Goal: Feedback & Contribution: Contribute content

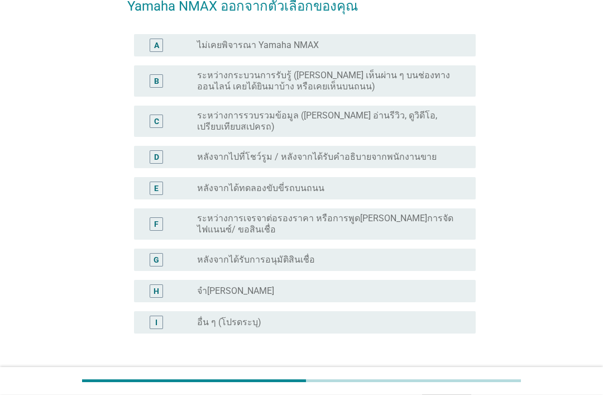
scroll to position [123, 0]
click at [414, 116] on label "ระหว่างการรวบรวมข้อมูล ([PERSON_NAME] อ่านรีวิว, ดูวิดีโอ, เปรียบเทียบสเปครถ)" at bounding box center [327, 121] width 261 height 22
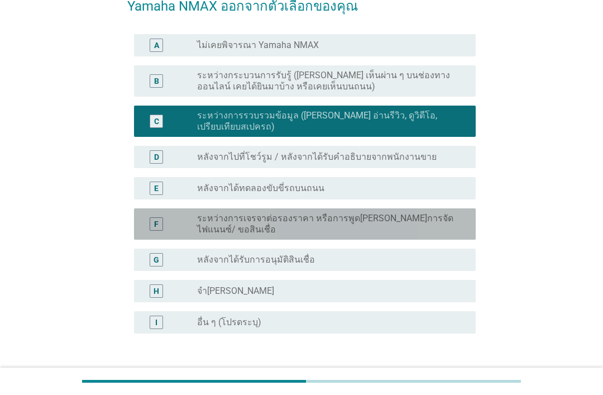
click at [378, 213] on label "ระหว่างการเจรจาต่อรองราคา หรือการพูดคุยเรื่องการจัดไฟแนนซ์/ ขอสินเชื่อ" at bounding box center [327, 224] width 261 height 22
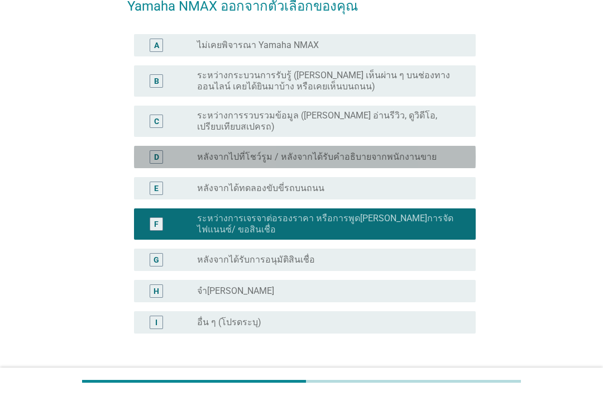
click at [365, 151] on label "หลังจากไปที่โชว์รูม / หลังจากได้รับคำอธิบายจากพนักงานขาย" at bounding box center [317, 156] width 240 height 11
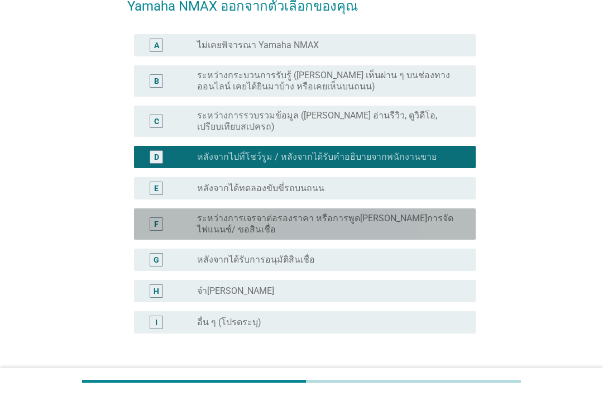
click at [399, 213] on label "ระหว่างการเจรจาต่อรองราคา หรือการพูดคุยเรื่องการจัดไฟแนนซ์/ ขอสินเชื่อ" at bounding box center [327, 224] width 261 height 22
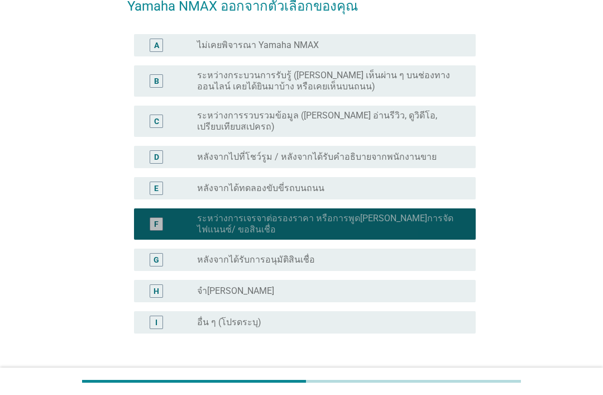
click at [463, 378] on button "ต่อไป" at bounding box center [446, 387] width 49 height 20
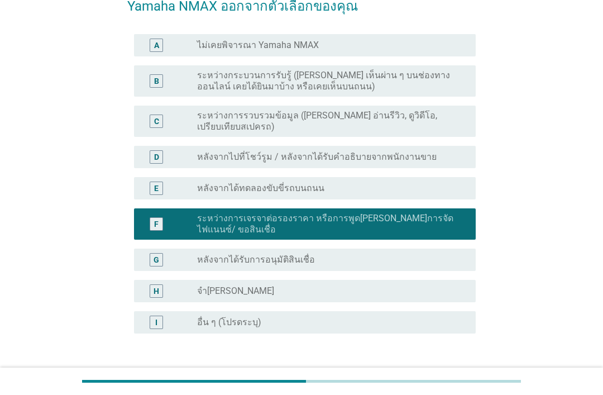
scroll to position [0, 0]
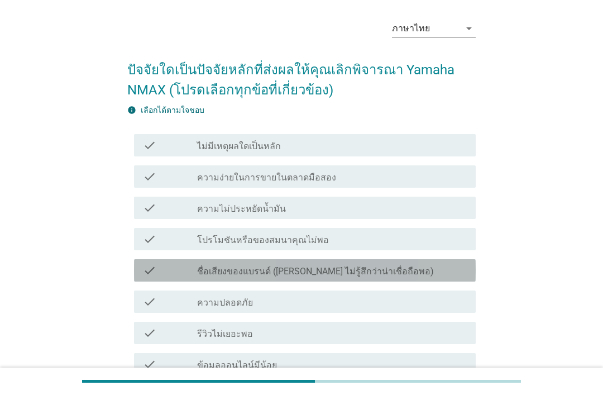
click at [391, 259] on div "check check_box_outline_blank ชื่อเสียงของแบรนด์ (เช่น ไม่รู้สึกว่าน่าเชื่อถือพ…" at bounding box center [305, 270] width 342 height 22
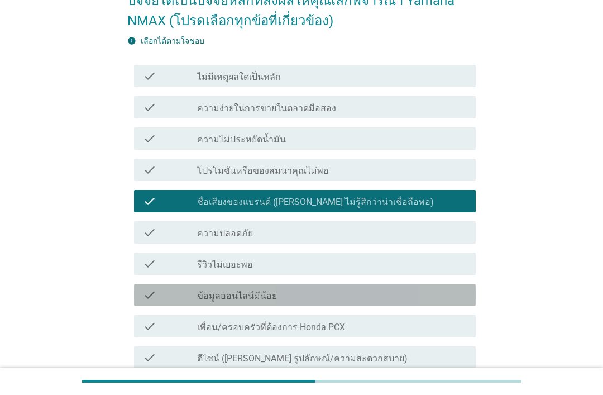
click at [397, 293] on div "check_box_outline_blank ข้อมูลออนไลน์มีน้อย" at bounding box center [332, 294] width 270 height 13
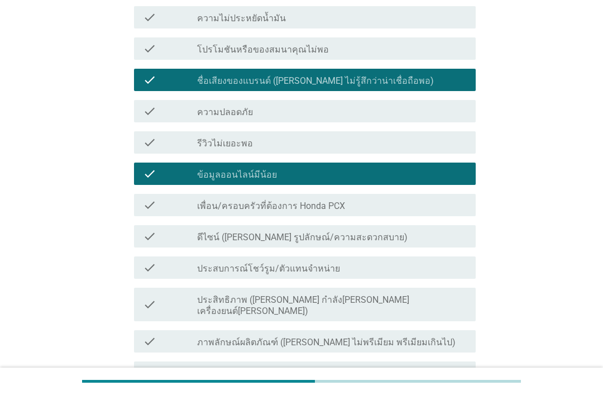
click at [398, 335] on div "check_box_outline_blank ภาพลักษณ์ผลิตภัณฑ์ (เช่น ไม่พรีเมียม พรีเมียมเกินไป)" at bounding box center [332, 341] width 270 height 13
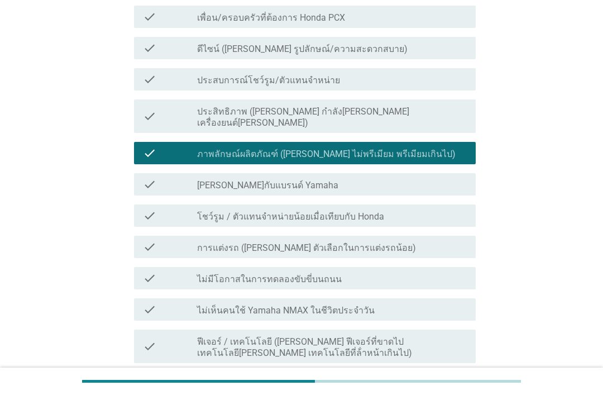
click at [397, 272] on div "check_box_outline_blank ไม่มีโอกาสในการทดลองขับขี่บนถนน" at bounding box center [332, 278] width 270 height 13
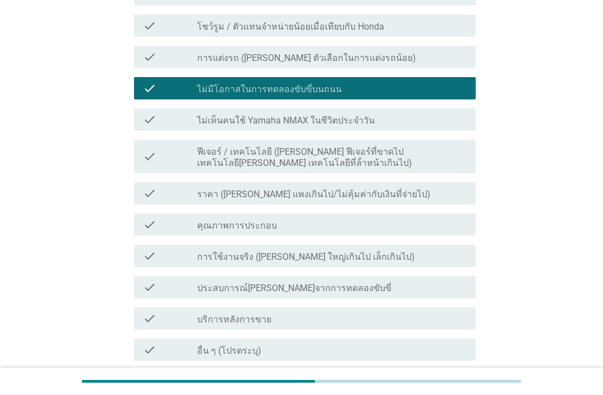
scroll to position [657, 0]
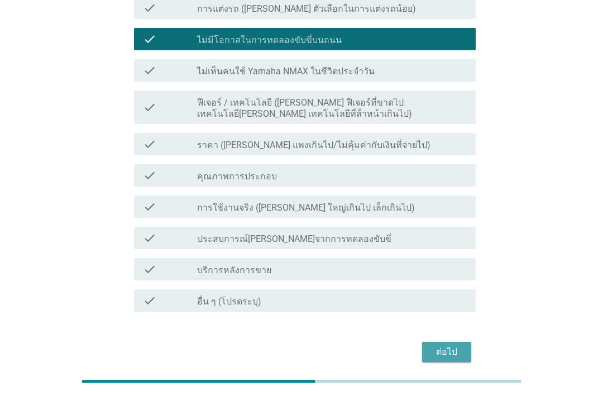
click at [445, 345] on div "ต่อไป" at bounding box center [446, 351] width 31 height 13
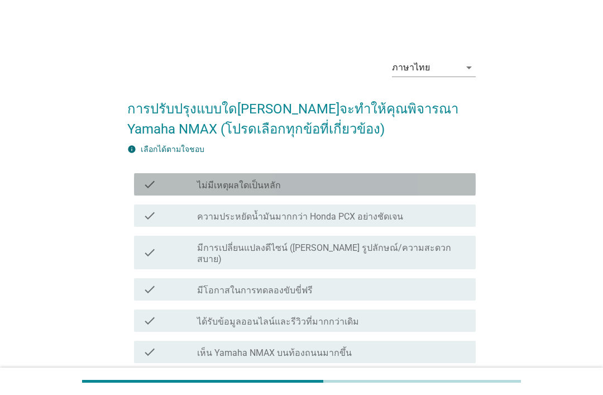
click at [154, 185] on icon "check" at bounding box center [149, 184] width 13 height 13
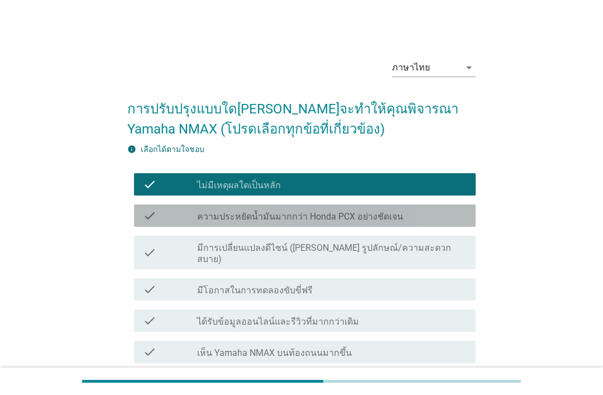
click at [160, 222] on div "check check_box_outline_blank ความประหยัดน้ำมันมากกว่า Honda PCX อย่างชัดเจน" at bounding box center [305, 215] width 342 height 22
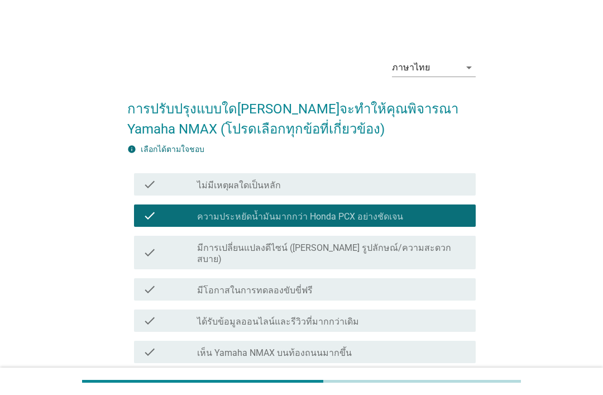
click at [155, 257] on div "check check_box_outline_blank มีการเปลี่ยนแปลงดีไซน์ (เช่น รูปลักษณ์/ความสะดวกส…" at bounding box center [305, 253] width 342 height 34
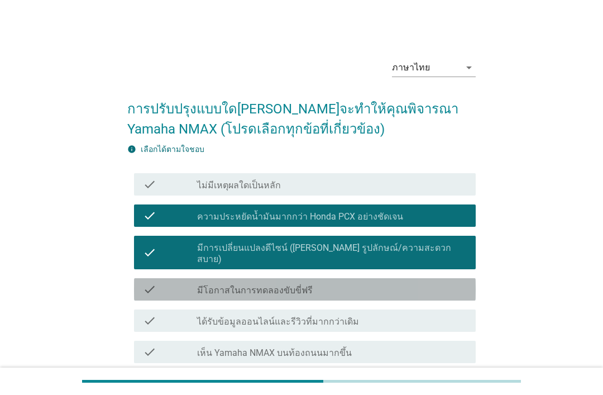
click at [146, 278] on div "check check_box_outline_blank มีโอกาสในการทดลองขับขี่ฟรี" at bounding box center [305, 289] width 342 height 22
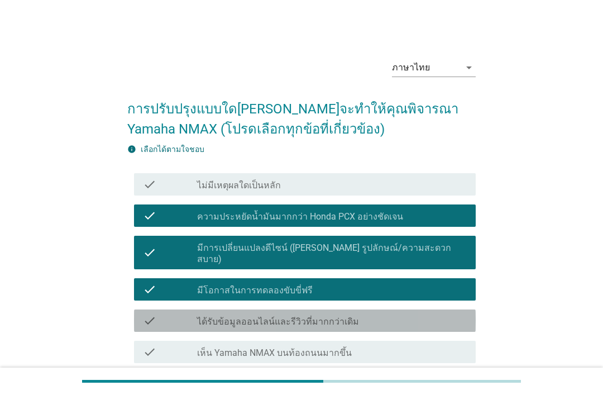
click at [151, 320] on div "check check_box_outline_blank ได้รับข้อมูลออนไลน์และรีวิวที่มากกว่าเดิม" at bounding box center [305, 320] width 342 height 22
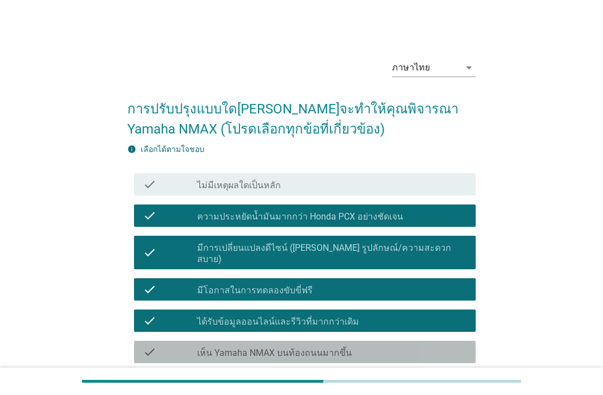
click at [151, 346] on icon "check" at bounding box center [149, 351] width 13 height 13
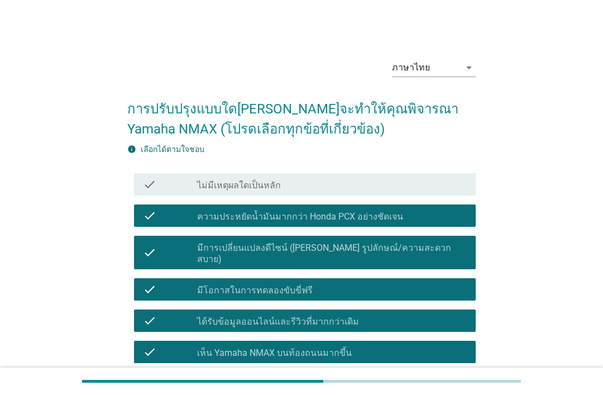
click at [164, 377] on div "check" at bounding box center [170, 383] width 54 height 13
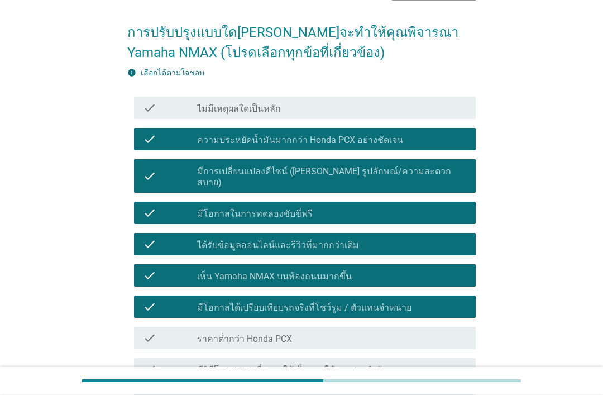
scroll to position [77, 0]
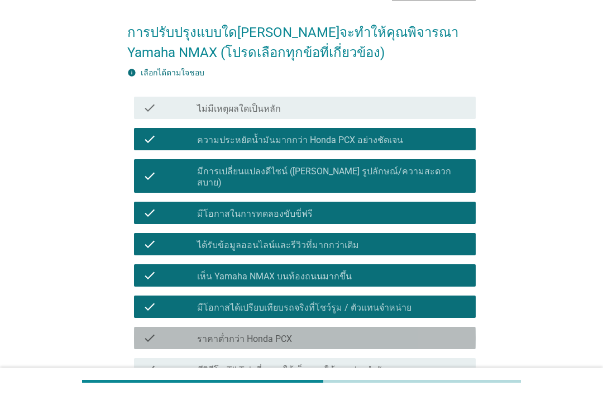
click at [159, 334] on div "check check_box_outline_blank ราคาต่ำกว่า Honda PCX" at bounding box center [305, 338] width 342 height 22
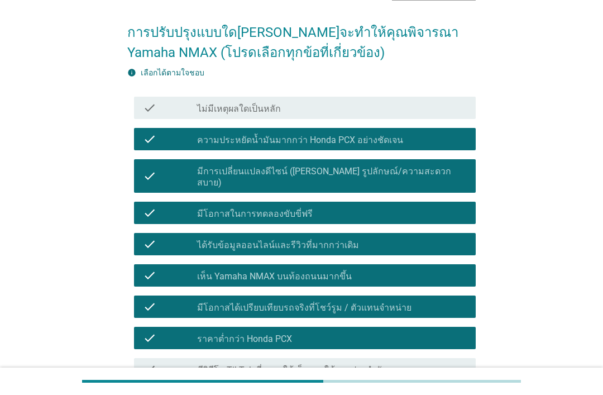
click at [399, 336] on div "check check_box_outline_blank ราคาต่ำกว่า Honda PCX" at bounding box center [305, 338] width 342 height 22
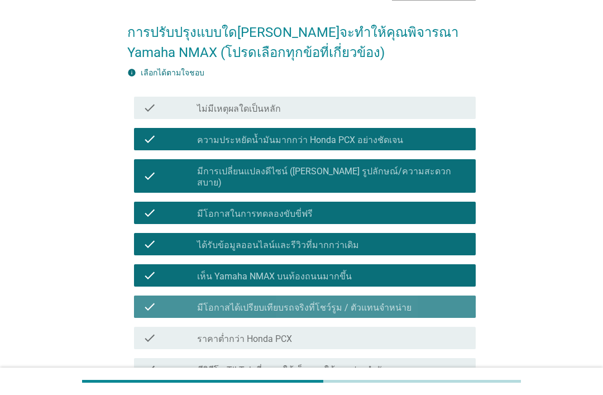
click at [392, 302] on label "มีโอกาสได้เปรียบเทียบรถจริงที่โชว์รูม / ตัวแทนจำหน่าย" at bounding box center [304, 307] width 215 height 11
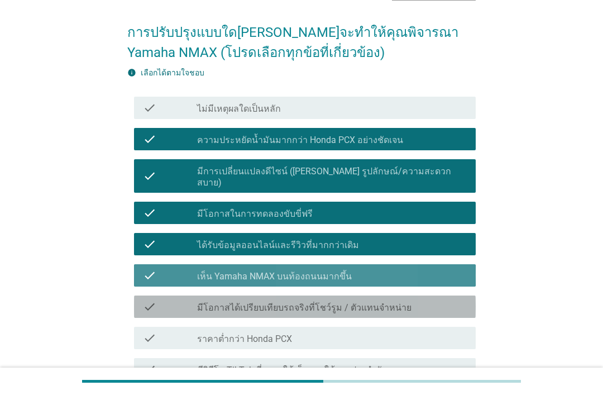
click at [393, 269] on div "check_box_outline_blank เห็น Yamaha NMAX บนท้องถนนมากขึ้น" at bounding box center [332, 275] width 270 height 13
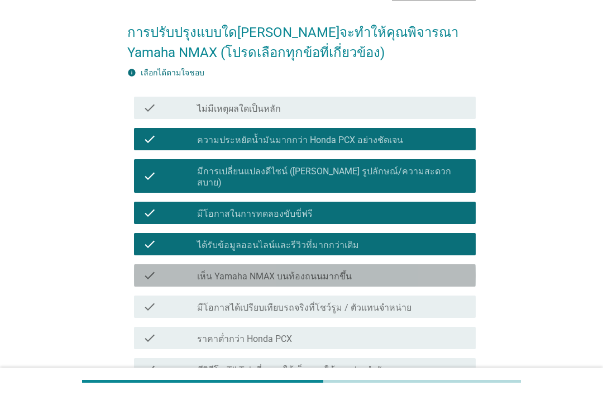
click at [412, 237] on div "check_box_outline_blank ได้รับข้อมูลออนไลน์และรีวิวที่มากกว่าเดิม" at bounding box center [332, 243] width 270 height 13
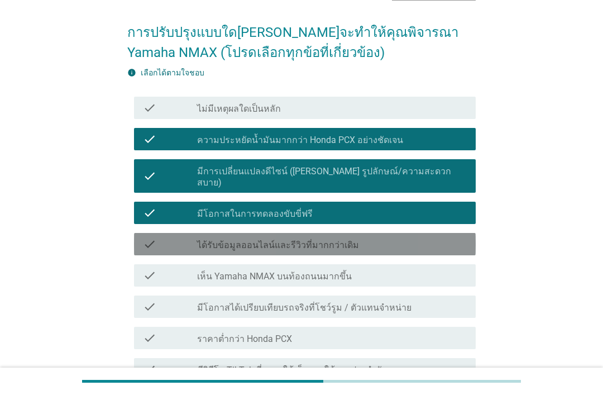
click at [402, 206] on div "check_box_outline_blank มีโอกาสในการทดลองขับขี่ฟรี" at bounding box center [332, 212] width 270 height 13
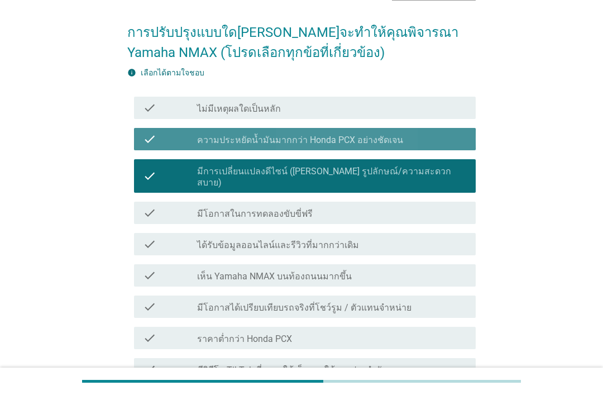
click at [416, 144] on div "check_box_outline_blank ความประหยัดน้ำมันมากกว่า Honda PCX อย่างชัดเจน" at bounding box center [332, 138] width 270 height 13
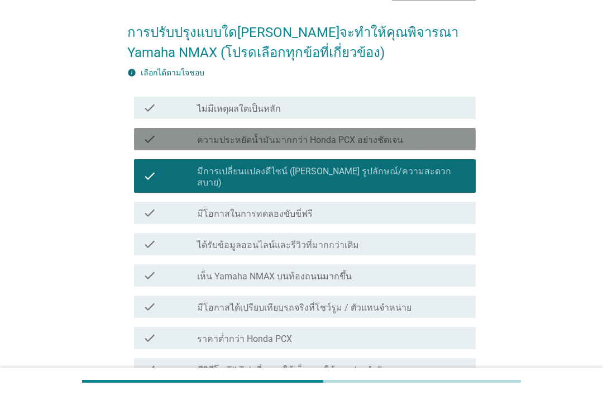
click at [392, 137] on label "ความประหยัดน้ำมันมากกว่า Honda PCX อย่างชัดเจน" at bounding box center [300, 140] width 206 height 11
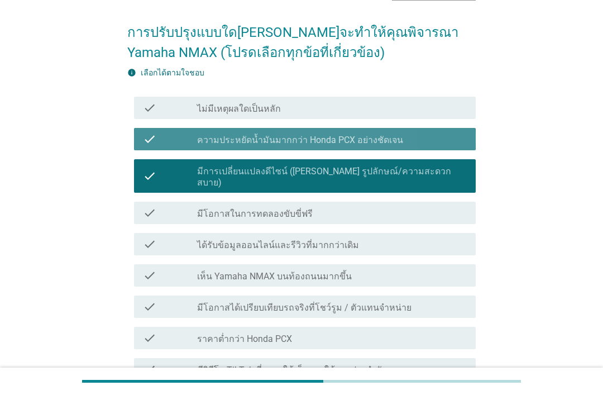
click at [428, 168] on div "check_box_outline_blank มีการเปลี่ยนแปลงดีไซน์ (เช่น รูปลักษณ์/ความสะดวกสบาย)" at bounding box center [332, 176] width 270 height 25
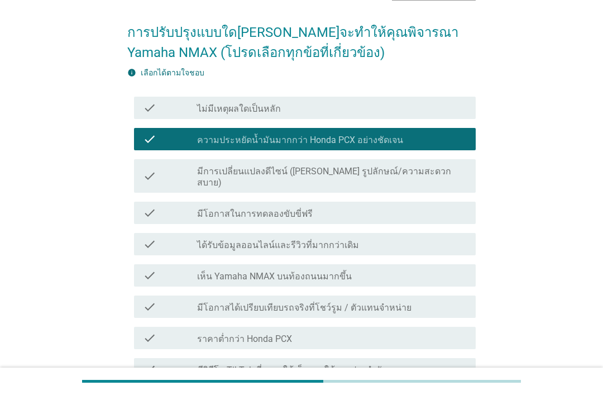
click at [435, 148] on div "check check_box ความประหยัดน้ำมันมากกว่า Honda PCX อย่างชัดเจน" at bounding box center [305, 139] width 342 height 22
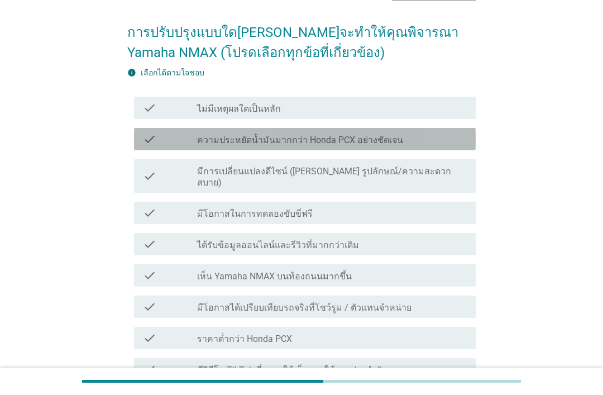
click at [437, 131] on div "check check_box ความประหยัดน้ำมันมากกว่า Honda PCX อย่างชัดเจน" at bounding box center [305, 139] width 342 height 22
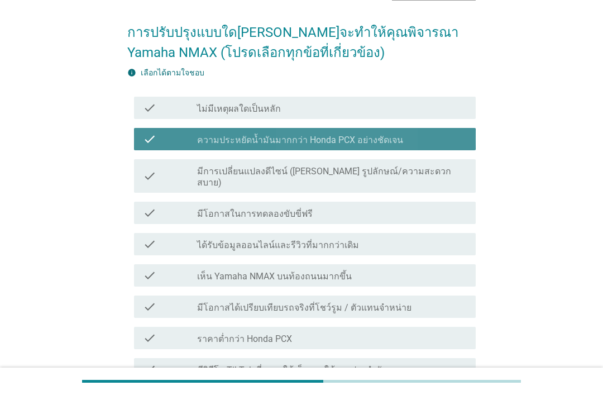
click at [332, 139] on label "ความประหยัดน้ำมันมากกว่า Honda PCX อย่างชัดเจน" at bounding box center [300, 140] width 206 height 11
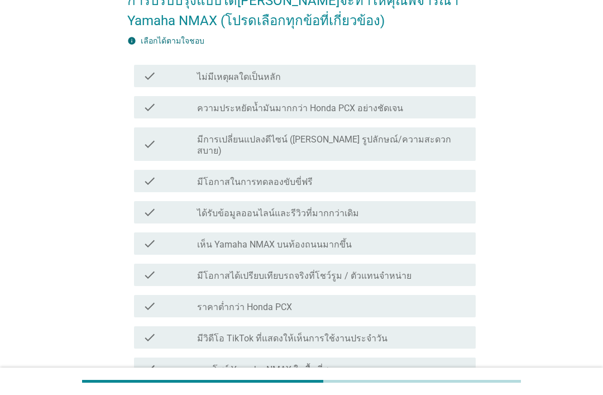
scroll to position [112, 0]
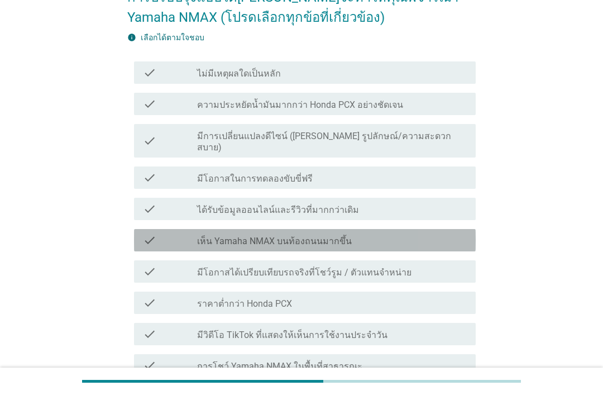
click at [379, 234] on div "check_box_outline_blank เห็น Yamaha NMAX บนท้องถนนมากขึ้น" at bounding box center [332, 240] width 270 height 13
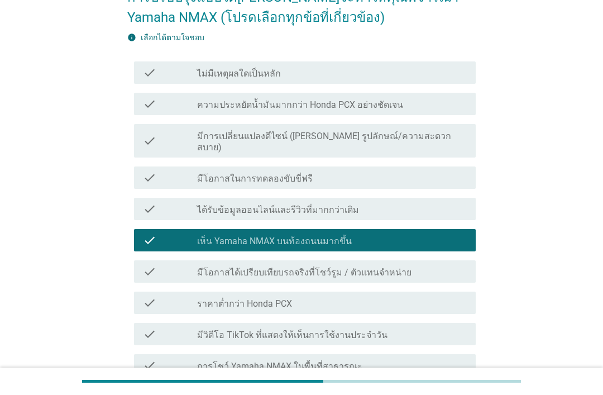
click at [344, 354] on div "check check_box_outline_blank การโชว์ Yamaha NMAX ในพื้นที่สาธารณะ" at bounding box center [305, 365] width 342 height 22
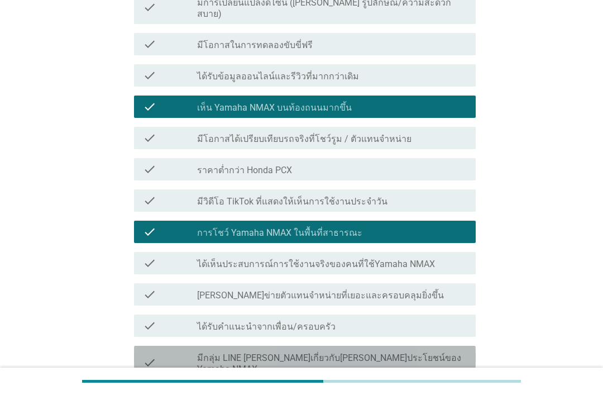
click at [387, 353] on label "มีกลุ่ม LINE [PERSON_NAME]เกี่ยวกับ[PERSON_NAME]ประโยชน์ของ Yamaha NMAX" at bounding box center [332, 364] width 270 height 22
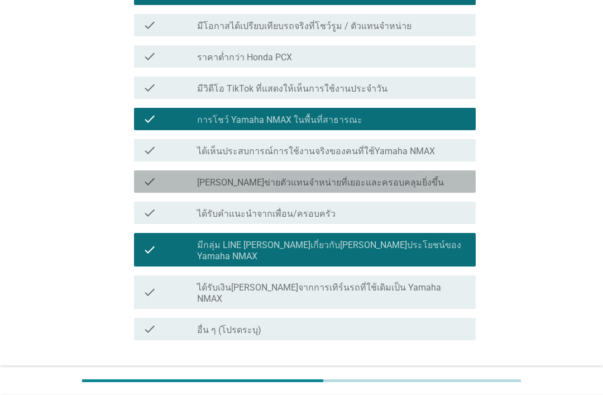
scroll to position [358, 0]
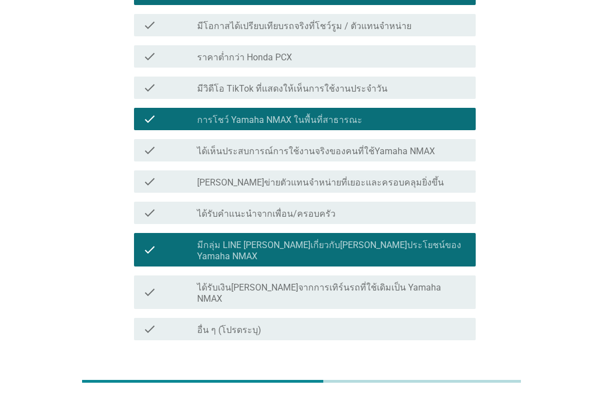
click at [451, 370] on button "ต่อไป" at bounding box center [446, 380] width 49 height 20
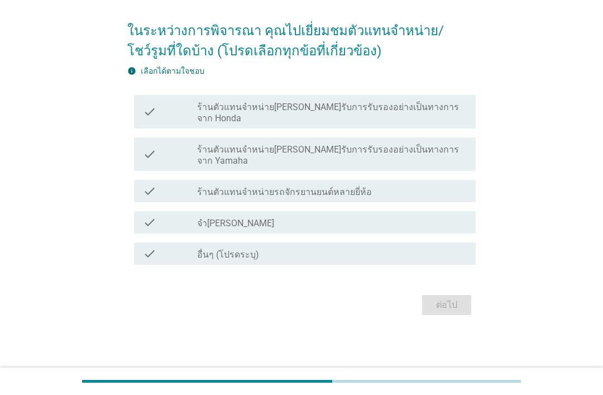
scroll to position [0, 0]
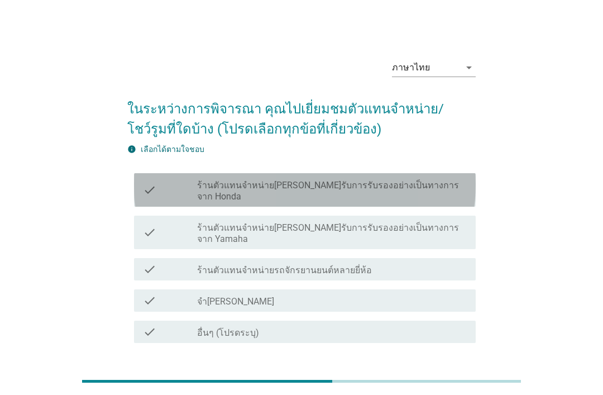
click at [376, 194] on label "ร้านตัวแทนจำหน่าย[PERSON_NAME]รับการรับรองอย่างเป็นทางการจาก Honda" at bounding box center [332, 191] width 270 height 22
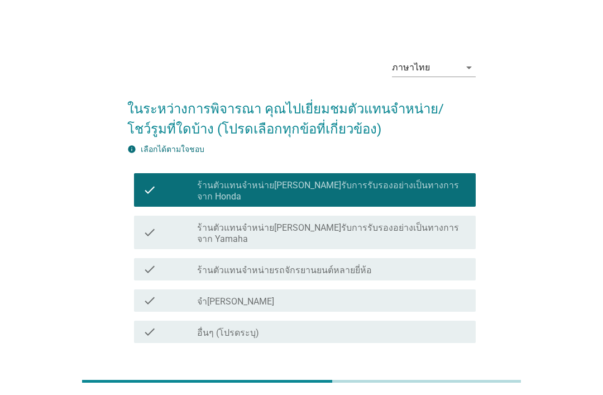
click at [447, 373] on button "ต่อไป" at bounding box center [446, 383] width 49 height 20
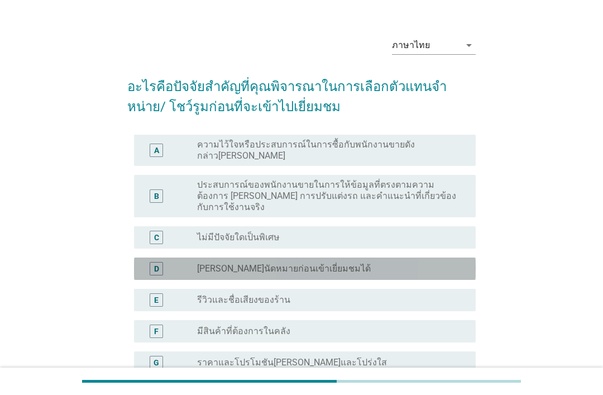
click at [296, 263] on label "[PERSON_NAME]นัดหมายก่อนเข้าเยี่ยมชมได้" at bounding box center [284, 268] width 174 height 11
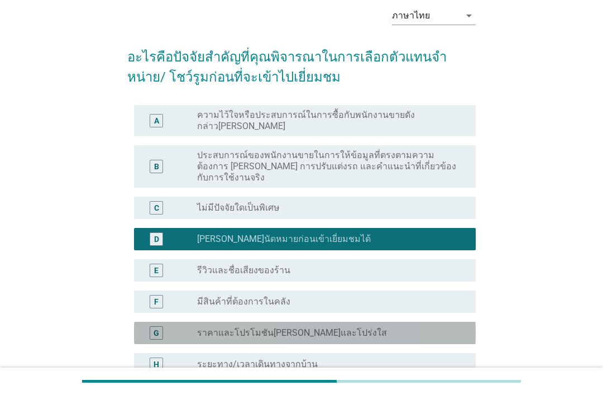
click at [320, 327] on label "ราคาและโปรโมชัน[PERSON_NAME]และโปร่งใส" at bounding box center [292, 332] width 190 height 11
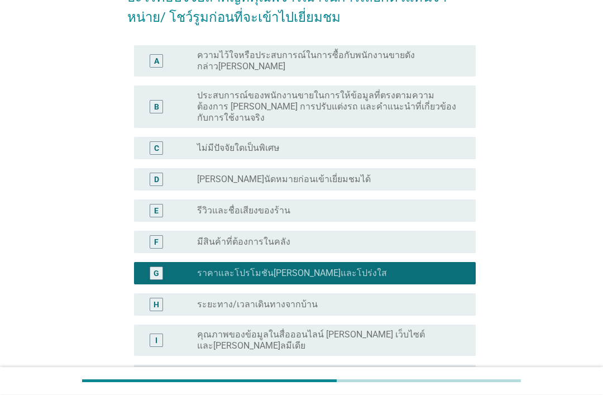
scroll to position [112, 0]
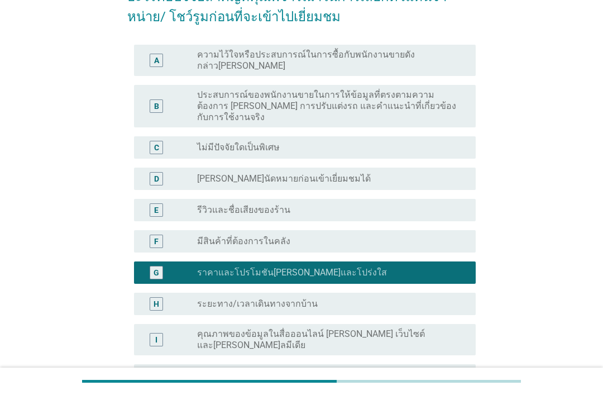
click at [342, 136] on div "C radio_button_unchecked ไม่มีปัจจัยใดเป็นพิเศษ" at bounding box center [305, 147] width 342 height 22
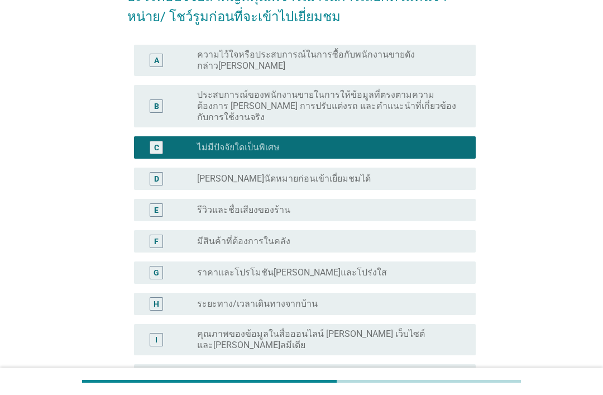
click at [341, 173] on div "radio_button_unchecked สามารถนัดหมายก่อนเข้าเยี่ยมชมได้" at bounding box center [327, 178] width 261 height 11
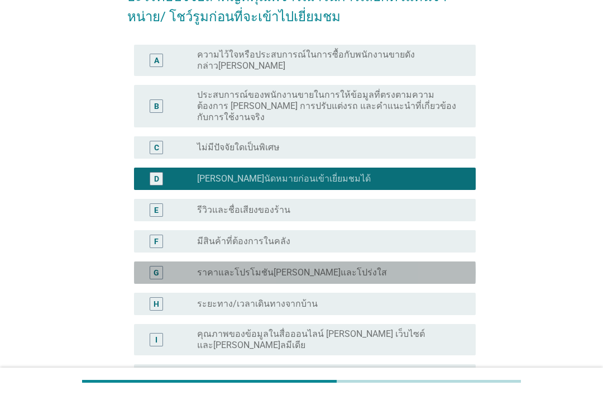
click at [341, 266] on div "radio_button_unchecked ราคาและโปรโมชันที่ชัดเจนและโปร่งใส" at bounding box center [332, 272] width 270 height 13
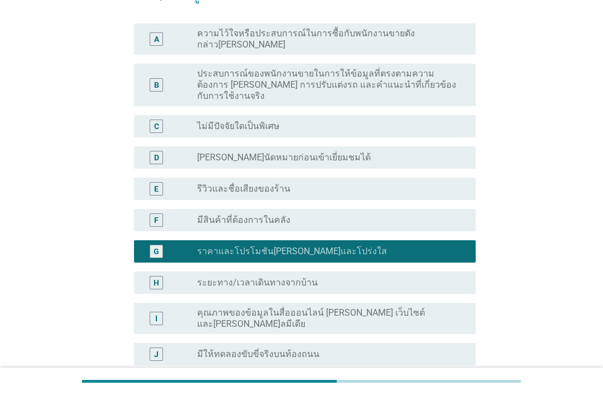
scroll to position [180, 0]
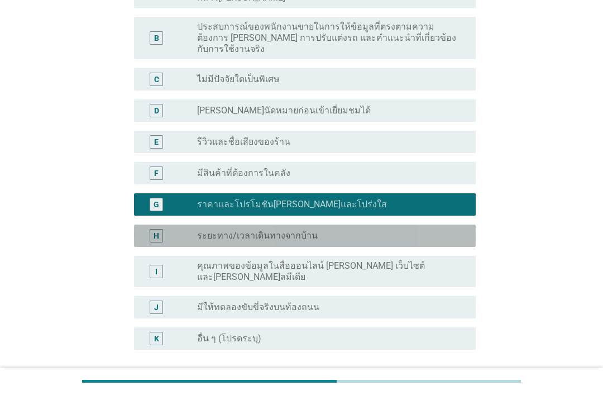
click at [389, 230] on div "radio_button_unchecked ระยะทาง/เวลาเดินทางจากบ้าน" at bounding box center [327, 235] width 261 height 11
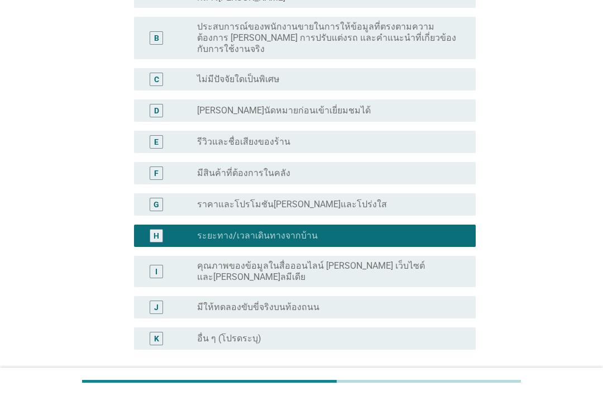
click at [453, 356] on form "อะไรคือปัจจัยสําคัญที่คุณพิจารณาในการเลือกตัวแทนจําหน่าย/ โชว์รูมก่อนที่จะเข้าไ…" at bounding box center [301, 161] width 349 height 509
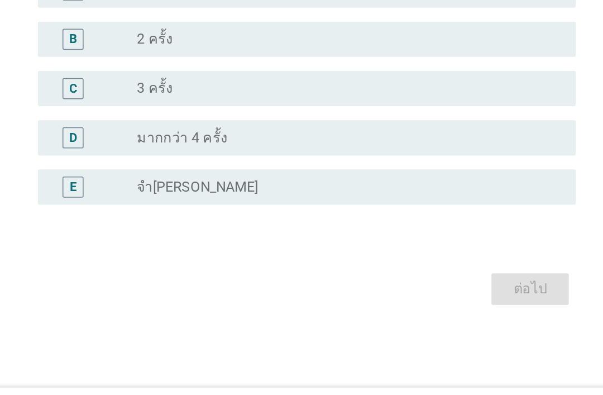
scroll to position [0, 0]
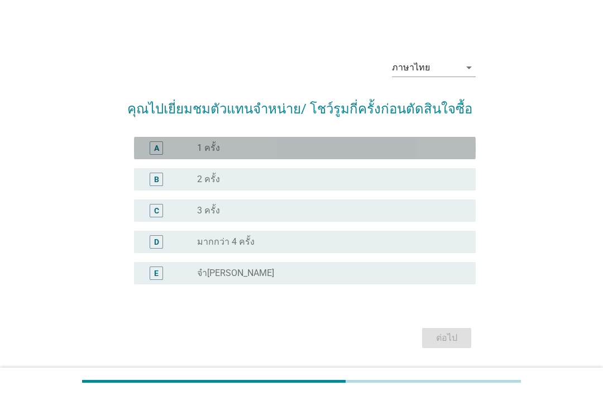
click at [312, 159] on div "A radio_button_unchecked 1 ครั้ง" at bounding box center [305, 148] width 342 height 22
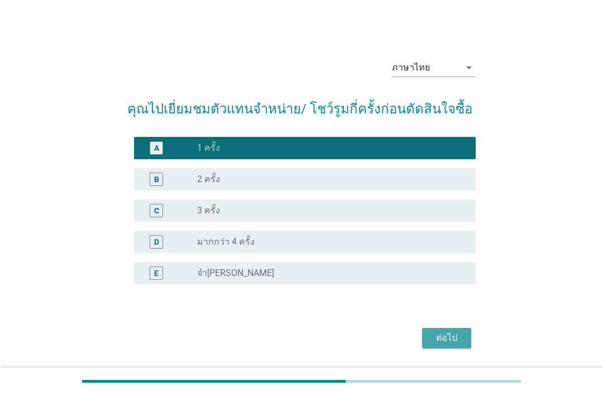
click at [456, 345] on div "ต่อไป" at bounding box center [446, 337] width 31 height 13
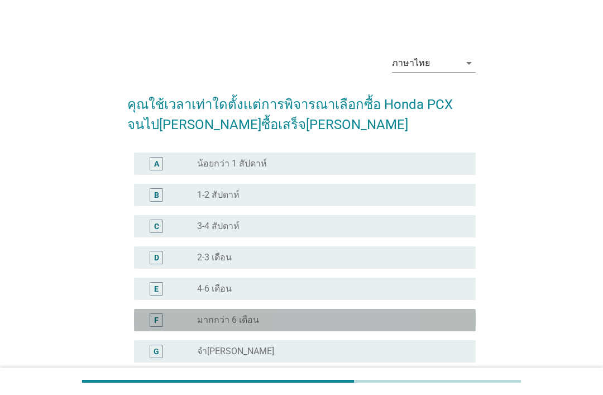
scroll to position [3, 0]
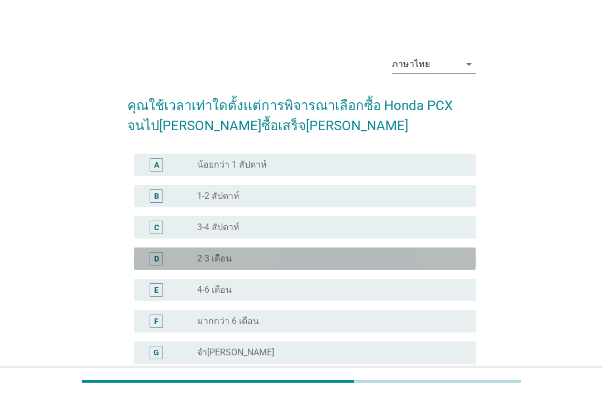
click at [289, 259] on div "radio_button_unchecked 2-3 เดือน" at bounding box center [327, 258] width 261 height 11
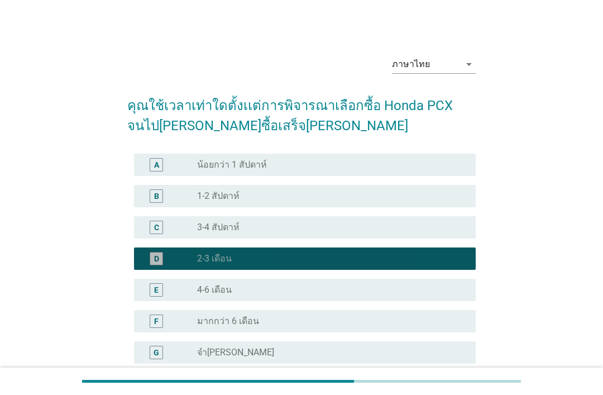
click at [316, 196] on div "radio_button_unchecked 1-2 สัปดาห์" at bounding box center [327, 196] width 261 height 11
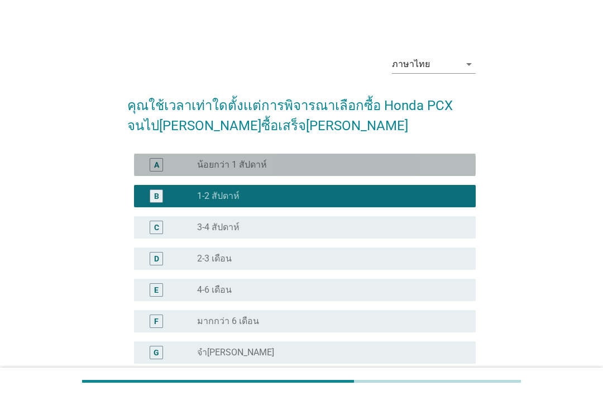
click at [351, 162] on div "radio_button_unchecked น้อยกว่า 1 สัปดาห์" at bounding box center [327, 164] width 261 height 11
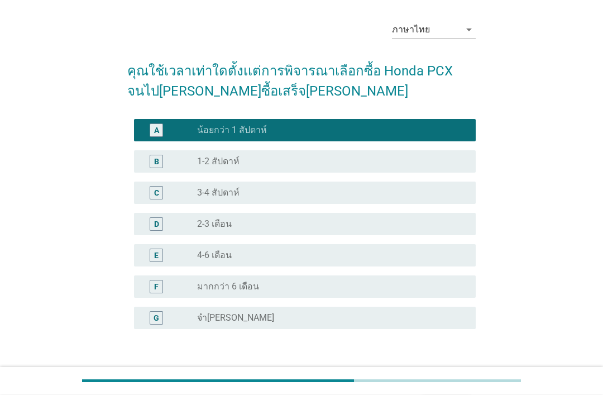
scroll to position [80, 0]
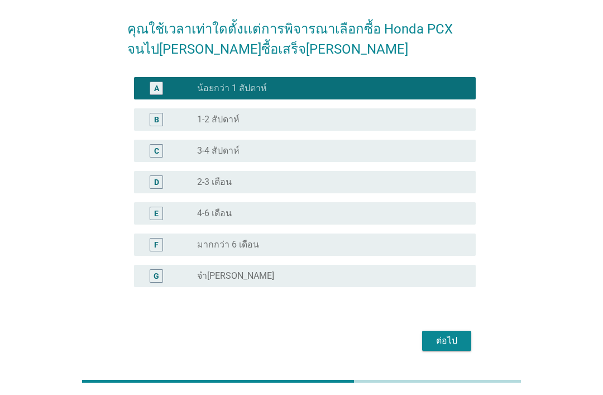
click at [455, 340] on div "ต่อไป" at bounding box center [446, 340] width 31 height 13
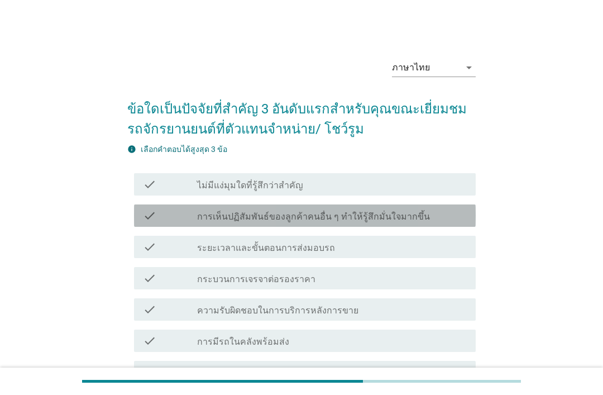
click at [306, 220] on label "การเห็นปฏิสัมพันธ์ของลูกค้าคนอื่น ๆ ทำให้รู้สึกมั่นใจมากขึ้น" at bounding box center [313, 216] width 233 height 11
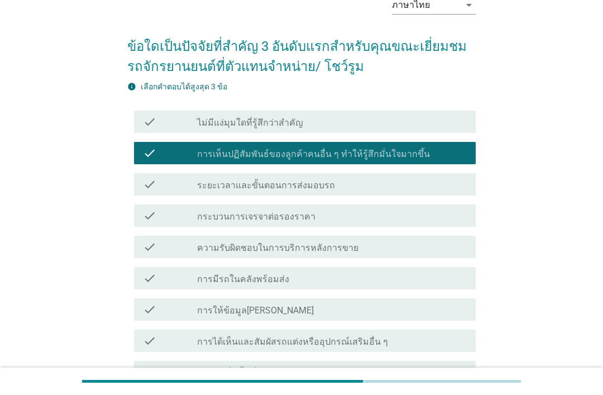
click at [337, 289] on div "check check_box_outline_blank การมีรถในคลังพร้อมส่ง" at bounding box center [305, 278] width 342 height 22
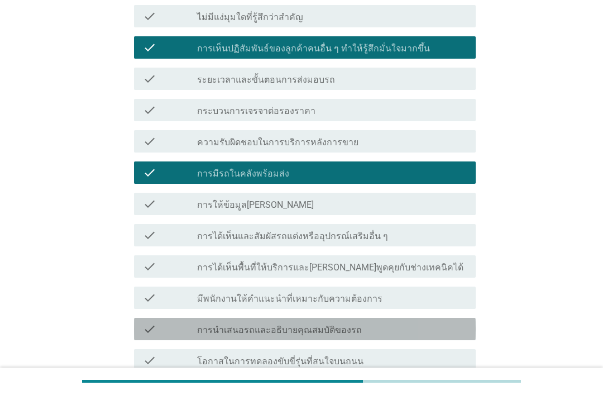
click at [306, 334] on label "การนำเสนอรถและอธิบายคุณสมบัติของรถ" at bounding box center [279, 330] width 165 height 11
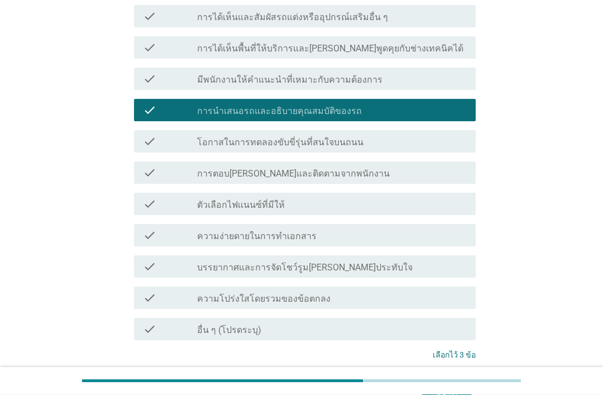
scroll to position [443, 0]
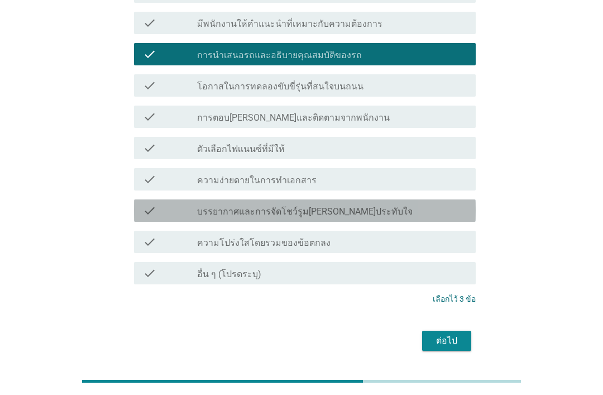
click at [345, 202] on div "check check_box_outline_blank บรรยากาศและการจัดโชว์รูมที่น่าประทับใจ" at bounding box center [305, 210] width 342 height 22
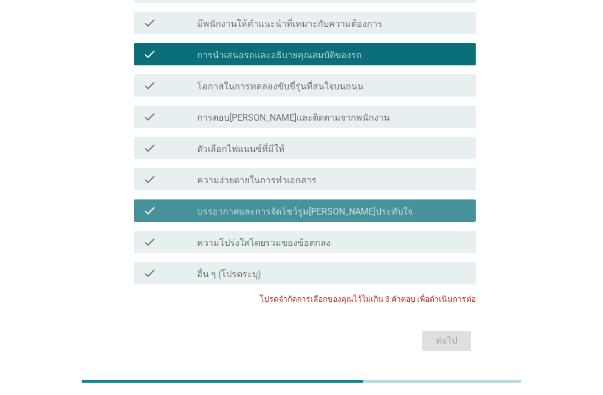
click at [374, 206] on div "check_box_outline_blank บรรยากาศและการจัดโชว์รูมที่น่าประทับใจ" at bounding box center [332, 210] width 270 height 13
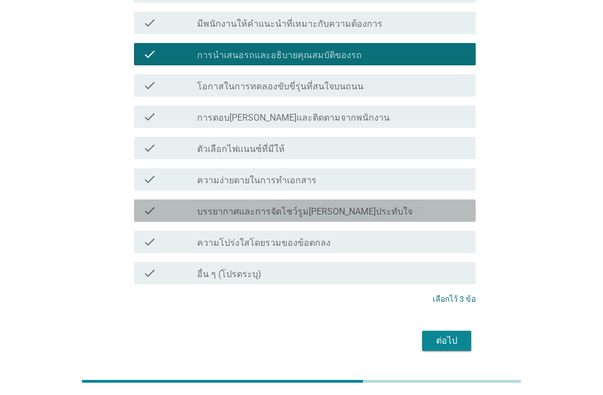
click at [471, 334] on button "ต่อไป" at bounding box center [446, 341] width 49 height 20
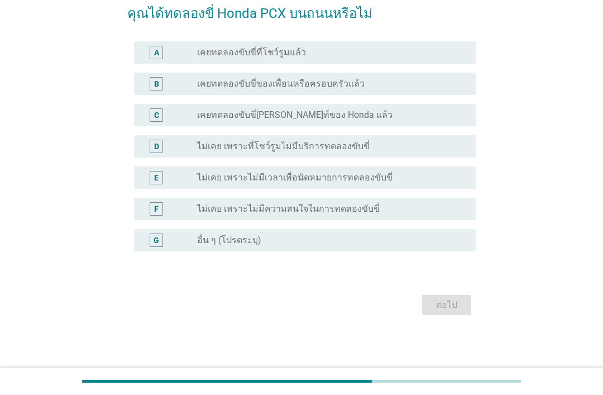
scroll to position [0, 0]
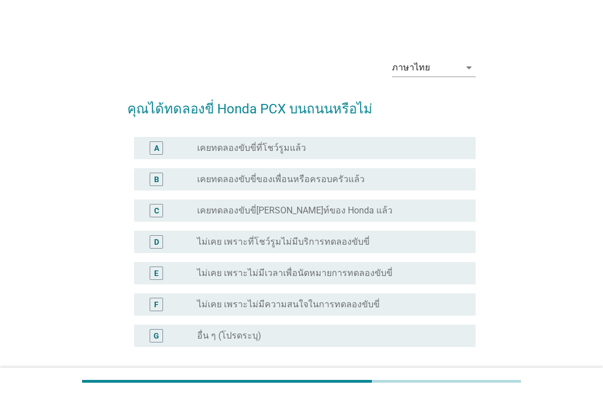
click at [291, 268] on label "ไม่เคย เพราะไม่มีเวลาเพื่อนัดหมายการทดลองขับขี่" at bounding box center [295, 273] width 196 height 11
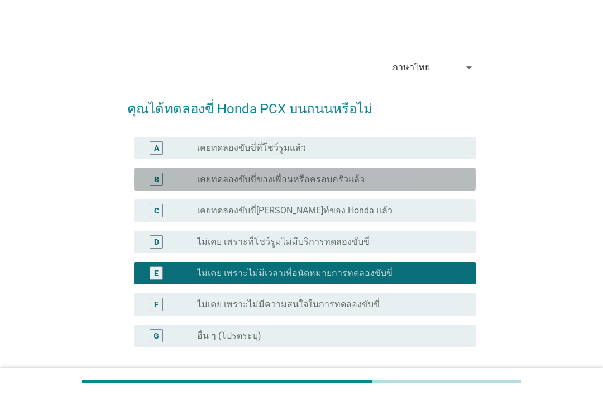
click at [327, 183] on label "เคยทดลองขับขี่ของเพื่อนหรือครอบครัวแล้ว" at bounding box center [281, 179] width 168 height 11
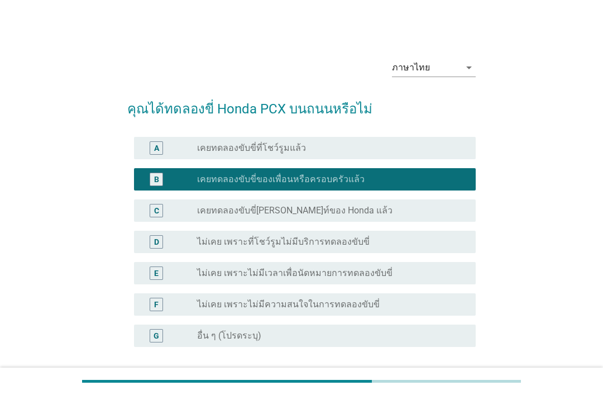
click at [456, 394] on div "ต่อไป" at bounding box center [446, 400] width 31 height 13
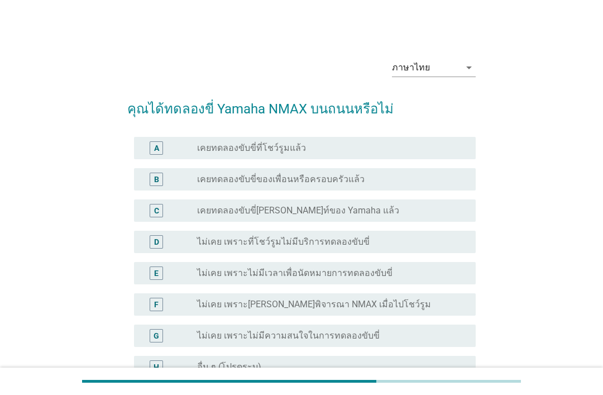
click at [252, 308] on label "ไม่เคย เพราะ[PERSON_NAME]พิจารณา NMAX เมื่อไปโชว์รูม" at bounding box center [314, 304] width 234 height 11
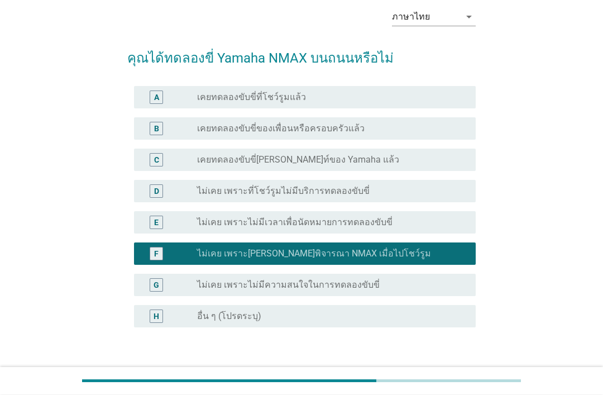
scroll to position [46, 0]
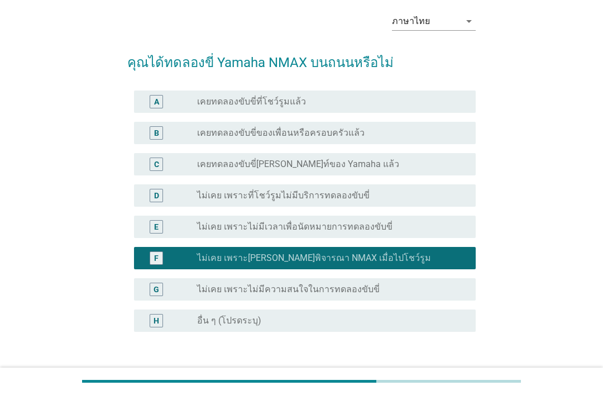
click at [450, 361] on form "คุณได้ทดลองขี่ Yamaha NMAX บนถนนหรือไม่ A radio_button_unchecked เคยทดลองขับขี่…" at bounding box center [301, 220] width 349 height 358
click at [460, 379] on div "ต่อไป" at bounding box center [446, 385] width 31 height 13
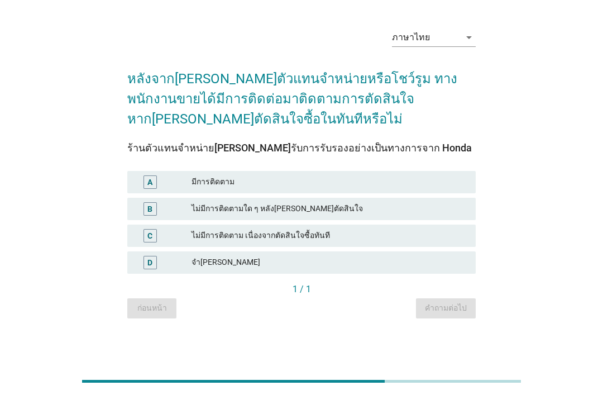
scroll to position [0, 0]
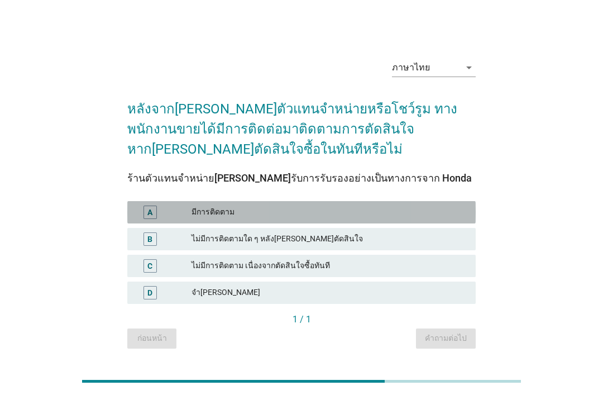
click at [350, 219] on div "มีการติดตาม" at bounding box center [329, 212] width 275 height 13
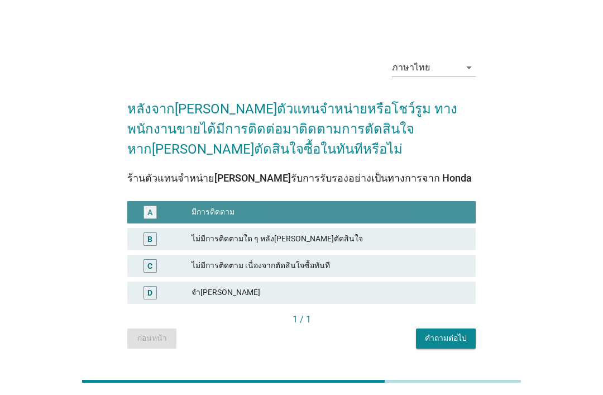
click at [469, 349] on button "คำถามต่อไป" at bounding box center [446, 338] width 60 height 20
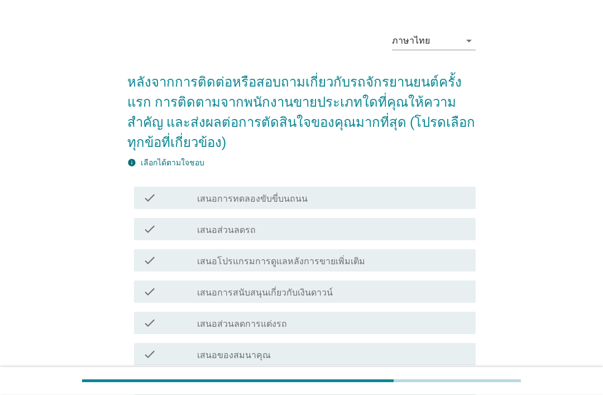
scroll to position [26, 0]
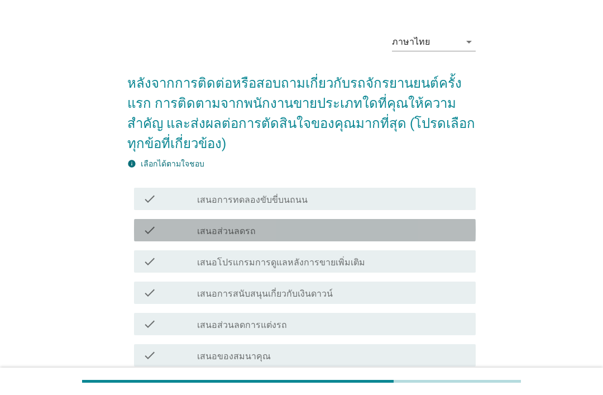
click at [311, 231] on div "check_box_outline_blank เสนอส่วนลดรถ" at bounding box center [332, 229] width 270 height 13
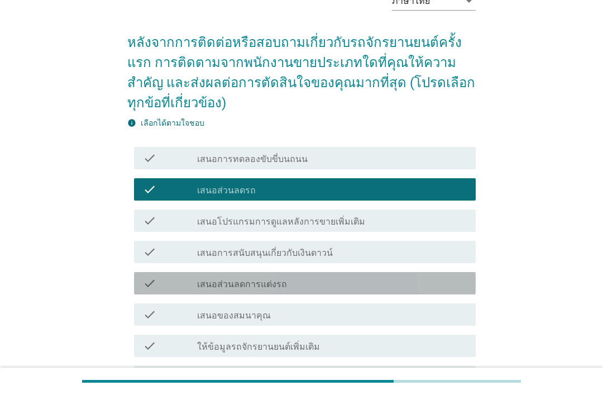
click at [370, 288] on div "check_box_outline_blank เสนอส่วนลดการแต่งรถ" at bounding box center [332, 283] width 270 height 13
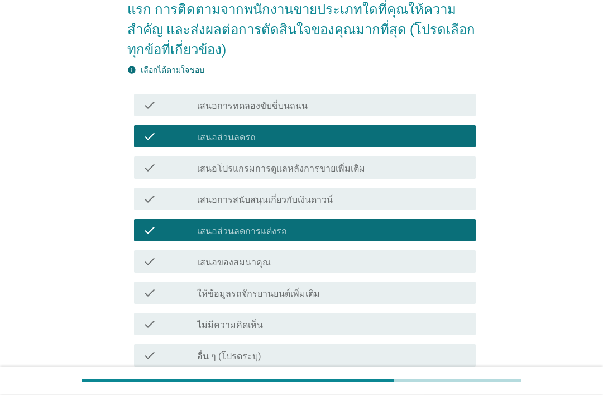
scroll to position [120, 0]
click at [364, 314] on div "check check_box_outline_blank ไม่มีความคิดเห็น" at bounding box center [305, 324] width 342 height 22
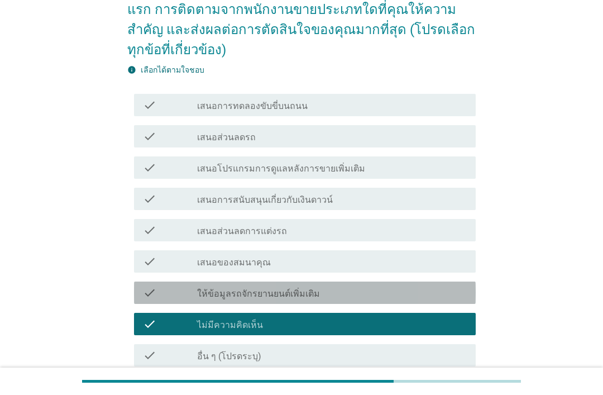
click at [367, 295] on div "check_box_outline_blank ให้ข้อมูลรถจักรยานยนต์เพิ่มเติม" at bounding box center [332, 292] width 270 height 13
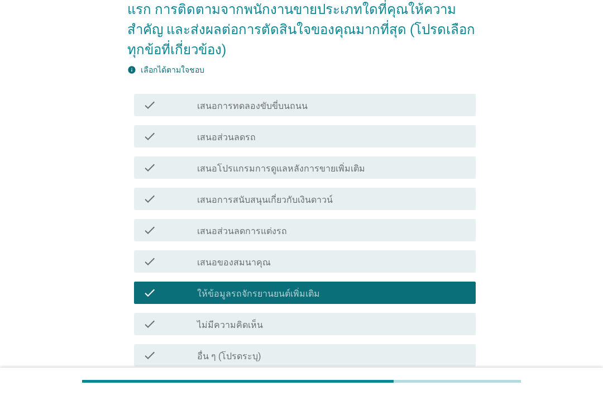
click at [363, 146] on div "check check_box_outline_blank เสนอส่วนลดรถ" at bounding box center [305, 136] width 342 height 22
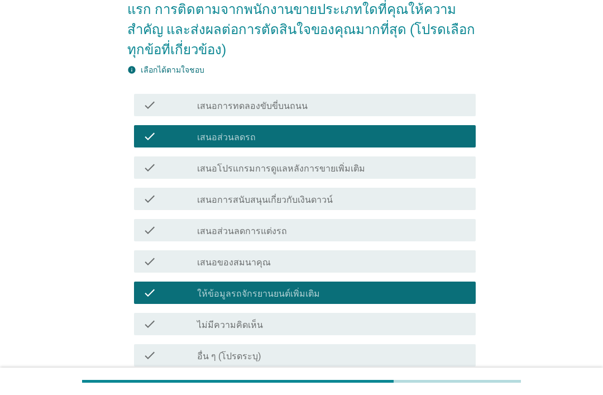
click at [407, 167] on div "check_box_outline_blank เสนอโปรแกรมการดูแลหลังการขายเพิ่มเติม" at bounding box center [332, 167] width 270 height 13
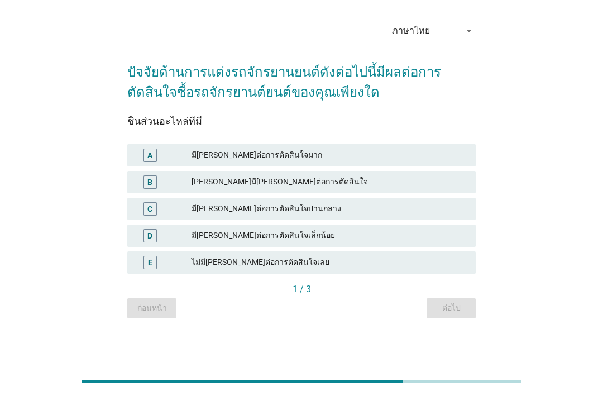
scroll to position [0, 0]
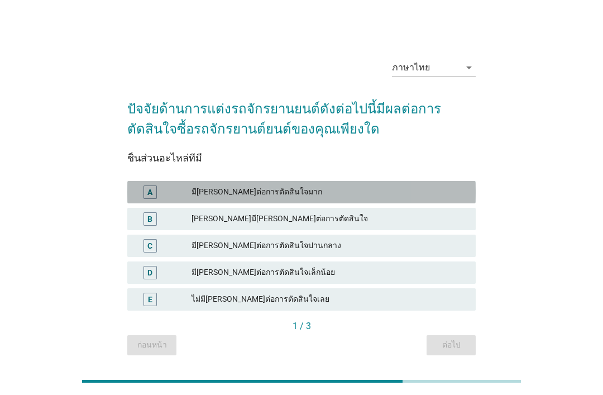
click at [322, 199] on div "มี[PERSON_NAME]ต่อการตัดสินใจมาก" at bounding box center [329, 191] width 275 height 13
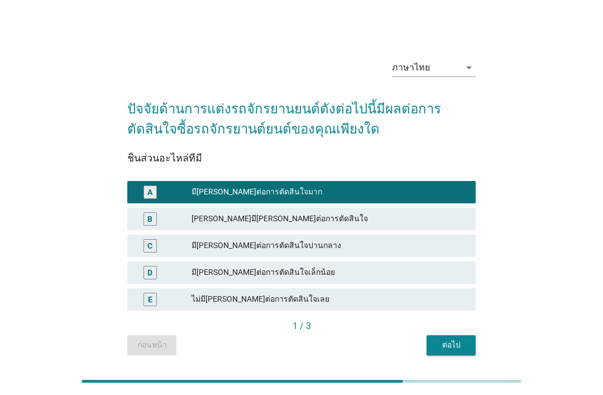
click at [444, 355] on button "ต่อไป" at bounding box center [451, 345] width 49 height 20
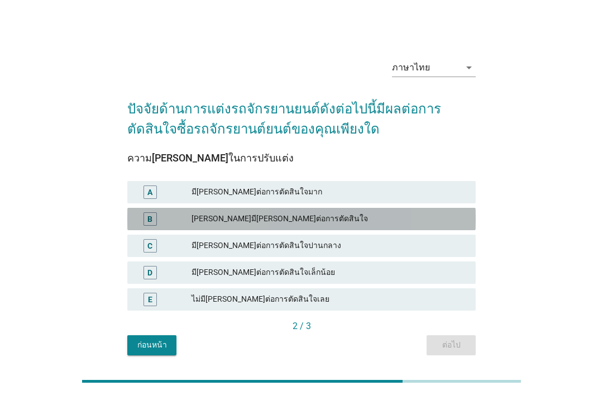
click at [316, 226] on div "[PERSON_NAME]มี[PERSON_NAME]ต่อการตัดสินใจ" at bounding box center [329, 218] width 275 height 13
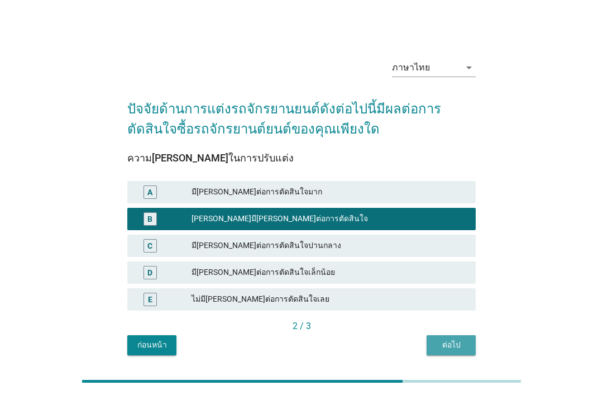
click at [460, 355] on button "ต่อไป" at bounding box center [451, 345] width 49 height 20
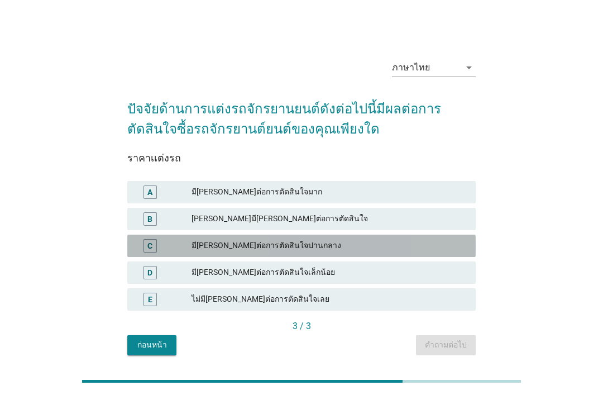
click at [356, 253] on div "มี[PERSON_NAME]ต่อการตัดสินใจปานกลาง" at bounding box center [329, 245] width 275 height 13
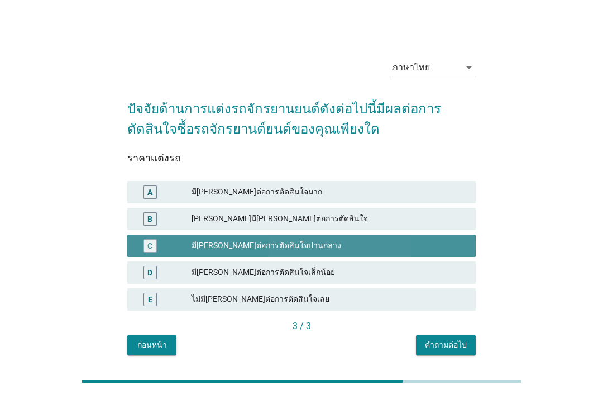
click at [467, 349] on button "คำถามต่อไป" at bounding box center [446, 345] width 60 height 20
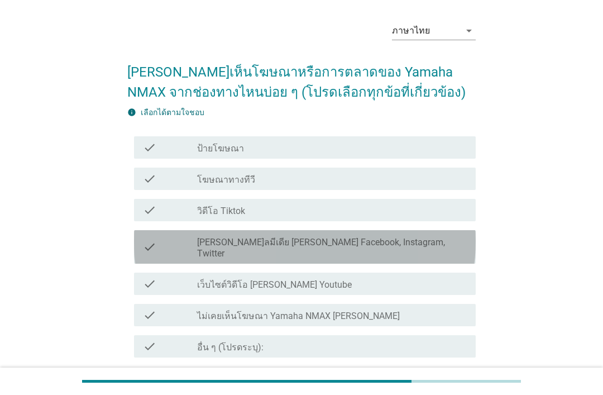
scroll to position [36, 0]
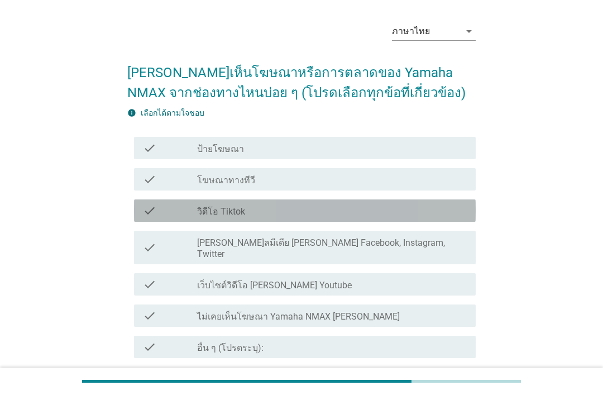
click at [325, 217] on div "check_box_outline_blank วิดีโอ Tiktok" at bounding box center [332, 210] width 270 height 13
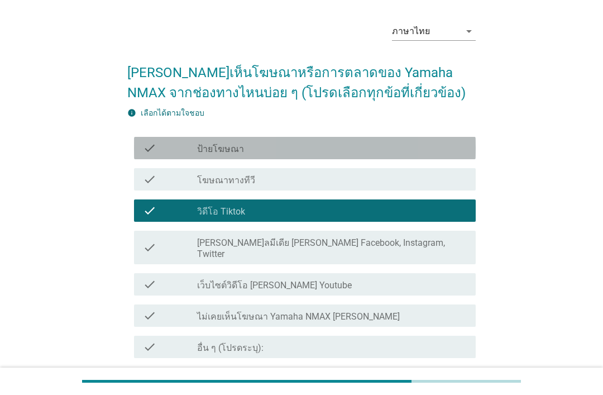
click at [344, 153] on div "check_box_outline_blank ป้ายโฆษณา" at bounding box center [332, 147] width 270 height 13
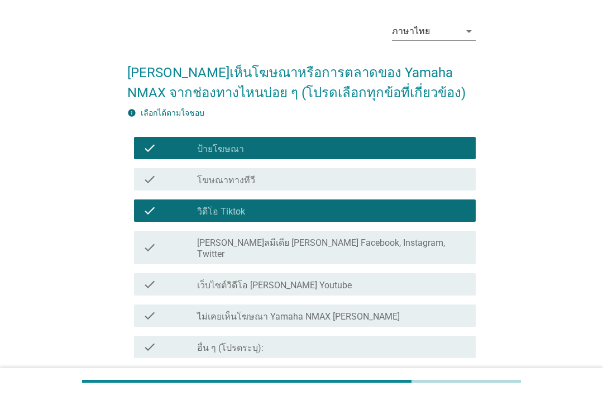
click at [450, 392] on div "ต่อไป" at bounding box center [446, 398] width 31 height 13
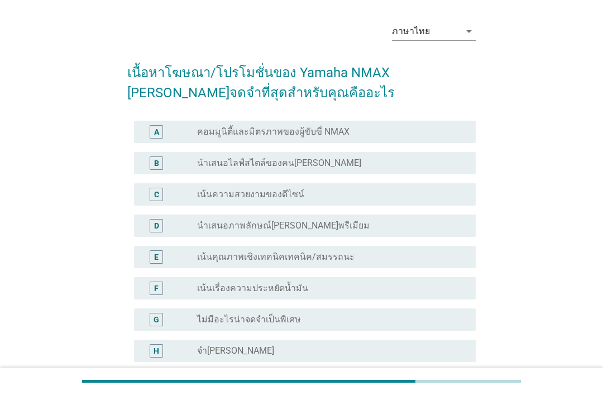
scroll to position [0, 0]
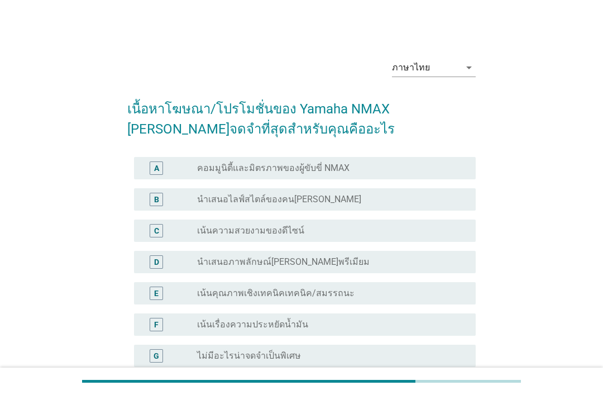
click at [318, 225] on div "radio_button_unchecked เน้นความสวยงามของดีไซน์" at bounding box center [327, 230] width 261 height 11
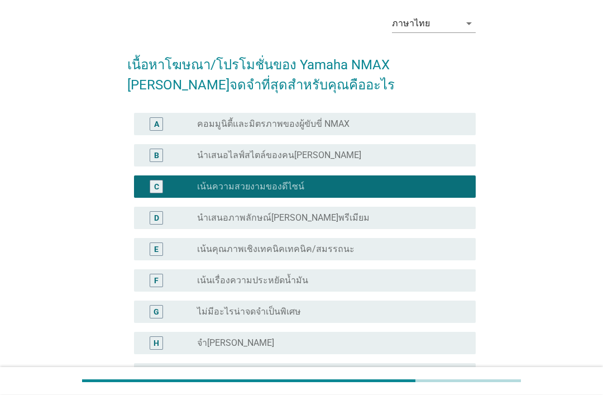
scroll to position [45, 0]
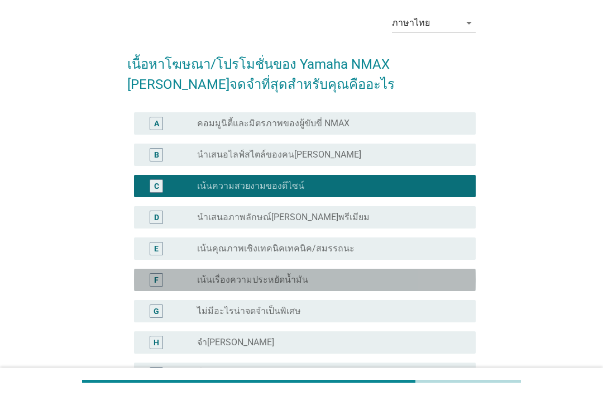
click at [375, 289] on div "F radio_button_unchecked เน้นเรื่องความประหยัดน้ำมัน" at bounding box center [305, 280] width 342 height 22
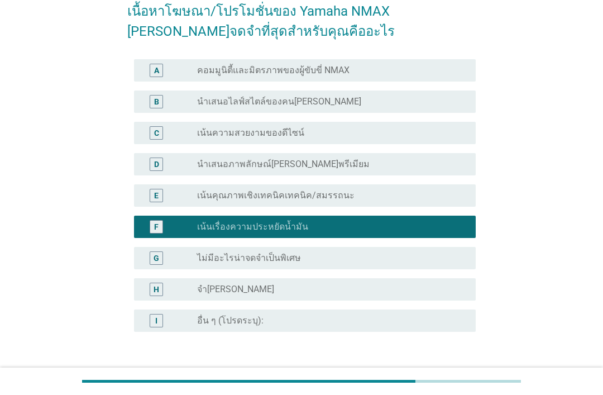
scroll to position [101, 0]
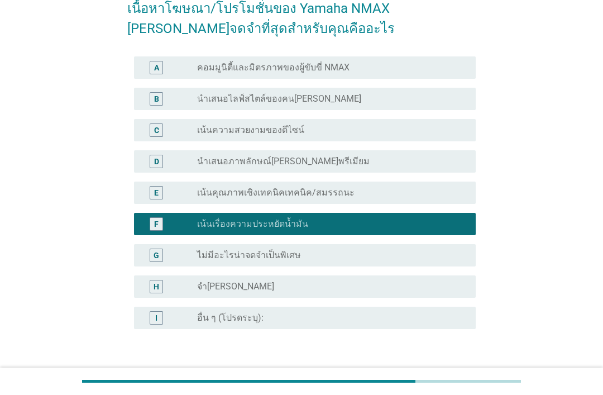
click at [451, 380] on div "ต่อไป" at bounding box center [446, 382] width 31 height 13
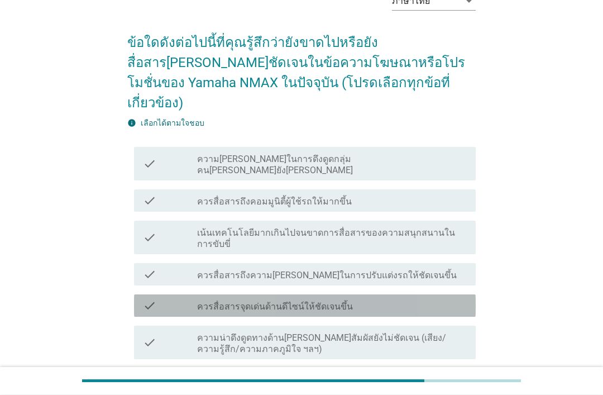
scroll to position [88, 0]
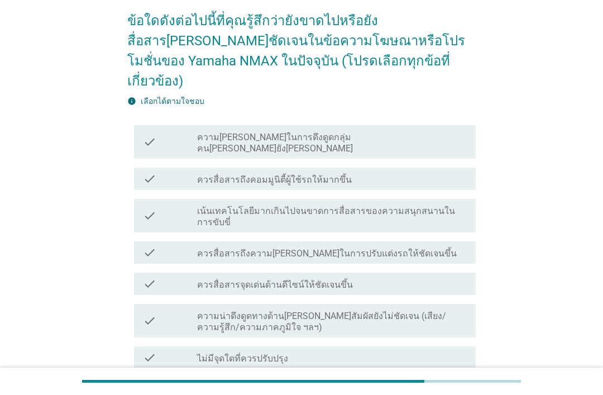
click at [401, 277] on div "check_box_outline_blank ควรสื่อสารจุดเด่นด้านดีไซน์ให้ชัดเจนขึ้น" at bounding box center [332, 283] width 270 height 13
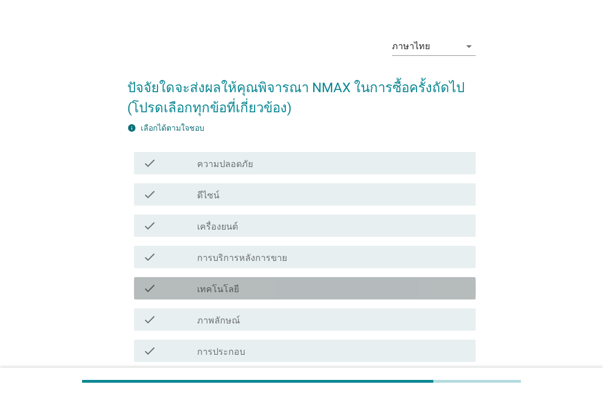
scroll to position [39, 0]
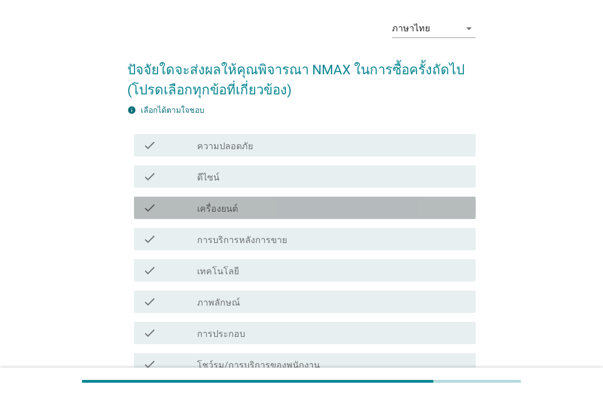
click at [293, 203] on div "check_box_outline_blank เครื่องยนต์" at bounding box center [332, 207] width 270 height 13
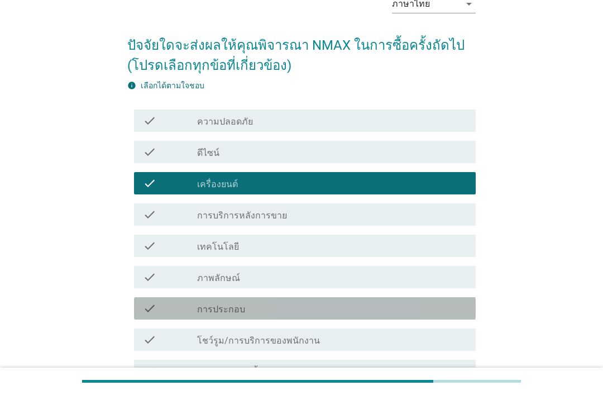
scroll to position [98, 0]
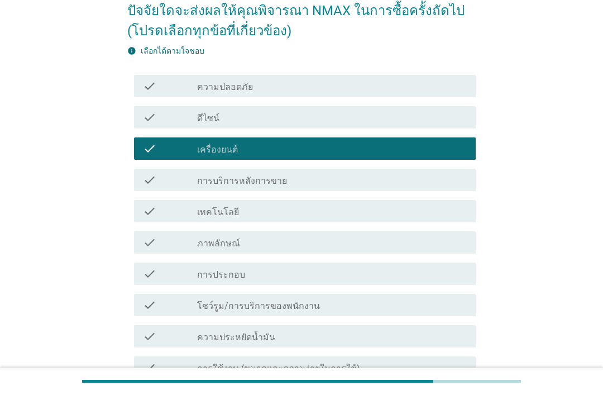
click at [355, 314] on div "check check_box_outline_blank โชว์รูม/การบริการของพนักงาน" at bounding box center [305, 305] width 342 height 22
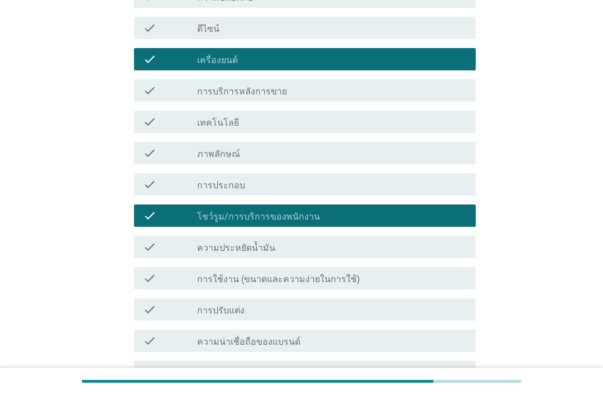
click at [339, 345] on div "check_box_outline_blank ความน่าเชื่อถือของแบรนด์" at bounding box center [332, 340] width 270 height 13
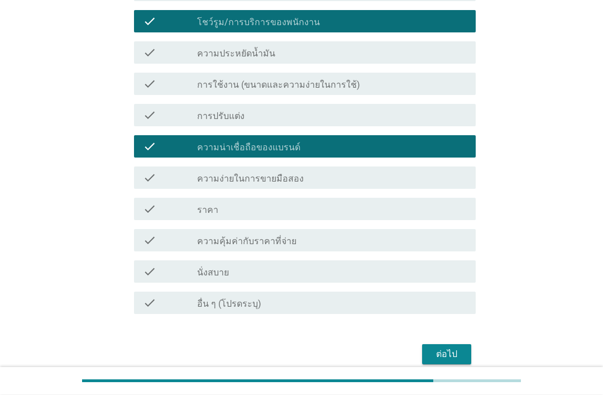
scroll to position [382, 0]
click at [339, 236] on div "check_box_outline_blank ความคุ้มค่ากับราคาที่จ่าย" at bounding box center [332, 240] width 270 height 13
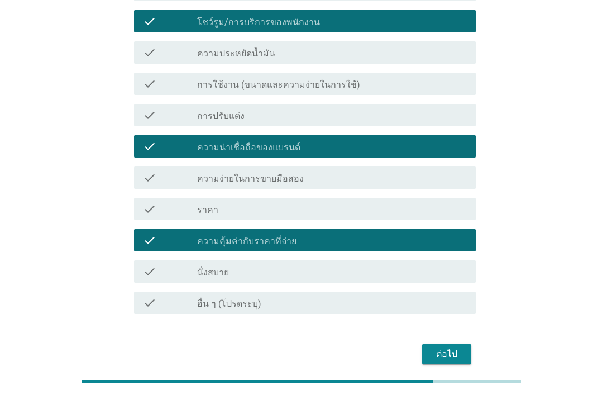
click at [459, 359] on div "ต่อไป" at bounding box center [446, 353] width 31 height 13
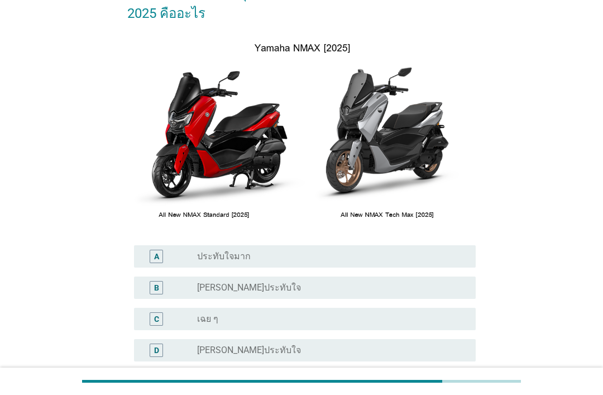
click at [294, 330] on div "C radio_button_unchecked เฉย ๆ" at bounding box center [305, 319] width 342 height 22
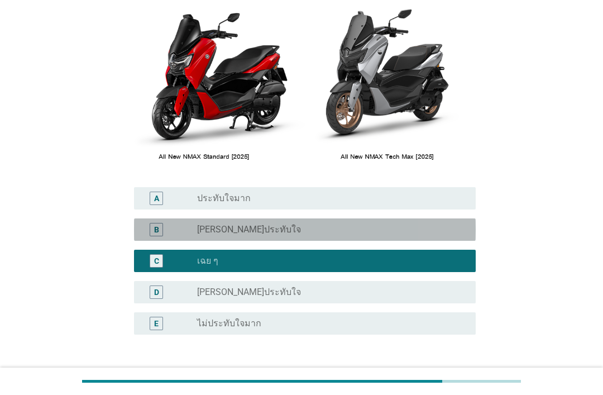
scroll to position [173, 0]
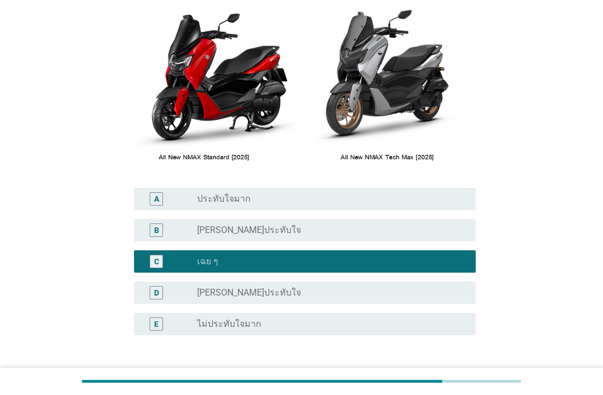
click at [453, 379] on button "ต่อไป" at bounding box center [446, 389] width 49 height 20
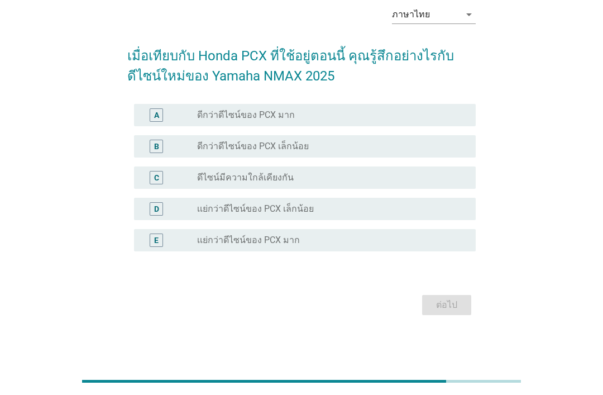
scroll to position [0, 0]
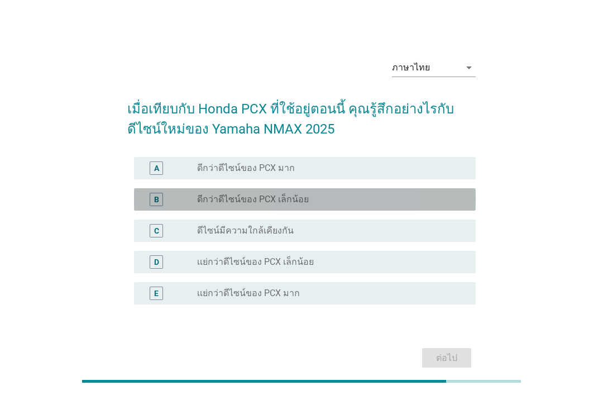
click at [291, 204] on label "ดีกว่าดีไซน์ของ PCX เล็กน้อย" at bounding box center [253, 199] width 112 height 11
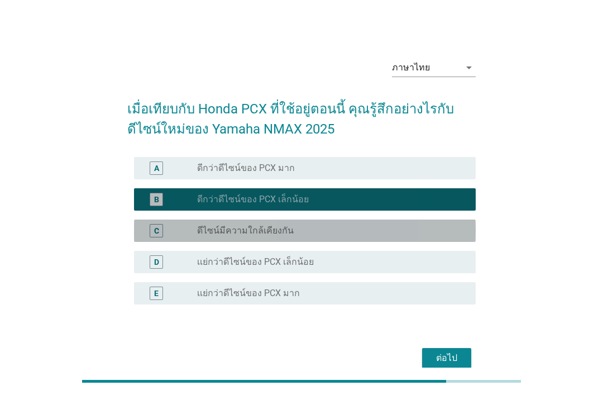
click at [351, 237] on div "radio_button_unchecked ดีไซน์มีความใกล้เคียงกัน" at bounding box center [332, 230] width 270 height 13
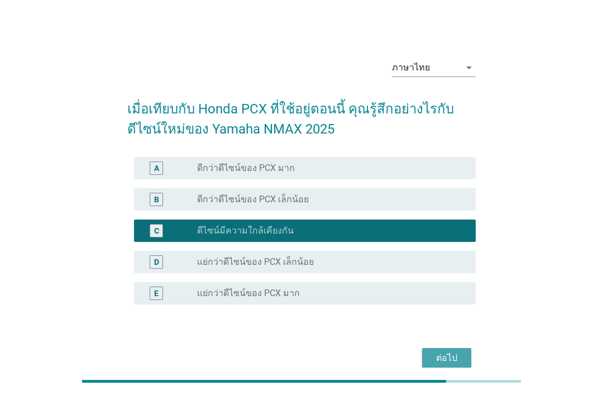
click at [459, 361] on div "ต่อไป" at bounding box center [446, 357] width 31 height 13
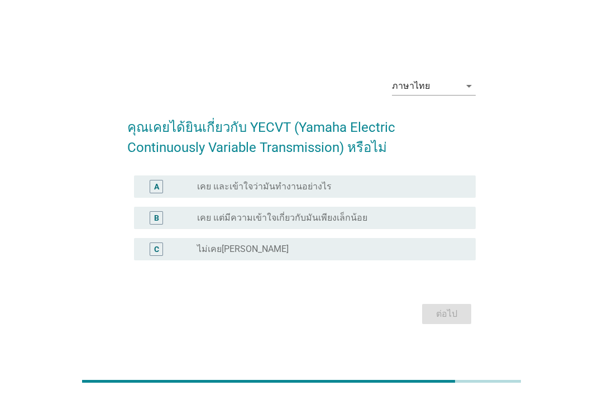
click at [318, 192] on label "เคย และเข้าใจว่ามันทำงานอย่างไร" at bounding box center [264, 186] width 135 height 11
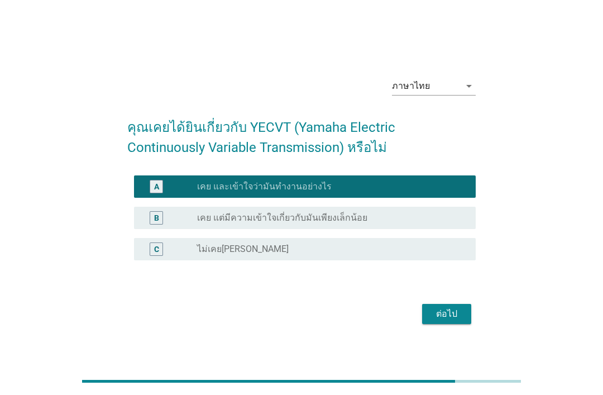
click at [457, 324] on button "ต่อไป" at bounding box center [446, 314] width 49 height 20
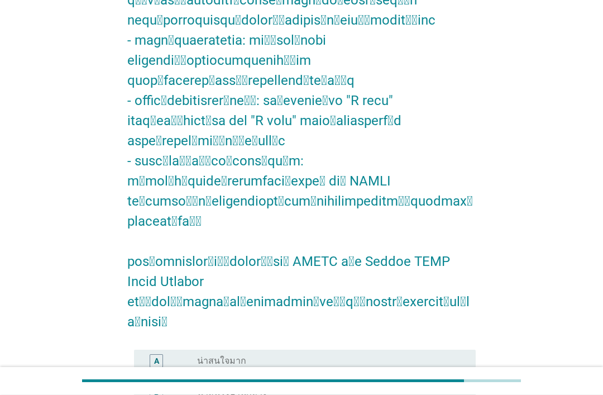
scroll to position [440, 0]
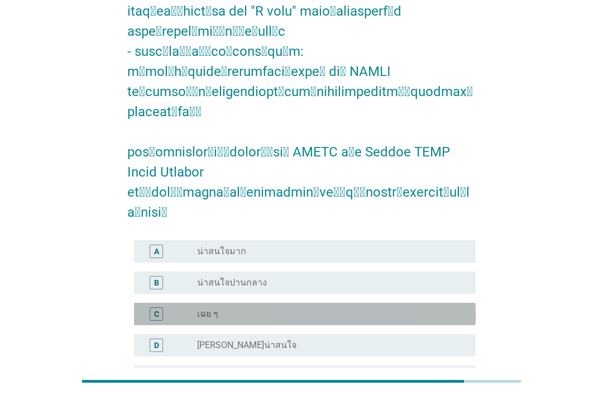
click at [306, 303] on div "C radio_button_unchecked เฉย ๆ" at bounding box center [305, 314] width 342 height 22
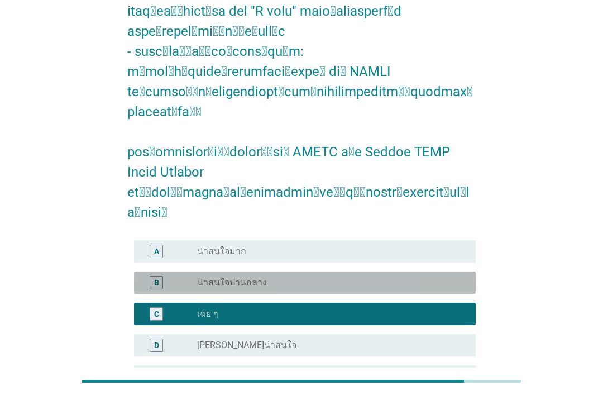
click at [365, 277] on div "radio_button_unchecked น่าสนใจปานกลาง" at bounding box center [327, 282] width 261 height 11
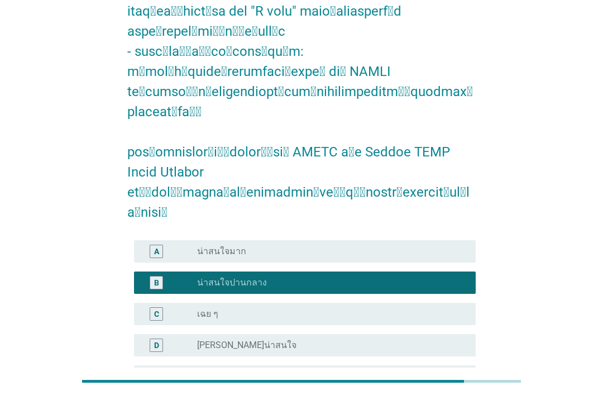
click at [448, 323] on form "A radio_button_unchecked น่าสนใจมาก B radio_button_checked น่าสนใจปานกลาง C rad…" at bounding box center [301, 51] width 349 height 807
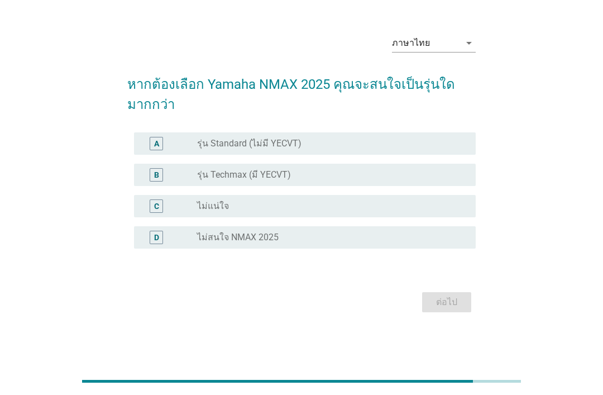
scroll to position [0, 0]
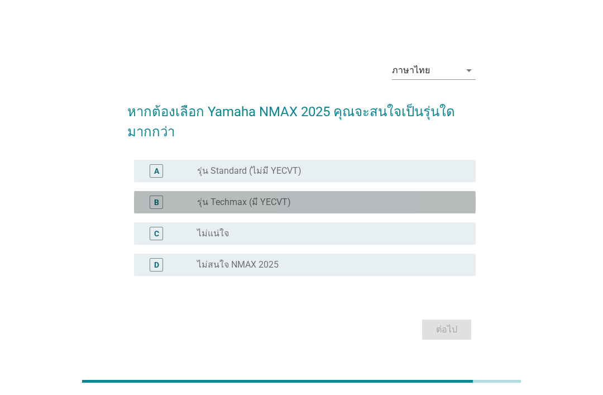
click at [308, 208] on div "radio_button_unchecked รุ่น Techmax (มี YECVT)" at bounding box center [327, 202] width 261 height 11
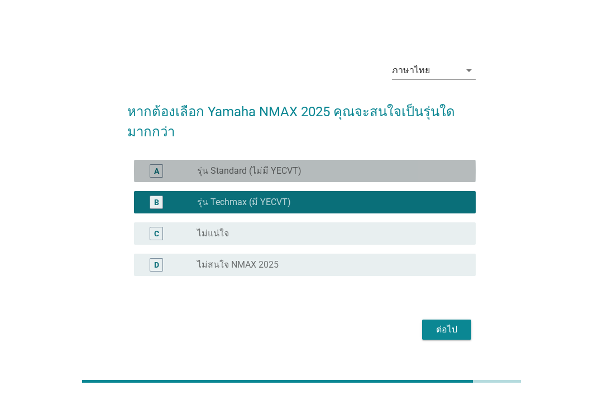
click at [398, 178] on div "A radio_button_unchecked รุ่น Standard (ไม่มี YECVT)" at bounding box center [305, 171] width 342 height 22
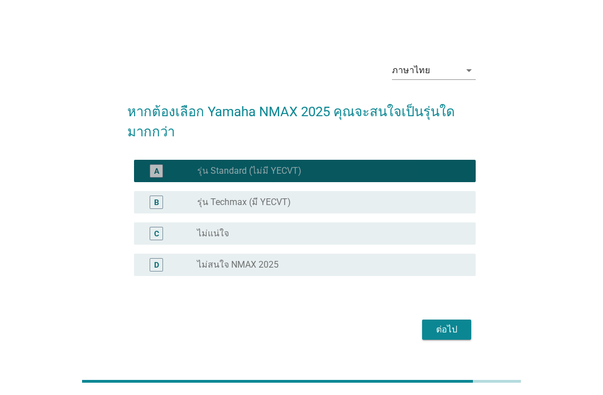
click at [457, 336] on div "ต่อไป" at bounding box center [446, 329] width 31 height 13
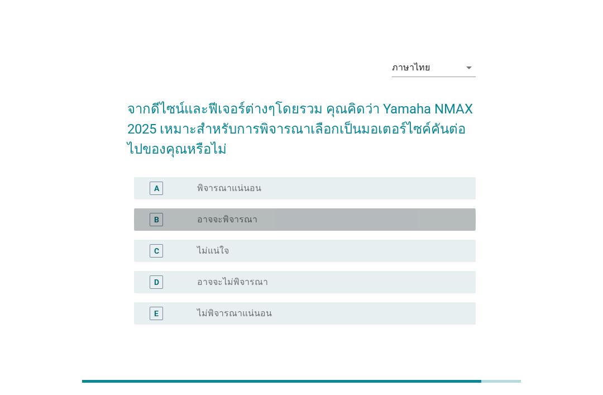
click at [307, 220] on div "radio_button_unchecked อาจจะพิจารณา" at bounding box center [327, 219] width 261 height 11
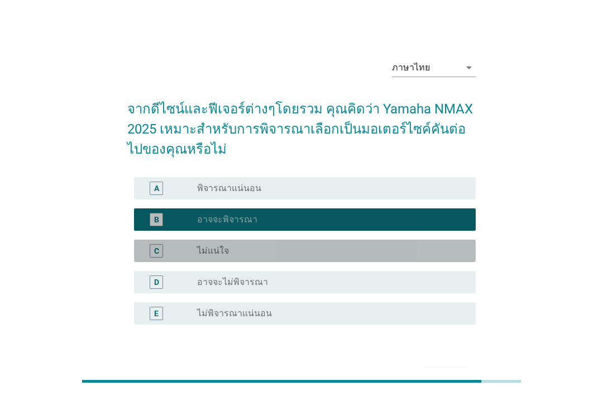
click at [315, 254] on div "radio_button_unchecked ไม่แน่ใจ" at bounding box center [327, 250] width 261 height 11
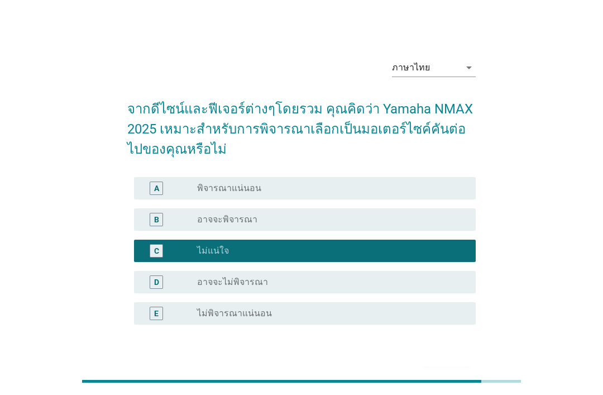
click at [459, 383] on div "ต่อไป" at bounding box center [446, 378] width 31 height 13
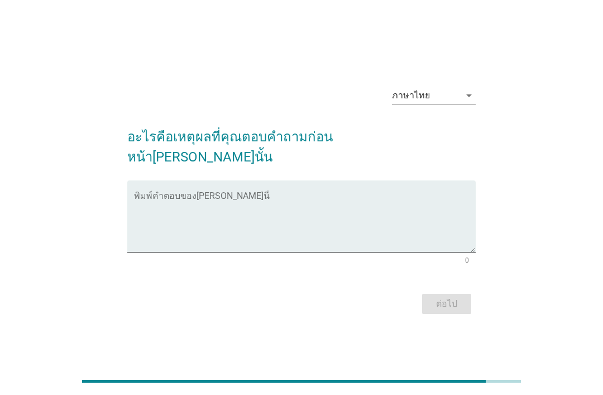
click at [280, 212] on textarea "พิมพ์คำตอบของคุณ ที่นี่" at bounding box center [305, 223] width 342 height 59
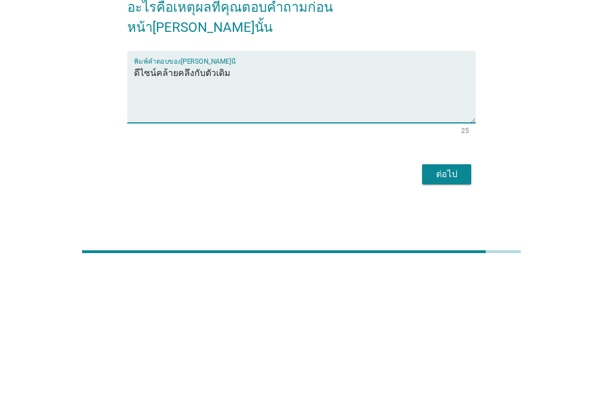
type textarea "ดีไซน์คล้ายคลึงกับตัวเดิม"
click at [455, 297] on div "ต่อไป" at bounding box center [446, 303] width 31 height 13
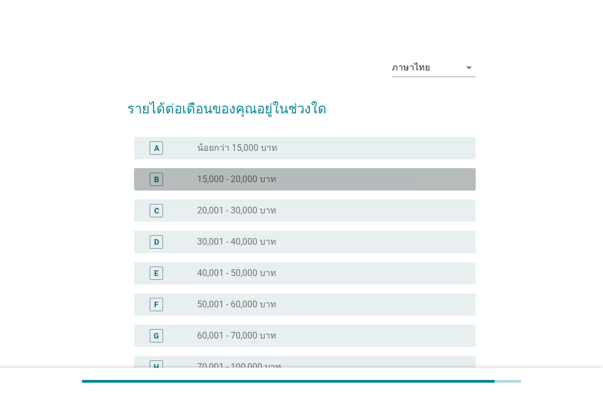
click at [234, 183] on label "15,000 - 20,000 บาท" at bounding box center [236, 179] width 79 height 11
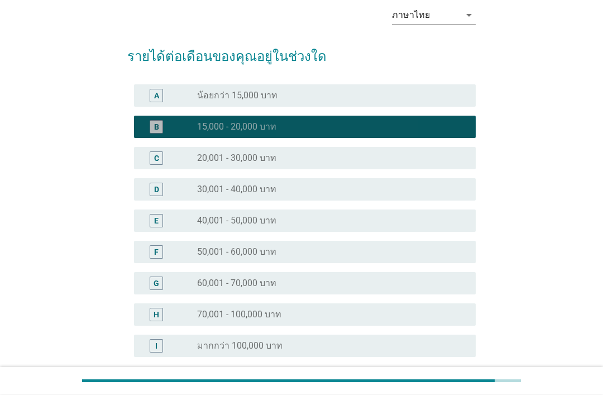
scroll to position [122, 0]
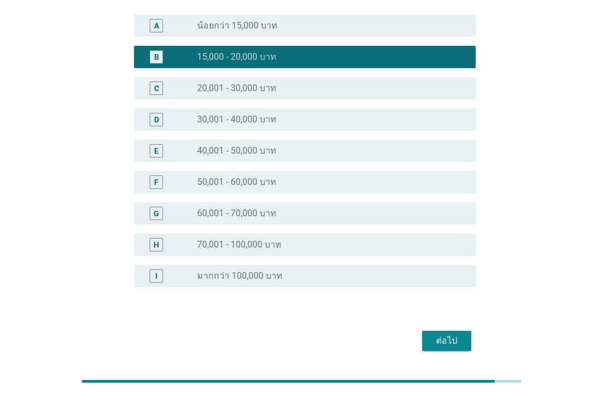
click at [449, 338] on div "ต่อไป" at bounding box center [446, 340] width 31 height 13
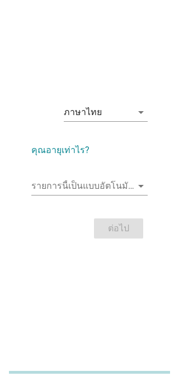
scroll to position [27, 0]
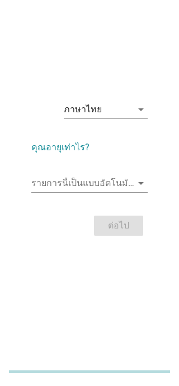
click at [113, 186] on form "คุณอายุเท่าไร? รายการนี้เป็นแบบอัตโนมัติ คุณสามารถพิมพ์ลงในรายการนี้ arrow_drop…" at bounding box center [89, 184] width 116 height 109
click at [123, 193] on input "รายการนี้เป็นแบบอัตโนมัติ คุณสามารถพิมพ์ลงในรายการนี้" at bounding box center [81, 184] width 101 height 18
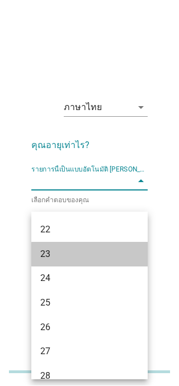
scroll to position [113, 0]
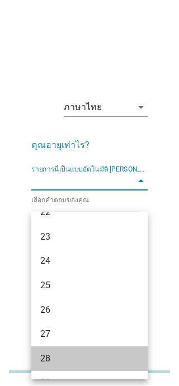
click at [70, 355] on div "28" at bounding box center [85, 359] width 90 height 13
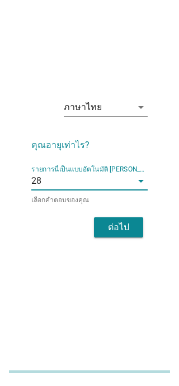
click at [131, 235] on div "ต่อไป" at bounding box center [118, 227] width 31 height 13
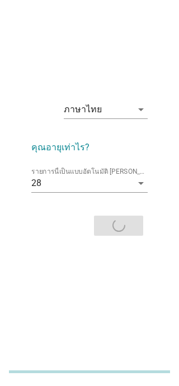
scroll to position [17, 0]
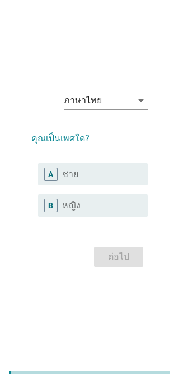
click at [92, 180] on div "radio_button_unchecked ชาย" at bounding box center [96, 174] width 68 height 11
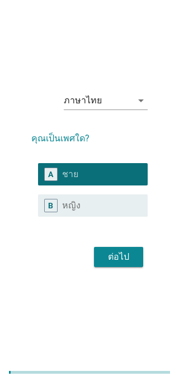
click at [130, 264] on div "ต่อไป" at bounding box center [118, 256] width 31 height 13
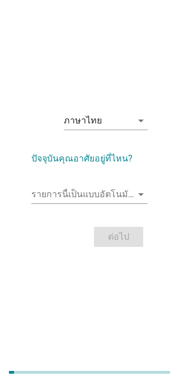
scroll to position [0, 0]
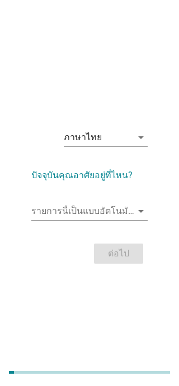
click at [98, 220] on input "รายการนี้เป็นแบบอัตโนมัติ คุณสามารถพิมพ์ลงในรายการนี้" at bounding box center [81, 211] width 101 height 18
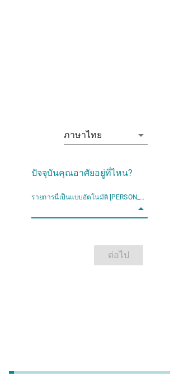
scroll to position [16, 0]
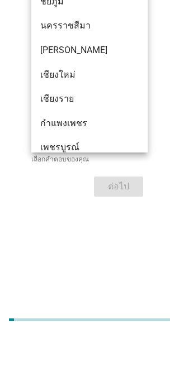
type input "ชล"
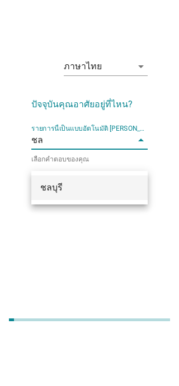
click at [62, 184] on input "ชล" at bounding box center [81, 193] width 101 height 18
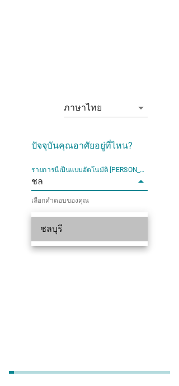
click at [86, 222] on div "ชลบุรี" at bounding box center [85, 228] width 90 height 13
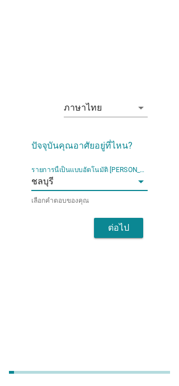
click at [123, 221] on div "ต่อไป" at bounding box center [118, 227] width 31 height 13
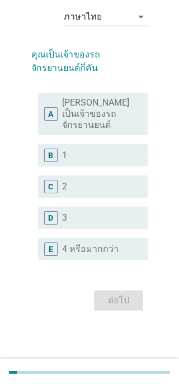
scroll to position [0, 0]
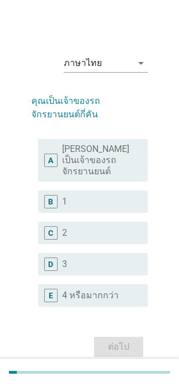
click at [96, 207] on div "radio_button_unchecked 1" at bounding box center [96, 201] width 68 height 11
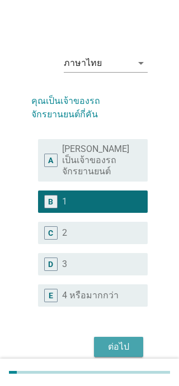
click at [123, 344] on button "ต่อไป" at bounding box center [118, 347] width 49 height 20
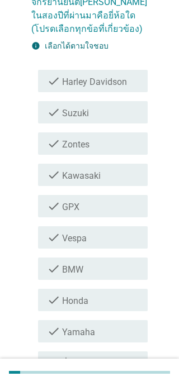
scroll to position [112, 0]
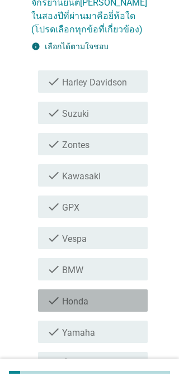
click at [101, 294] on div "check_box_outline_blank Honda" at bounding box center [100, 300] width 77 height 13
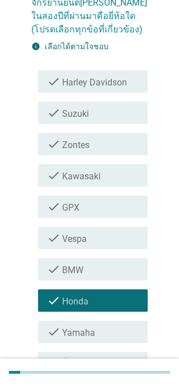
scroll to position [17, 0]
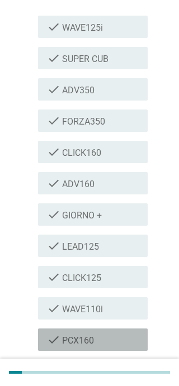
click at [99, 333] on div "check_box_outline_blank PCX160" at bounding box center [100, 339] width 77 height 13
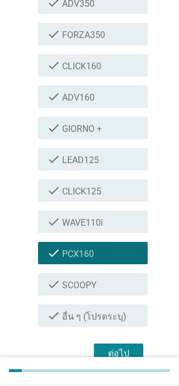
scroll to position [265, 0]
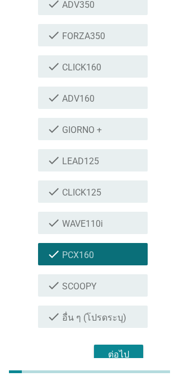
click at [118, 349] on div "ต่อไป" at bounding box center [118, 355] width 31 height 13
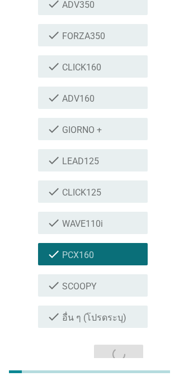
scroll to position [17, 0]
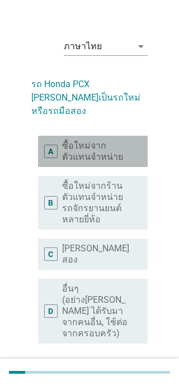
click at [110, 140] on label "ซื้อใหม่จากตัวแทนจำหน่าย" at bounding box center [96, 151] width 68 height 22
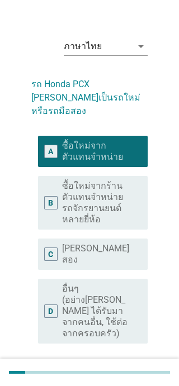
click at [121, 377] on div "ต่อไป" at bounding box center [118, 383] width 31 height 13
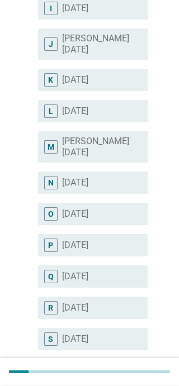
scroll to position [401, 0]
click at [88, 177] on label "[DATE]" at bounding box center [75, 182] width 26 height 11
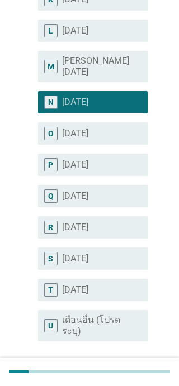
click at [119, 375] on div "ต่อไป" at bounding box center [118, 381] width 31 height 13
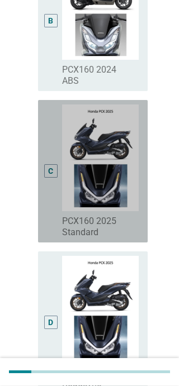
scroll to position [393, 0]
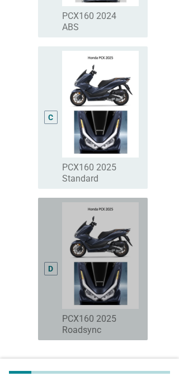
click at [48, 254] on div "D" at bounding box center [51, 269] width 8 height 134
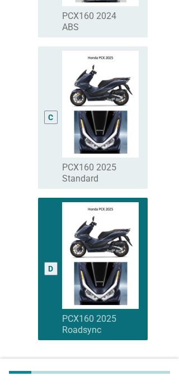
click at [132, 377] on div "ต่อไป" at bounding box center [118, 380] width 31 height 13
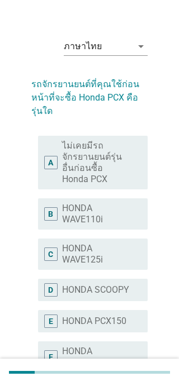
click at [115, 169] on label "ไม่เคยมีรถจักรยานยนต์รุ่นอื่นก่อนซื้อ Honda PCX" at bounding box center [96, 162] width 68 height 45
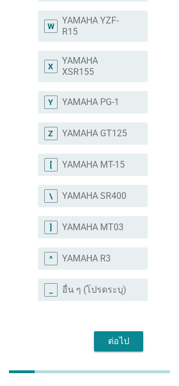
scroll to position [968, 0]
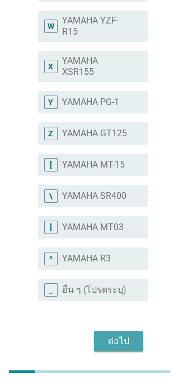
click at [126, 338] on div "ต่อไป" at bounding box center [118, 341] width 31 height 13
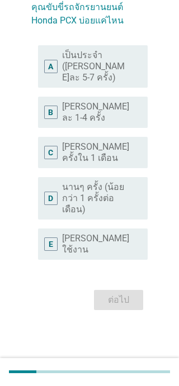
scroll to position [17, 0]
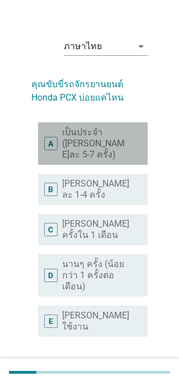
click at [116, 153] on label "เป็นประจำ ([PERSON_NAME]ละ 5-7 ครั้ง)" at bounding box center [96, 144] width 68 height 34
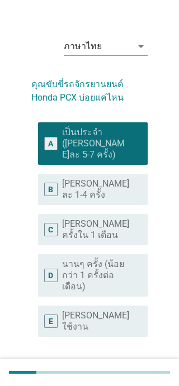
click at [130, 367] on button "ต่อไป" at bounding box center [118, 377] width 49 height 20
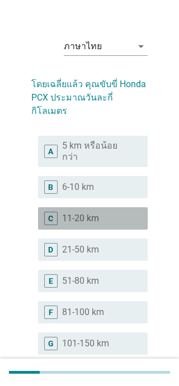
click at [101, 207] on div "C radio_button_unchecked 11-20 km" at bounding box center [92, 218] width 109 height 22
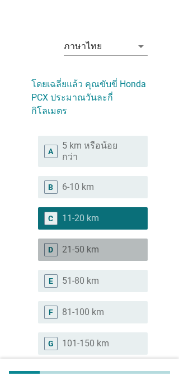
click at [121, 244] on div "radio_button_unchecked 21-50 km" at bounding box center [96, 249] width 68 height 11
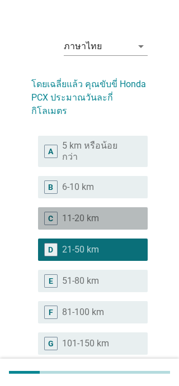
click at [114, 213] on div "radio_button_unchecked 11-20 km" at bounding box center [96, 218] width 68 height 11
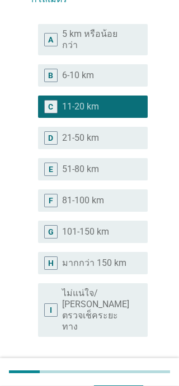
scroll to position [128, 0]
click at [103, 133] on div "radio_button_unchecked 21-50 km" at bounding box center [96, 138] width 68 height 11
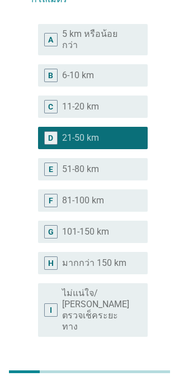
click at [128, 371] on div "ต่อไป" at bounding box center [118, 377] width 31 height 13
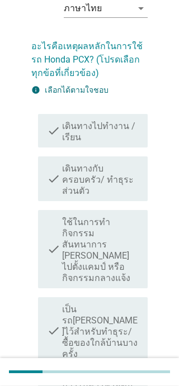
scroll to position [56, 0]
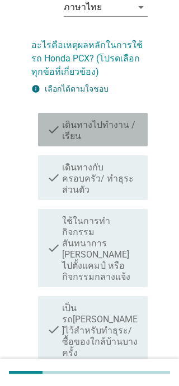
click at [112, 126] on label "เดินทางไปทำงาน / เรียน" at bounding box center [100, 131] width 77 height 22
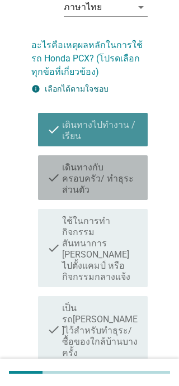
click at [115, 168] on label "เดินทางกับครอบครัว/ ทำธุระส่วนตัว" at bounding box center [100, 179] width 77 height 34
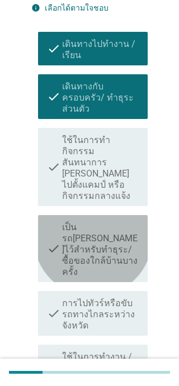
click at [120, 222] on label "เป็นรถ[PERSON_NAME]ไว้สำหรับทำธุระ/ซื้อของใกล้บ้านบางครั้ง" at bounding box center [100, 250] width 77 height 56
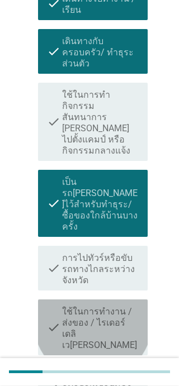
scroll to position [203, 0]
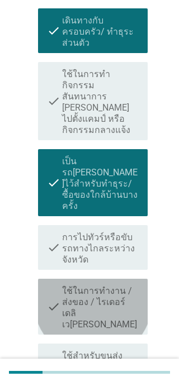
click at [116, 285] on label "ใช้ในการทำงาน / ส่งของ / ไรเดอร์เดลิเว[PERSON_NAME]" at bounding box center [100, 307] width 77 height 45
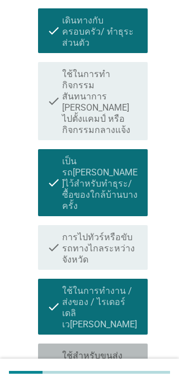
click at [116, 350] on label "ใช้สำหรับขนส่งอุปกรณ์หรือสินค้าต่าง ๆ สำหรับงาน" at bounding box center [100, 367] width 77 height 34
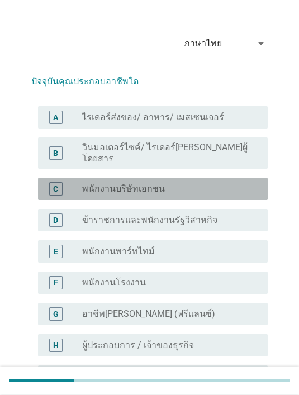
scroll to position [20, 0]
click at [242, 187] on div "C radio_button_unchecked พนักงานบริษัทเอกชน" at bounding box center [153, 189] width 230 height 22
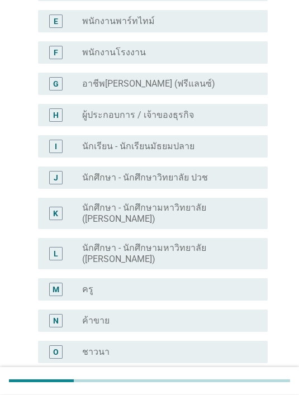
scroll to position [469, 0]
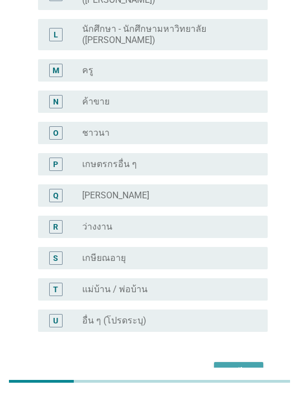
click at [240, 365] on div "ต่อไป" at bounding box center [238, 371] width 31 height 13
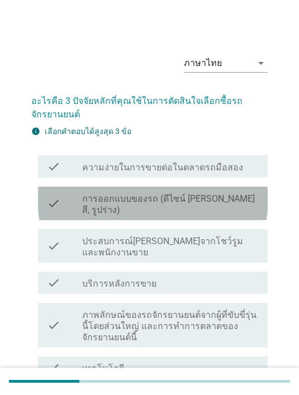
click at [202, 199] on label "การออกแบบของรถ (ดีไซน์ [PERSON_NAME] สี, รูปร่าง)" at bounding box center [170, 204] width 177 height 22
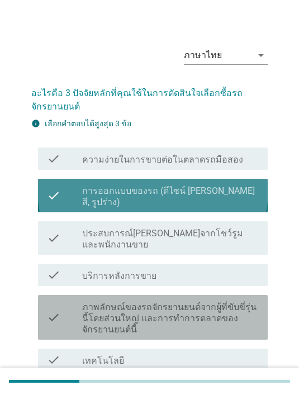
scroll to position [35, 0]
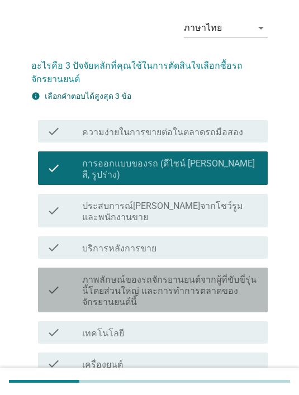
click at [191, 274] on label "ภาพลักษณ์ของรถจักรยานยนต์จากผู้ที่ขับขี่รุ่นนี้โดยส่วนใหญ่ และการทำการตลาดของจั…" at bounding box center [170, 291] width 177 height 34
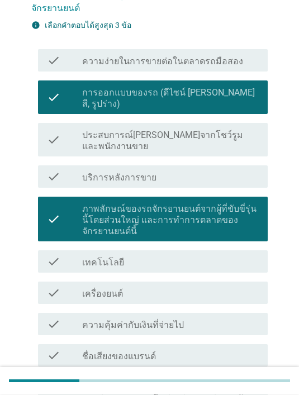
scroll to position [106, 0]
click at [173, 286] on div "check_box_outline_blank เครื่องยนต์" at bounding box center [170, 292] width 177 height 13
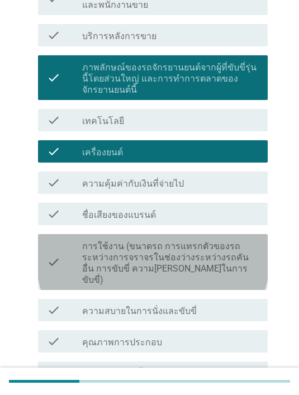
scroll to position [452, 0]
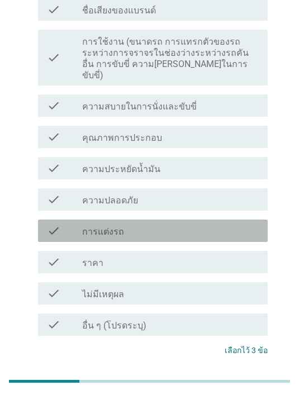
click at [155, 224] on div "check_box_outline_blank การแต่งรถ" at bounding box center [170, 230] width 177 height 13
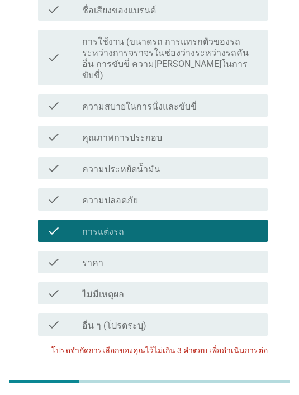
click at [145, 193] on div "check_box_outline_blank ความปลอดภัย" at bounding box center [170, 199] width 177 height 13
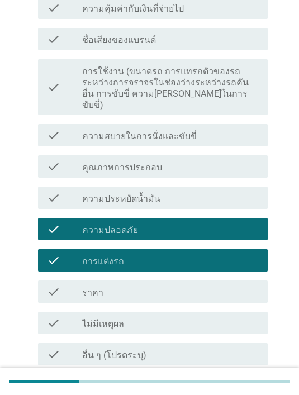
click at [154, 254] on div "check_box_outline_blank การแต่งรถ" at bounding box center [170, 260] width 177 height 13
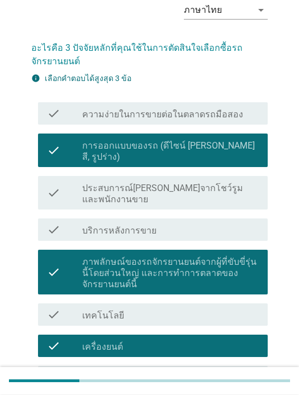
scroll to position [0, 0]
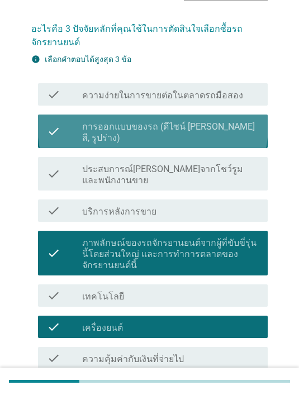
click at [164, 123] on label "การออกแบบของรถ (ดีไซน์ [PERSON_NAME] สี, รูปร่าง)" at bounding box center [170, 132] width 177 height 22
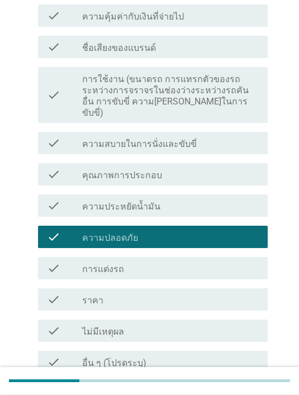
scroll to position [452, 0]
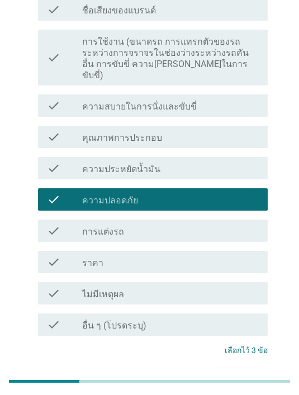
click at [245, 372] on div "ต่อไป" at bounding box center [238, 378] width 31 height 13
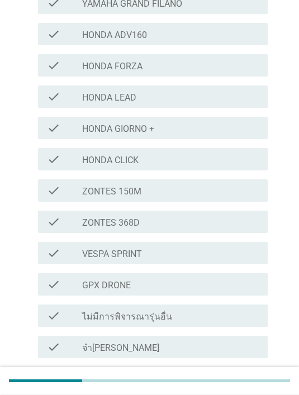
scroll to position [342, 0]
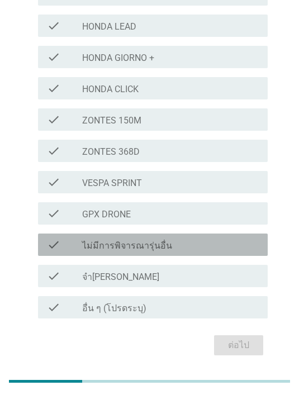
click at [218, 251] on div "check check_box_outline_blank ไม่มีการพิจารณารุ่นอื่น" at bounding box center [153, 245] width 230 height 22
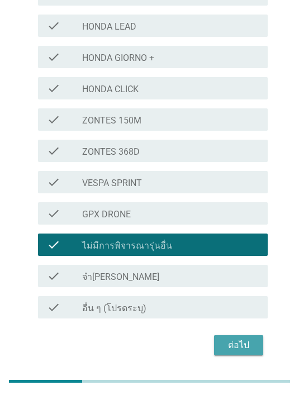
click at [242, 345] on div "ต่อไป" at bounding box center [238, 345] width 31 height 13
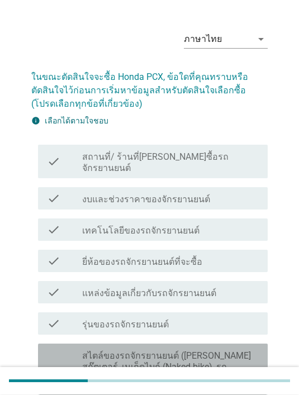
scroll to position [33, 0]
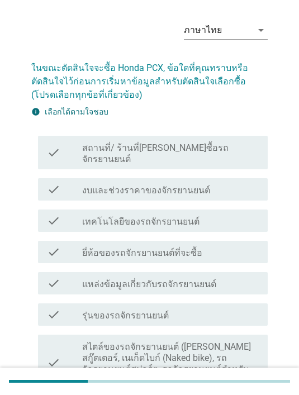
click at [174, 216] on label "เทคโนโลยีของรถจักรยานยนต์" at bounding box center [140, 221] width 117 height 11
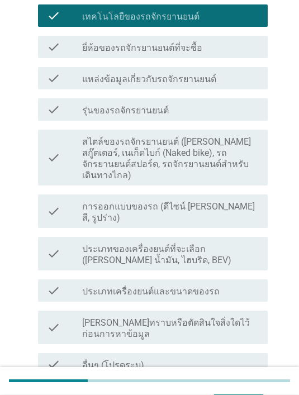
scroll to position [250, 0]
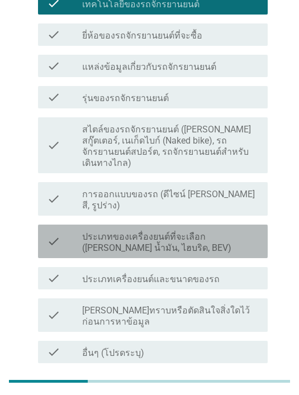
click at [153, 231] on label "ประเภทของเครื่องยนต์ที่จะเลือก ([PERSON_NAME] น้ำมัน, ไฮบริด, BEV)" at bounding box center [170, 242] width 177 height 22
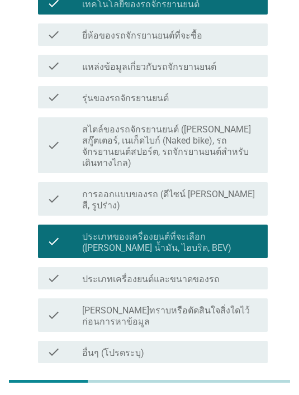
click at [249, 383] on div "ต่อไป" at bounding box center [238, 389] width 31 height 13
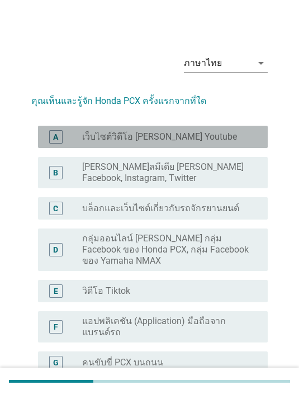
click at [158, 139] on label "เว็บไซต์วิดีโอ [PERSON_NAME] Youtube" at bounding box center [159, 136] width 155 height 11
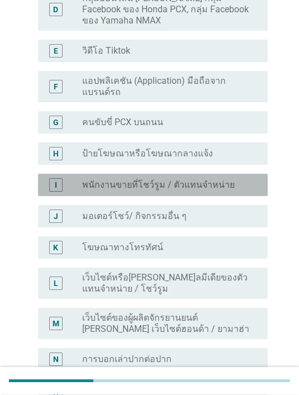
scroll to position [242, 0]
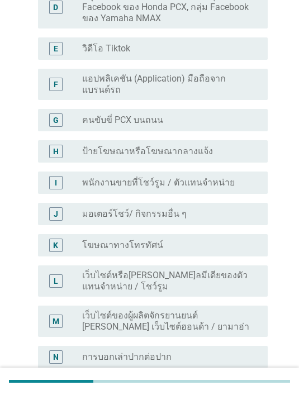
click at [166, 239] on div "radio_button_unchecked โฆษณาทางโทรทัศน์" at bounding box center [170, 245] width 177 height 13
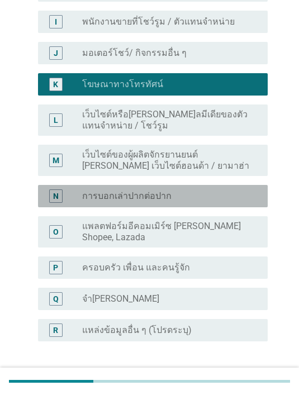
scroll to position [407, 0]
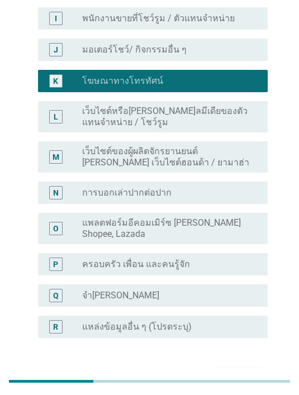
click at [237, 372] on div "ต่อไป" at bounding box center [238, 378] width 31 height 13
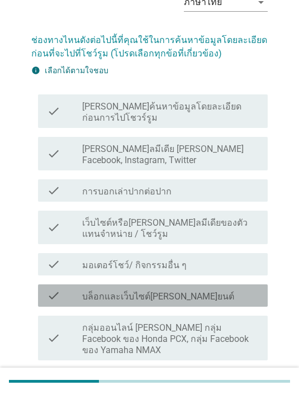
scroll to position [61, 0]
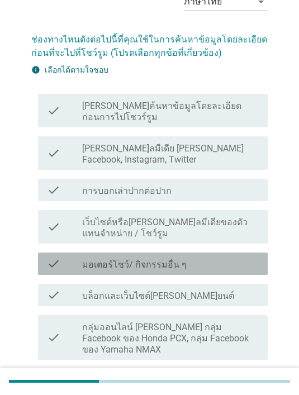
click at [208, 257] on div "check_box_outline_blank มอเตอร์โชว์/ กิจกรรมอื่น ๆ" at bounding box center [170, 263] width 177 height 13
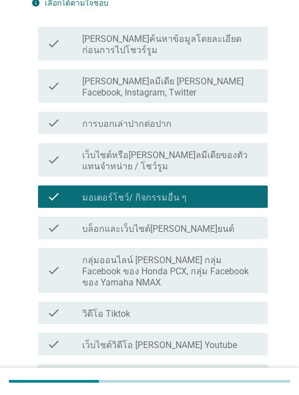
click at [226, 221] on div "check_box_outline_blank บล็อกและเว็บไซต์ยานยนต์" at bounding box center [170, 227] width 177 height 13
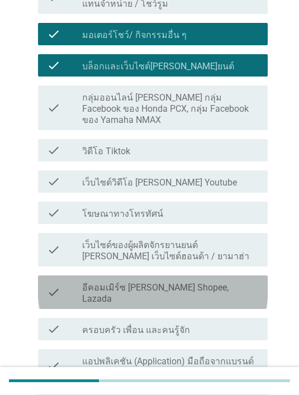
scroll to position [298, 0]
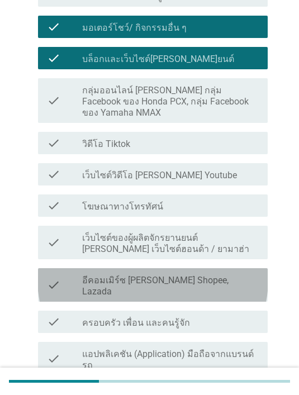
click at [202, 275] on label "อีคอมเมิร์ซ [PERSON_NAME] Shopee, Lazada" at bounding box center [170, 286] width 177 height 22
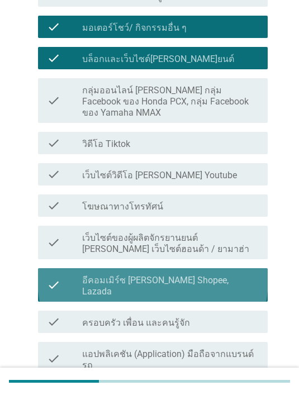
click at [200, 275] on label "อีคอมเมิร์ซ [PERSON_NAME] Shopee, Lazada" at bounding box center [170, 286] width 177 height 22
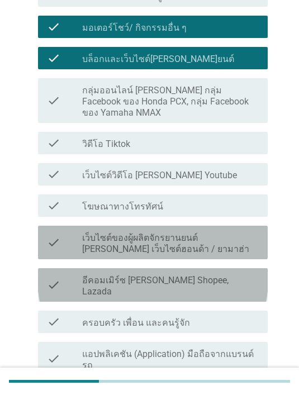
click at [220, 232] on label "เว็บไซต์ของผู้ผลิตจักรยานยนต์ [PERSON_NAME] เว็บไซต์ฮอนด้า / ยามาฮ่า" at bounding box center [170, 243] width 177 height 22
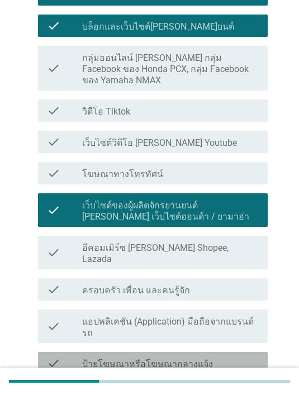
scroll to position [373, 0]
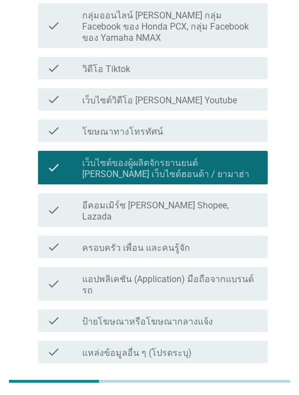
click at [236, 274] on label "แอปพลิเคชัน (Application) มือถือจากแบรนด์รถ" at bounding box center [170, 285] width 177 height 22
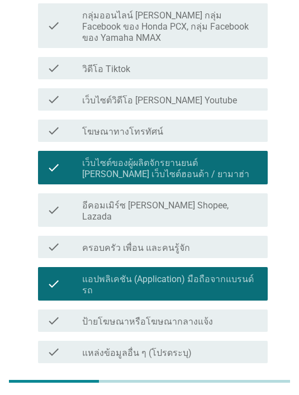
click at [216, 267] on div "check check_box แอปพลิเคชัน (Application) มือถือจากแบรนด์รถ" at bounding box center [153, 284] width 230 height 34
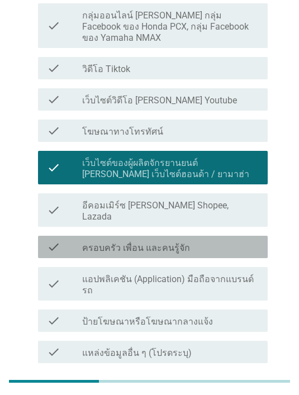
click at [218, 240] on div "check_box_outline_blank ครอบครัว เพื่อน และคนรู้จัก" at bounding box center [170, 246] width 177 height 13
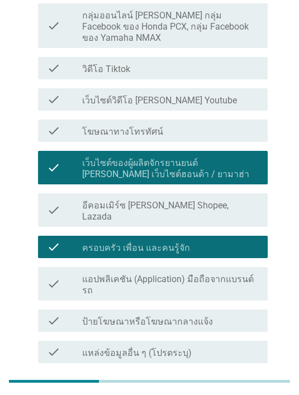
click at [243, 383] on div "ต่อไป" at bounding box center [238, 389] width 31 height 13
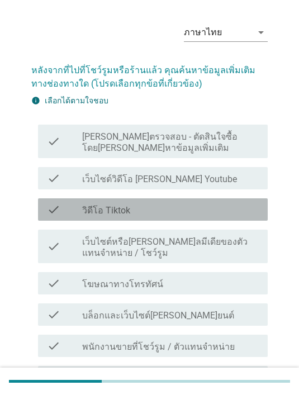
click at [163, 211] on div "check_box_outline_blank วิดีโอ Tiktok" at bounding box center [170, 209] width 177 height 13
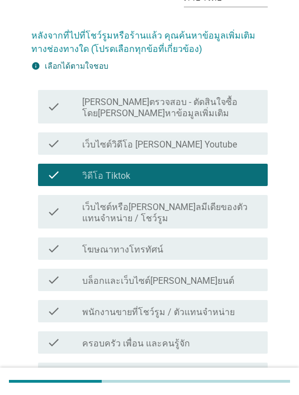
click at [228, 279] on div "check_box_outline_blank บล็อกและเว็บไซต์ยานยนต์" at bounding box center [170, 279] width 177 height 13
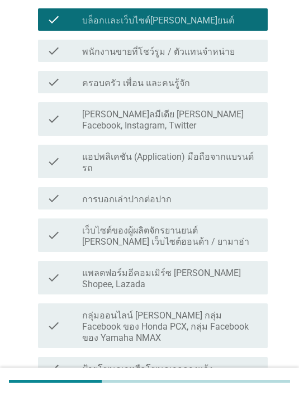
click at [230, 361] on div "check_box_outline_blank ป้ายโฆษณาหรือโฆษณากลางแจ้ง" at bounding box center [170, 367] width 177 height 13
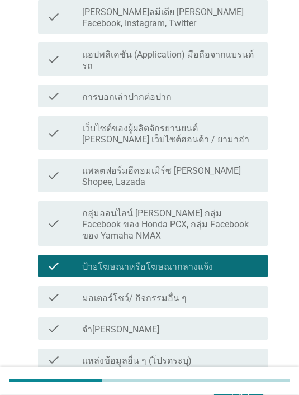
scroll to position [441, 0]
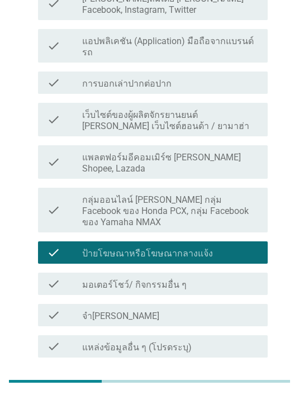
click at [230, 246] on div "check_box_outline_blank ป้ายโฆษณาหรือโฆษณากลางแจ้ง" at bounding box center [170, 252] width 177 height 13
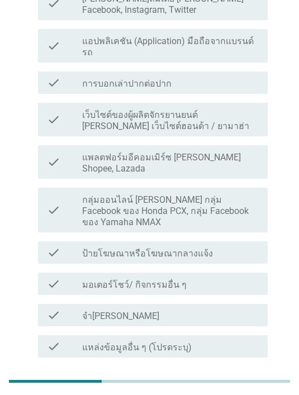
click at [249, 378] on div "ต่อไป" at bounding box center [238, 384] width 31 height 13
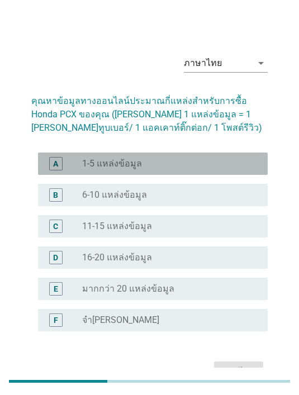
click at [202, 168] on div "radio_button_unchecked 1-5 แหล่งข้อมูล" at bounding box center [166, 163] width 168 height 11
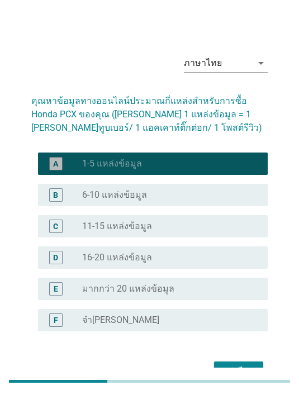
click at [242, 363] on button "ต่อไป" at bounding box center [238, 371] width 49 height 20
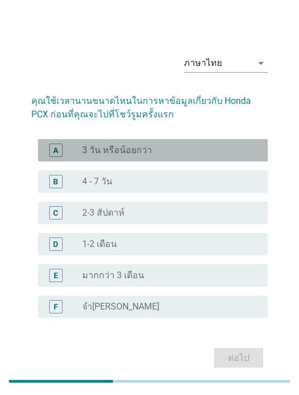
click at [177, 156] on div "radio_button_unchecked 3 วัน หรือน้อยกว่า" at bounding box center [166, 150] width 168 height 11
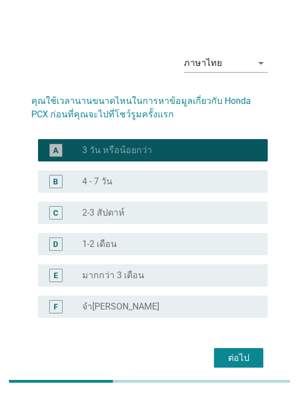
click at [201, 181] on div "B radio_button_unchecked 4 - 7 วัน" at bounding box center [153, 181] width 230 height 22
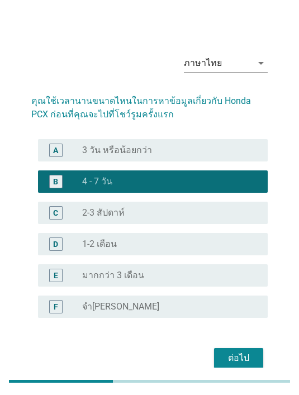
click at [252, 362] on div "ต่อไป" at bounding box center [238, 357] width 31 height 13
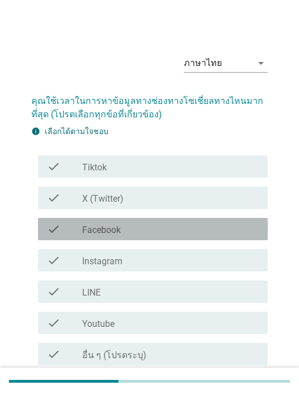
click at [185, 232] on div "check_box_outline_blank Facebook" at bounding box center [170, 228] width 177 height 13
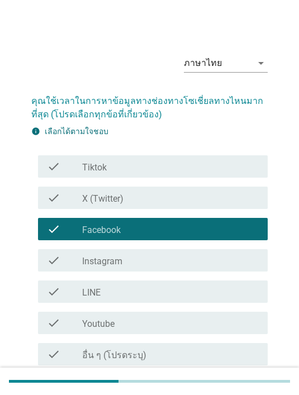
click at [198, 172] on div "check_box_outline_blank Tiktok" at bounding box center [170, 166] width 177 height 13
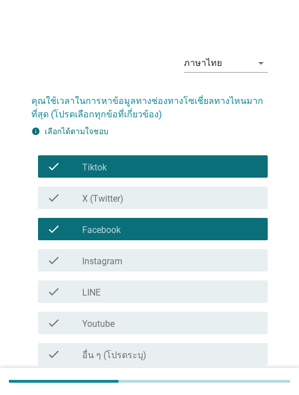
click at [247, 388] on div "ต่อไป" at bounding box center [238, 391] width 31 height 13
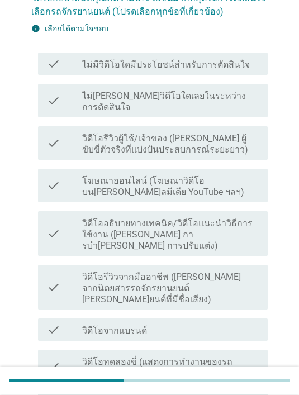
scroll to position [103, 0]
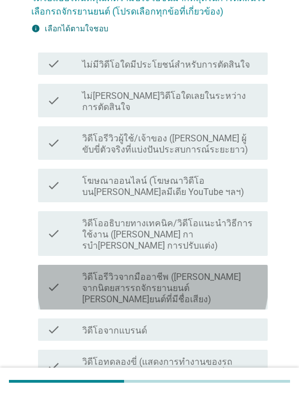
click at [216, 272] on label "วิดีโอรีวิวจากมืออาชีพ ([PERSON_NAME] จากนิตยสารรถจักรยานยนต์ [PERSON_NAME]ยนต์…" at bounding box center [170, 289] width 177 height 34
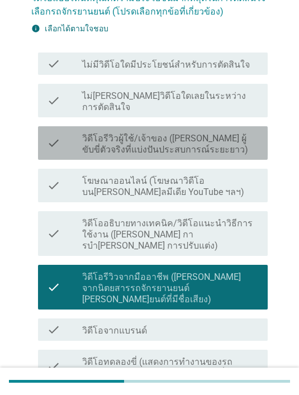
click at [160, 133] on label "วิดีโอรีวิวผู้ใช้/เจ้าของ ([PERSON_NAME] ผู้ขับขี่ตัวจริงที่แบ่งปันประสบการณ์ระ…" at bounding box center [170, 144] width 177 height 22
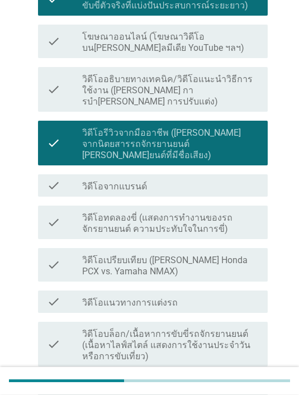
scroll to position [247, 0]
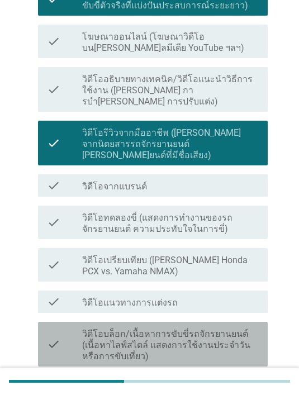
click at [221, 328] on label "วิดีโอบล็อก/เนื้อหาการขับขี่รถจักรยานยนต์ (เนื้อหาไลฟ์สไตล์ แสดงการใช้งานประจํา…" at bounding box center [170, 345] width 177 height 34
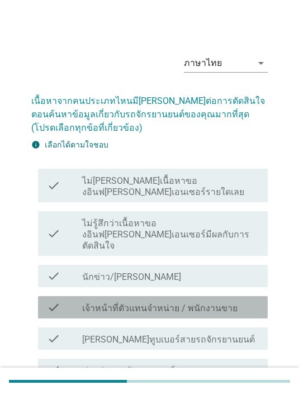
click at [195, 303] on label "เจ้าหน้าที่ตัวแทนจําหน่าย / พนักงานขาย" at bounding box center [159, 308] width 155 height 11
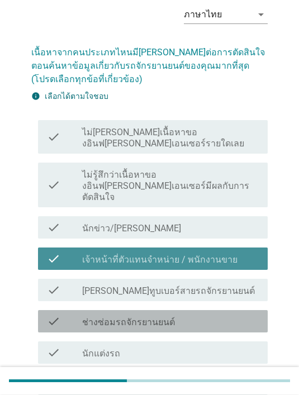
scroll to position [49, 0]
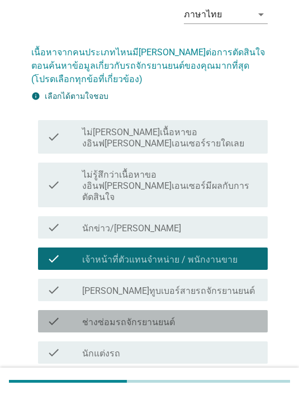
click at [216, 315] on div "check_box_outline_blank ช่างซ่อมรถจักรยานยนต์" at bounding box center [170, 321] width 177 height 13
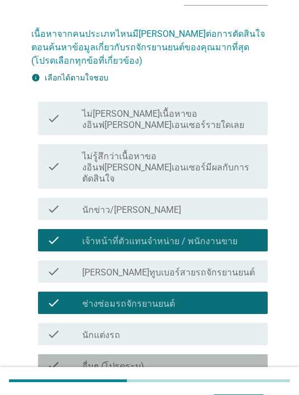
scroll to position [70, 0]
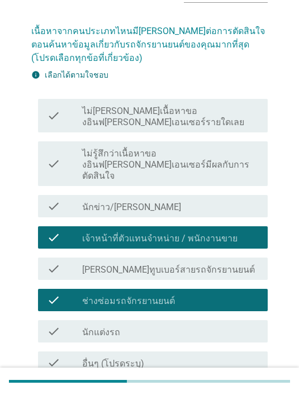
click at [243, 391] on button "ต่อไป" at bounding box center [238, 401] width 49 height 20
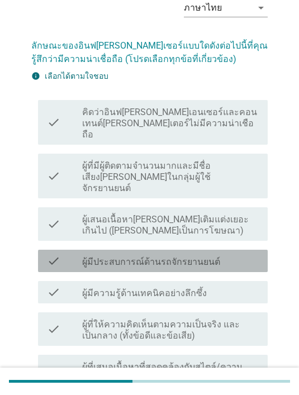
click at [221, 254] on div "check_box_outline_blank ผู้มีประสบการณ์ด้านรถจักรยานยนต์" at bounding box center [170, 260] width 177 height 13
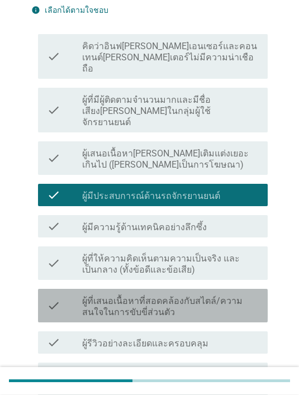
scroll to position [121, 0]
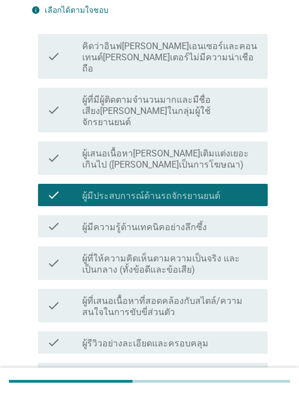
click at [218, 331] on div "check check_box_outline_blank ผู้รีวิวอย่างละเอียดและครอบคลุม" at bounding box center [153, 342] width 230 height 22
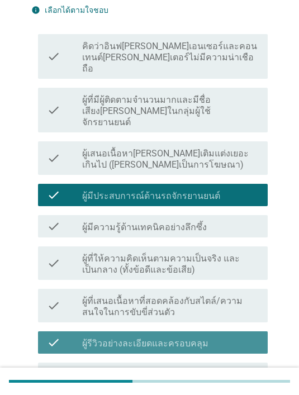
click at [222, 336] on div "check_box_outline_blank ผู้รีวิวอย่างละเอียดและครอบคลุม" at bounding box center [170, 342] width 177 height 13
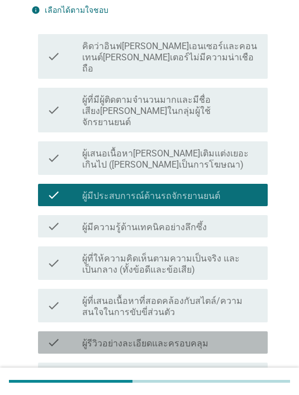
click at [227, 336] on div "check_box_outline_blank ผู้รีวิวอย่างละเอียดและครอบคลุม" at bounding box center [170, 342] width 177 height 13
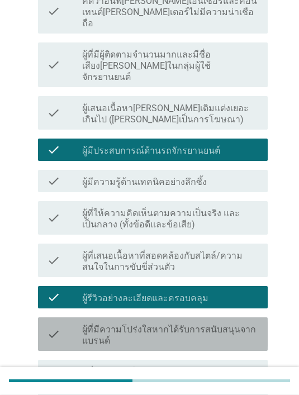
scroll to position [282, 0]
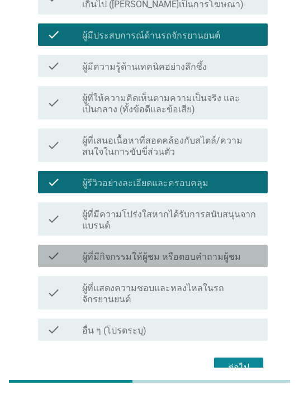
click at [214, 251] on label "ผู้ที่มีกิจกรรมให้ผู้ชม หรือตอบคำถามผู้ชม" at bounding box center [161, 256] width 159 height 11
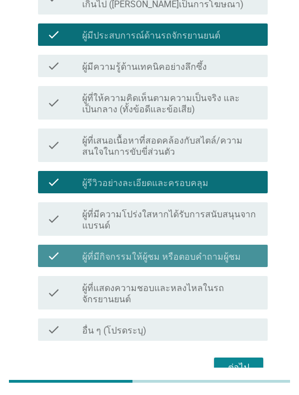
click at [243, 361] on div "ต่อไป" at bounding box center [238, 367] width 31 height 13
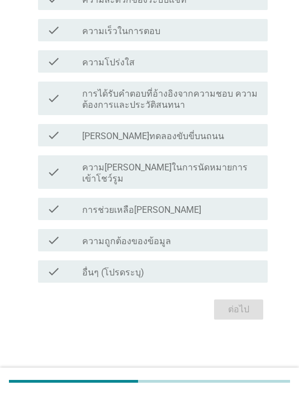
scroll to position [0, 0]
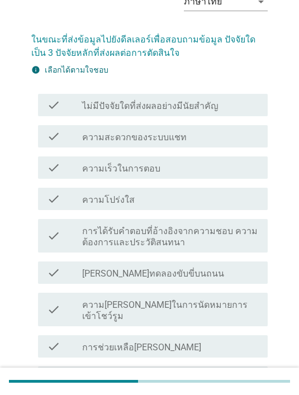
click at [230, 236] on label "การได้รับคำตอบที่อ้างอิงจากความชอบ ความต้องการและประวัติสนทนา" at bounding box center [170, 237] width 177 height 22
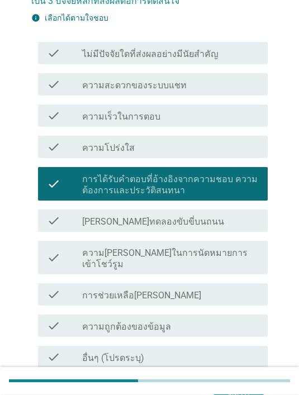
scroll to position [152, 0]
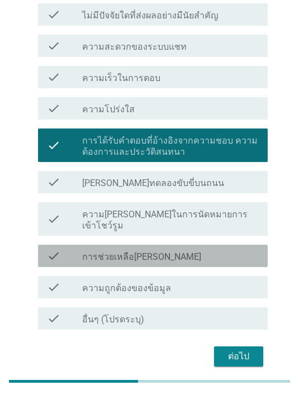
click at [212, 249] on div "check_box_outline_blank การช่วยเหลือที่ดี" at bounding box center [170, 255] width 177 height 13
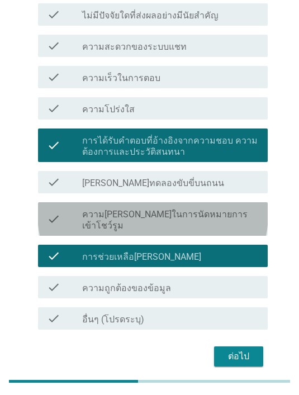
click at [222, 209] on label "ความ[PERSON_NAME]ในการนัดหมายการเข้าโชว์รูม" at bounding box center [170, 220] width 177 height 22
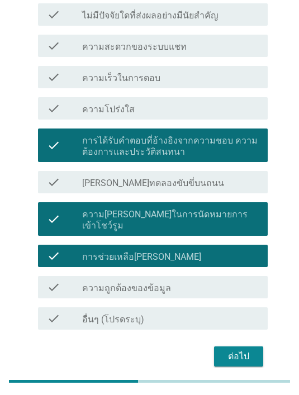
click at [249, 350] on div "ต่อไป" at bounding box center [238, 356] width 31 height 13
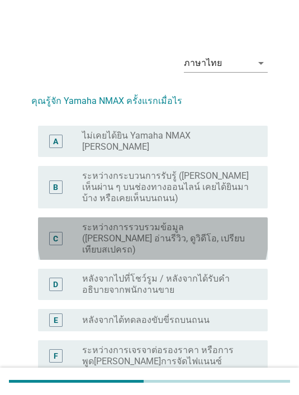
click at [203, 228] on label "ระหว่างการรวบรวมข้อมูล ([PERSON_NAME] อ่านรีวิว, ดูวิดีโอ, เปรียบเทียบสเปครถ)" at bounding box center [166, 239] width 168 height 34
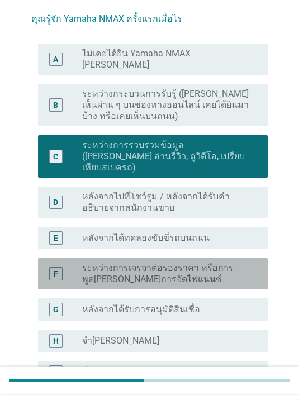
scroll to position [88, 0]
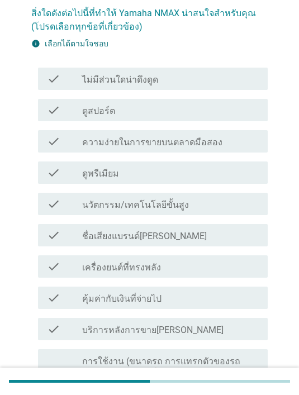
scroll to position [0, 0]
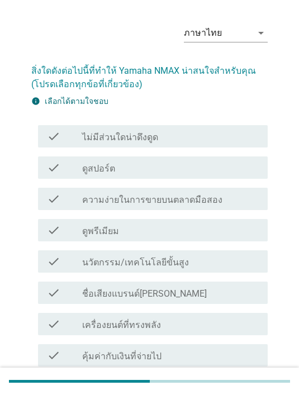
click at [206, 250] on div "check check_box_outline_blank นวัตกรรม/เทคโนโลยีขั้นสูง" at bounding box center [153, 261] width 230 height 22
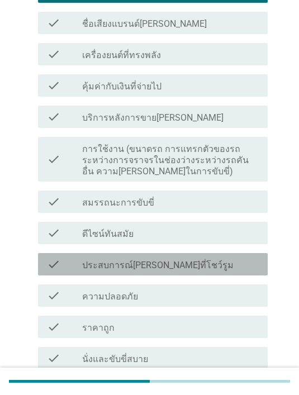
click at [170, 258] on div "check_box_outline_blank ประสบการณ์ที่ดีที่โชว์รูม" at bounding box center [170, 264] width 177 height 13
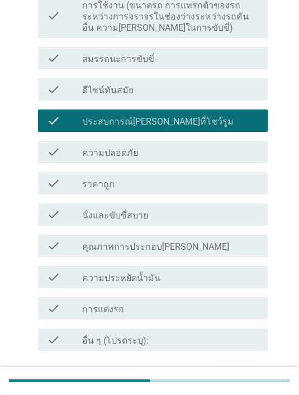
scroll to position [444, 0]
click at [210, 274] on div "check_box_outline_blank ความประหยัดน้ำมัน" at bounding box center [170, 276] width 177 height 13
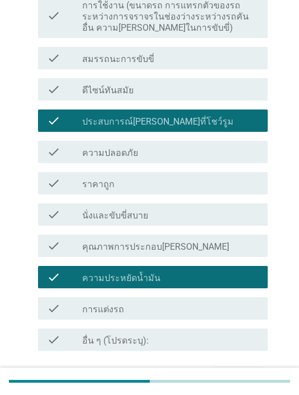
click at [249, 377] on div "ต่อไป" at bounding box center [238, 377] width 31 height 13
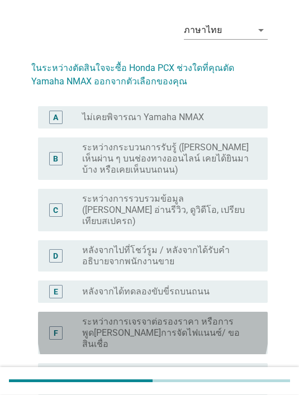
scroll to position [32, 0]
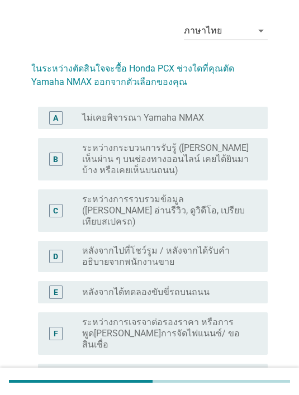
click at [198, 241] on div "D radio_button_unchecked หลังจากไปที่โชว์รูม / หลังจากได้รับคำอธิบายจากพนักงานข…" at bounding box center [153, 256] width 230 height 31
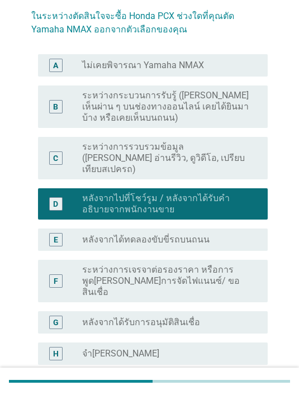
click at [230, 311] on div "G radio_button_unchecked หลังจากได้รับการอนุมัติสินเชื่อ" at bounding box center [153, 322] width 230 height 22
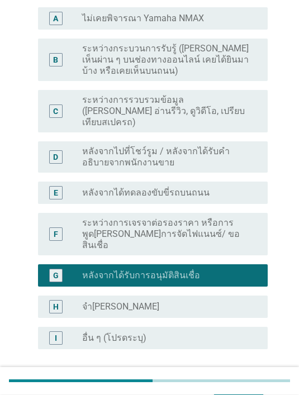
scroll to position [154, 0]
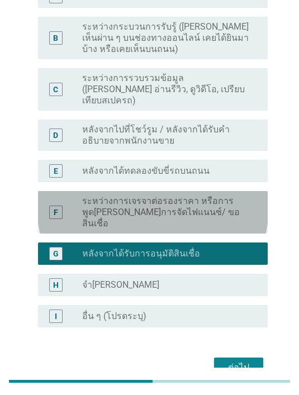
click at [216, 201] on label "ระหว่างการเจรจาต่อรองราคา หรือการพูด[PERSON_NAME]การจัดไฟแนนซ์/ ขอสินเชื่อ" at bounding box center [166, 213] width 168 height 34
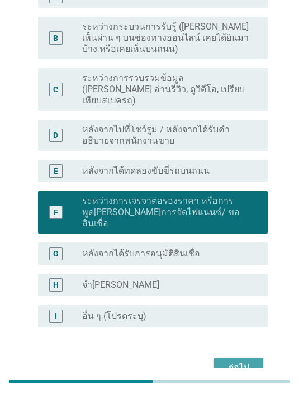
click at [237, 361] on div "ต่อไป" at bounding box center [238, 367] width 31 height 13
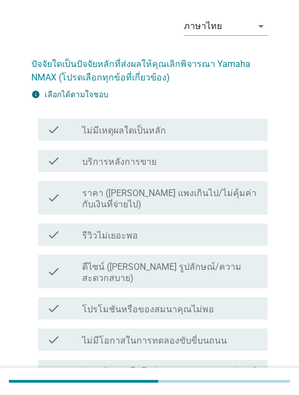
click at [216, 228] on div "check_box_outline_blank รีวิวไม่เยอะพอ" at bounding box center [170, 234] width 177 height 13
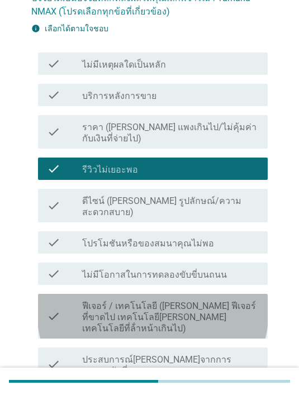
click at [232, 301] on label "ฟีเจอร์ / เทคโนโลยี ([PERSON_NAME] ฟีเจอร์ที่ขาดไป เทคโนโลยี[PERSON_NAME] เทคโน…" at bounding box center [170, 318] width 177 height 34
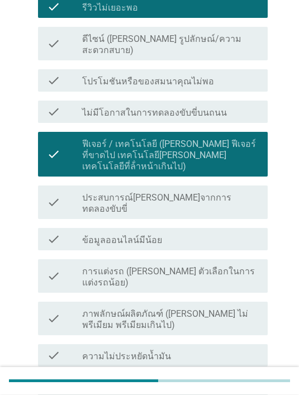
scroll to position [265, 0]
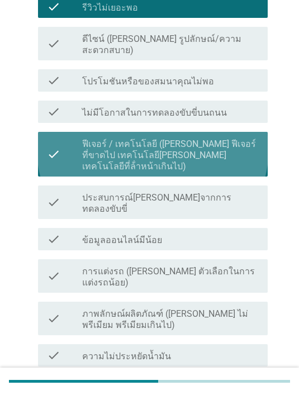
click at [222, 139] on label "ฟีเจอร์ / เทคโนโลยี ([PERSON_NAME] ฟีเจอร์ที่ขาดไป เทคโนโลยี[PERSON_NAME] เทคโน…" at bounding box center [170, 156] width 177 height 34
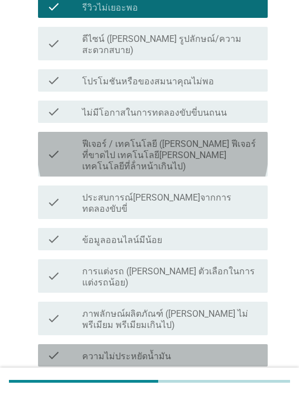
click at [189, 349] on div "check_box_outline_blank ความไม่ประหยัดน้ำมัน" at bounding box center [170, 355] width 177 height 13
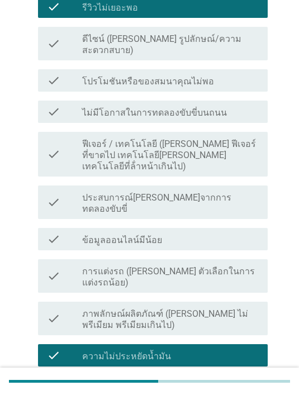
click at [240, 308] on label "ภาพลักษณ์ผลิตภัณฑ์ ([PERSON_NAME] ไม่พรีเมียม พรีเมียมเกินไป)" at bounding box center [170, 319] width 177 height 22
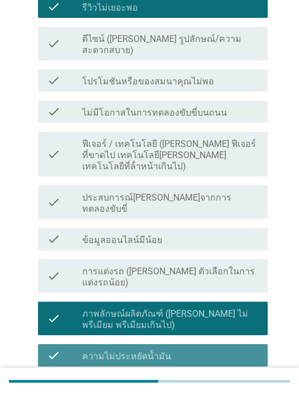
click at [228, 349] on div "check_box_outline_blank ความไม่ประหยัดน้ำมัน" at bounding box center [170, 355] width 177 height 13
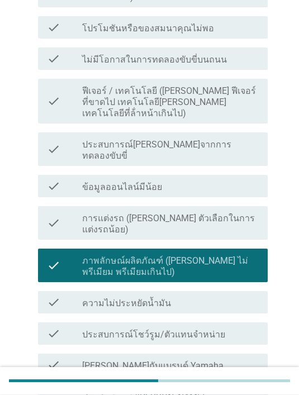
scroll to position [318, 0]
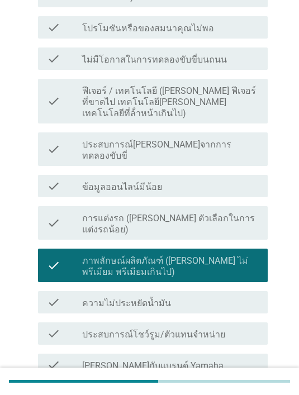
click at [222, 255] on label "ภาพลักษณ์ผลิตภัณฑ์ ([PERSON_NAME] ไม่พรีเมียม พรีเมียมเกินไป)" at bounding box center [170, 266] width 177 height 22
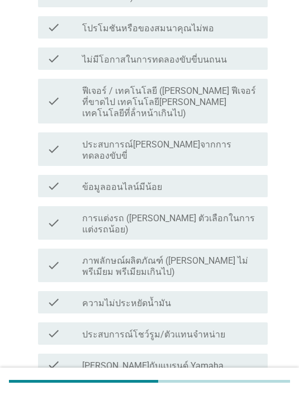
click at [223, 354] on div "check check_box_outline_blank ไม่คุ้นเคยกับแบรนด์ Yamaha" at bounding box center [153, 365] width 230 height 22
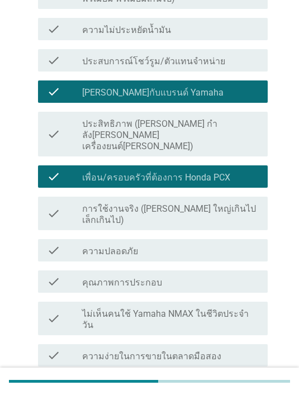
click at [243, 382] on label "ชื่อเสียงของแบรนด์ ([PERSON_NAME] ไม่รู้สึกว่าน่าเชื่อถือพอ)" at bounding box center [170, 393] width 177 height 22
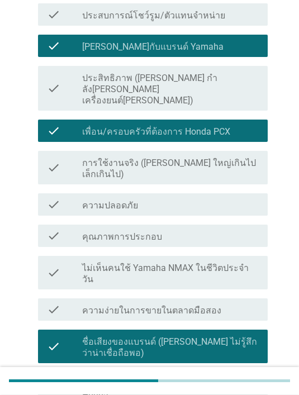
scroll to position [637, 0]
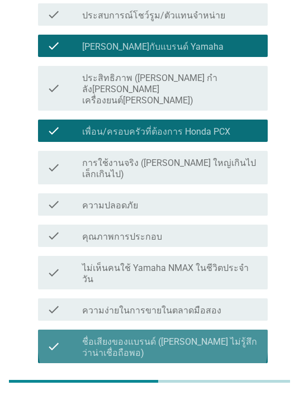
click at [213, 336] on label "ชื่อเสียงของแบรนด์ ([PERSON_NAME] ไม่รู้สึกว่าน่าเชื่อถือพอ)" at bounding box center [170, 347] width 177 height 22
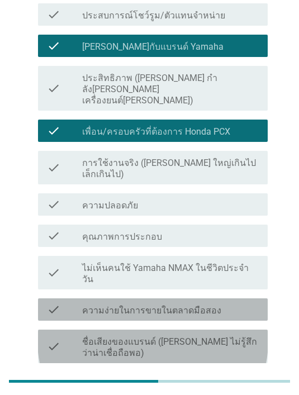
click at [229, 303] on div "check_box_outline_blank ความง่ายในการขายในตลาดมือสอง" at bounding box center [170, 309] width 177 height 13
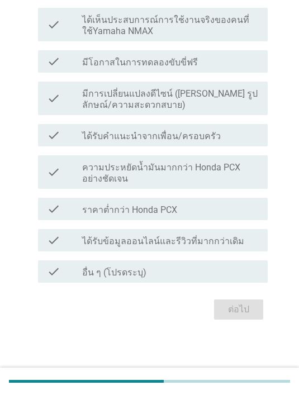
scroll to position [0, 0]
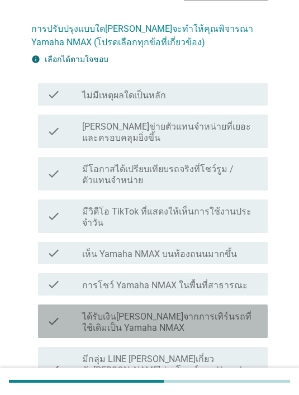
click at [222, 316] on label "ได้รับเงิน[PERSON_NAME]จากการเทิร์นรถที่ใช้เดิมเป็น Yamaha NMAX" at bounding box center [170, 322] width 177 height 22
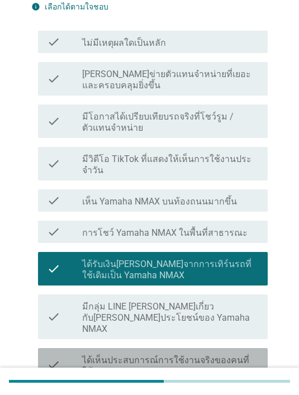
click at [238, 355] on label "ได้เห็นประสบการณ์การใช้งานจริงของคนที่ใช้Yamaha NMAX" at bounding box center [170, 366] width 177 height 22
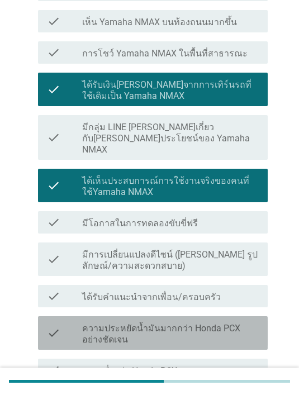
click at [238, 323] on label "ความประหยัดน้ำมันมากกว่า Honda PCX อย่างชัดเจน" at bounding box center [170, 334] width 177 height 22
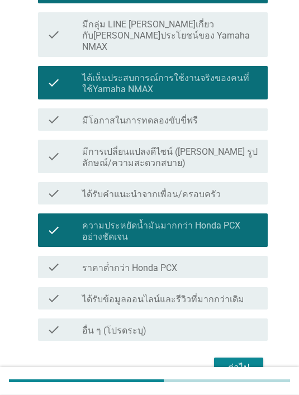
scroll to position [407, 0]
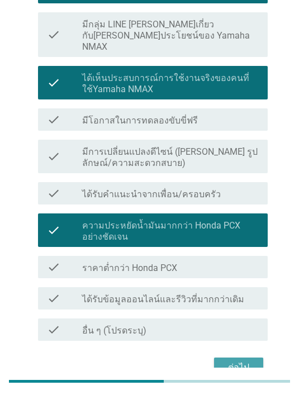
click at [251, 361] on div "ต่อไป" at bounding box center [238, 367] width 31 height 13
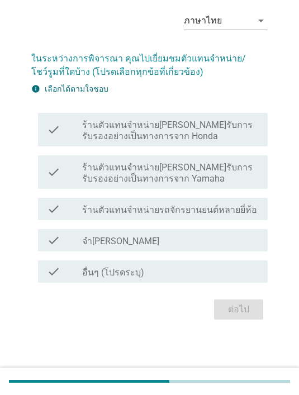
scroll to position [0, 0]
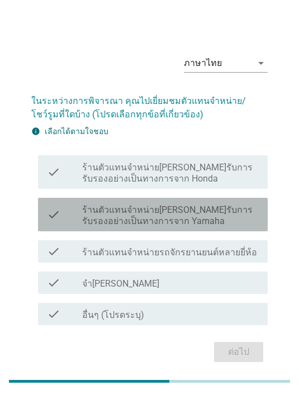
click at [231, 221] on label "ร้านตัวแทนจำหน่าย[PERSON_NAME]รับการรับรองอย่างเป็นทางการจาก Yamaha" at bounding box center [170, 215] width 177 height 22
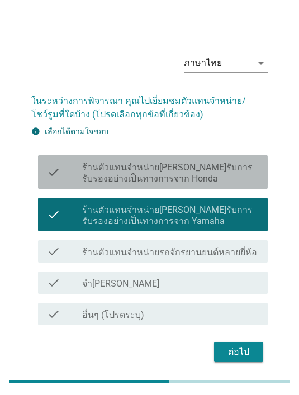
click at [226, 175] on label "ร้านตัวแทนจำหน่าย[PERSON_NAME]รับการรับรองอย่างเป็นทางการจาก Honda" at bounding box center [170, 173] width 177 height 22
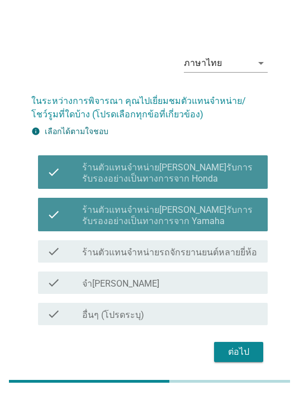
click at [217, 215] on label "ร้านตัวแทนจำหน่าย[PERSON_NAME]รับการรับรองอย่างเป็นทางการจาก Yamaha" at bounding box center [170, 215] width 177 height 22
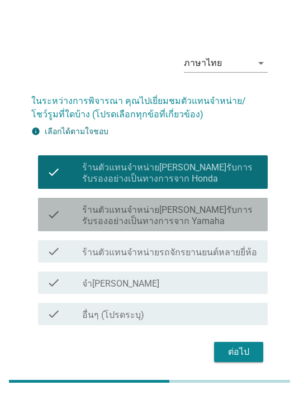
click at [251, 359] on div "ต่อไป" at bounding box center [238, 351] width 31 height 13
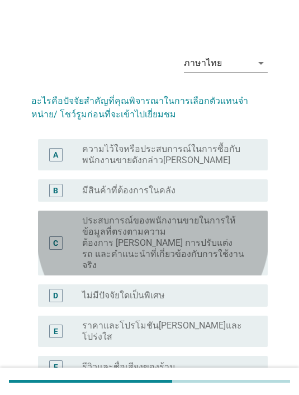
click at [246, 216] on label "ประสบการณ์ของพนักงานขายในการให้ข้อมูลที่ตรงตามความต้องการ [PERSON_NAME] การปรับ…" at bounding box center [166, 243] width 168 height 56
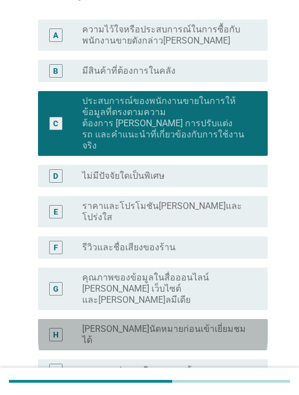
click at [235, 319] on div "H radio_button_unchecked สามารถนัดหมายก่อนเข้าเยี่ยมชมได้" at bounding box center [153, 334] width 230 height 31
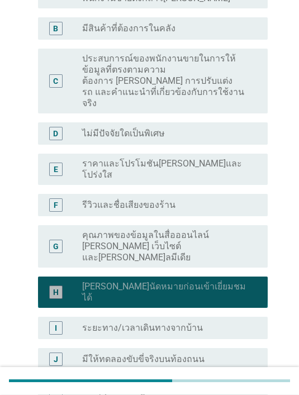
scroll to position [207, 0]
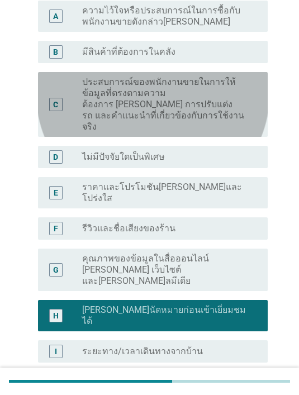
click at [239, 89] on label "ประสบการณ์ของพนักงานขายในการให้ข้อมูลที่ตรงตามความต้องการ [PERSON_NAME] การปรับ…" at bounding box center [166, 105] width 168 height 56
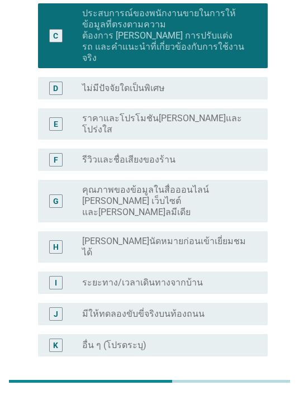
click at [249, 390] on div "ต่อไป" at bounding box center [238, 396] width 31 height 13
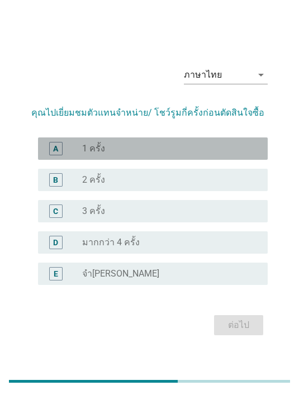
click at [187, 154] on div "radio_button_unchecked 1 ครั้ง" at bounding box center [166, 148] width 168 height 11
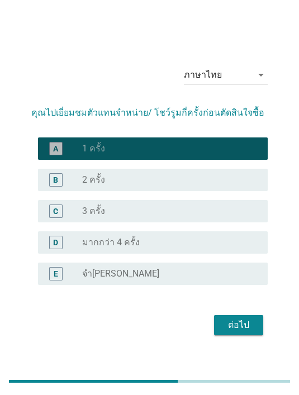
click at [240, 333] on button "ต่อไป" at bounding box center [238, 325] width 49 height 20
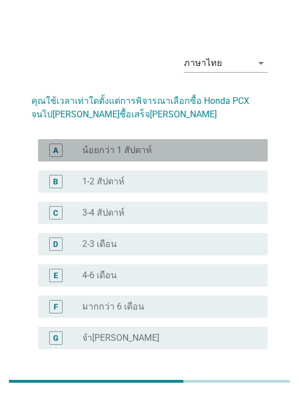
click at [194, 153] on div "radio_button_unchecked น้อยกว่า 1 สัปดาห์" at bounding box center [166, 150] width 168 height 11
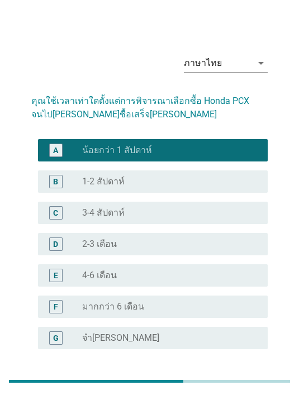
click at [204, 168] on div "B radio_button_unchecked 1-2 สัปดาห์" at bounding box center [149, 181] width 236 height 31
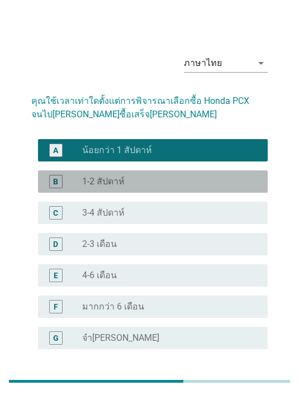
click at [226, 180] on div "radio_button_unchecked 1-2 สัปดาห์" at bounding box center [166, 181] width 168 height 11
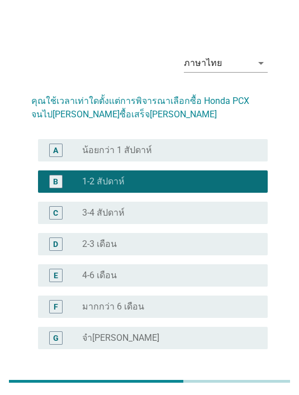
click at [252, 384] on div "ต่อไป" at bounding box center [238, 389] width 31 height 13
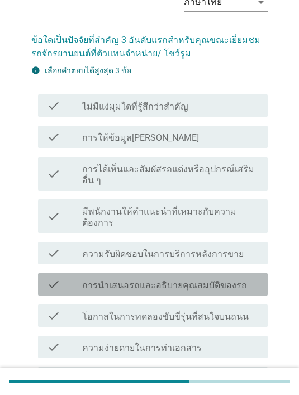
click at [227, 280] on label "การนำเสนอรถและอธิบายคุณสมบัติของรถ" at bounding box center [164, 285] width 165 height 11
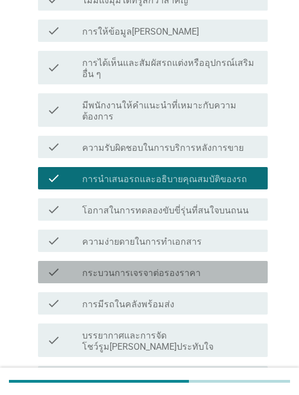
click at [221, 265] on div "check_box_outline_blank กระบวนการเจรจาต่อรองราคา" at bounding box center [170, 271] width 177 height 13
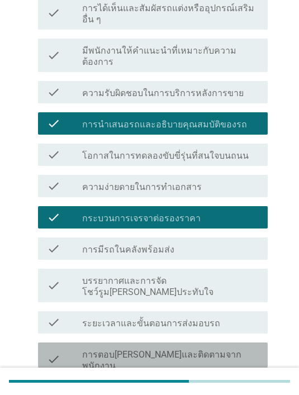
click at [239, 347] on div "check_box_outline_blank การตอบสนองและติดตามจากพนักงาน" at bounding box center [170, 359] width 177 height 25
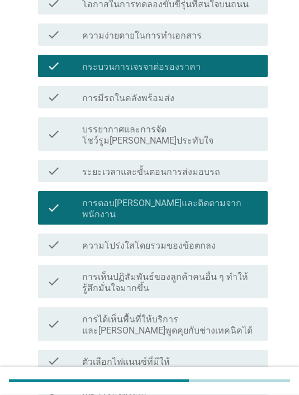
scroll to position [373, 0]
click at [234, 314] on label "การได้เห็นพื้นที่ให้บริการและ[PERSON_NAME]พูดคุยกับช่างเทคนิคได้" at bounding box center [170, 325] width 177 height 22
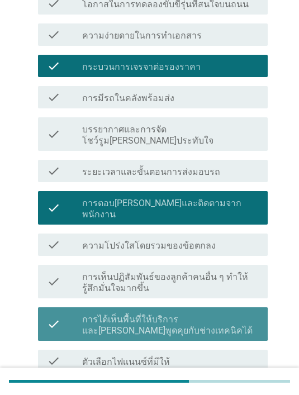
click at [228, 314] on label "การได้เห็นพื้นที่ให้บริการและ[PERSON_NAME]พูดคุยกับช่างเทคนิคได้" at bounding box center [170, 325] width 177 height 22
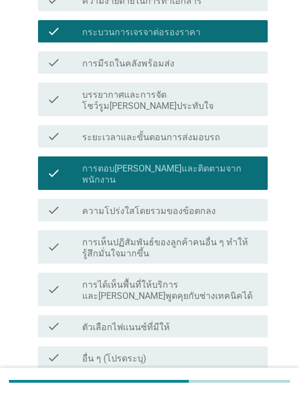
scroll to position [416, 0]
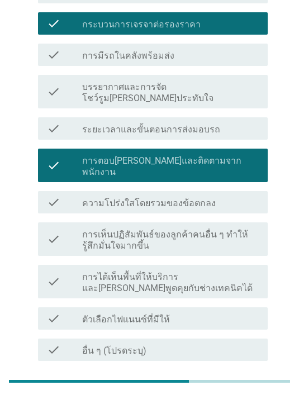
click at [209, 155] on label "การตอบ[PERSON_NAME]และติดตามจากพนักงาน" at bounding box center [170, 166] width 177 height 22
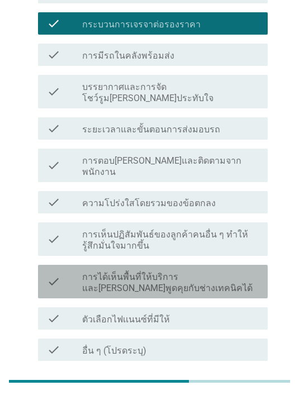
click at [208, 272] on label "การได้เห็นพื้นที่ให้บริการและ[PERSON_NAME]พูดคุยกับช่างเทคนิคได้" at bounding box center [170, 283] width 177 height 22
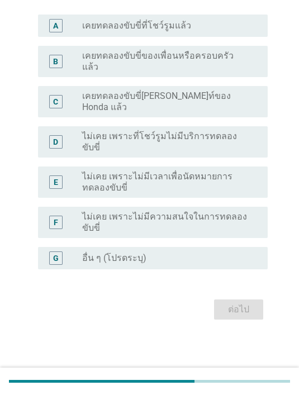
scroll to position [0, 0]
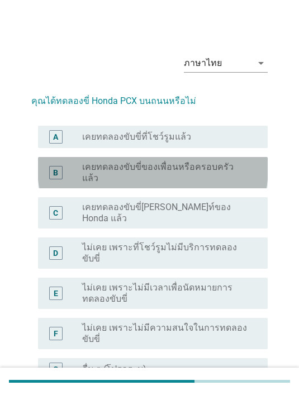
click at [218, 173] on label "เคยทดลองขับขี่ของเพื่อนหรือครอบครัวแล้ว" at bounding box center [166, 172] width 168 height 22
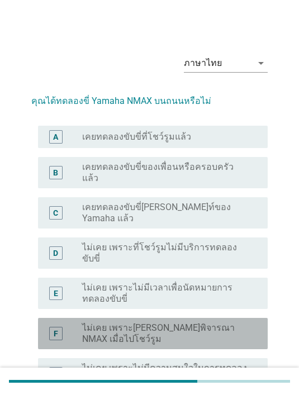
click at [159, 322] on label "ไม่เคย เพราะ[PERSON_NAME]พิจารณา NMAX เมื่อไปโชว์รูม" at bounding box center [166, 333] width 168 height 22
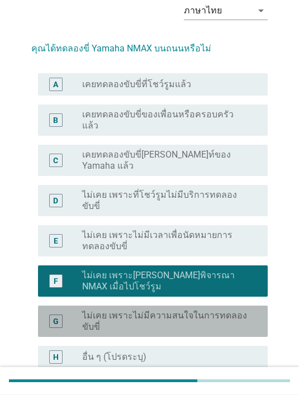
scroll to position [78, 0]
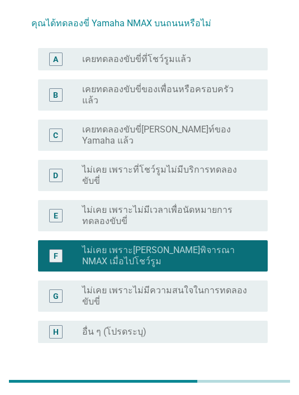
click at [243, 377] on div "ต่อไป" at bounding box center [238, 383] width 31 height 13
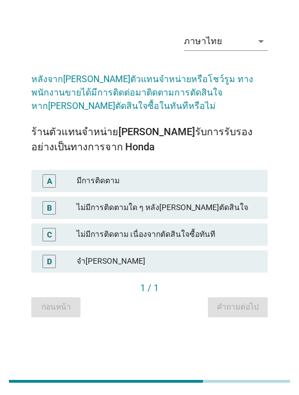
scroll to position [0, 0]
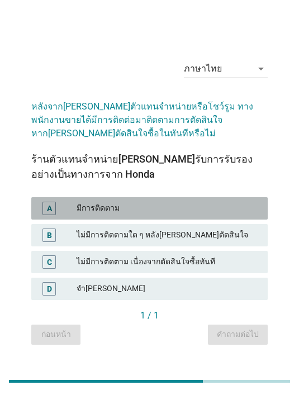
click at [218, 215] on div "มีการติดตาม" at bounding box center [168, 208] width 182 height 13
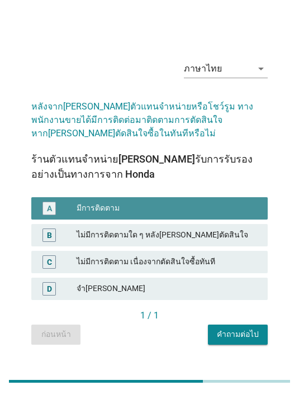
click at [242, 340] on div "คำถามต่อไป" at bounding box center [238, 334] width 42 height 12
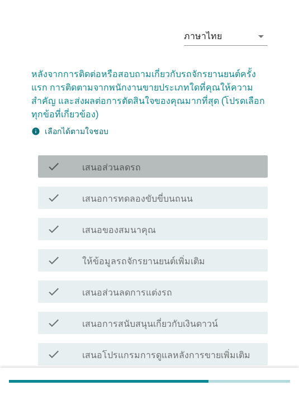
click at [225, 160] on div "check_box_outline_blank เสนอส่วนลดรถ" at bounding box center [170, 166] width 177 height 13
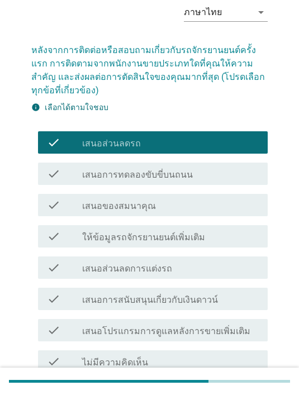
click at [232, 207] on div "check_box_outline_blank เสนอของสมนาคุณ" at bounding box center [170, 204] width 177 height 13
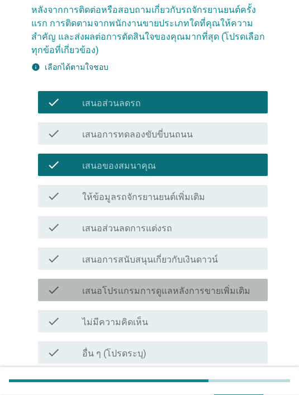
scroll to position [90, 0]
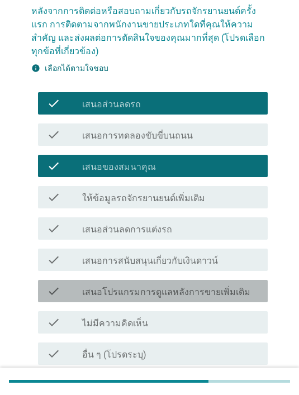
click at [230, 292] on label "เสนอโปรแกรมการดูแลหลังการขายเพิ่มเติม" at bounding box center [166, 292] width 168 height 11
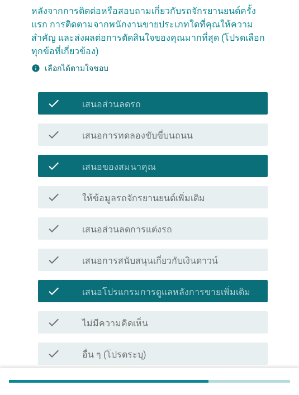
click at [253, 390] on div "ต่อไป" at bounding box center [238, 391] width 31 height 13
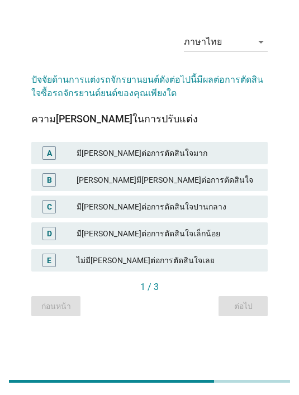
scroll to position [0, 0]
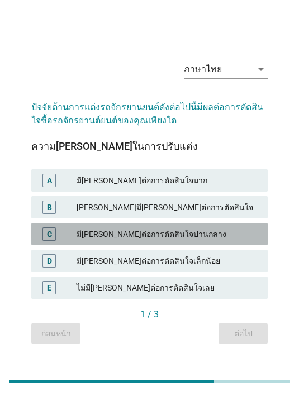
click at [204, 241] on div "มี[PERSON_NAME]ต่อการตัดสินใจปานกลาง" at bounding box center [168, 233] width 182 height 13
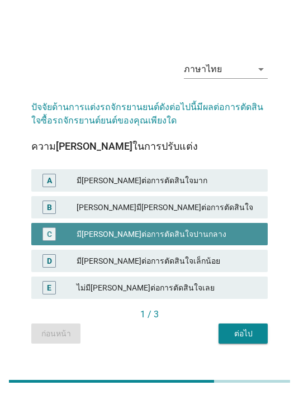
click at [251, 344] on button "ต่อไป" at bounding box center [242, 333] width 49 height 20
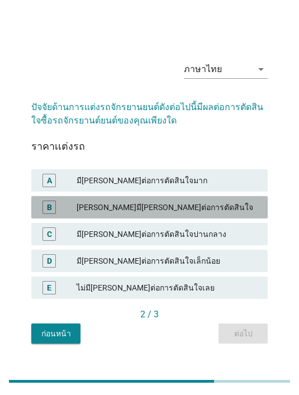
click at [236, 214] on div "[PERSON_NAME]มี[PERSON_NAME]ต่อการตัดสินใจ" at bounding box center [168, 207] width 182 height 13
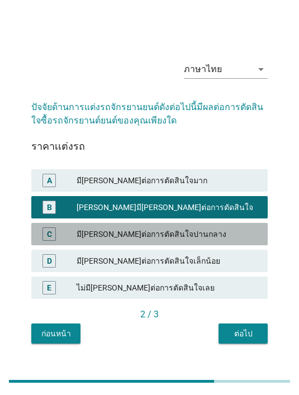
click at [222, 241] on div "มี[PERSON_NAME]ต่อการตัดสินใจปานกลาง" at bounding box center [168, 233] width 182 height 13
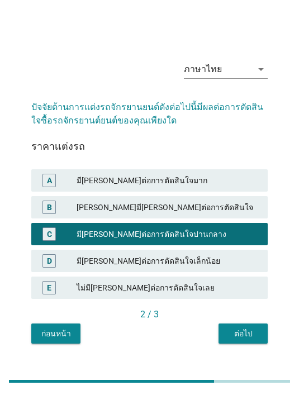
click at [243, 344] on button "ต่อไป" at bounding box center [242, 333] width 49 height 20
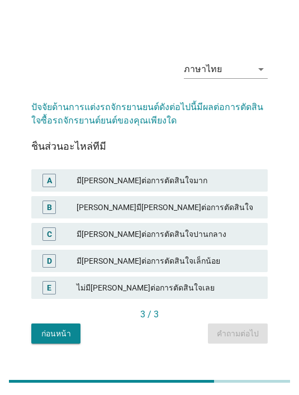
click at [189, 187] on div "A มี[PERSON_NAME]ต่อการตัดสินใจมาก" at bounding box center [149, 180] width 236 height 22
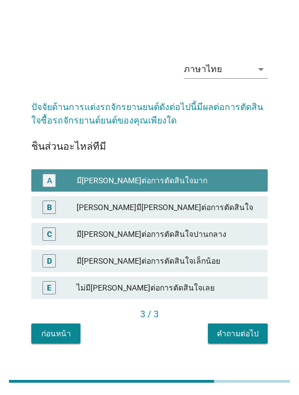
click at [240, 187] on div "มี[PERSON_NAME]ต่อการตัดสินใจมาก" at bounding box center [168, 180] width 182 height 13
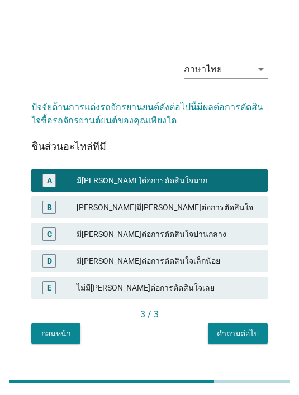
click at [242, 340] on div "คำถามต่อไป" at bounding box center [238, 334] width 42 height 12
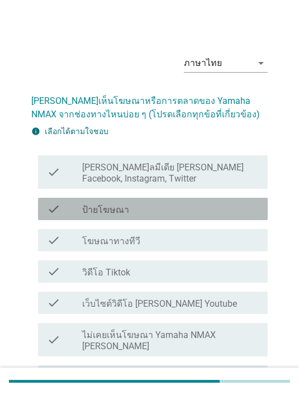
click at [145, 213] on div "check_box_outline_blank ป้ายโฆษณา" at bounding box center [170, 208] width 177 height 13
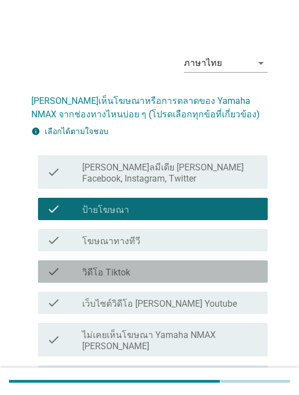
click at [193, 268] on div "check_box_outline_blank วิดีโอ Tiktok" at bounding box center [170, 271] width 177 height 13
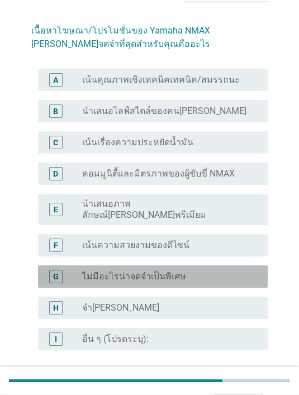
scroll to position [74, 0]
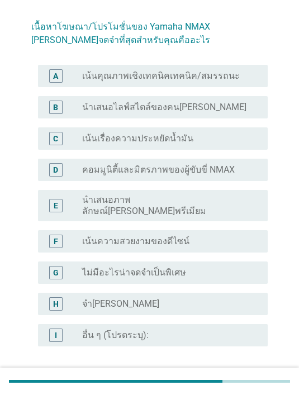
click at [211, 267] on div "radio_button_unchecked ไม่มีอะไรน่าจดจําเป็นพิเศษ" at bounding box center [166, 272] width 168 height 11
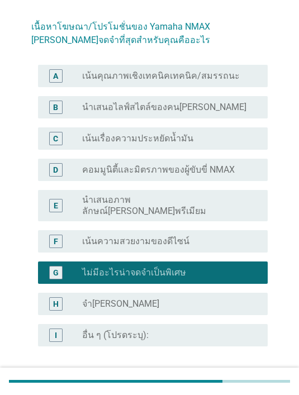
click at [244, 380] on div "ต่อไป" at bounding box center [238, 386] width 31 height 13
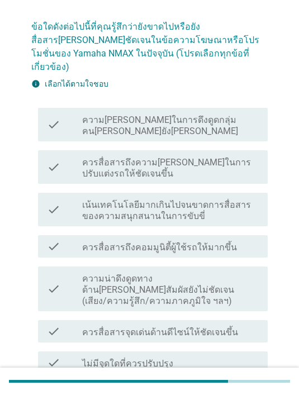
scroll to position [0, 0]
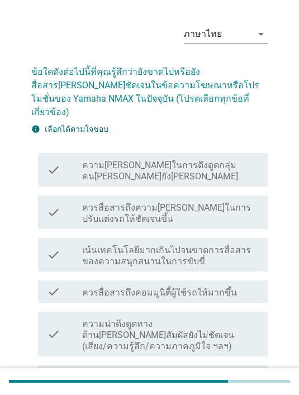
click at [171, 202] on label "ควรสื่อสารถึงความ[PERSON_NAME]ในการปรับแต่งรถให้ชัดเจนขึ้น" at bounding box center [170, 213] width 177 height 22
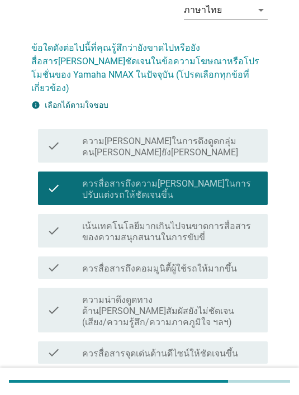
scroll to position [98, 0]
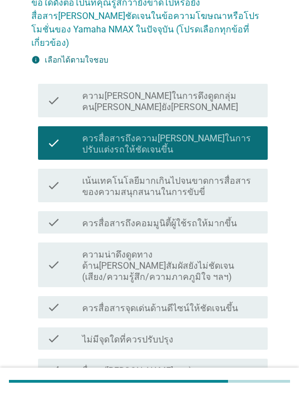
click at [207, 249] on label "ความน่าดึงดูดทางด้าน[PERSON_NAME]สัมผัสยังไม่ชัดเจน (เสียง/ความรู้สึก/ความภาคภู…" at bounding box center [170, 266] width 177 height 34
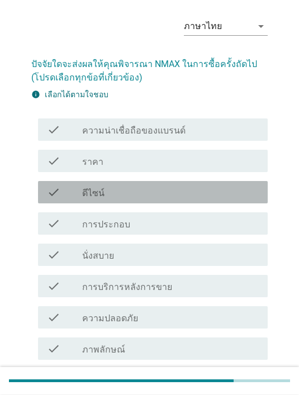
scroll to position [37, 0]
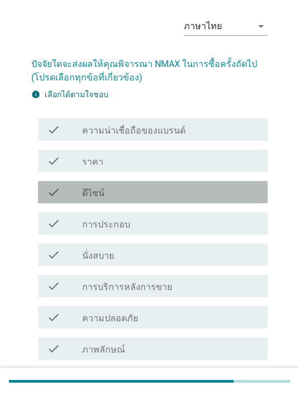
click at [168, 196] on div "check_box_outline_blank ดีไซน์" at bounding box center [170, 191] width 177 height 13
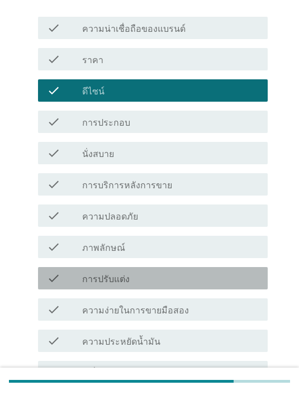
scroll to position [149, 0]
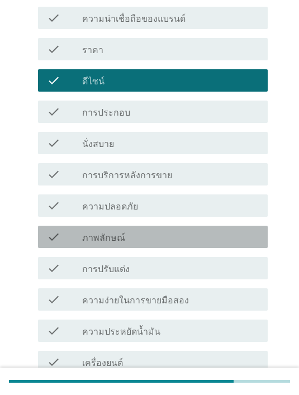
click at [149, 239] on div "check_box_outline_blank ภาพลักษณ์" at bounding box center [170, 236] width 177 height 13
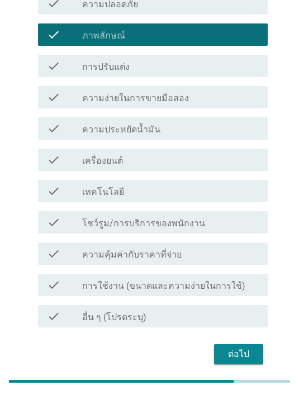
scroll to position [350, 0]
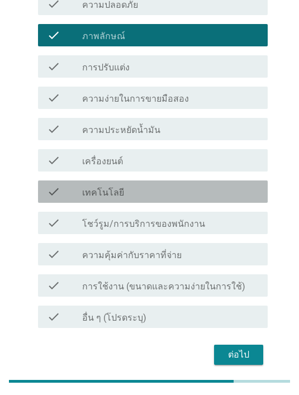
click at [146, 189] on div "check_box_outline_blank เทคโนโลยี" at bounding box center [170, 191] width 177 height 13
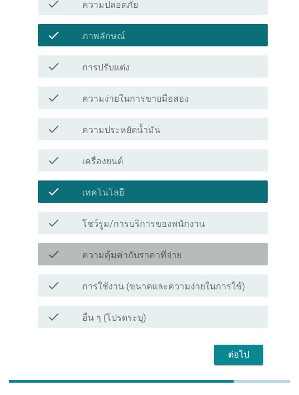
click at [173, 252] on label "ความคุ้มค่ากับราคาที่จ่าย" at bounding box center [131, 255] width 99 height 11
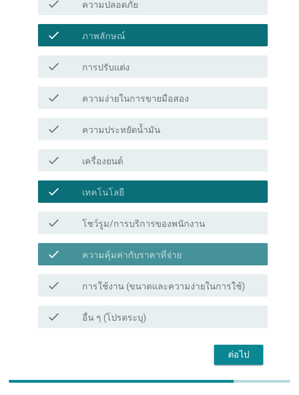
click at [241, 355] on div "ต่อไป" at bounding box center [238, 354] width 31 height 13
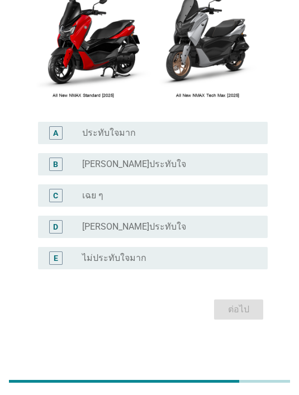
scroll to position [0, 0]
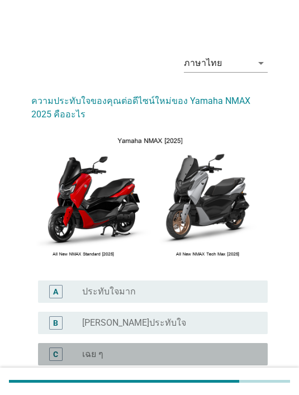
click at [135, 354] on div "radio_button_unchecked เฉย ๆ" at bounding box center [166, 354] width 168 height 11
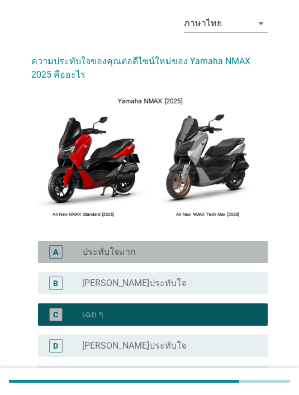
scroll to position [123, 0]
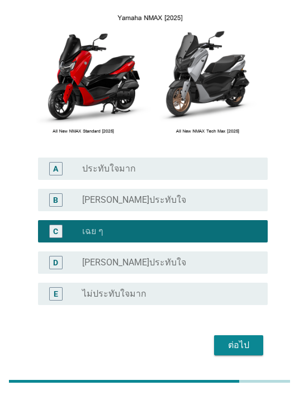
click at [236, 341] on div "ต่อไป" at bounding box center [238, 345] width 31 height 13
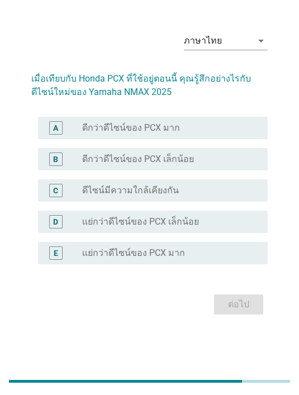
scroll to position [0, 0]
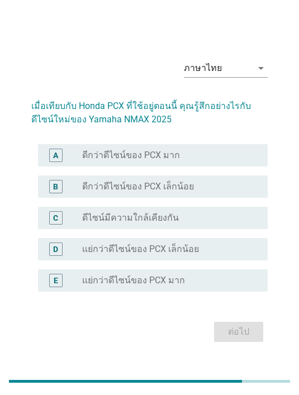
click at [131, 60] on div "ภาษาไทย arrow_drop_down เมื่อเทียบกับ Honda PCX ที่ใช้อยู่ตอนนี้ คุณรู้สึกอย่าง…" at bounding box center [149, 197] width 254 height 313
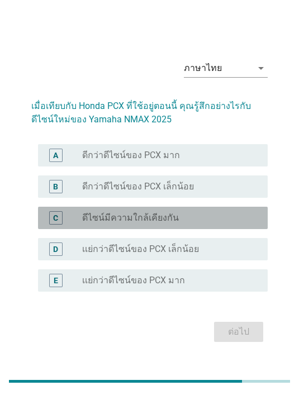
click at [172, 223] on label "ดีไซน์มีความใกล้เคียงกัน" at bounding box center [130, 217] width 97 height 11
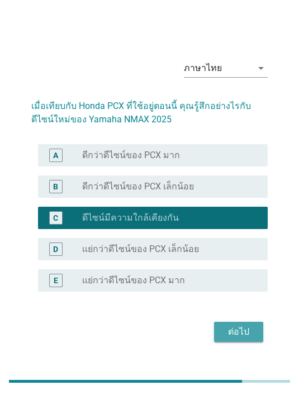
click at [245, 339] on div "ต่อไป" at bounding box center [238, 331] width 31 height 13
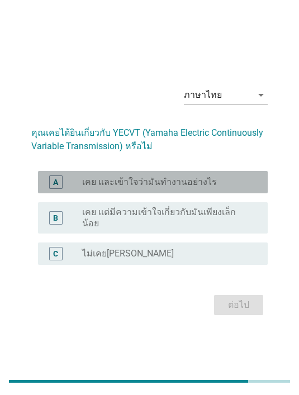
click at [164, 188] on label "เคย และเข้าใจว่ามันทำงานอย่างไร" at bounding box center [149, 182] width 135 height 11
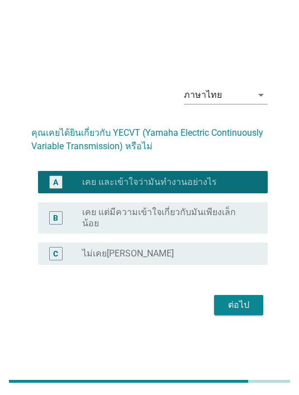
click at [241, 312] on div "ต่อไป" at bounding box center [238, 304] width 31 height 13
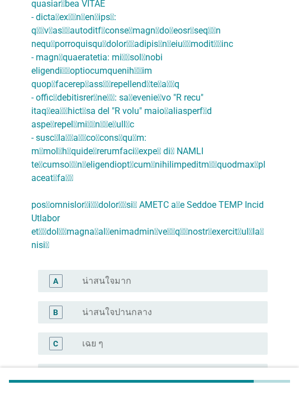
scroll to position [263, 0]
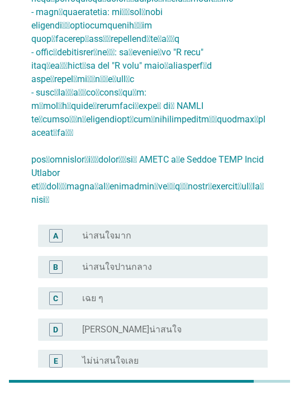
click at [131, 261] on label "น่าสนใจปานกลาง" at bounding box center [117, 266] width 70 height 11
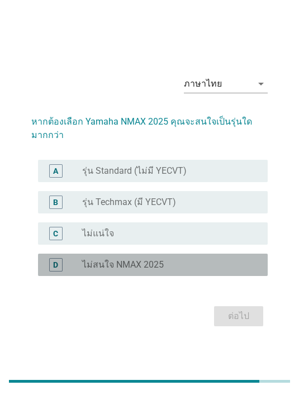
click at [135, 270] on label "ไม่สนใจ NMAX 2025" at bounding box center [123, 264] width 82 height 11
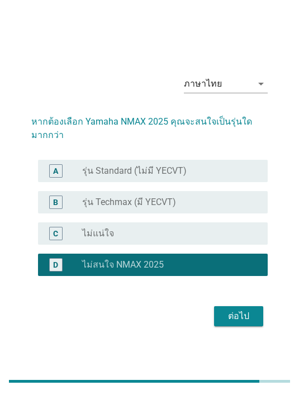
click at [162, 177] on label "รุ่น Standard (ไม่มี YECVT)" at bounding box center [134, 170] width 104 height 11
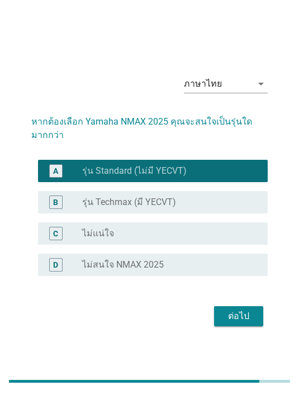
click at [157, 208] on label "รุ่น Techmax (มี YECVT)" at bounding box center [129, 202] width 94 height 11
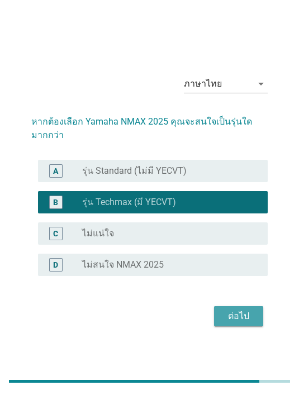
click at [240, 323] on div "ต่อไป" at bounding box center [238, 315] width 31 height 13
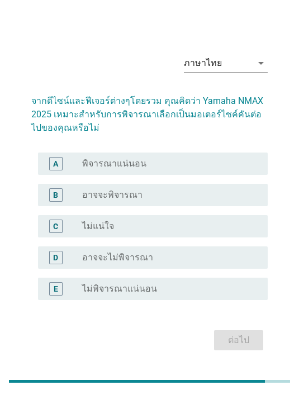
click at [131, 235] on div "C radio_button_unchecked ไม่แน่ใจ" at bounding box center [153, 226] width 230 height 22
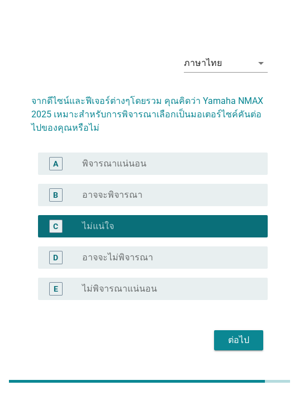
click at [232, 350] on button "ต่อไป" at bounding box center [238, 340] width 49 height 20
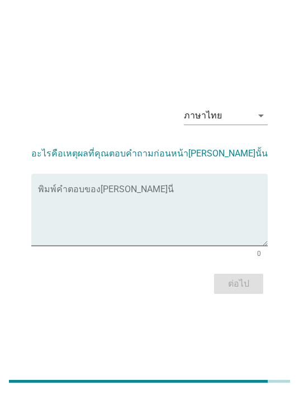
click at [122, 215] on textarea "พิมพ์คำตอบของคุณ ที่นี่" at bounding box center [153, 216] width 230 height 59
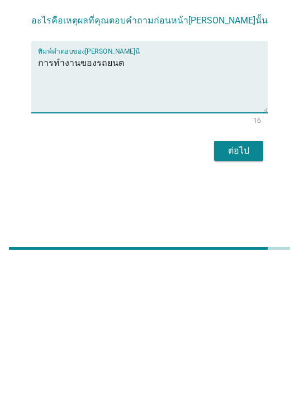
click at [50, 187] on textarea "การทำงานของรถยนต" at bounding box center [153, 216] width 230 height 59
click at [51, 187] on textarea "การทำงานของรถยนต" at bounding box center [153, 216] width 230 height 59
type textarea "ความปลอดภัยของคันเดิมดีกว่า"
click at [144, 270] on div "ต่อไป" at bounding box center [149, 283] width 236 height 27
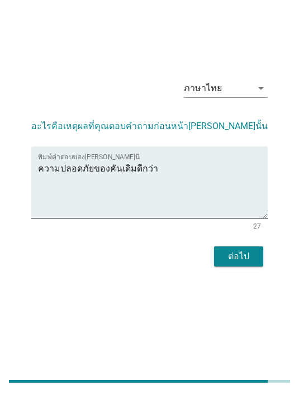
click at [241, 263] on div "ต่อไป" at bounding box center [238, 256] width 31 height 13
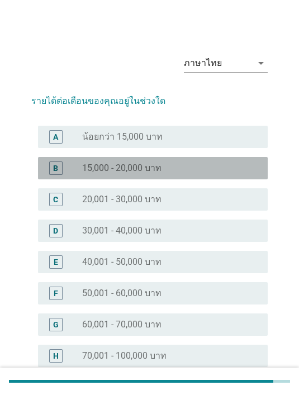
click at [111, 167] on label "15,000 - 20,000 บาท" at bounding box center [121, 168] width 79 height 11
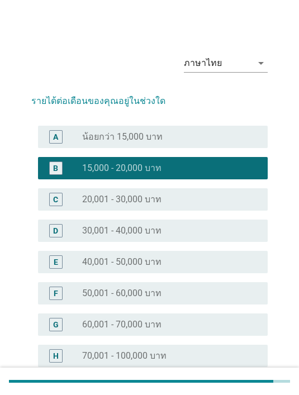
scroll to position [93, 0]
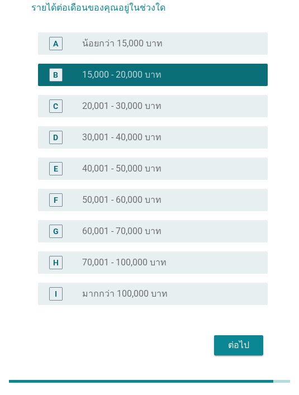
click at [248, 344] on div "ต่อไป" at bounding box center [238, 345] width 31 height 13
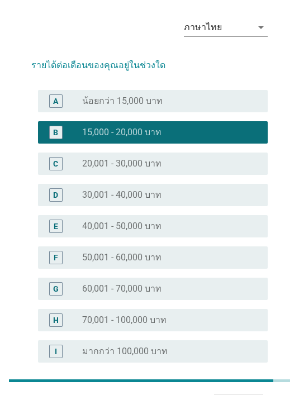
scroll to position [36, 0]
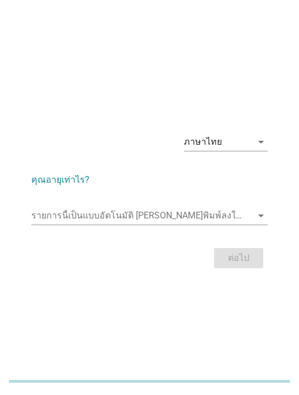
click at [135, 225] on input "รายการนี้เป็นแบบอัตโนมัติ คุณสามารถพิมพ์ลงในรายการนี้" at bounding box center [141, 216] width 221 height 18
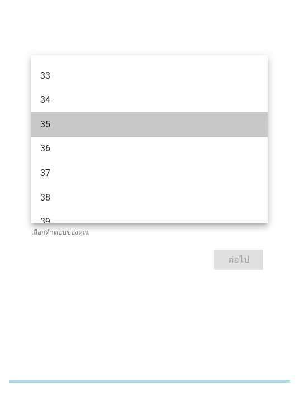
scroll to position [361, 0]
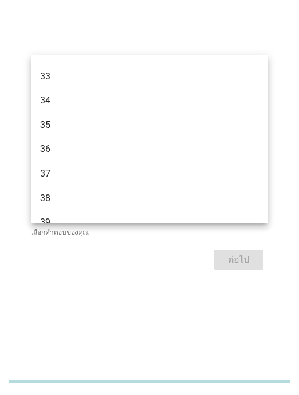
click at [106, 102] on div "34" at bounding box center [140, 100] width 200 height 13
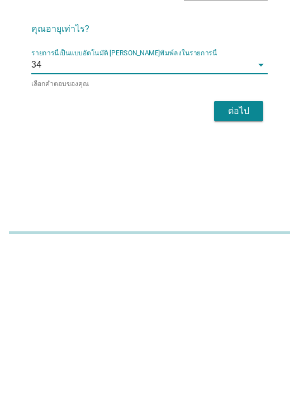
click at [230, 253] on div "ต่อไป" at bounding box center [238, 259] width 31 height 13
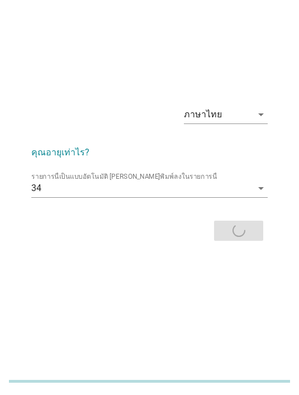
scroll to position [0, 0]
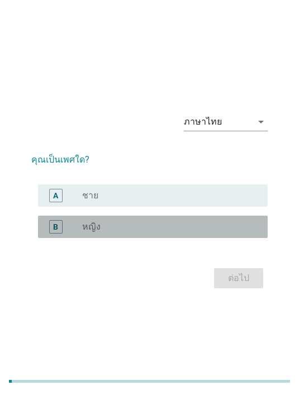
click at [107, 232] on div "radio_button_unchecked หญิง" at bounding box center [166, 226] width 168 height 11
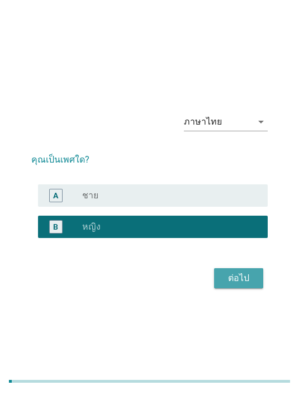
click at [241, 285] on div "ต่อไป" at bounding box center [238, 278] width 31 height 13
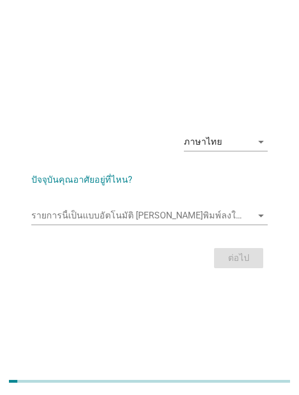
click at [198, 225] on input "รายการนี้เป็นแบบอัตโนมัติ คุณสามารถพิมพ์ลงในรายการนี้" at bounding box center [141, 216] width 221 height 18
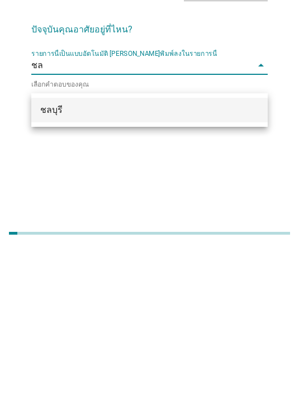
type input "ชลบ"
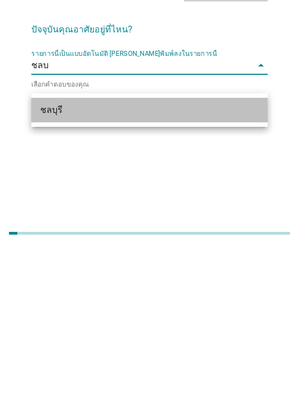
click at [85, 251] on div "ชลบุรี" at bounding box center [140, 257] width 200 height 13
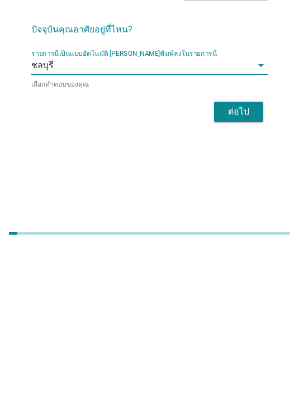
click at [239, 253] on div "ต่อไป" at bounding box center [238, 259] width 31 height 13
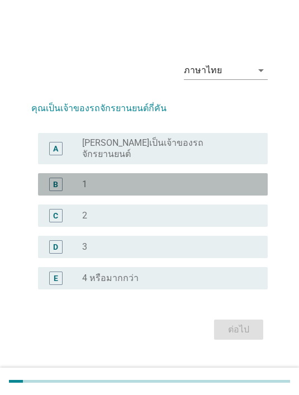
click at [128, 190] on div "radio_button_unchecked 1" at bounding box center [166, 184] width 168 height 11
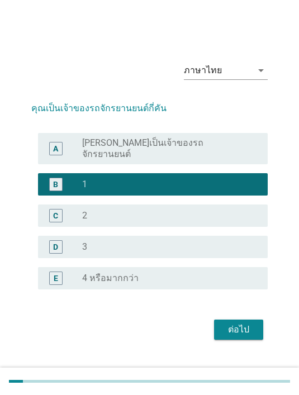
click at [237, 336] on div "ต่อไป" at bounding box center [238, 329] width 31 height 13
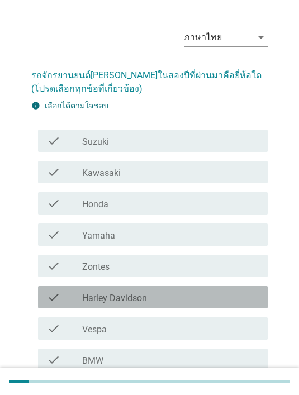
scroll to position [27, 0]
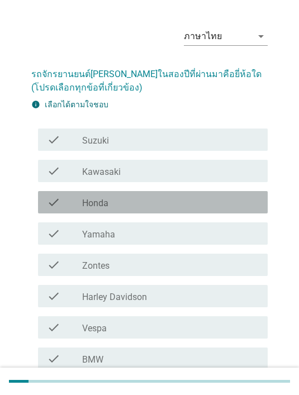
click at [132, 200] on div "check_box_outline_blank Honda" at bounding box center [170, 202] width 177 height 13
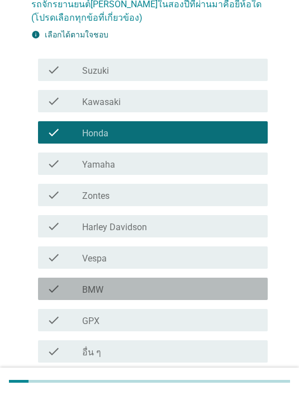
scroll to position [141, 0]
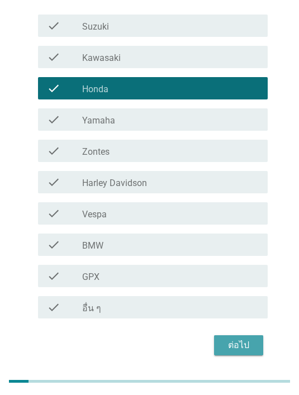
click at [246, 342] on div "ต่อไป" at bounding box center [238, 345] width 31 height 13
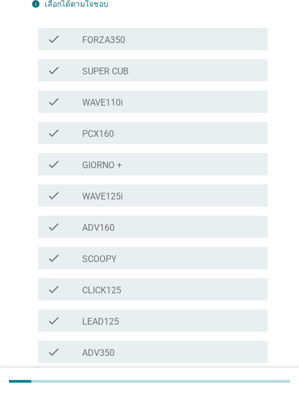
scroll to position [0, 0]
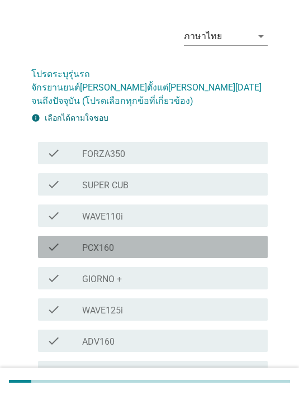
click at [155, 240] on div "check_box_outline_blank PCX160" at bounding box center [170, 246] width 177 height 13
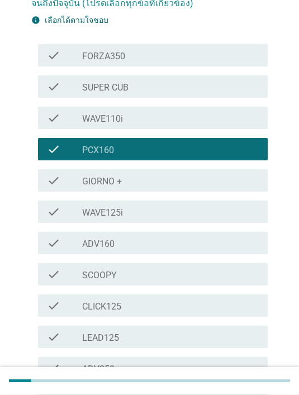
scroll to position [235, 0]
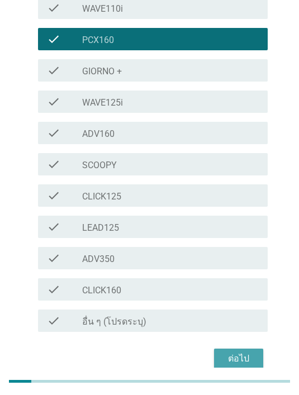
click at [234, 349] on button "ต่อไป" at bounding box center [238, 359] width 49 height 20
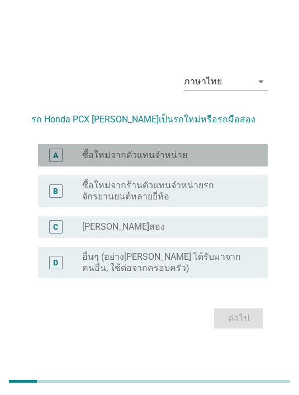
click at [180, 161] on label "ซื้อใหม่จากตัวแทนจำหน่าย" at bounding box center [134, 155] width 105 height 11
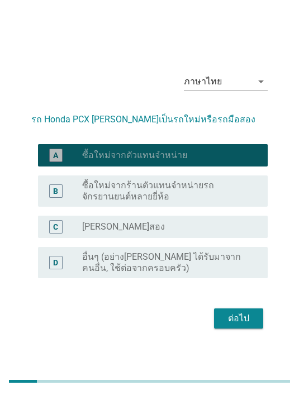
click at [235, 325] on div "ต่อไป" at bounding box center [238, 318] width 31 height 13
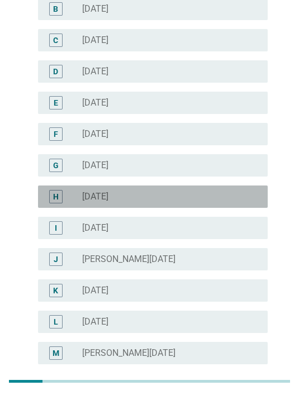
scroll to position [469, 0]
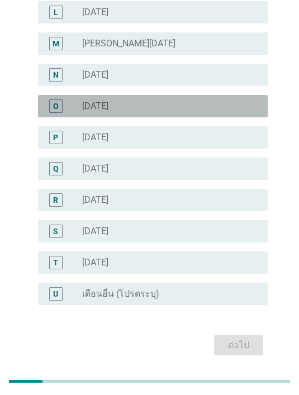
click at [108, 104] on label "[DATE]" at bounding box center [95, 106] width 26 height 11
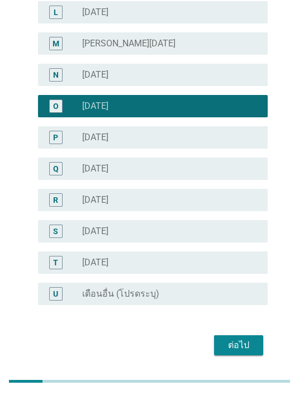
click at [236, 354] on button "ต่อไป" at bounding box center [238, 345] width 49 height 20
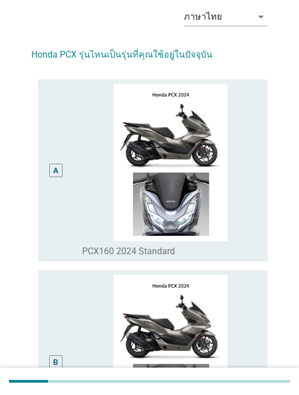
scroll to position [46, 0]
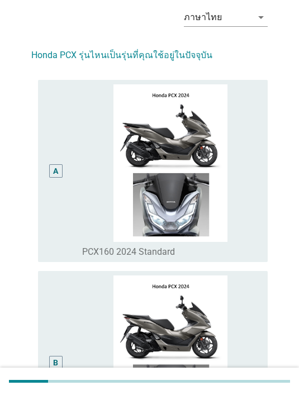
click at [53, 158] on div "A" at bounding box center [56, 171] width 18 height 174
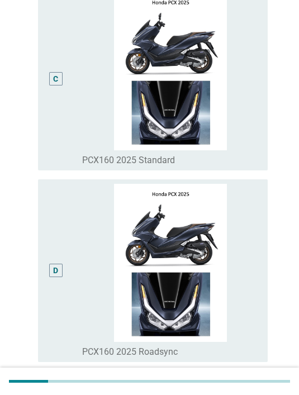
scroll to position [635, 0]
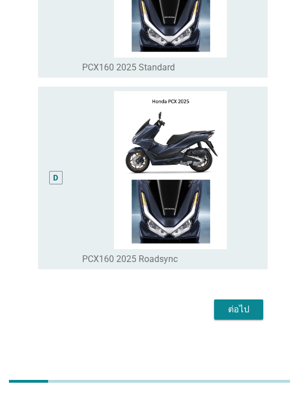
click at [243, 316] on div "ต่อไป" at bounding box center [238, 309] width 31 height 13
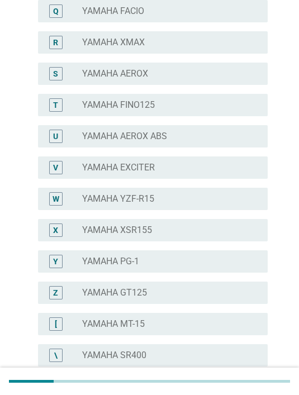
scroll to position [0, 0]
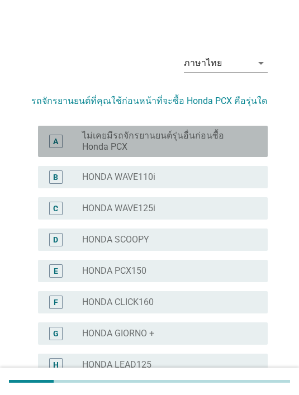
click at [202, 143] on label "ไม่เคยมีรถจักรยานยนต์รุ่นอื่นก่อนซื้อ Honda PCX" at bounding box center [166, 141] width 168 height 22
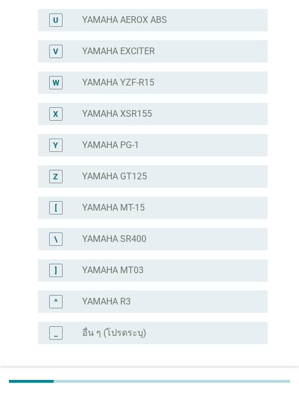
scroll to position [791, 0]
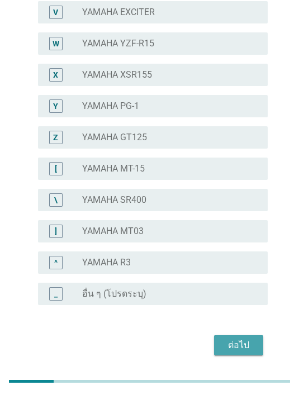
click at [249, 348] on div "ต่อไป" at bounding box center [238, 345] width 31 height 13
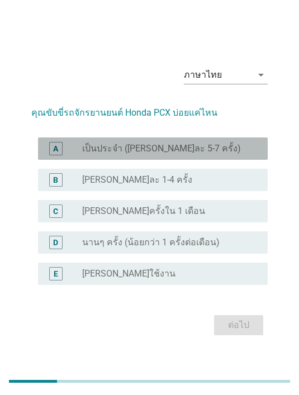
click at [148, 154] on label "เป็นประจำ ([PERSON_NAME]ละ 5-7 ครั้ง)" at bounding box center [161, 148] width 159 height 11
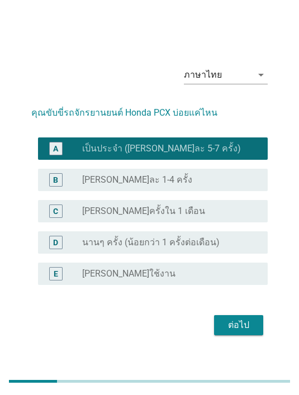
click at [236, 329] on div "ต่อไป" at bounding box center [149, 325] width 236 height 27
click at [246, 332] on div "ต่อไป" at bounding box center [238, 324] width 31 height 13
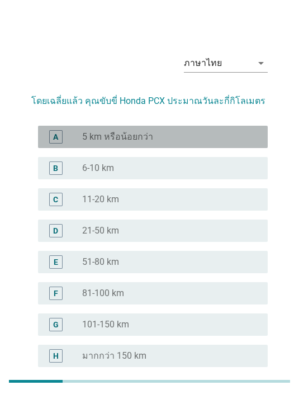
click at [146, 142] on label "5 km หรือน้อยกว่า" at bounding box center [117, 136] width 71 height 11
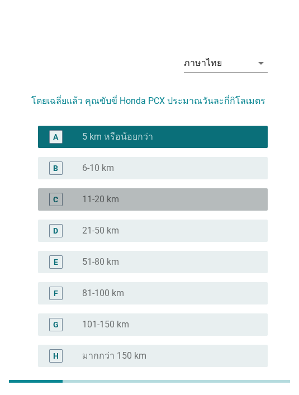
click at [150, 194] on div "radio_button_unchecked 11-20 km" at bounding box center [166, 199] width 168 height 11
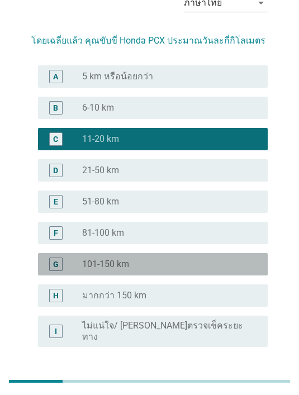
scroll to position [93, 0]
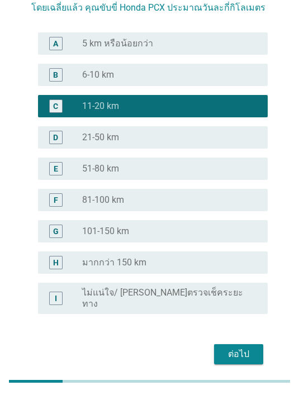
click at [243, 349] on div "ต่อไป" at bounding box center [238, 353] width 31 height 13
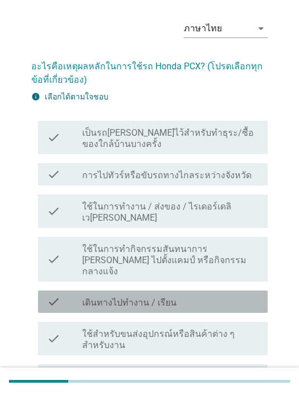
scroll to position [40, 0]
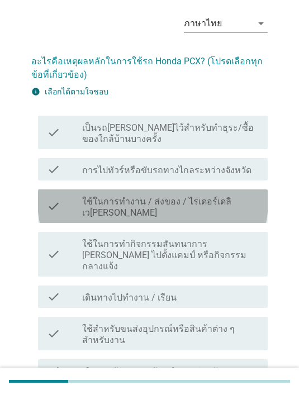
click at [169, 207] on label "ใช้ในการทำงาน / ส่งของ / ไรเดอร์เดลิเว[PERSON_NAME]" at bounding box center [170, 207] width 177 height 22
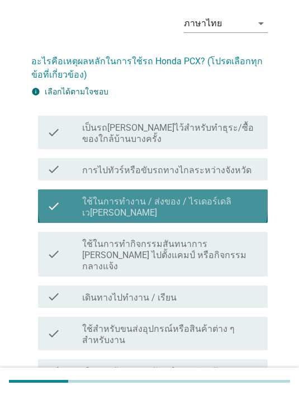
click at [206, 196] on label "ใช้ในการทำงาน / ส่งของ / ไรเดอร์เดลิเว[PERSON_NAME]" at bounding box center [170, 207] width 177 height 22
click at [211, 174] on label "การไปทัวร์หรือขับรถทางไกลระหว่างจังหวัด" at bounding box center [166, 170] width 169 height 11
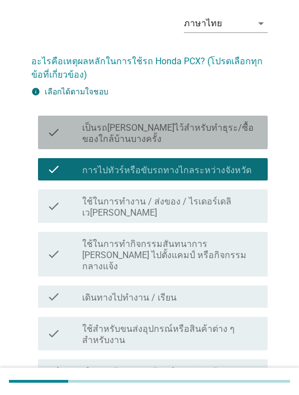
click at [212, 132] on label "เป็นรถ[PERSON_NAME]ไว้สำหรับทำธุระ/ซื้อของใกล้บ้านบางครั้ง" at bounding box center [170, 133] width 177 height 22
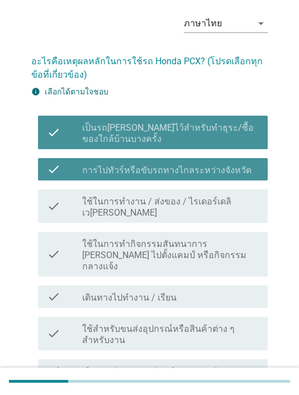
click at [209, 172] on label "การไปทัวร์หรือขับรถทางไกลระหว่างจังหวัด" at bounding box center [166, 170] width 169 height 11
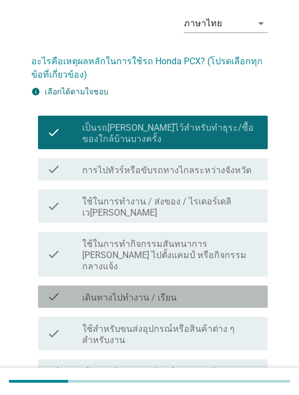
click at [189, 290] on div "check_box_outline_blank เดินทางไปทำงาน / เรียน" at bounding box center [170, 296] width 177 height 13
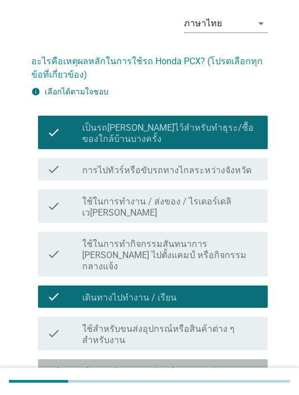
click at [194, 366] on label "เดินทางกับครอบครัว/ ทำธุระส่วนตัว" at bounding box center [152, 371] width 140 height 11
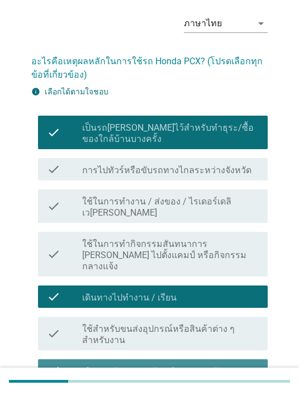
click at [178, 359] on div "check check_box เดินทางกับครอบครัว/ ทำธุระส่วนตัว" at bounding box center [153, 370] width 230 height 22
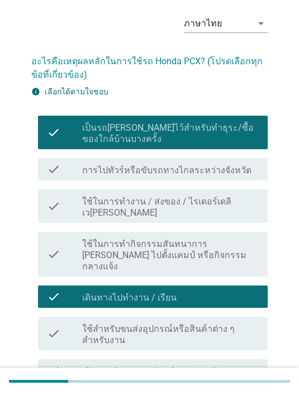
click at [197, 241] on label "ใช้ในการทำกิจกรรมสันทนาการ [PERSON_NAME] ไปตั้งแคมป์ หรือกิจกรรมกลางแจ้ง" at bounding box center [170, 256] width 177 height 34
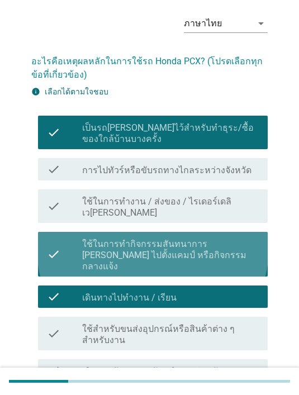
click at [225, 239] on label "ใช้ในการทำกิจกรรมสันทนาการ [PERSON_NAME] ไปตั้งแคมป์ หรือกิจกรรมกลางแจ้ง" at bounding box center [170, 256] width 177 height 34
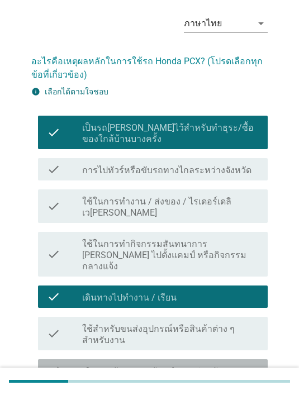
click at [201, 366] on label "เดินทางกับครอบครัว/ ทำธุระส่วนตัว" at bounding box center [152, 371] width 140 height 11
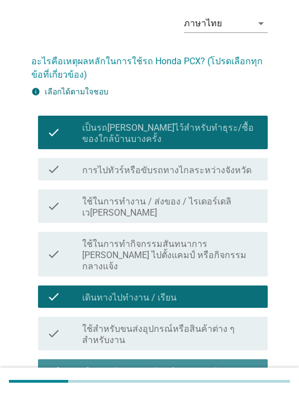
scroll to position [112, 0]
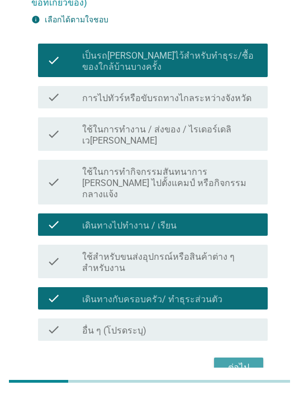
click at [250, 361] on div "ต่อไป" at bounding box center [238, 367] width 31 height 13
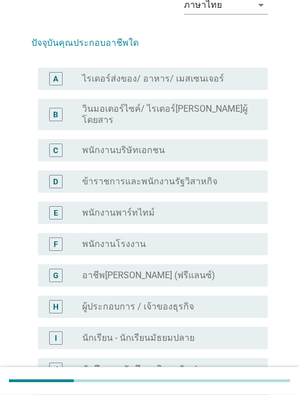
scroll to position [59, 0]
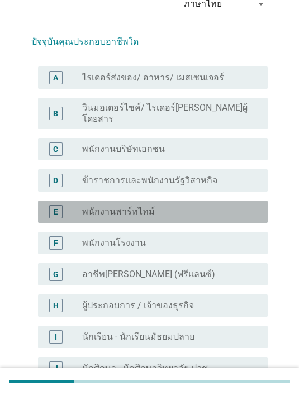
click at [155, 206] on div "radio_button_unchecked พนักงานพาร์ทไทม์" at bounding box center [166, 211] width 168 height 11
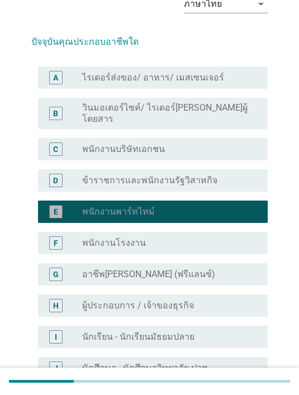
click at [183, 175] on label "ข้าราชการและพนักงานรัฐวิสาหกิจ" at bounding box center [149, 180] width 135 height 11
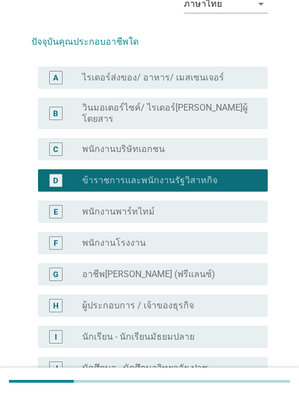
click at [169, 144] on div "radio_button_unchecked พนักงานบริษัทเอกชน" at bounding box center [166, 149] width 168 height 11
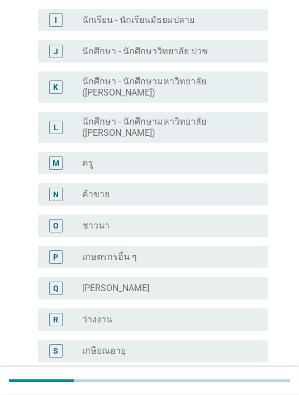
scroll to position [469, 0]
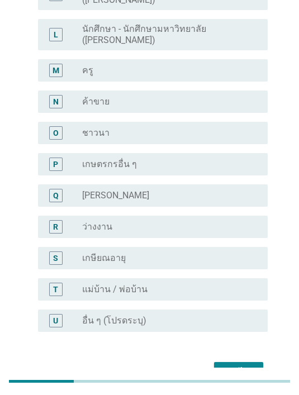
click at [197, 284] on div "radio_button_unchecked แม่บ้าน / พ่อบ้าน" at bounding box center [166, 289] width 168 height 11
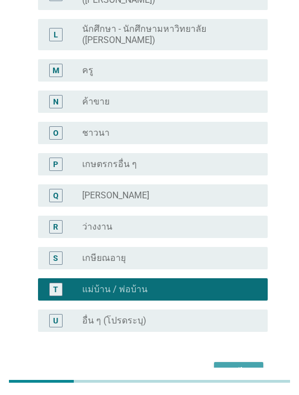
click at [245, 365] on div "ต่อไป" at bounding box center [238, 371] width 31 height 13
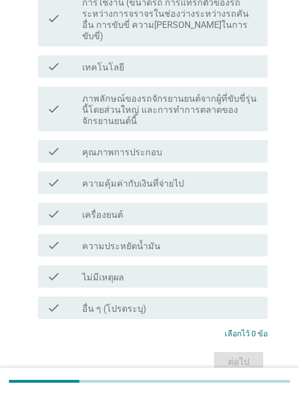
scroll to position [0, 0]
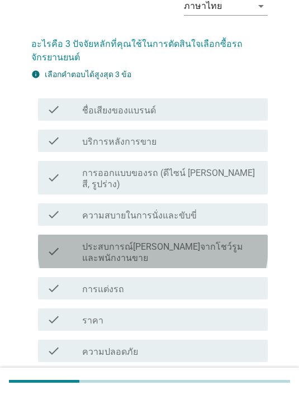
click at [206, 241] on label "ประสบการณ์[PERSON_NAME]จากโชว์รูมและพนักงานขาย" at bounding box center [170, 252] width 177 height 22
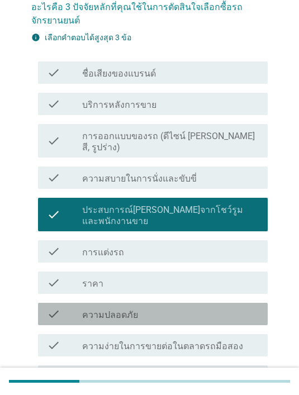
click at [187, 307] on div "check_box_outline_blank ความปลอดภัย" at bounding box center [170, 313] width 177 height 13
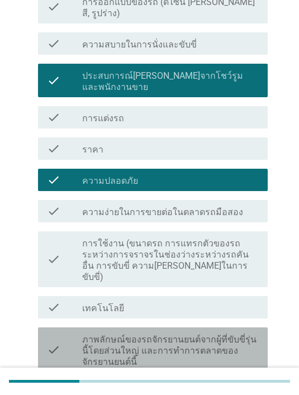
click at [172, 334] on label "ภาพลักษณ์ของรถจักรยานยนต์จากผู้ที่ขับขี่รุ่นนี้โดยส่วนใหญ่ และการทำการตลาดของจั…" at bounding box center [170, 351] width 177 height 34
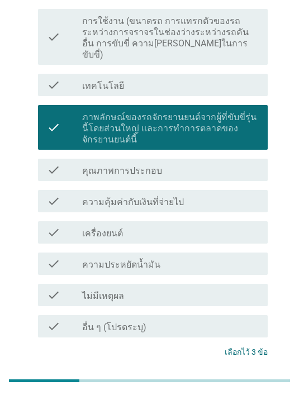
scroll to position [450, 0]
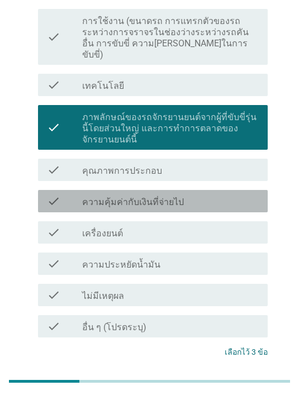
click at [158, 197] on label "ความคุ้มค่ากับเงินที่จ่ายไป" at bounding box center [133, 202] width 102 height 11
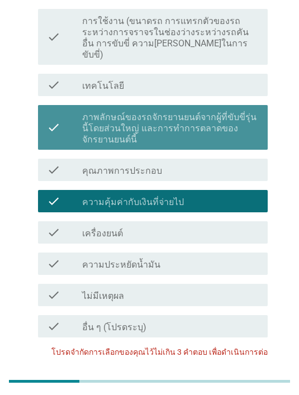
click at [166, 112] on label "ภาพลักษณ์ของรถจักรยานยนต์จากผู้ที่ขับขี่รุ่นนี้โดยส่วนใหญ่ และการทำการตลาดของจั…" at bounding box center [170, 129] width 177 height 34
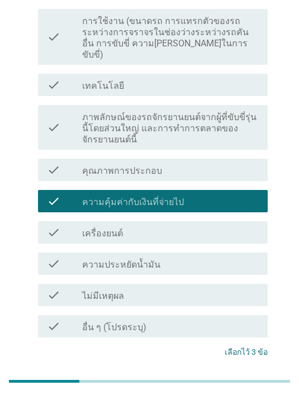
click at [241, 374] on div "ต่อไป" at bounding box center [238, 380] width 31 height 13
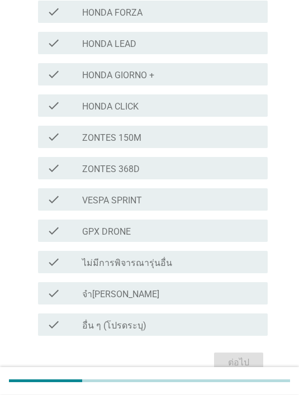
scroll to position [342, 0]
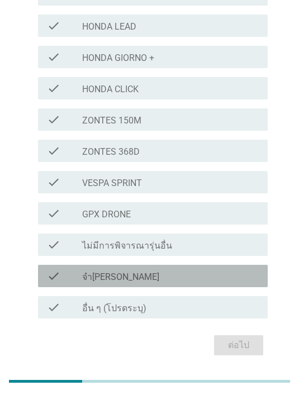
click at [128, 278] on div "check_box_outline_blank จำไม่ได้" at bounding box center [170, 275] width 177 height 13
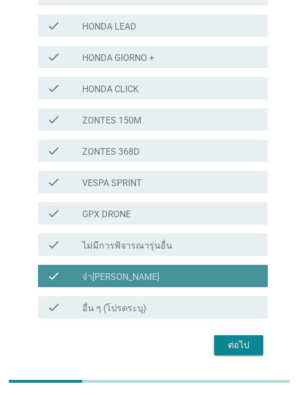
click at [249, 345] on div "ต่อไป" at bounding box center [238, 345] width 31 height 13
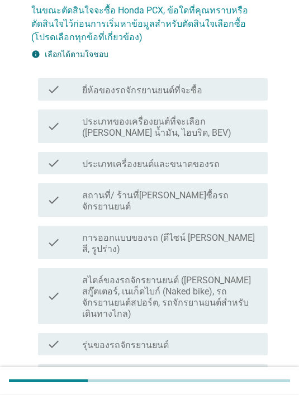
scroll to position [91, 0]
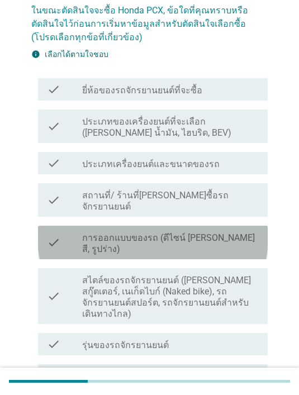
click at [232, 232] on label "การออกแบบของรถ (ดีไซน์ [PERSON_NAME] สี, รูปร่าง)" at bounding box center [170, 243] width 177 height 22
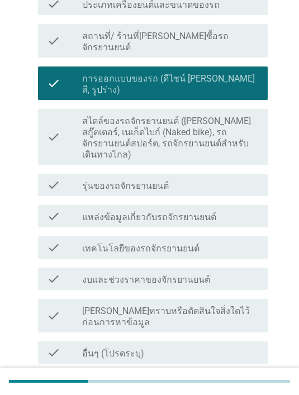
scroll to position [250, 0]
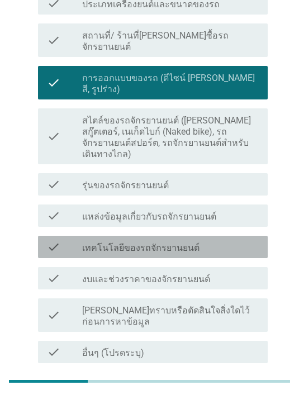
click at [217, 240] on div "check_box_outline_blank เทคโนโลยีของรถจักรยานยนต์" at bounding box center [170, 246] width 177 height 13
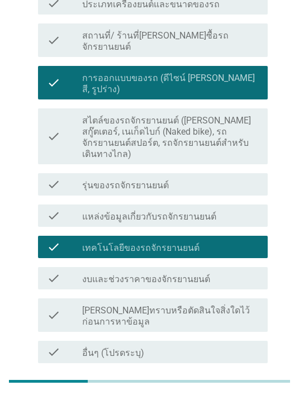
click at [214, 272] on div "check_box_outline_blank งบและช่วงราคาของจักรยานยนต์" at bounding box center [170, 278] width 177 height 13
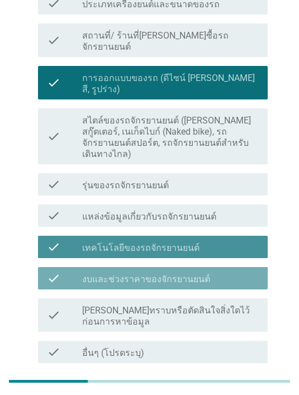
click at [230, 240] on div "check_box_outline_blank เทคโนโลยีของรถจักรยานยนต์" at bounding box center [170, 246] width 177 height 13
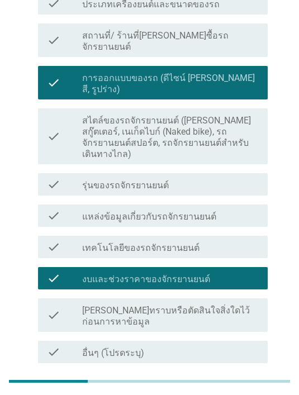
click at [246, 380] on button "ต่อไป" at bounding box center [238, 390] width 49 height 20
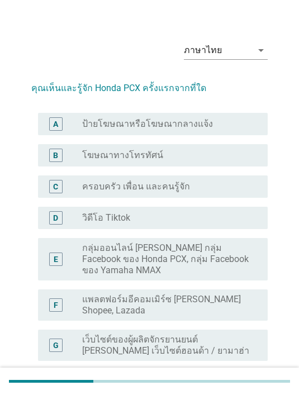
scroll to position [25, 0]
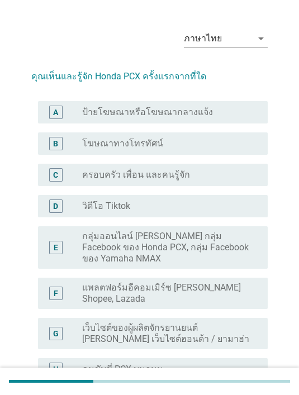
click at [197, 143] on div "radio_button_unchecked โฆษณาทางโทรทัศน์" at bounding box center [166, 143] width 168 height 11
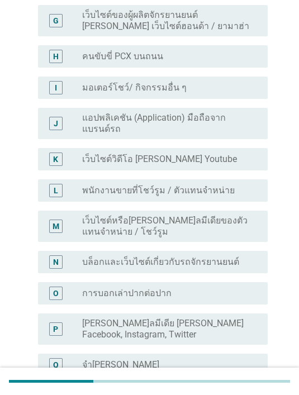
click at [197, 318] on label "[PERSON_NAME]ลมีเดีย [PERSON_NAME] Facebook, Instagram, Twitter" at bounding box center [166, 329] width 168 height 22
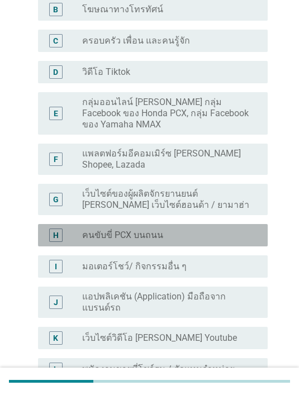
click at [219, 230] on div "radio_button_unchecked คนขับขี่ PCX บนถนน" at bounding box center [166, 235] width 168 height 11
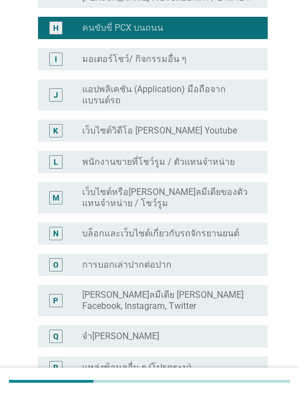
scroll to position [420, 0]
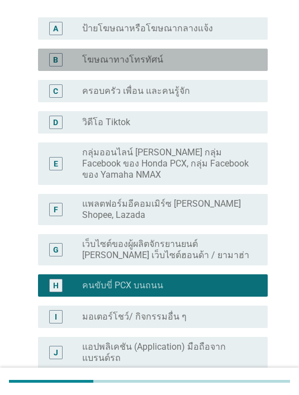
click at [188, 54] on div "radio_button_unchecked โฆษณาทางโทรทัศน์" at bounding box center [166, 59] width 168 height 11
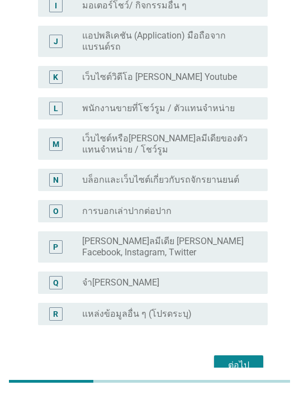
click at [238, 359] on div "ต่อไป" at bounding box center [238, 365] width 31 height 13
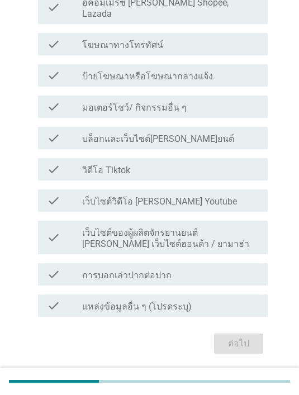
scroll to position [0, 0]
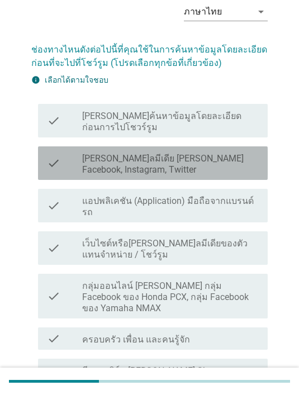
click at [218, 156] on label "[PERSON_NAME]ลมีเดีย [PERSON_NAME] Facebook, Instagram, Twitter" at bounding box center [170, 164] width 177 height 22
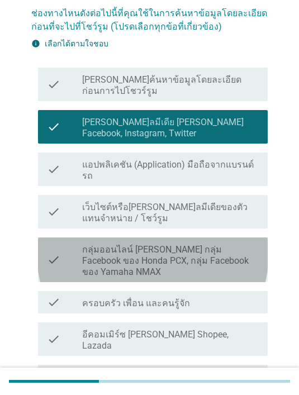
click at [227, 244] on label "กลุ่มออนไลน์ [PERSON_NAME] กลุ่ม Facebook ของ Honda PCX, กลุ่ม Facebook ของ Yam…" at bounding box center [170, 261] width 177 height 34
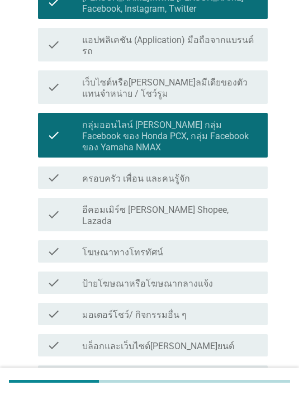
click at [234, 307] on div "check_box_outline_blank มอเตอร์โชว์/ กิจกรรมอื่น ๆ" at bounding box center [170, 313] width 177 height 13
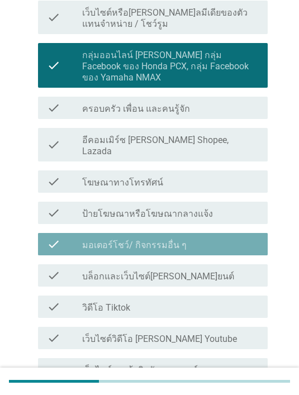
scroll to position [373, 0]
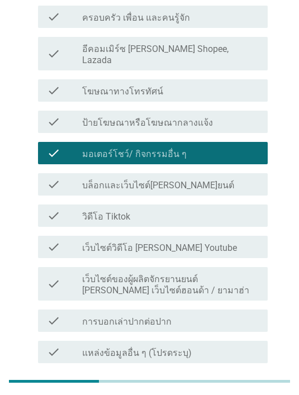
click at [241, 383] on div "ต่อไป" at bounding box center [238, 389] width 31 height 13
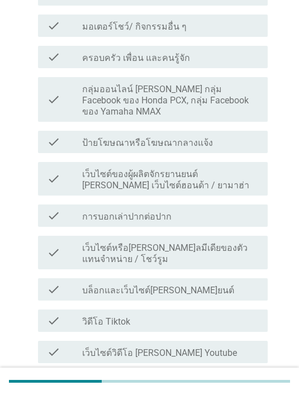
scroll to position [0, 0]
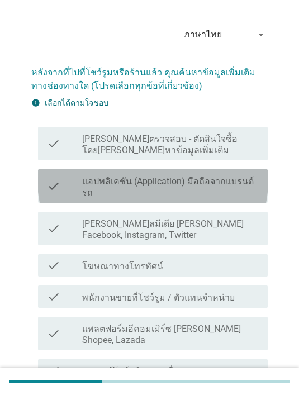
click at [226, 181] on label "แอปพลิเคชัน (Application) มือถือจากแบรนด์รถ" at bounding box center [170, 187] width 177 height 22
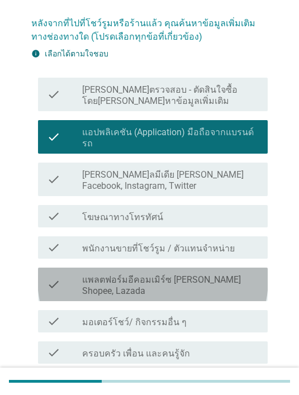
click at [226, 274] on label "แพลตฟอร์มอีคอมเมิร์ซ [PERSON_NAME] Shopee, Lazada" at bounding box center [170, 285] width 177 height 22
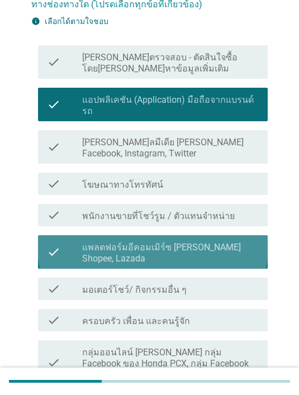
scroll to position [126, 0]
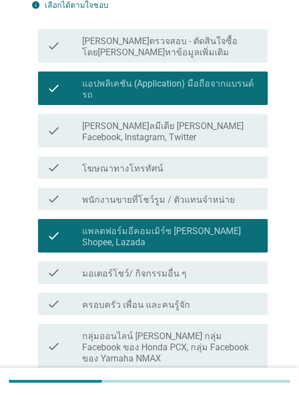
click at [225, 226] on label "แพลตฟอร์มอีคอมเมิร์ซ [PERSON_NAME] Shopee, Lazada" at bounding box center [170, 237] width 177 height 22
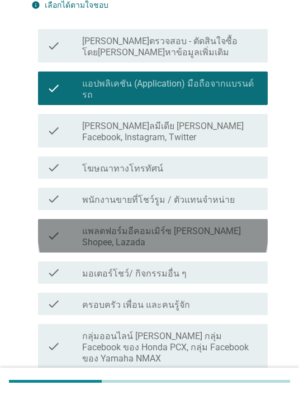
click at [223, 266] on div "check_box_outline_blank มอเตอร์โชว์/ กิจกรรมอื่น ๆ" at bounding box center [170, 272] width 177 height 13
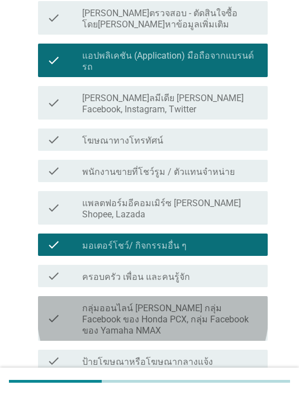
click at [241, 303] on label "กลุ่มออนไลน์ [PERSON_NAME] กลุ่ม Facebook ของ Honda PCX, กลุ่ม Facebook ของ Yam…" at bounding box center [170, 320] width 177 height 34
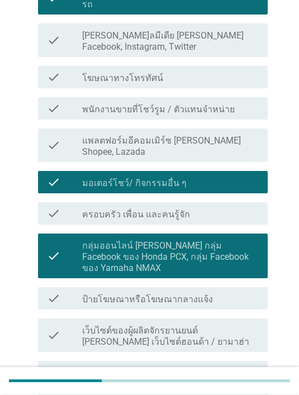
click at [238, 288] on div "check check_box_outline_blank ป้ายโฆษณาหรือโฆษณากลางแจ้ง" at bounding box center [153, 299] width 230 height 22
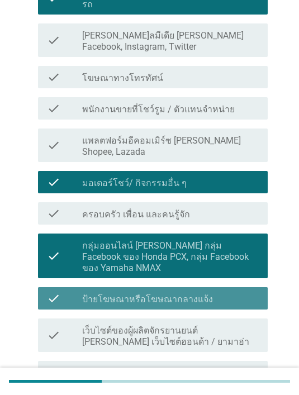
click at [234, 287] on div "check check_box_outline_blank ป้ายโฆษณาหรือโฆษณากลางแจ้ง" at bounding box center [153, 298] width 230 height 22
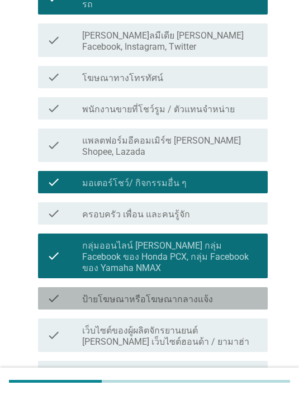
click at [228, 292] on div "check_box_outline_blank ป้ายโฆษณาหรือโฆษณากลางแจ้ง" at bounding box center [170, 298] width 177 height 13
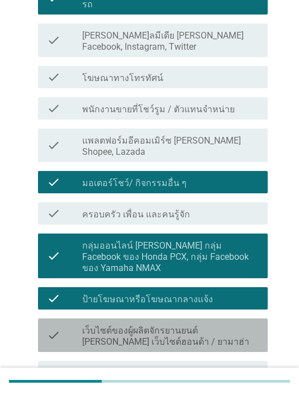
click at [236, 325] on label "เว็บไซต์ของผู้ผลิตจักรยานยนต์ [PERSON_NAME] เว็บไซต์ฮอนด้า / ยามาฮ่า" at bounding box center [170, 336] width 177 height 22
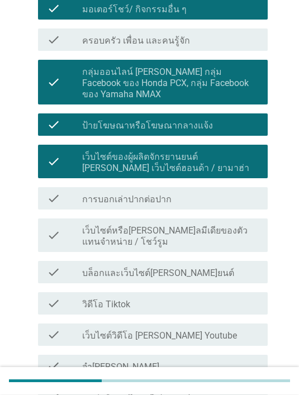
scroll to position [391, 0]
click at [220, 297] on div "check_box_outline_blank วิดีโอ Tiktok" at bounding box center [170, 303] width 177 height 13
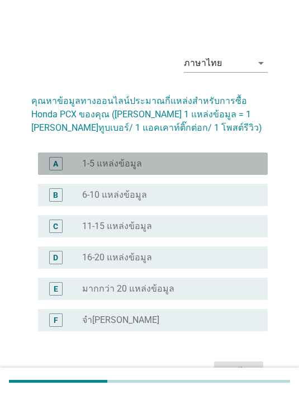
click at [183, 172] on div "A radio_button_unchecked 1-5 แหล่งข้อมูล" at bounding box center [153, 164] width 230 height 22
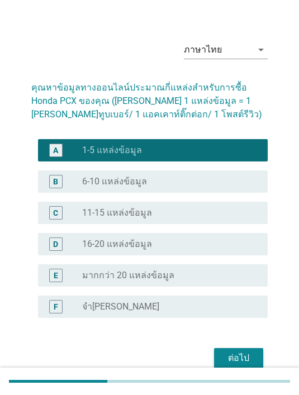
scroll to position [11, 0]
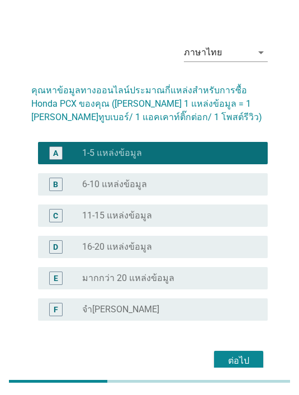
click at [250, 364] on div "ต่อไป" at bounding box center [238, 360] width 31 height 13
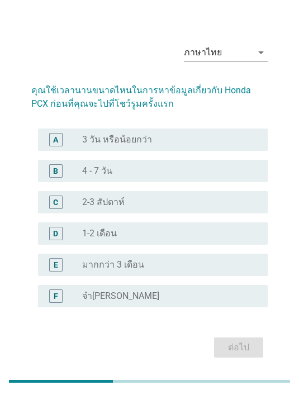
scroll to position [0, 0]
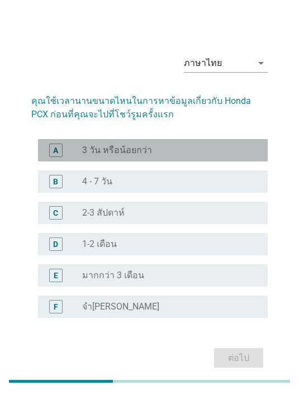
click at [238, 156] on div "radio_button_unchecked 3 วัน หรือน้อยกว่า" at bounding box center [166, 150] width 168 height 11
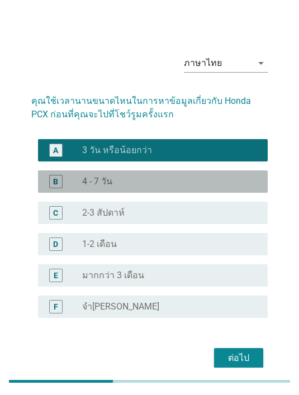
click at [215, 187] on div "radio_button_unchecked 4 - 7 วัน" at bounding box center [166, 181] width 168 height 11
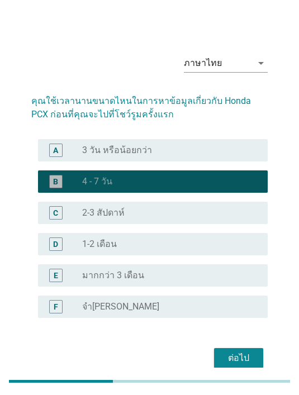
click at [256, 368] on button "ต่อไป" at bounding box center [238, 358] width 49 height 20
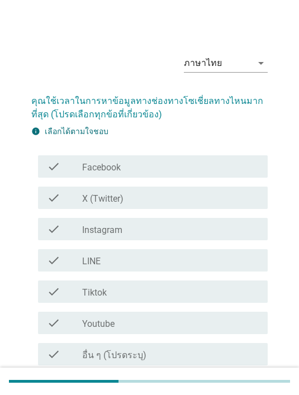
click at [155, 226] on div "check_box_outline_blank Instagram" at bounding box center [170, 228] width 177 height 13
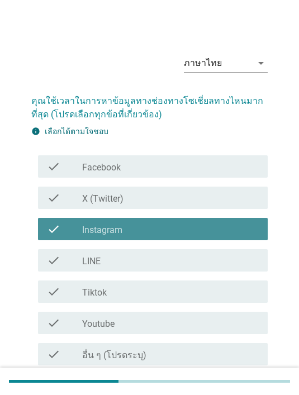
click at [179, 228] on div "check_box_outline_blank Instagram" at bounding box center [170, 228] width 177 height 13
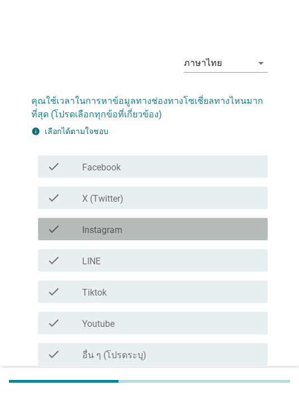
click at [135, 287] on div "check_box_outline_blank Tiktok" at bounding box center [170, 291] width 177 height 13
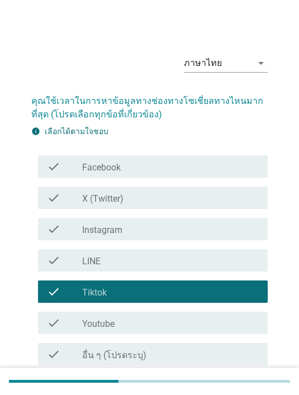
click at [158, 164] on div "check_box_outline_blank Facebook" at bounding box center [170, 166] width 177 height 13
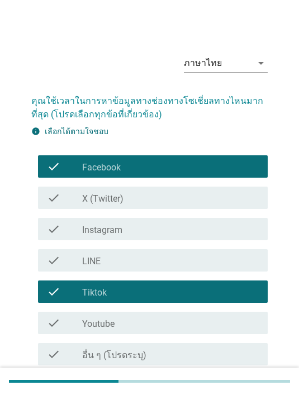
click at [251, 393] on div "ต่อไป" at bounding box center [238, 391] width 31 height 13
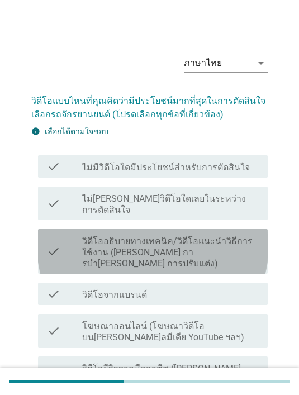
click at [234, 236] on label "วิดีโออธิบายทางเทคนิค/วิดีโอแนะนําวิธีการใช้งาน ([PERSON_NAME] การบํา[PERSON_NA…" at bounding box center [170, 253] width 177 height 34
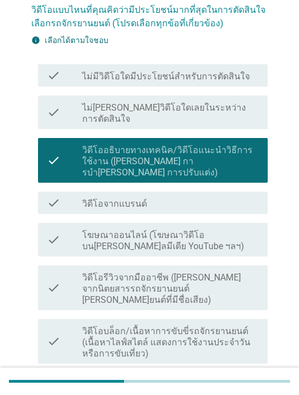
click at [217, 326] on label "วิดีโอบล็อก/เนื้อหาการขับขี่รถจักรยานยนต์ (เนื้อหาไลฟ์สไตล์ แสดงการใช้งานประจํา…" at bounding box center [170, 343] width 177 height 34
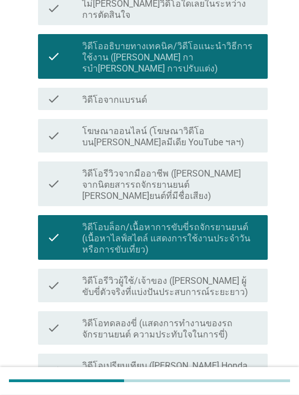
scroll to position [195, 0]
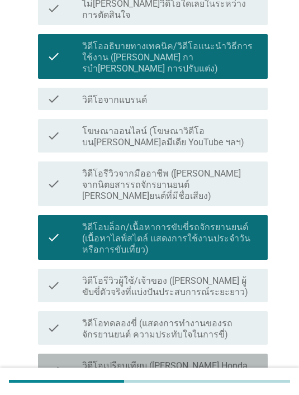
click at [237, 358] on div "check_box_outline_blank วิดีโอเปรียบเทียบ (เช่น Honda PCX vs. Yamaha NMAX)" at bounding box center [170, 370] width 177 height 25
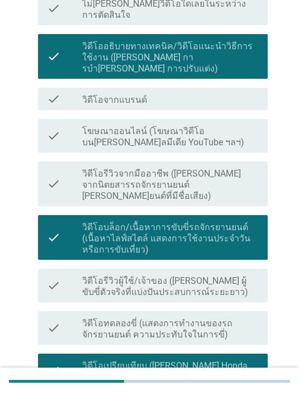
click at [232, 360] on label "วิดีโอเปรียบเทียบ ([PERSON_NAME] Honda PCX vs. Yamaha NMAX)" at bounding box center [170, 371] width 177 height 22
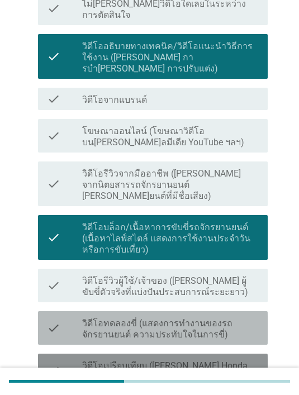
click at [242, 318] on label "วิดีโอทดลองขี่ (แสดงการทํางานของรถจักรยานยนต์ ความประทับใจในการขี่)" at bounding box center [170, 329] width 177 height 22
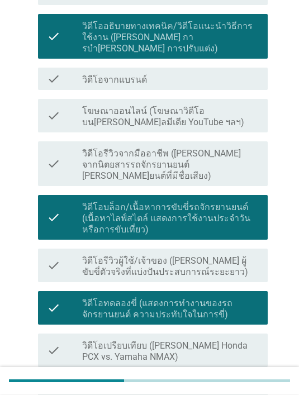
scroll to position [293, 0]
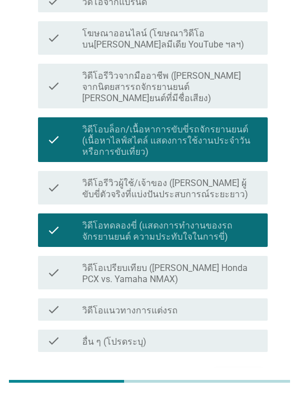
click at [238, 369] on button "ต่อไป" at bounding box center [238, 379] width 49 height 20
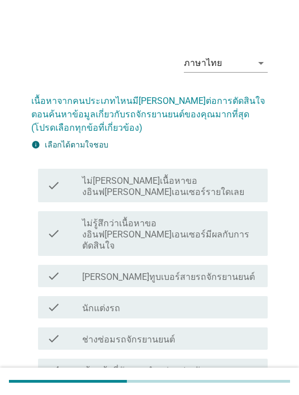
scroll to position [34, 0]
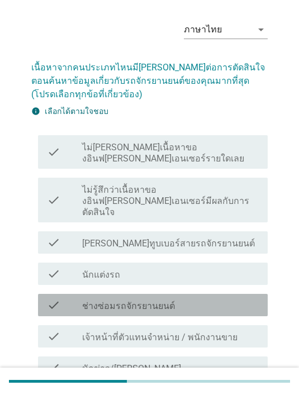
click at [207, 298] on div "check_box_outline_blank ช่างซ่อมรถจักรยานยนต์" at bounding box center [170, 304] width 177 height 13
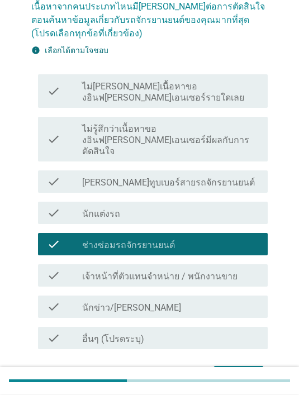
scroll to position [94, 0]
click at [231, 300] on div "check_box_outline_blank นักข่าว/นักวิจารณ์มอเตอร์ไซค์มืออาชีพ" at bounding box center [170, 306] width 177 height 13
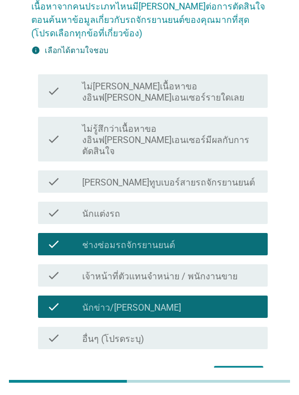
click at [245, 369] on div "ต่อไป" at bounding box center [238, 375] width 31 height 13
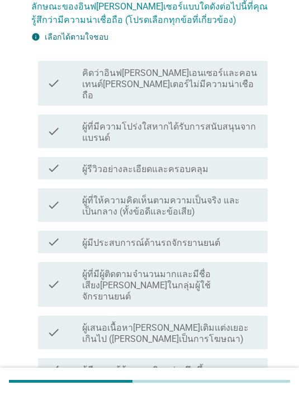
scroll to position [0, 0]
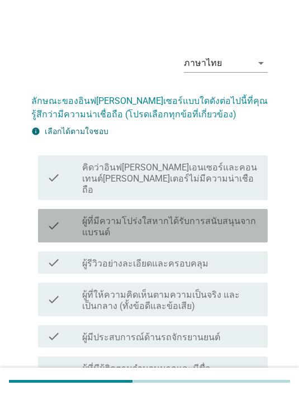
click at [198, 226] on label "ผู้ที่มีความโปร่งใสหากได้รับการสนับสนุนจากแบรนด์" at bounding box center [170, 227] width 177 height 22
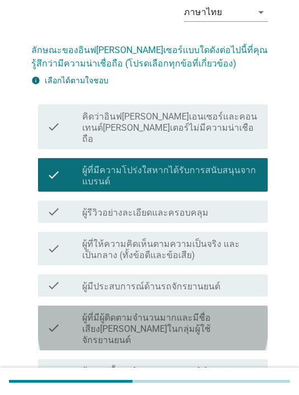
click at [229, 312] on label "ผู้ที่มีผู้ติดตามจํานวนมากและมีชื่อเสียง[PERSON_NAME]ในกลุ่มผู้ใช้จักรยานยนต์" at bounding box center [170, 329] width 177 height 34
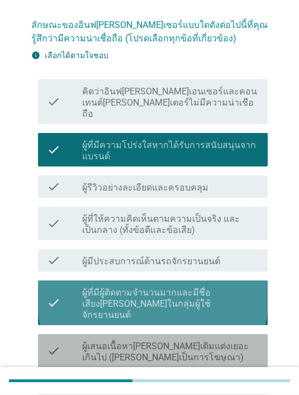
scroll to position [144, 0]
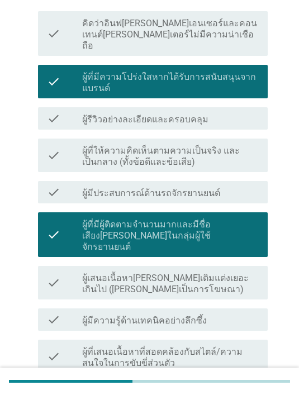
click at [216, 308] on div "check check_box_outline_blank ผู้มีความรู้ด้านเทคนิคอย่างลึกซึ้ง" at bounding box center [153, 319] width 230 height 22
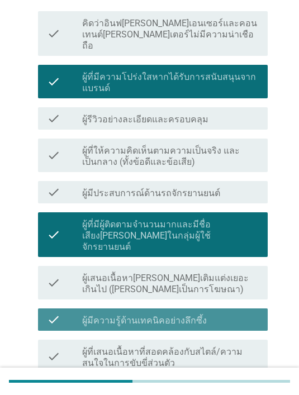
click at [232, 346] on label "ผู้ที่เสนอเนื้อหาที่สอดคล้องกับสไตล์/ความสนใจในการขับขี่ส่วนตัว" at bounding box center [170, 357] width 177 height 22
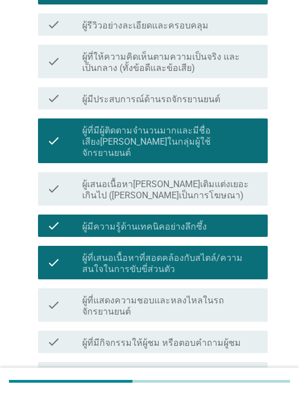
scroll to position [239, 0]
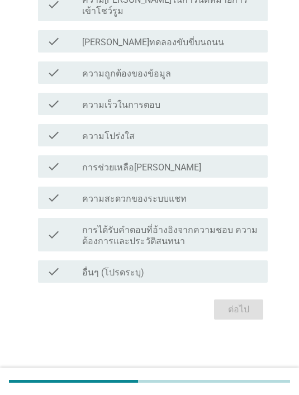
scroll to position [0, 0]
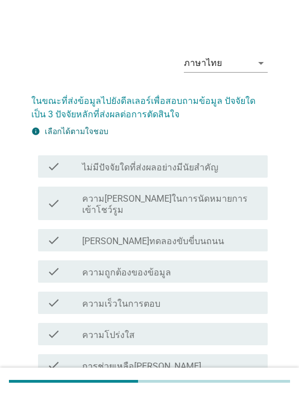
click at [222, 203] on label "ความ[PERSON_NAME]ในการนัดหมายการเข้าโชว์รูม" at bounding box center [170, 204] width 177 height 22
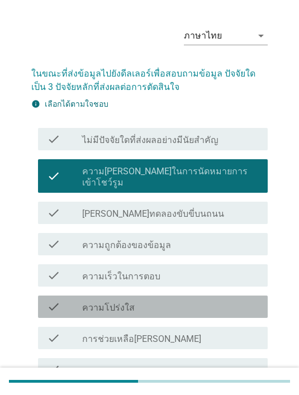
click at [222, 300] on div "check_box_outline_blank ความโปร่งใส" at bounding box center [170, 306] width 177 height 13
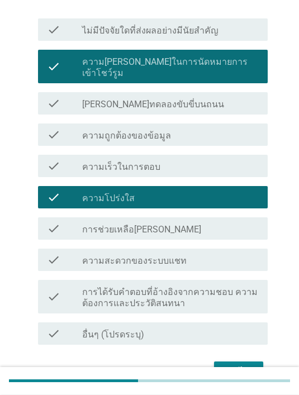
scroll to position [152, 0]
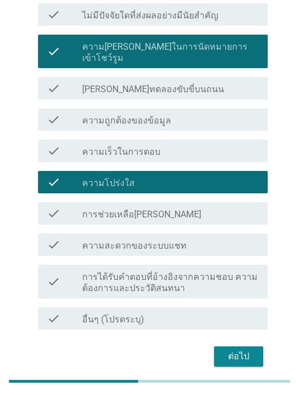
click at [228, 238] on div "check_box_outline_blank ความสะดวกของระบบแชท" at bounding box center [170, 244] width 177 height 13
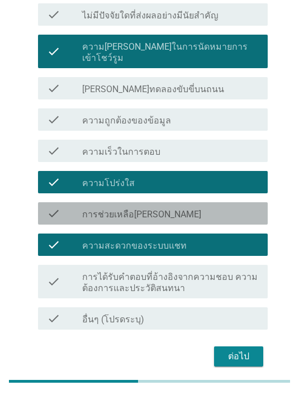
click at [206, 207] on div "check_box_outline_blank การช่วยเหลือที่ดี" at bounding box center [170, 213] width 177 height 13
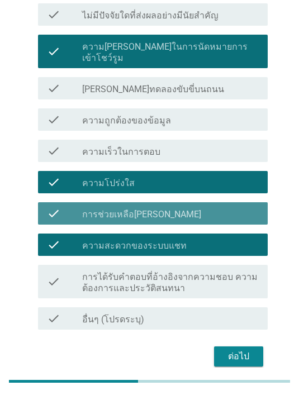
click at [213, 234] on div "check check_box_outline_blank ความสะดวกของระบบแชท" at bounding box center [153, 245] width 230 height 22
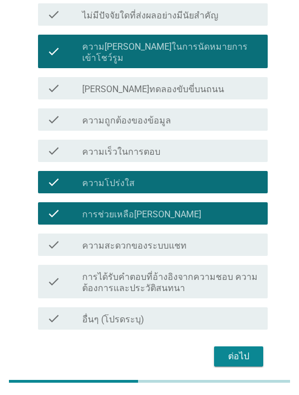
click at [242, 350] on div "ต่อไป" at bounding box center [238, 356] width 31 height 13
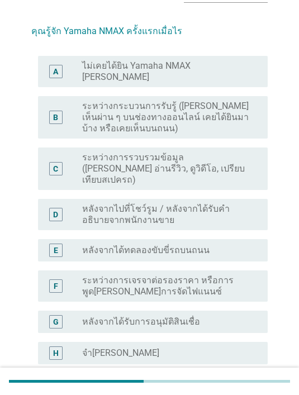
scroll to position [69, 0]
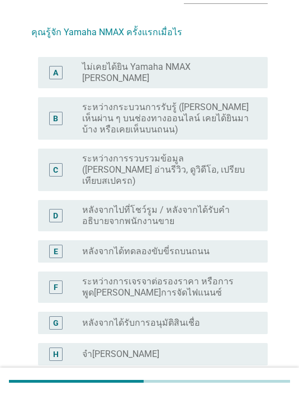
click at [161, 71] on label "ไม่เคยได้ยิน Yamaha NMAX [PERSON_NAME]" at bounding box center [166, 72] width 168 height 22
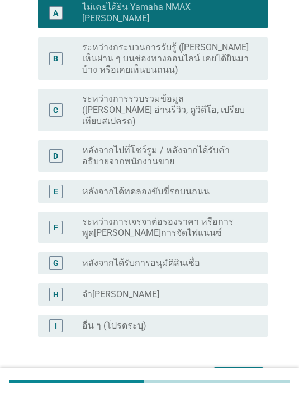
scroll to position [140, 0]
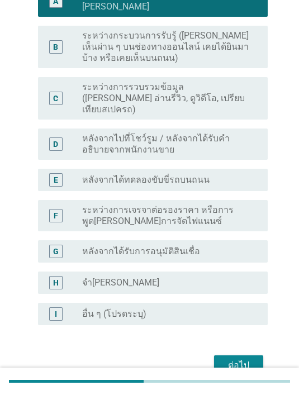
click at [246, 359] on div "ต่อไป" at bounding box center [238, 365] width 31 height 13
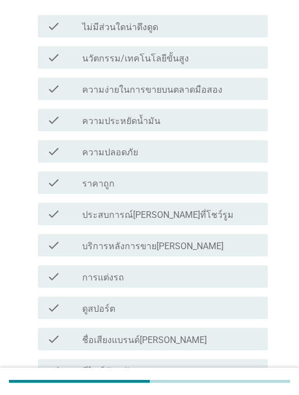
scroll to position [0, 0]
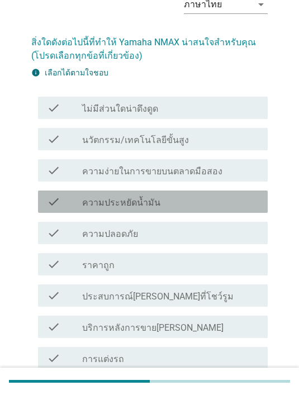
click at [206, 203] on div "check_box_outline_blank ความประหยัดน้ำมัน" at bounding box center [170, 201] width 177 height 13
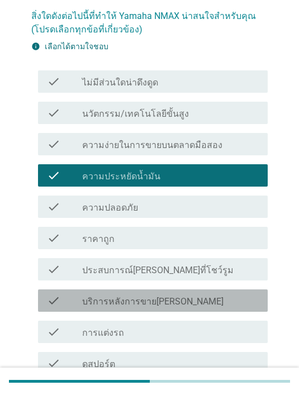
scroll to position [90, 0]
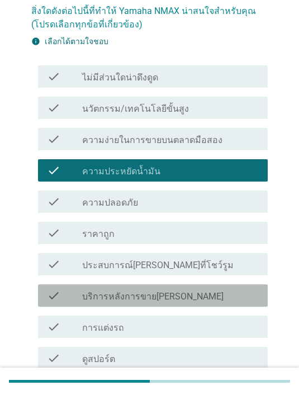
click at [224, 293] on div "check_box_outline_blank บริการหลังการขายที่ดี" at bounding box center [170, 295] width 177 height 13
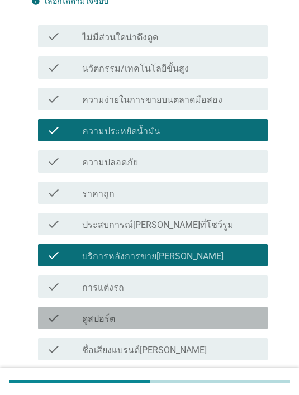
scroll to position [168, 0]
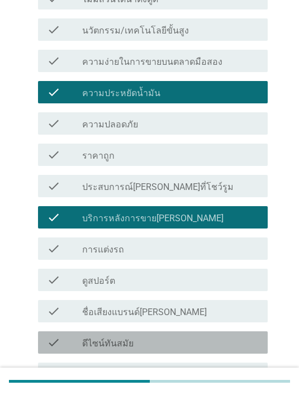
click at [211, 340] on div "check_box_outline_blank ดีไซน์ทันสมัย" at bounding box center [170, 342] width 177 height 13
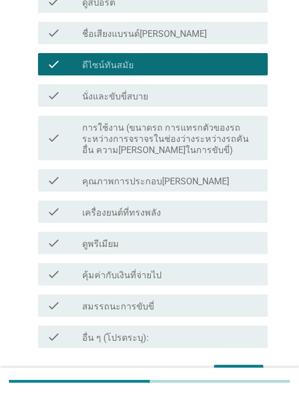
scroll to position [476, 0]
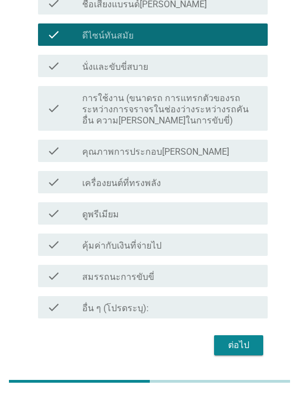
click at [215, 217] on div "check_box_outline_blank ดูพรีเมียม" at bounding box center [170, 213] width 177 height 13
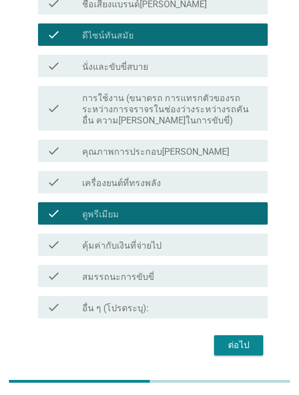
click at [261, 342] on button "ต่อไป" at bounding box center [238, 345] width 49 height 20
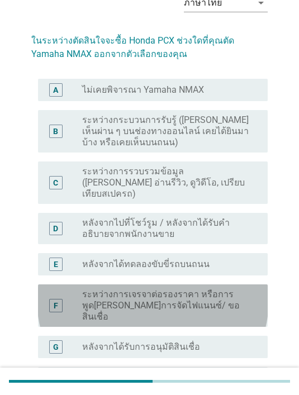
click at [228, 289] on label "ระหว่างการเจรจาต่อรองราคา หรือการพูด[PERSON_NAME]การจัดไฟแนนซ์/ ขอสินเชื่อ" at bounding box center [166, 306] width 168 height 34
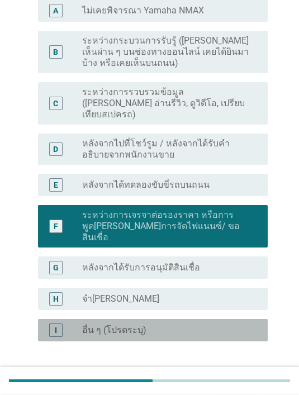
scroll to position [140, 0]
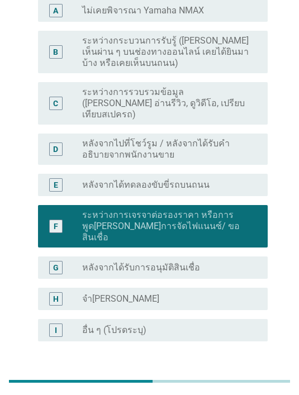
click at [255, 372] on button "ต่อไป" at bounding box center [238, 382] width 49 height 20
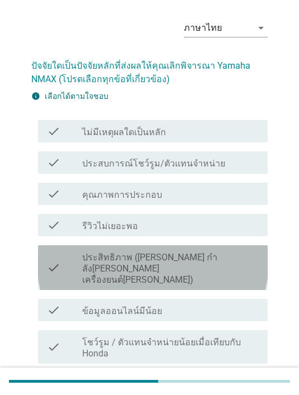
click at [225, 258] on label "ประสิทธิภาพ ([PERSON_NAME] กําลัง[PERSON_NAME] เครื่องยนต์[PERSON_NAME])" at bounding box center [170, 269] width 177 height 34
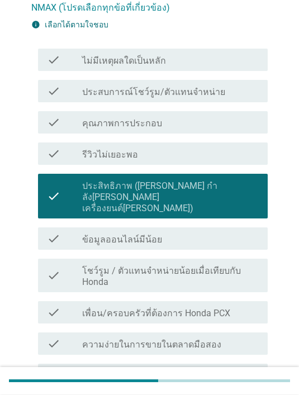
scroll to position [107, 0]
click at [226, 227] on div "check check_box_outline_blank ข้อมูลออนไลน์มีน้อย" at bounding box center [153, 238] width 230 height 22
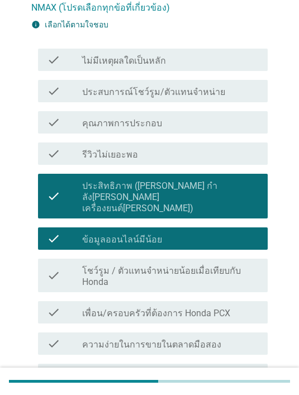
click at [236, 188] on label "ประสิทธิภาพ ([PERSON_NAME] กําลัง[PERSON_NAME] เครื่องยนต์[PERSON_NAME])" at bounding box center [170, 197] width 177 height 34
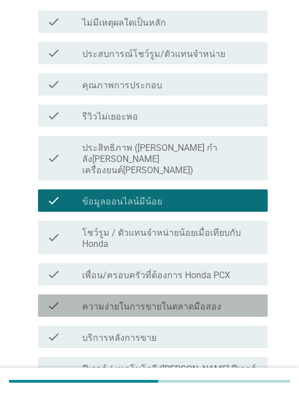
click at [241, 300] on div "check_box_outline_blank ความง่ายในการขายในตลาดมือสอง" at bounding box center [170, 305] width 177 height 13
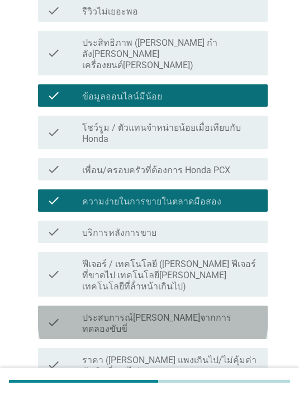
click at [237, 306] on div "check check_box_outline_blank ประสบการณ์ไม่ดีจากการทดลองขับขี่" at bounding box center [153, 323] width 230 height 34
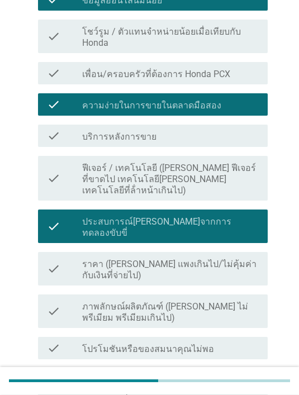
scroll to position [358, 0]
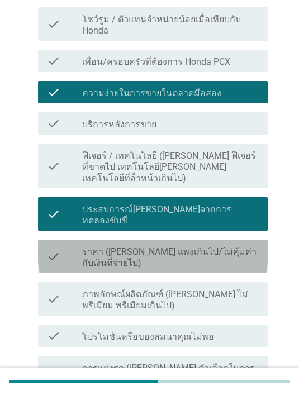
click at [212, 246] on label "ราคา ([PERSON_NAME] แพงเกินไป/ไม่คุ้มค่ากับเงินที่จ่ายไป)" at bounding box center [170, 257] width 177 height 22
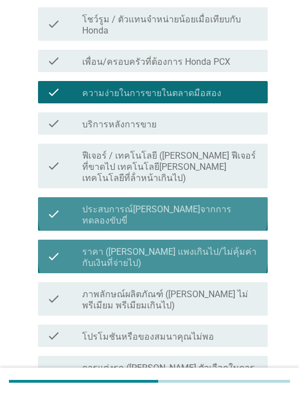
click at [224, 202] on div "check_box_outline_blank ประสบการณ์ไม่ดีจากการทดลองขับขี่" at bounding box center [170, 214] width 177 height 25
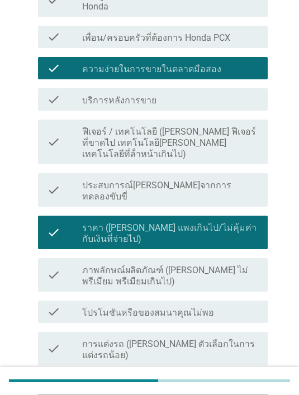
scroll to position [408, 0]
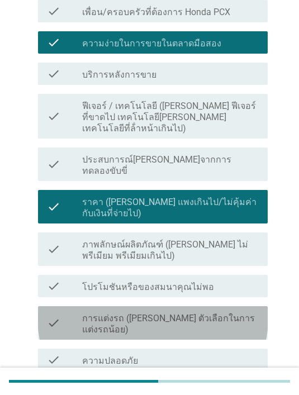
click at [232, 313] on label "การแต่งรถ ([PERSON_NAME] ตัวเลือกในการแต่งรถน้อย)" at bounding box center [170, 324] width 177 height 22
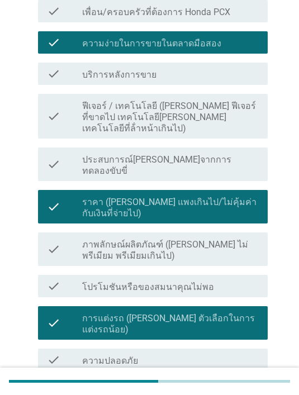
click at [216, 353] on div "check_box_outline_blank ความปลอดภัย" at bounding box center [170, 359] width 177 height 13
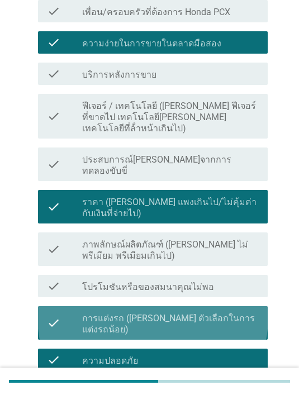
click at [239, 313] on label "การแต่งรถ ([PERSON_NAME] ตัวเลือกในการแต่งรถน้อย)" at bounding box center [170, 324] width 177 height 22
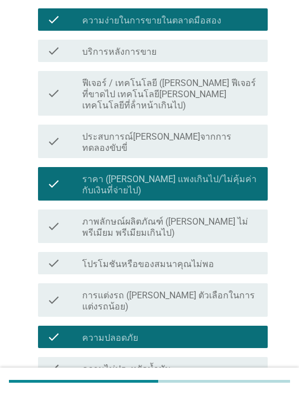
scroll to position [515, 0]
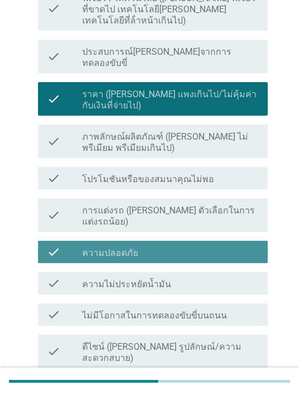
click at [215, 245] on div "check_box_outline_blank ความปลอดภัย" at bounding box center [170, 251] width 177 height 13
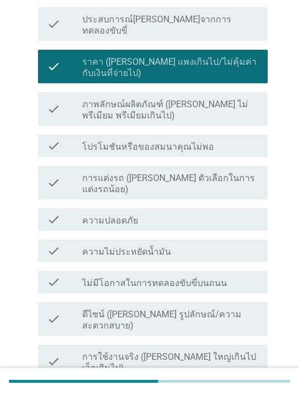
click at [232, 351] on label "การใช้งานจริง ([PERSON_NAME] ใหญ่เกินไป เล็กเกินไป)" at bounding box center [170, 362] width 177 height 22
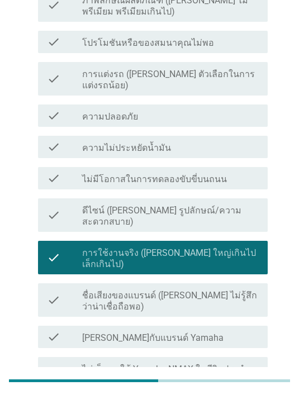
scroll to position [652, 0]
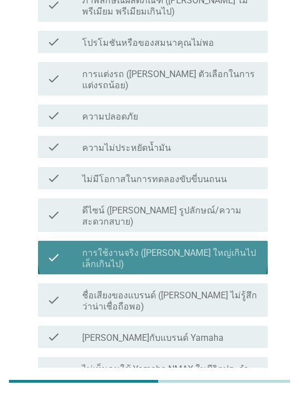
click at [232, 247] on label "การใช้งานจริง ([PERSON_NAME] ใหญ่เกินไป เล็กเกินไป)" at bounding box center [170, 258] width 177 height 22
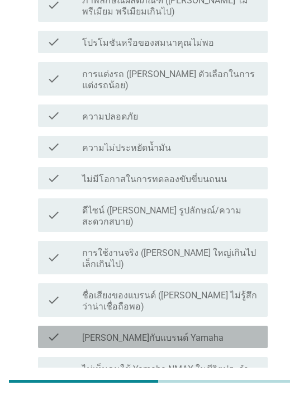
click at [228, 330] on div "check_box_outline_blank [PERSON_NAME]กับแบรนด์ Yamaha" at bounding box center [170, 336] width 177 height 13
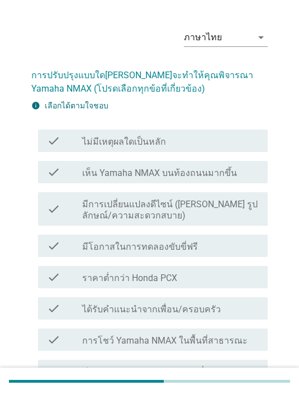
click at [232, 245] on div "check_box_outline_blank มีโอกาสในการทดลองขับขี่ฟรี" at bounding box center [170, 245] width 177 height 13
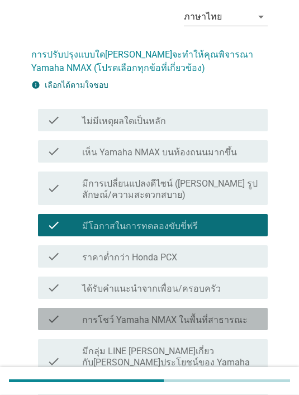
scroll to position [46, 0]
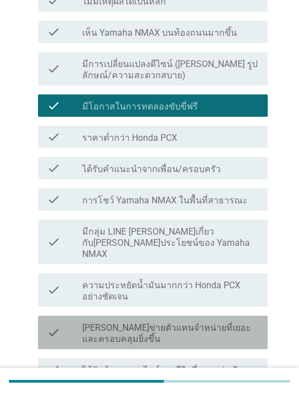
click at [245, 322] on label "[PERSON_NAME]ข่ายตัวแทนจําหน่ายที่เยอะและครอบคลุมยิ่งขึ้น" at bounding box center [170, 333] width 177 height 22
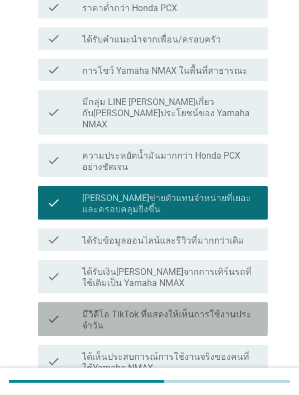
click at [248, 309] on label "มีวิดีโอ TikTok ที่แสดงให้เห็นการใช้งานประจําวัน" at bounding box center [170, 320] width 177 height 22
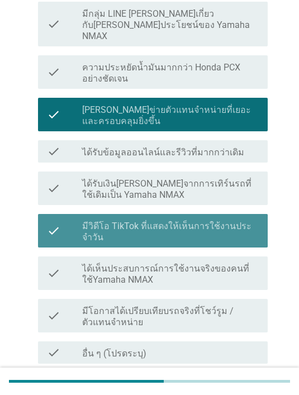
scroll to position [418, 0]
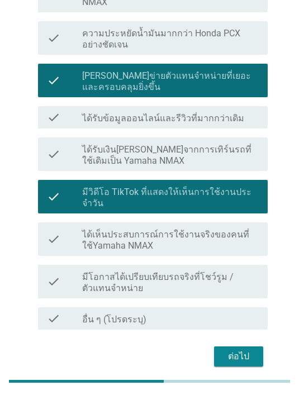
click at [241, 350] on div "ต่อไป" at bounding box center [238, 356] width 31 height 13
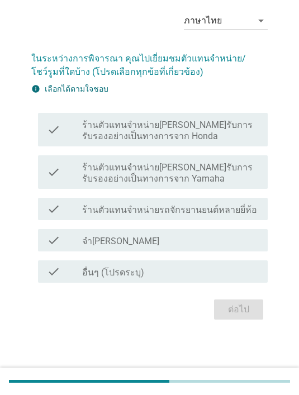
scroll to position [0, 0]
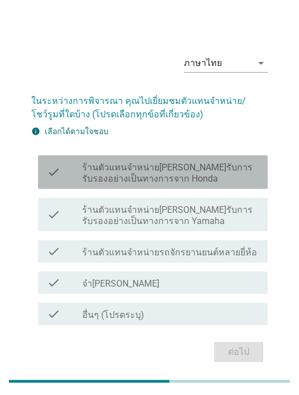
click at [227, 177] on label "ร้านตัวแทนจำหน่าย[PERSON_NAME]รับการรับรองอย่างเป็นทางการจาก Honda" at bounding box center [170, 173] width 177 height 22
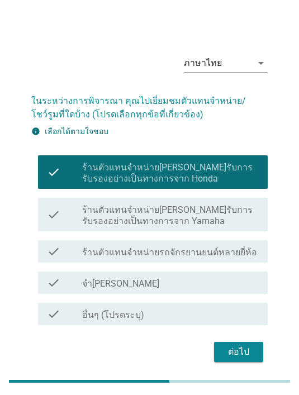
click at [258, 358] on button "ต่อไป" at bounding box center [238, 352] width 49 height 20
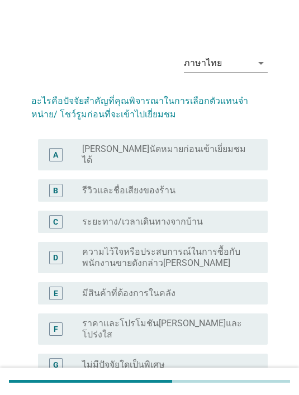
click at [221, 191] on div "B radio_button_unchecked รีวิวและชื่อเสียงของร้าน" at bounding box center [153, 190] width 230 height 22
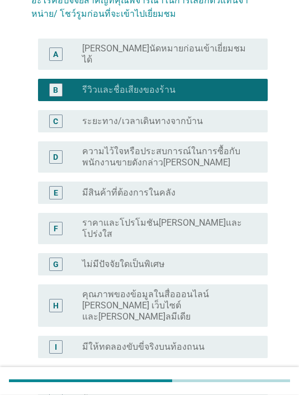
scroll to position [101, 0]
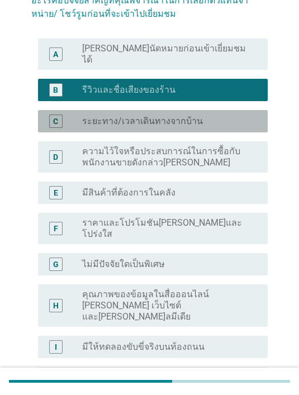
click at [234, 116] on div "radio_button_unchecked ระยะทาง/เวลาเดินทางจากบ้าน" at bounding box center [166, 121] width 168 height 11
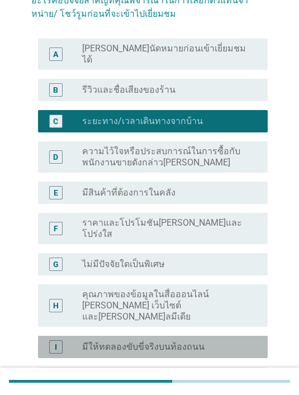
click at [216, 341] on div "radio_button_unchecked มีให้ทดลองขับขี่จริงบนท้องถนน" at bounding box center [166, 346] width 168 height 11
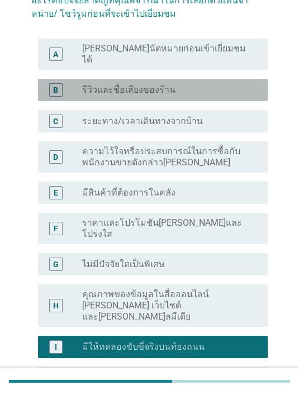
click at [217, 91] on div "B radio_button_unchecked รีวิวและชื่อเสียงของร้าน" at bounding box center [153, 90] width 230 height 22
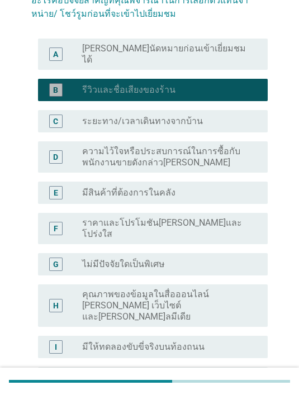
click at [179, 116] on label "ระยะทาง/เวลาเดินทางจากบ้าน" at bounding box center [142, 121] width 121 height 11
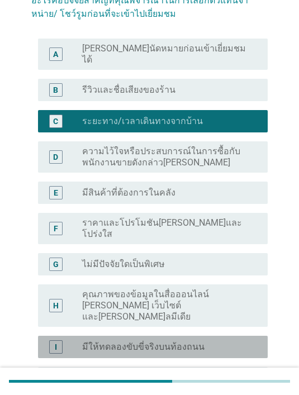
scroll to position [207, 0]
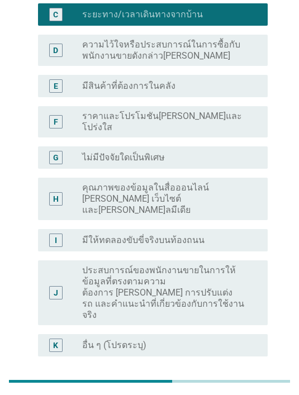
click at [238, 390] on div "ต่อไป" at bounding box center [238, 396] width 31 height 13
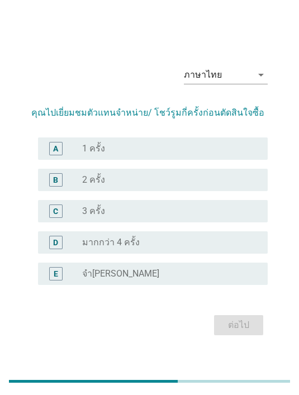
click at [146, 154] on div "radio_button_unchecked 1 ครั้ง" at bounding box center [166, 148] width 168 height 11
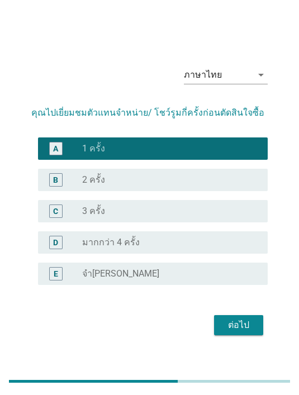
click at [241, 332] on div "ต่อไป" at bounding box center [238, 324] width 31 height 13
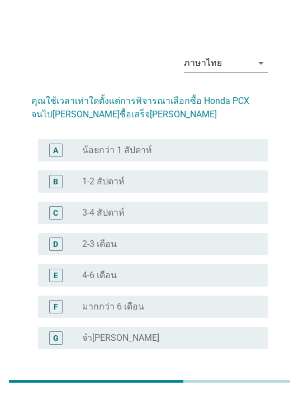
click at [159, 190] on div "B radio_button_unchecked 1-2 สัปดาห์" at bounding box center [153, 181] width 230 height 22
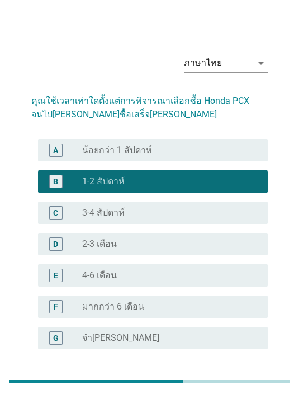
click at [204, 211] on div "radio_button_unchecked 3-4 สัปดาห์" at bounding box center [166, 212] width 168 height 11
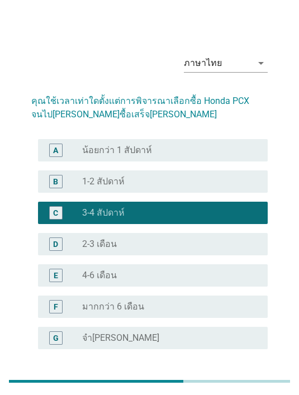
click at [235, 383] on div "ต่อไป" at bounding box center [238, 389] width 31 height 13
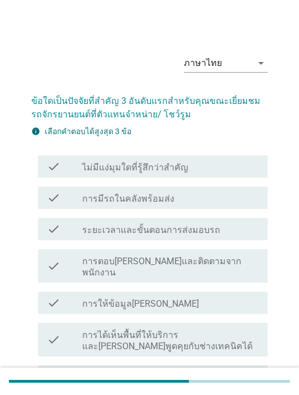
click at [199, 201] on div "check_box_outline_blank การมีรถในคลังพร้อมส่ง" at bounding box center [170, 197] width 177 height 13
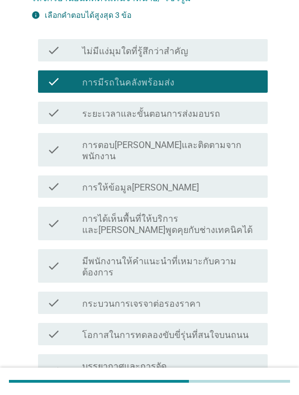
click at [201, 256] on label "มีพนักงานให้คำแนะนำที่เหมาะกับความต้องการ" at bounding box center [170, 267] width 177 height 22
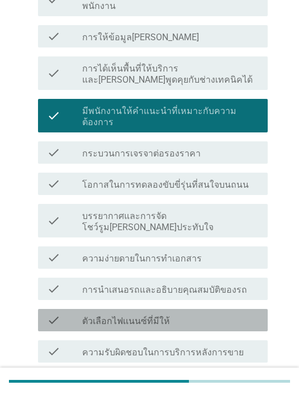
click at [195, 313] on div "check_box_outline_blank ตัวเลือกไฟเเนนซ์ที่มีให้" at bounding box center [170, 319] width 177 height 13
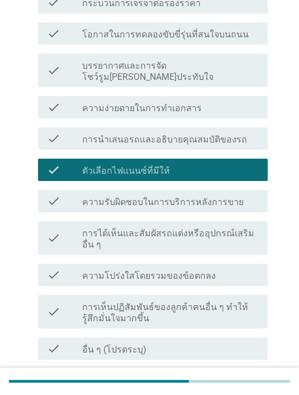
scroll to position [418, 0]
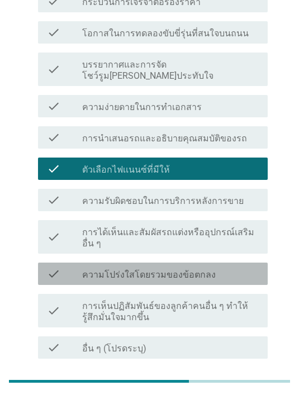
click at [171, 263] on div "check check_box_outline_blank ความโปร่งใสโดยรวมของข้อตกลง" at bounding box center [153, 274] width 230 height 22
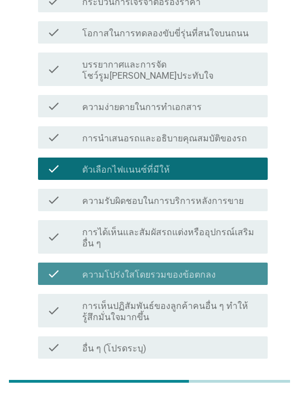
click at [182, 227] on label "การได้เห็นและสัมผัสรถแต่งหรืออุปกรณ์เสริมอื่น ๆ" at bounding box center [170, 238] width 177 height 22
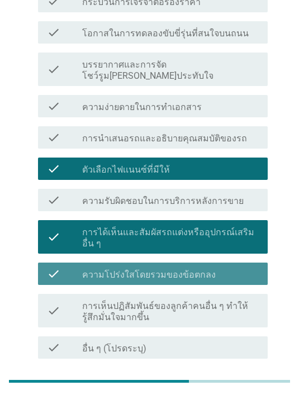
click at [173, 263] on div "check check_box_outline_blank ความโปร่งใสโดยรวมของข้อตกลง" at bounding box center [153, 274] width 230 height 22
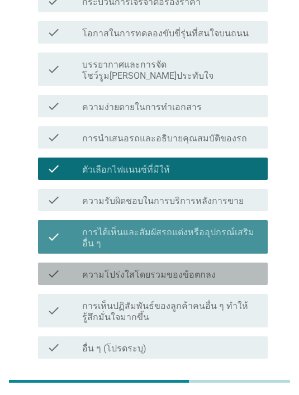
click at [172, 227] on label "การได้เห็นและสัมผัสรถแต่งหรืออุปกรณ์เสริมอื่น ๆ" at bounding box center [170, 238] width 177 height 22
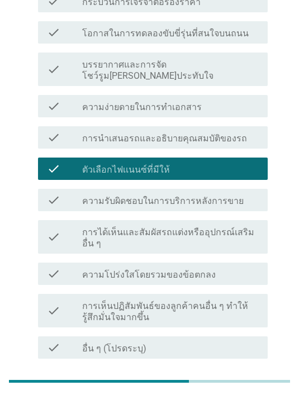
click at [251, 394] on div "ต่อไป" at bounding box center [238, 401] width 31 height 13
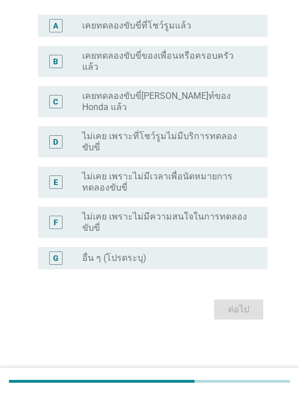
scroll to position [0, 0]
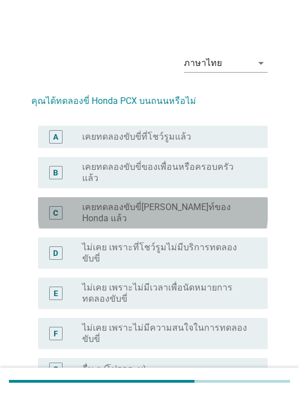
click at [183, 197] on div "C radio_button_unchecked เคยทดลองขับขี่ที่อีเวนท์ของ Honda แล้ว" at bounding box center [153, 212] width 230 height 31
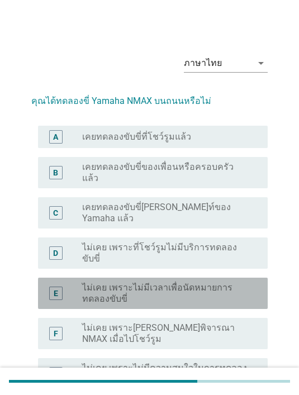
click at [176, 282] on label "ไม่เคย เพราะไม่มีเวลาเพื่อนัดหมายการทดลองขับขี่" at bounding box center [166, 293] width 168 height 22
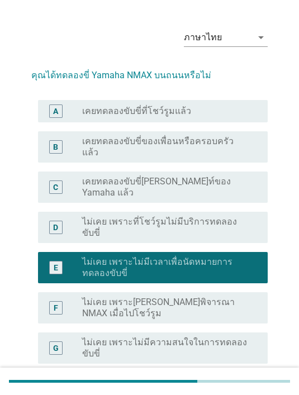
scroll to position [66, 0]
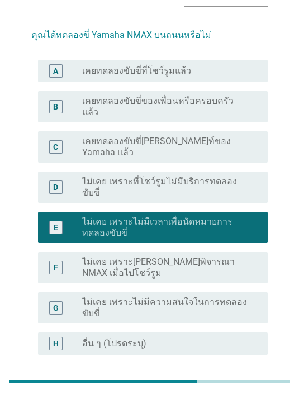
click at [239, 388] on div "ต่อไป" at bounding box center [238, 394] width 31 height 13
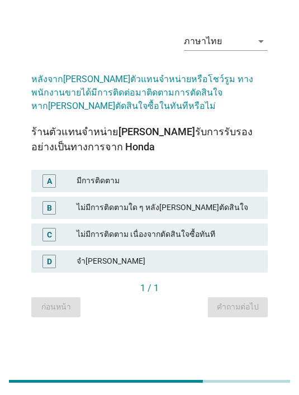
scroll to position [0, 0]
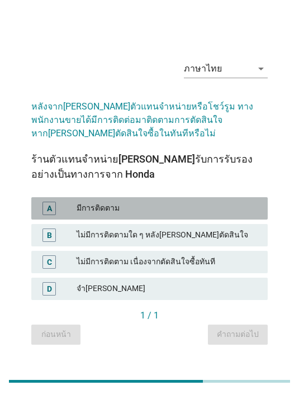
click at [209, 215] on div "มีการติดตาม" at bounding box center [168, 208] width 182 height 13
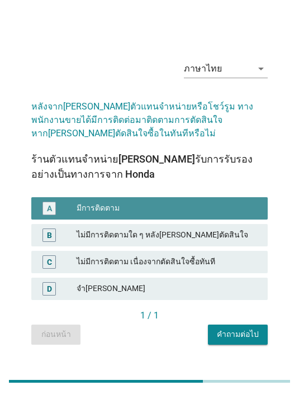
click at [231, 340] on div "คำถามต่อไป" at bounding box center [238, 334] width 42 height 12
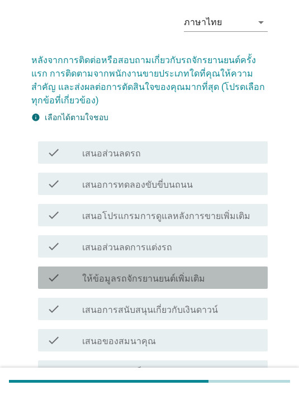
click at [213, 274] on div "check_box_outline_blank ให้ข้อมูลรถจักรยานยนต์เพิ่มเติม" at bounding box center [170, 277] width 177 height 13
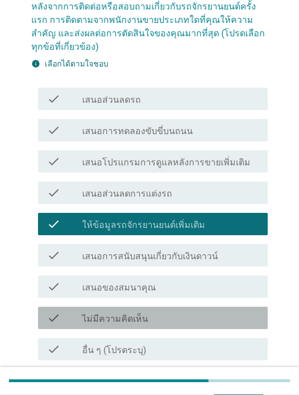
scroll to position [94, 0]
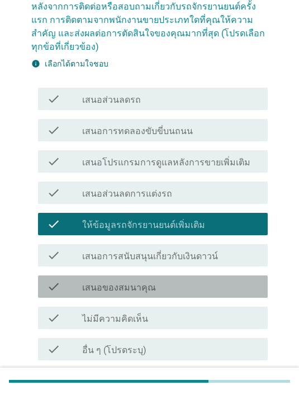
click at [197, 289] on div "check_box_outline_blank เสนอของสมนาคุณ" at bounding box center [170, 286] width 177 height 13
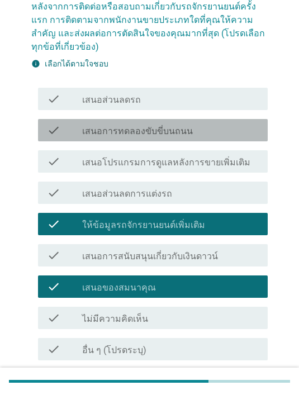
click at [160, 126] on label "เสนอการทดลองขับขี่บนถนน" at bounding box center [137, 131] width 111 height 11
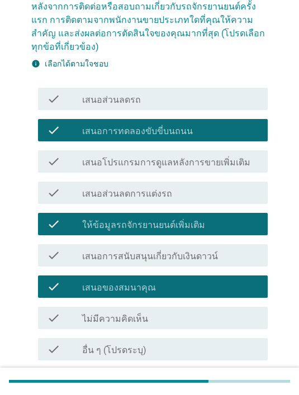
click at [231, 380] on div "ต่อไป" at bounding box center [238, 386] width 31 height 13
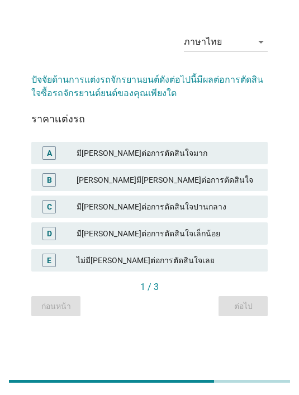
scroll to position [0, 0]
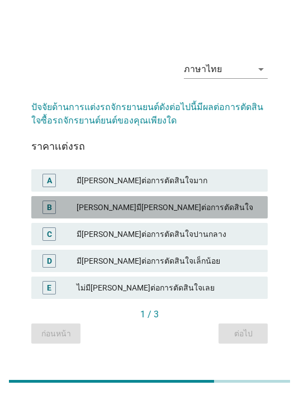
click at [185, 214] on div "[PERSON_NAME]มี[PERSON_NAME]ต่อการตัดสินใจ" at bounding box center [168, 207] width 182 height 13
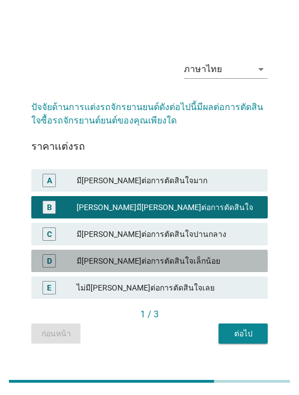
click at [222, 268] on div "มี[PERSON_NAME]ต่อการตัดสินใจเล็กน้อย" at bounding box center [168, 260] width 182 height 13
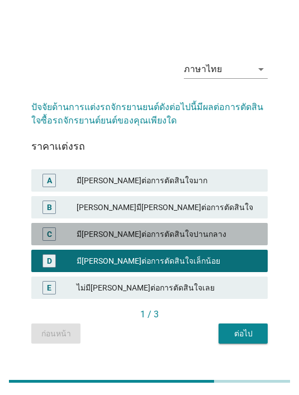
click at [230, 241] on div "มี[PERSON_NAME]ต่อการตัดสินใจปานกลาง" at bounding box center [168, 233] width 182 height 13
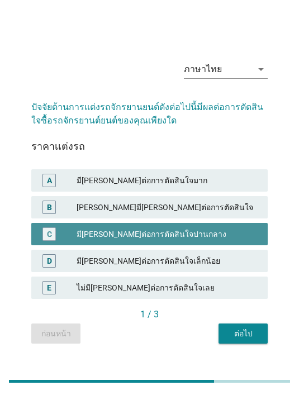
click at [240, 344] on button "ต่อไป" at bounding box center [242, 333] width 49 height 20
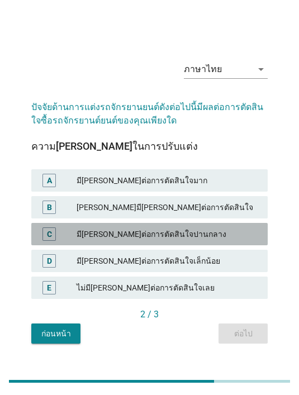
click at [193, 241] on div "มี[PERSON_NAME]ต่อการตัดสินใจปานกลาง" at bounding box center [168, 233] width 182 height 13
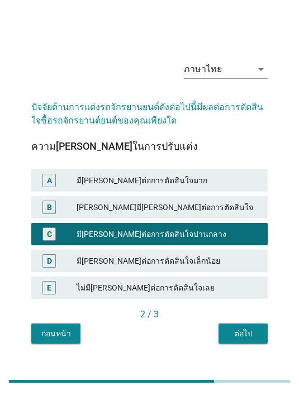
click at [250, 340] on div "ต่อไป" at bounding box center [242, 334] width 31 height 12
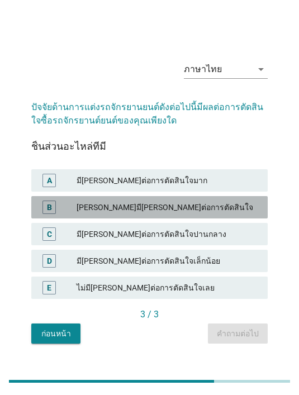
click at [203, 214] on div "[PERSON_NAME]มี[PERSON_NAME]ต่อการตัดสินใจ" at bounding box center [168, 207] width 182 height 13
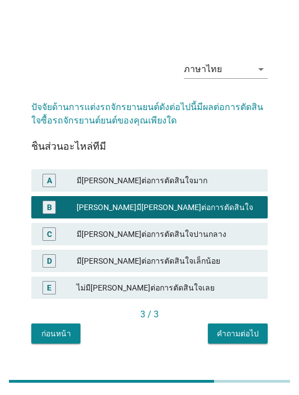
click at [239, 340] on div "คำถามต่อไป" at bounding box center [238, 334] width 42 height 12
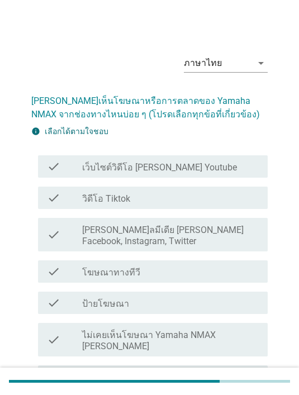
click at [189, 235] on label "[PERSON_NAME]ลมีเดีย [PERSON_NAME] Facebook, Instagram, Twitter" at bounding box center [170, 236] width 177 height 22
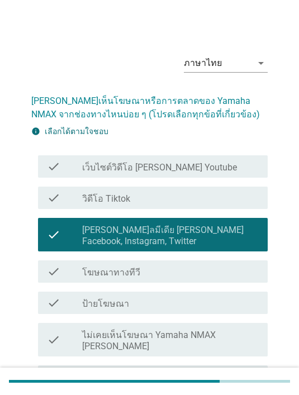
scroll to position [20, 0]
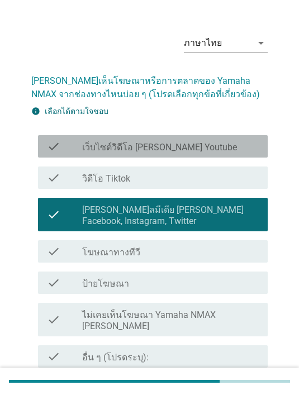
click at [191, 139] on div "check check_box_outline_blank เว็บไซต์วิดีโอ เช่น Youtube" at bounding box center [153, 146] width 230 height 22
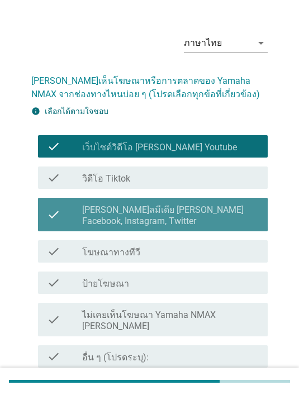
click at [227, 207] on label "[PERSON_NAME]ลมีเดีย [PERSON_NAME] Facebook, Instagram, Twitter" at bounding box center [170, 215] width 177 height 22
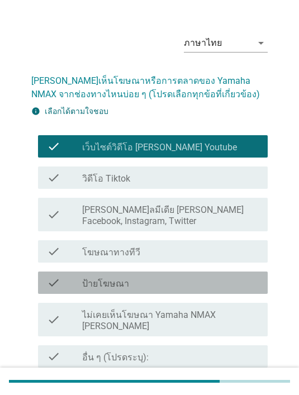
click at [208, 285] on div "check_box_outline_blank ป้ายโฆษณา" at bounding box center [170, 282] width 177 height 13
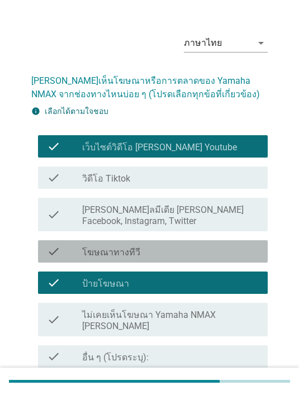
click at [145, 255] on div "check_box_outline_blank โฆษณาทางทีวี" at bounding box center [170, 251] width 177 height 13
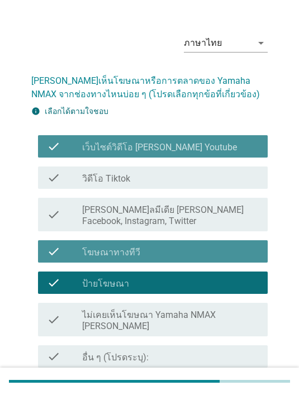
click at [189, 156] on div "check check_box_outline_blank เว็บไซต์วิดีโอ เช่น Youtube" at bounding box center [153, 146] width 230 height 22
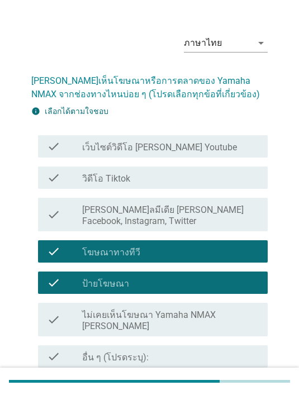
click at [149, 293] on div "check check_box_outline_blank ป้ายโฆษณา" at bounding box center [153, 283] width 230 height 22
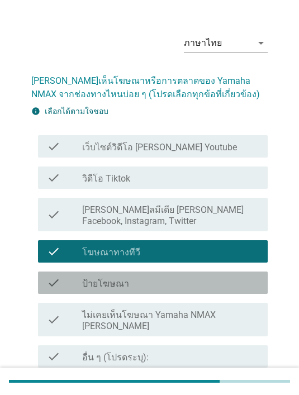
click at [172, 282] on div "check_box_outline_blank ป้ายโฆษณา" at bounding box center [170, 282] width 177 height 13
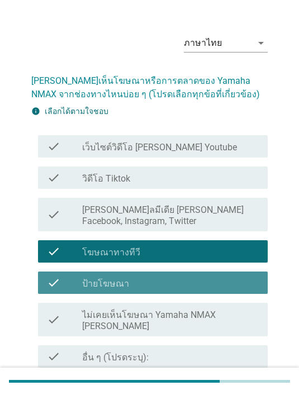
click at [236, 384] on button "ต่อไป" at bounding box center [238, 394] width 49 height 20
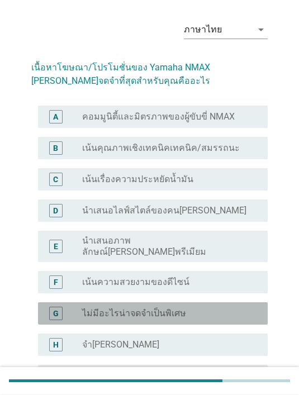
scroll to position [34, 0]
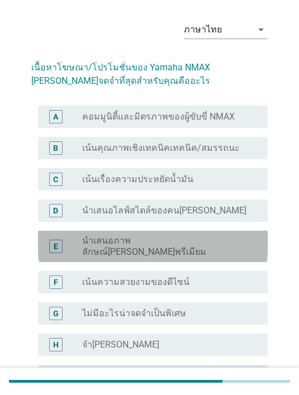
click at [236, 231] on div "E radio_button_unchecked นำเสนอภาพลักษณ์ที่ดูพรีเมียม" at bounding box center [153, 246] width 230 height 31
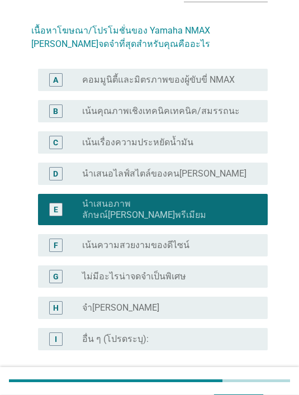
scroll to position [70, 0]
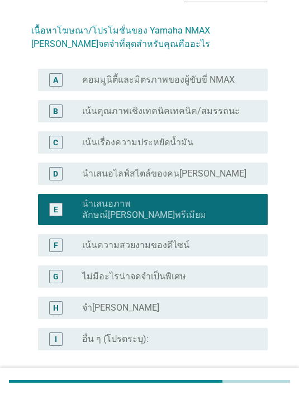
click at [147, 141] on label "เน้นเรื่องความประหยัดน้ำมัน" at bounding box center [137, 142] width 111 height 11
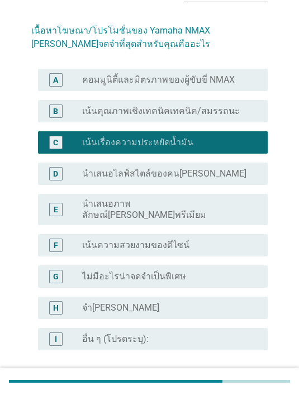
click at [142, 203] on label "นำเสนอภาพลักษณ์[PERSON_NAME]พรีเมียม" at bounding box center [166, 209] width 168 height 22
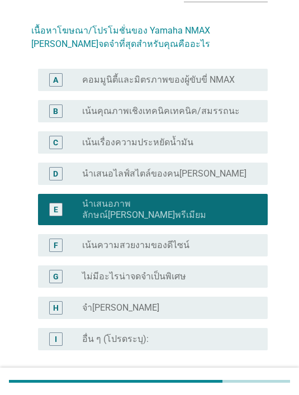
click at [245, 365] on form "เนื้อหาโฆษณา/โปรโมชั่นของ Yamaha NMAX ที่น่าจดจำที่สุดสำหรับคุณคืออะไร A radio_…" at bounding box center [149, 208] width 236 height 391
click at [243, 380] on button "ต่อไป" at bounding box center [238, 390] width 49 height 20
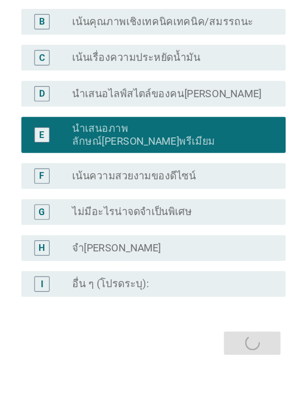
scroll to position [0, 0]
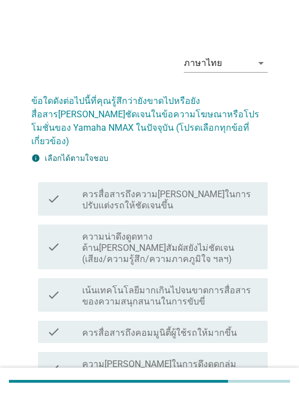
click at [212, 231] on label "ความน่าดึงดูดทางด้าน[PERSON_NAME]สัมผัสยังไม่ชัดเจน (เสียง/ความรู้สึก/ความภาคภู…" at bounding box center [170, 248] width 177 height 34
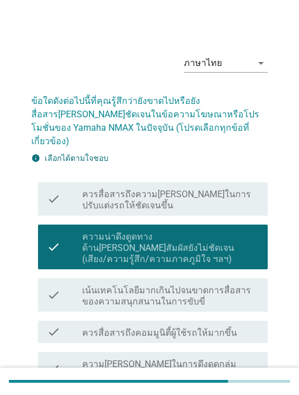
click at [225, 327] on label "ควรสื่อสารถึงคอมมูนิตี้ผู้ใช้รถให้มากขึ้น" at bounding box center [159, 332] width 155 height 11
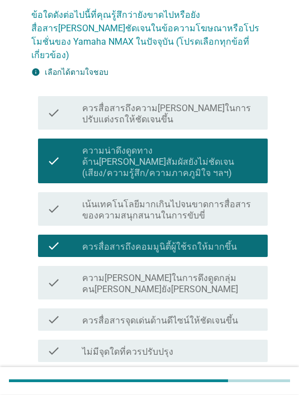
scroll to position [86, 0]
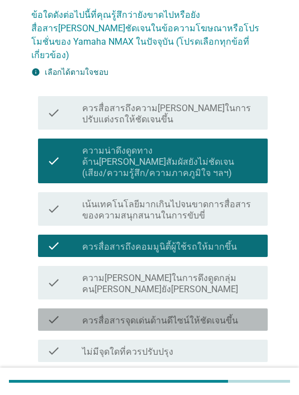
click at [236, 313] on div "check_box_outline_blank ควรสื่อสารจุดเด่นด้านดีไซน์ให้ชัดเจนขึ้น" at bounding box center [170, 319] width 177 height 13
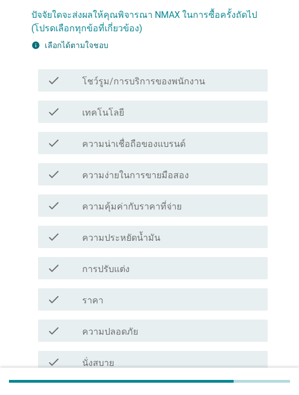
scroll to position [0, 0]
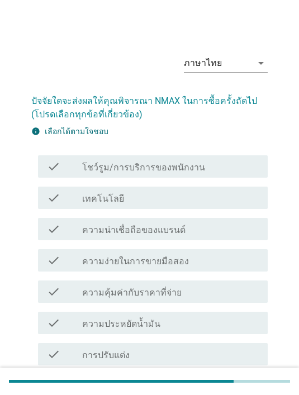
click at [187, 239] on div "check check_box_outline_blank ความน่าเชื่อถือของแบรนด์" at bounding box center [153, 229] width 230 height 22
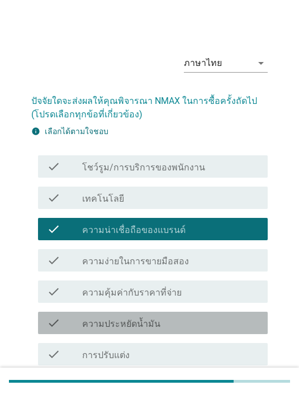
click at [170, 322] on div "check_box_outline_blank ความประหยัดน้ำมัน" at bounding box center [170, 322] width 177 height 13
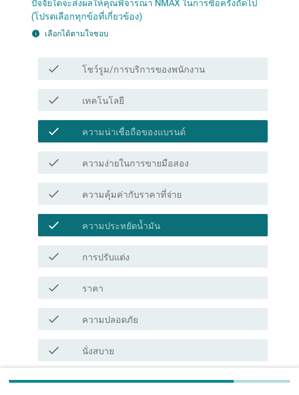
click at [230, 321] on div "check_box_outline_blank ความปลอดภัย" at bounding box center [170, 318] width 177 height 13
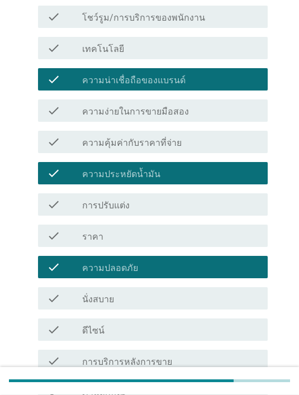
scroll to position [150, 0]
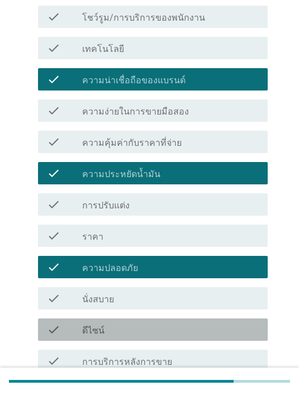
click at [240, 339] on div "check check_box_outline_blank ดีไซน์" at bounding box center [153, 329] width 230 height 22
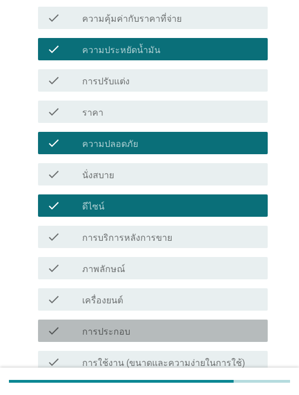
click at [230, 331] on div "check_box_outline_blank การประกอบ" at bounding box center [170, 330] width 177 height 13
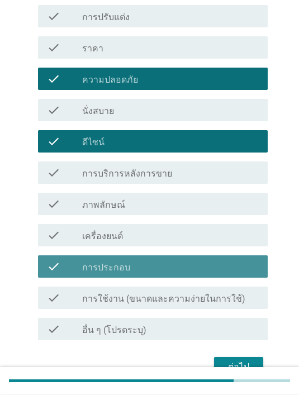
scroll to position [338, 0]
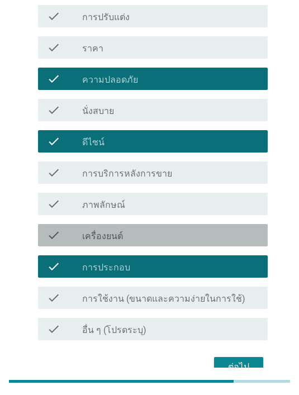
click at [253, 232] on div "check_box_outline_blank เครื่องยนต์" at bounding box center [170, 234] width 177 height 13
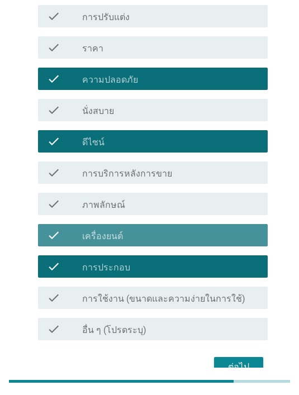
click at [251, 364] on div "ต่อไป" at bounding box center [238, 366] width 31 height 13
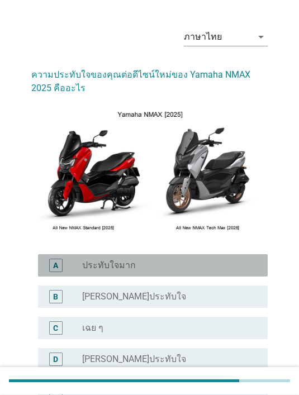
scroll to position [25, 0]
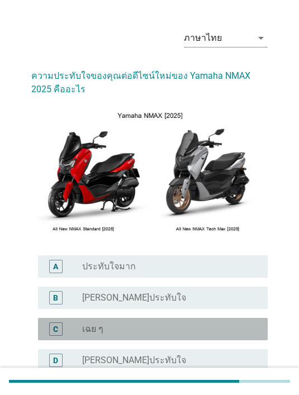
click at [184, 325] on div "radio_button_unchecked เฉย ๆ" at bounding box center [166, 328] width 168 height 11
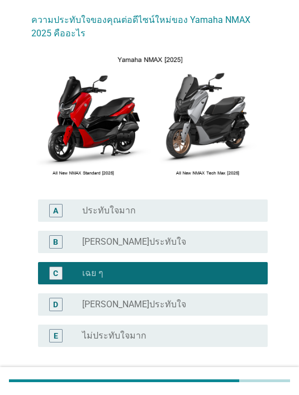
scroll to position [81, 0]
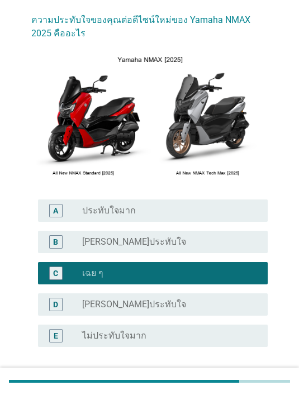
click at [242, 394] on button "ต่อไป" at bounding box center [238, 387] width 49 height 20
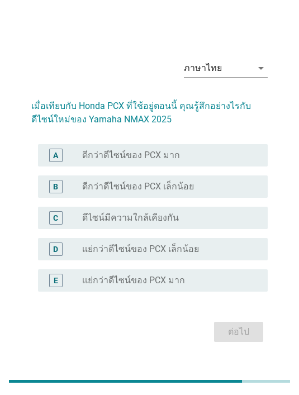
scroll to position [27, 0]
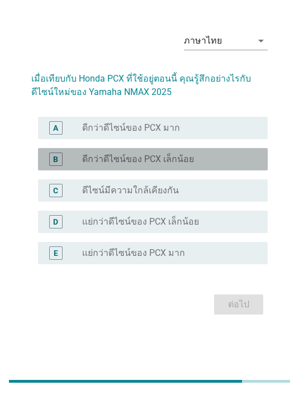
click at [231, 166] on div "radio_button_unchecked ดีกว่าดีไซน์ของ PCX เล็กน้อย" at bounding box center [170, 159] width 177 height 13
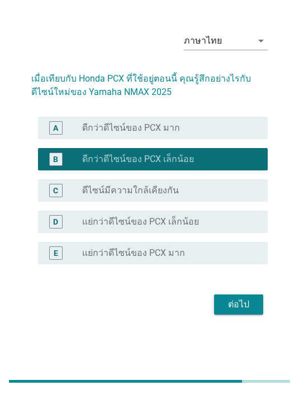
click at [234, 311] on div "ต่อไป" at bounding box center [238, 304] width 31 height 13
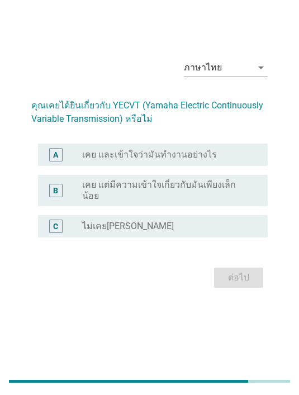
scroll to position [0, 0]
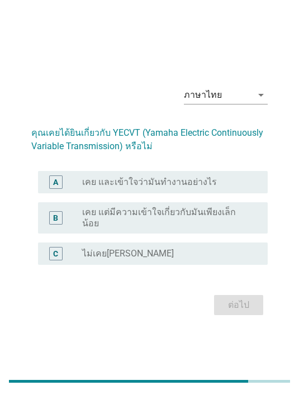
click at [202, 188] on label "เคย และเข้าใจว่ามันทำงานอย่างไร" at bounding box center [149, 182] width 135 height 11
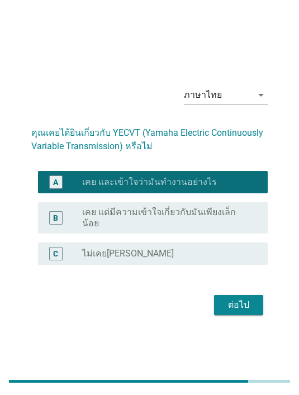
click at [232, 308] on button "ต่อไป" at bounding box center [238, 305] width 49 height 20
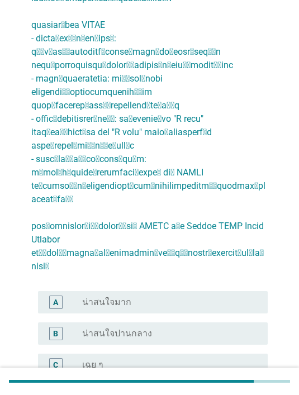
scroll to position [263, 0]
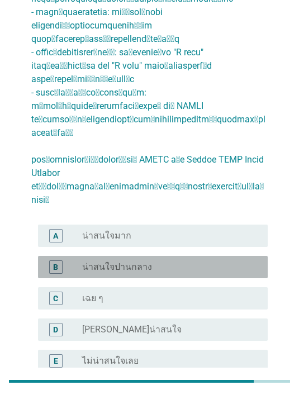
click at [141, 261] on label "น่าสนใจปานกลาง" at bounding box center [117, 266] width 70 height 11
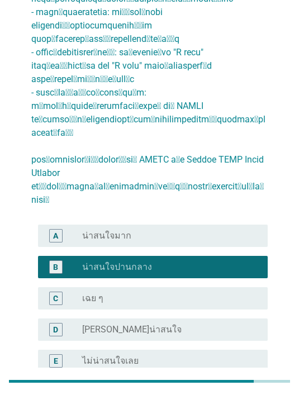
scroll to position [0, 0]
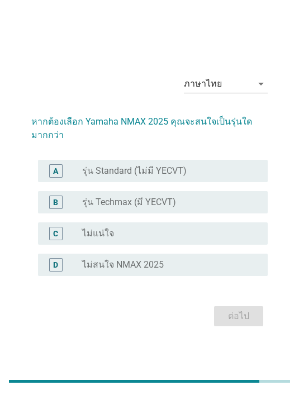
click at [159, 177] on label "รุ่น Standard (ไม่มี YECVT)" at bounding box center [134, 170] width 104 height 11
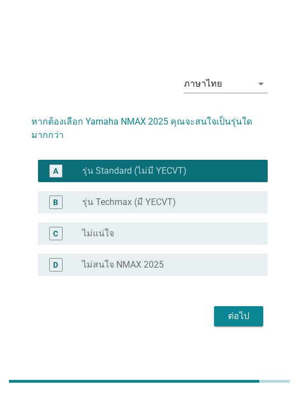
click at [227, 323] on div "ต่อไป" at bounding box center [238, 315] width 31 height 13
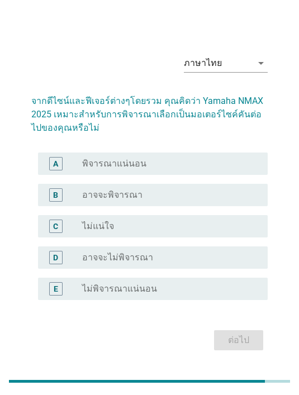
click at [163, 232] on div "radio_button_unchecked ไม่แน่ใจ" at bounding box center [166, 226] width 168 height 11
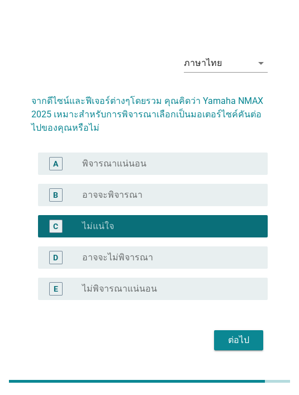
click at [234, 347] on div "ต่อไป" at bounding box center [238, 340] width 31 height 13
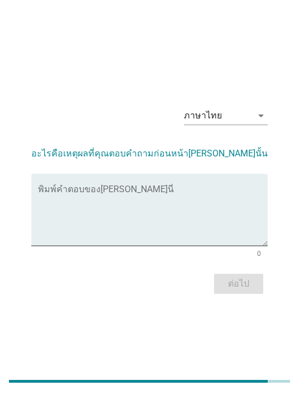
click at [129, 211] on textarea "พิมพ์คำตอบของคุณ ที่นี่" at bounding box center [153, 216] width 230 height 59
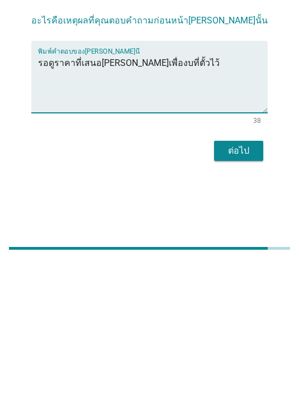
click at [158, 187] on textarea "รอดูราคาที่เสนอมาก่อนเพื่องบที่ตั้วไว้" at bounding box center [153, 216] width 230 height 59
type textarea "รอดูราคาที่เสนอมาก่อนเพื่องบที่ตั้งไว้"
click at [132, 270] on div "ต่อไป" at bounding box center [149, 283] width 236 height 27
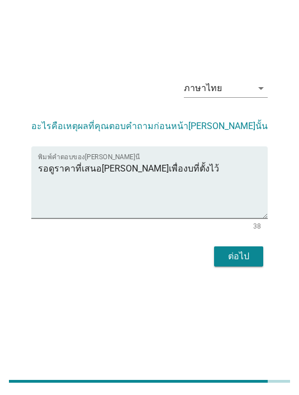
click at [245, 263] on div "ต่อไป" at bounding box center [238, 256] width 31 height 13
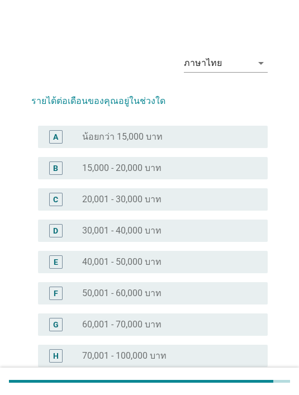
click at [161, 169] on label "15,000 - 20,000 บาท" at bounding box center [121, 168] width 79 height 11
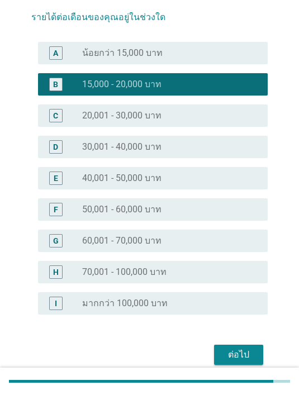
scroll to position [93, 0]
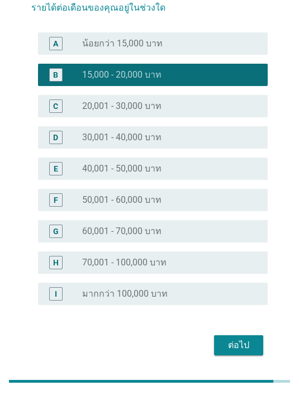
click at [202, 116] on div "C radio_button_unchecked 20,001 - 30,000 บาท" at bounding box center [153, 106] width 230 height 22
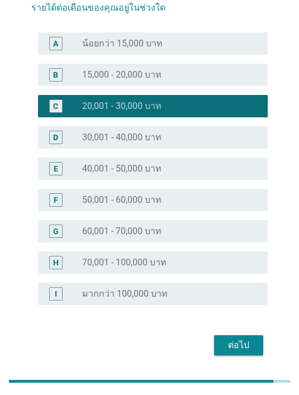
click at [239, 345] on div "ต่อไป" at bounding box center [238, 345] width 31 height 13
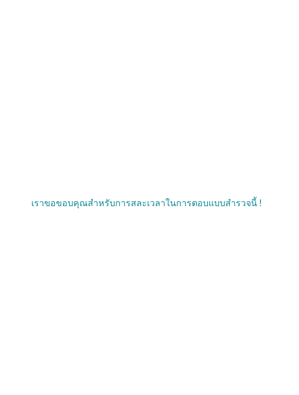
scroll to position [36, 0]
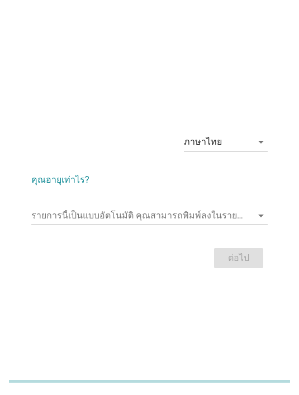
click at [230, 225] on input "รายการนี้เป็นแบบอัตโนมัติ คุณสามารถพิมพ์ลงในรายการนี้" at bounding box center [141, 216] width 221 height 18
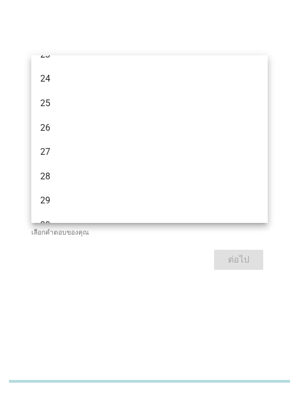
scroll to position [138, 0]
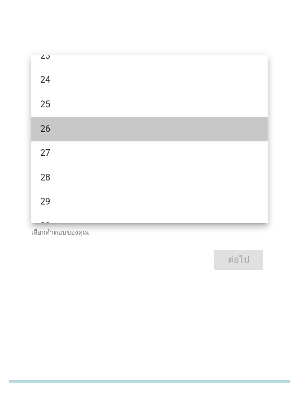
click at [149, 126] on div "26" at bounding box center [140, 128] width 200 height 13
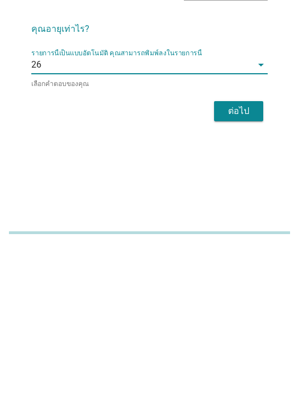
click at [230, 253] on div "ต่อไป" at bounding box center [238, 259] width 31 height 13
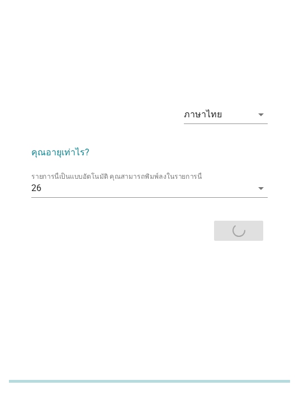
scroll to position [0, 0]
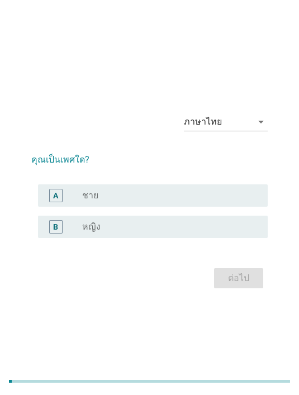
click at [117, 201] on div "radio_button_unchecked ชาย" at bounding box center [166, 195] width 168 height 11
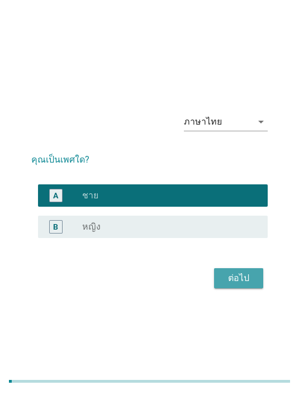
click at [236, 285] on div "ต่อไป" at bounding box center [238, 278] width 31 height 13
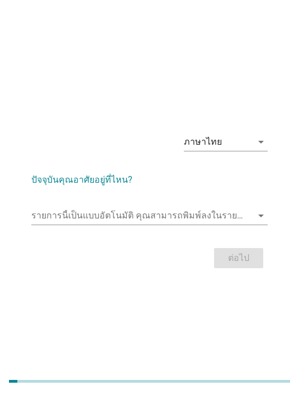
click at [230, 225] on input "รายการนี้เป็นแบบอัตโนมัติ คุณสามารถพิมพ์ลงในรายการนี้" at bounding box center [141, 216] width 221 height 18
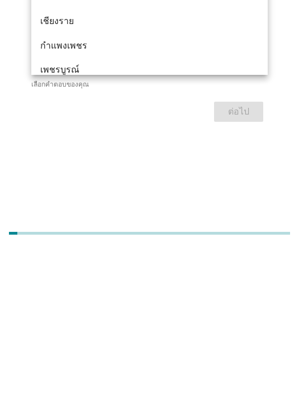
type input "ชล"
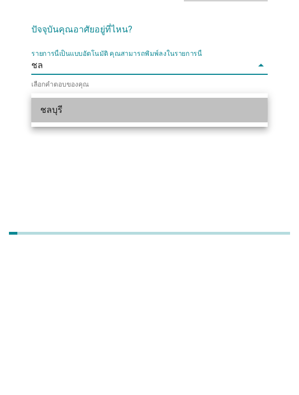
click at [89, 251] on div "ชลบุรี" at bounding box center [140, 257] width 200 height 13
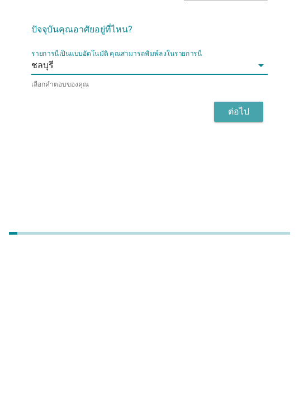
click at [240, 253] on div "ต่อไป" at bounding box center [238, 259] width 31 height 13
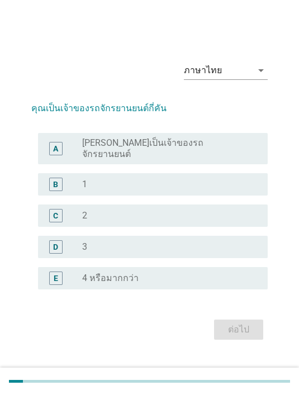
click at [168, 160] on label "[PERSON_NAME]เป็นเจ้าของรถจักรยานยนต์" at bounding box center [166, 148] width 168 height 22
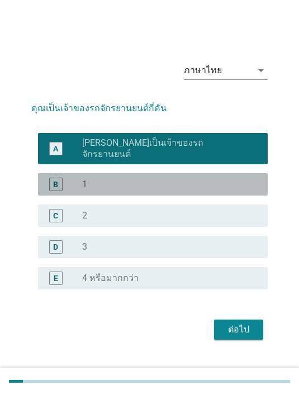
click at [187, 190] on div "radio_button_unchecked 1" at bounding box center [166, 184] width 168 height 11
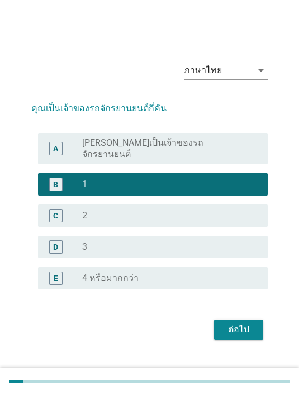
click at [242, 336] on div "ต่อไป" at bounding box center [238, 329] width 31 height 13
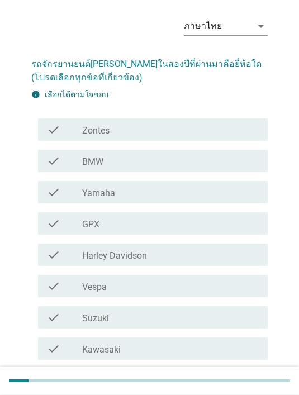
scroll to position [37, 0]
click at [125, 380] on div "check_box_outline_blank Honda" at bounding box center [170, 379] width 177 height 13
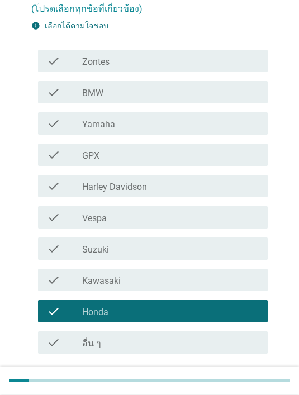
scroll to position [141, 0]
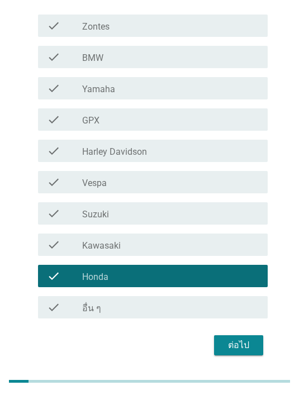
click at [245, 342] on div "ต่อไป" at bounding box center [238, 345] width 31 height 13
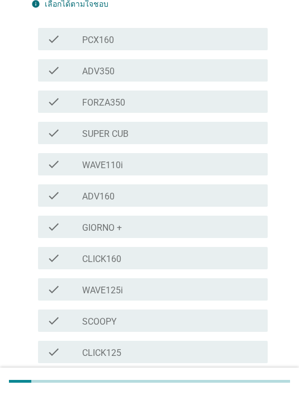
scroll to position [0, 0]
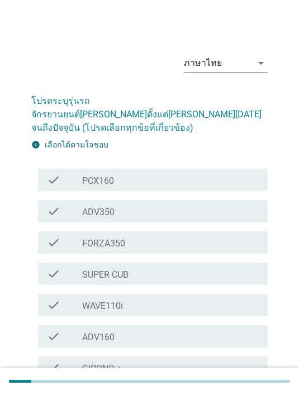
click at [184, 173] on div "check_box_outline_blank PCX160" at bounding box center [170, 179] width 177 height 13
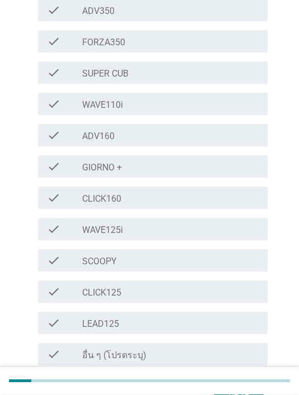
scroll to position [235, 0]
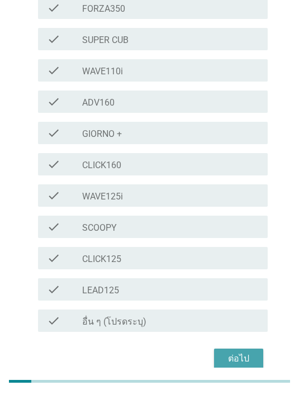
click at [244, 352] on div "ต่อไป" at bounding box center [238, 358] width 31 height 13
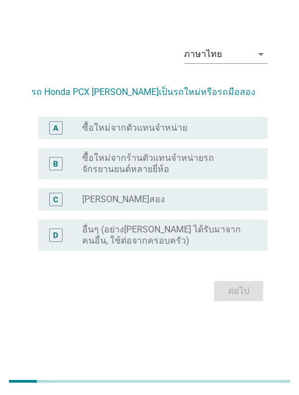
scroll to position [0, 0]
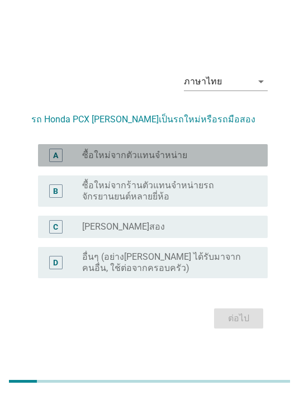
click at [173, 161] on label "ซื้อใหม่จากตัวแทนจำหน่าย" at bounding box center [134, 155] width 105 height 11
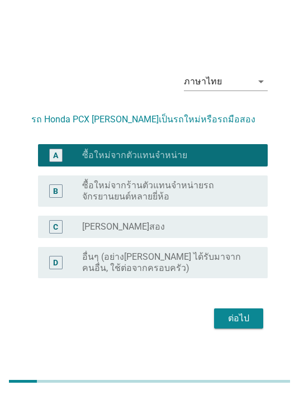
click at [234, 328] on button "ต่อไป" at bounding box center [238, 318] width 49 height 20
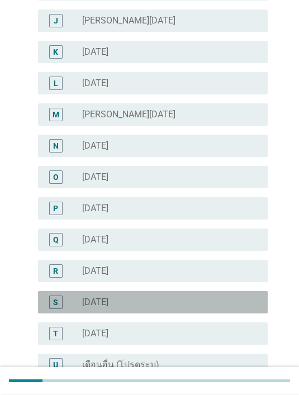
scroll to position [397, 0]
click at [108, 299] on label "[DATE]" at bounding box center [95, 302] width 26 height 11
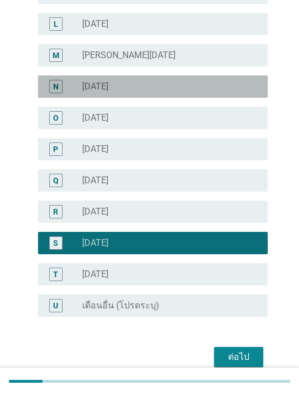
scroll to position [469, 0]
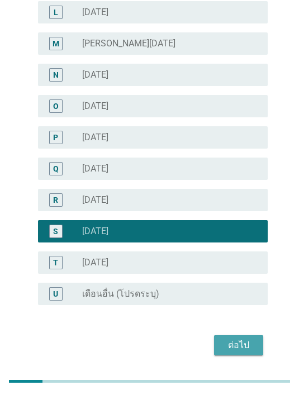
click at [240, 346] on div "ต่อไป" at bounding box center [238, 345] width 31 height 13
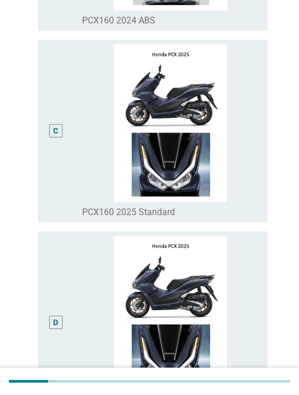
scroll to position [0, 0]
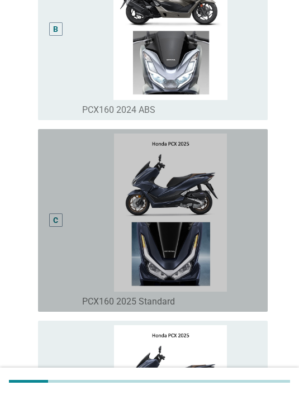
click at [62, 227] on div "C" at bounding box center [55, 219] width 13 height 13
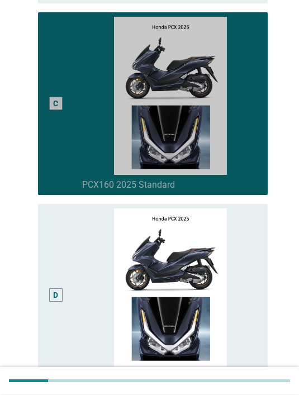
scroll to position [635, 0]
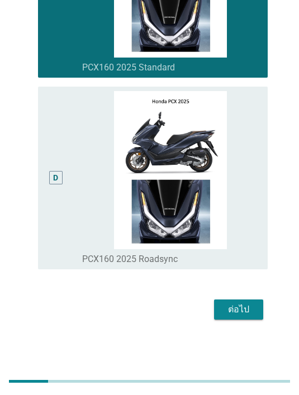
click at [244, 316] on div "ต่อไป" at bounding box center [238, 309] width 31 height 13
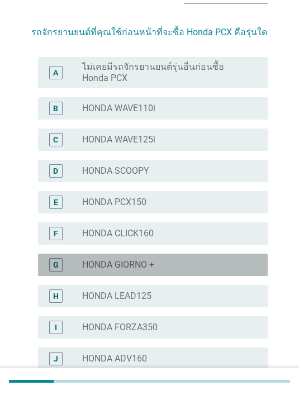
scroll to position [70, 0]
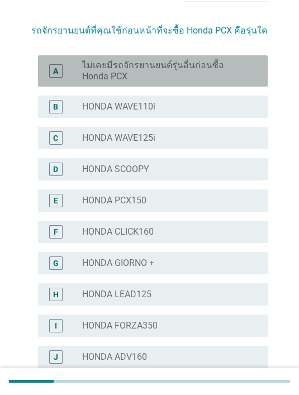
click at [181, 66] on label "ไม่เคยมีรถจักรยานยนต์รุ่นอื่นก่อนซื้อ Honda PCX" at bounding box center [166, 71] width 168 height 22
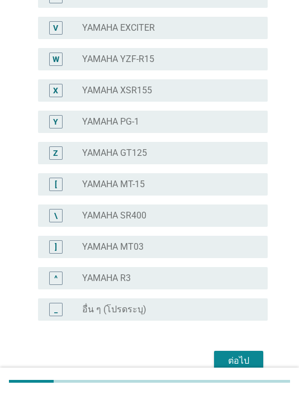
scroll to position [791, 0]
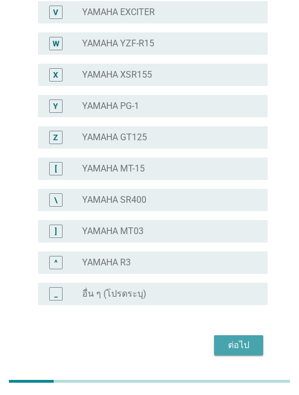
click at [250, 346] on div "ต่อไป" at bounding box center [238, 345] width 31 height 13
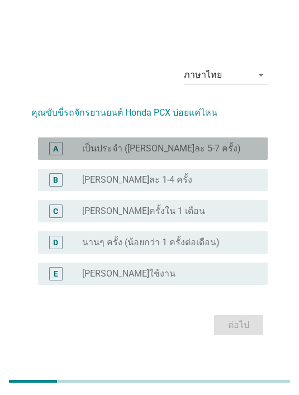
click at [170, 154] on label "เป็นประจำ ([PERSON_NAME]ละ 5-7 ครั้ง)" at bounding box center [161, 148] width 159 height 11
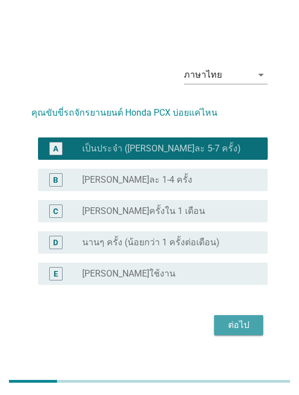
click at [254, 332] on div "ต่อไป" at bounding box center [238, 324] width 31 height 13
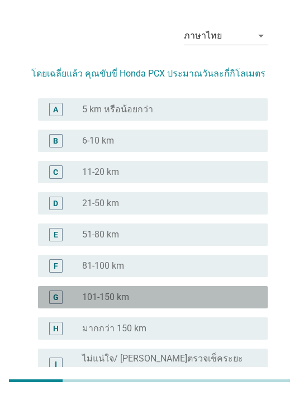
scroll to position [39, 0]
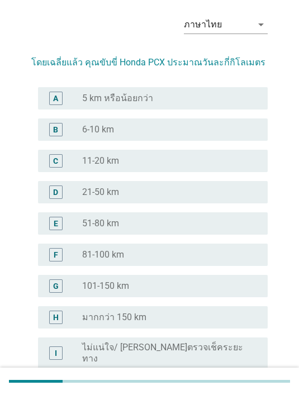
click at [118, 161] on label "11-20 km" at bounding box center [100, 160] width 37 height 11
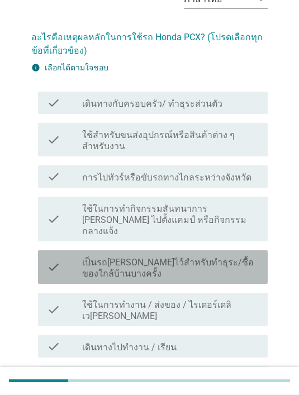
scroll to position [65, 0]
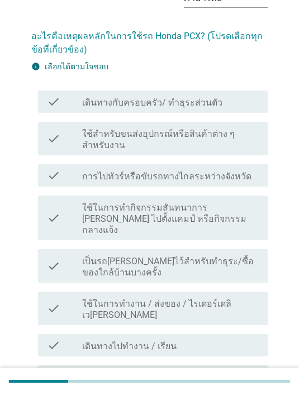
click at [203, 256] on label "เป็นรถ[PERSON_NAME]ไว้สำหรับทำธุระ/ซื้อของใกล้บ้านบางครั้ง" at bounding box center [170, 267] width 177 height 22
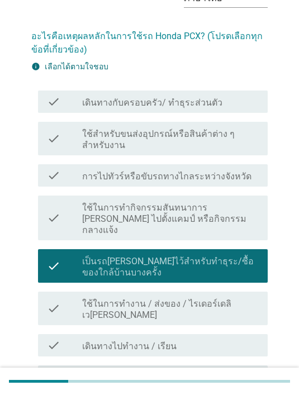
click at [191, 339] on div "check_box_outline_blank เดินทางไปทำงาน / เรียน" at bounding box center [170, 345] width 177 height 13
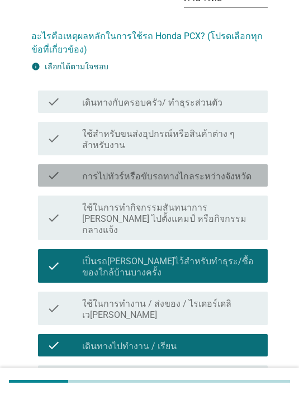
click at [198, 175] on label "การไปทัวร์หรือขับรถทางไกลระหว่างจังหวัด" at bounding box center [166, 176] width 169 height 11
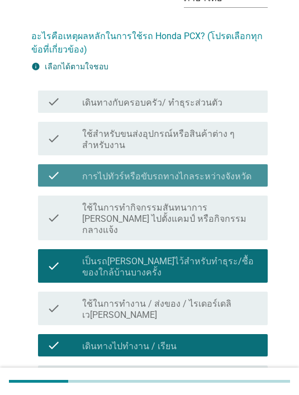
click at [147, 165] on div "check check_box การไปทัวร์หรือขับรถทางไกลระหว่างจังหวัด" at bounding box center [153, 175] width 230 height 22
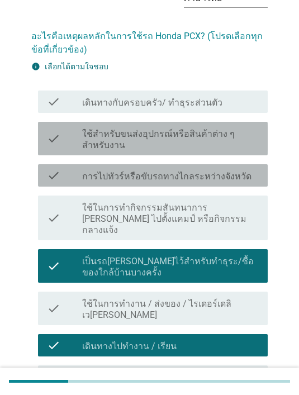
click at [169, 134] on label "ใช้สำหรับขนส่งอุปกรณ์หรือสินค้าต่าง ๆ สำหรับงาน" at bounding box center [170, 139] width 177 height 22
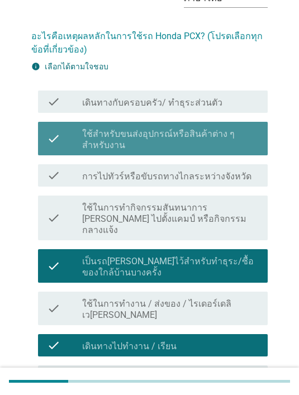
click at [173, 141] on label "ใช้สำหรับขนส่งอุปกรณ์หรือสินค้าต่าง ๆ สำหรับงาน" at bounding box center [170, 139] width 177 height 22
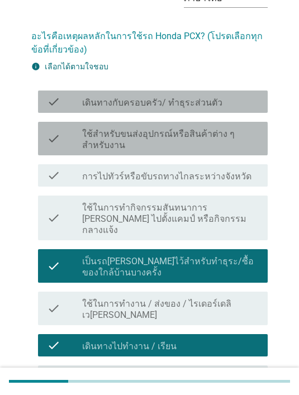
click at [187, 98] on label "เดินทางกับครอบครัว/ ทำธุระส่วนตัว" at bounding box center [152, 102] width 140 height 11
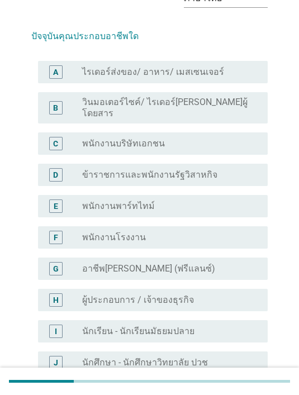
scroll to position [0, 0]
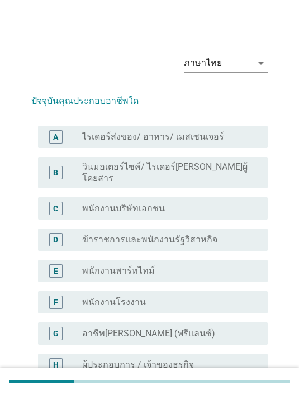
click at [192, 210] on div "C radio_button_unchecked พนักงานบริษัทเอกชน" at bounding box center [153, 208] width 230 height 22
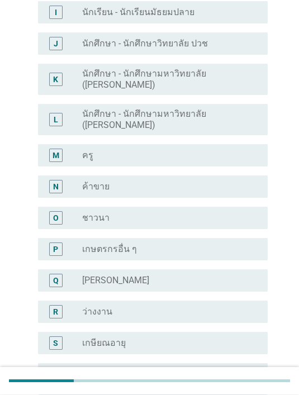
scroll to position [469, 0]
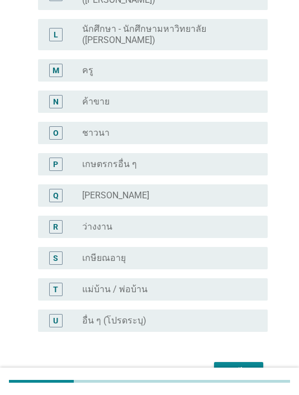
click at [252, 365] on div "ต่อไป" at bounding box center [238, 371] width 31 height 13
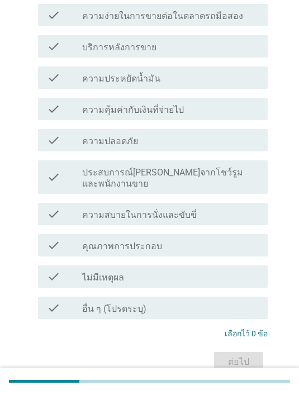
scroll to position [0, 0]
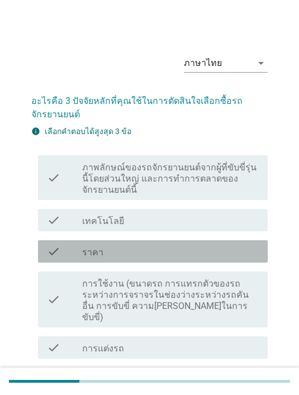
click at [204, 257] on div "check_box_outline_blank ราคา" at bounding box center [170, 251] width 177 height 13
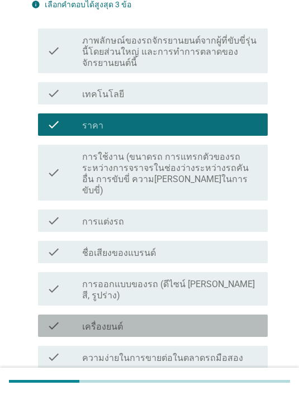
click at [232, 319] on div "check_box_outline_blank เครื่องยนต์" at bounding box center [170, 325] width 177 height 13
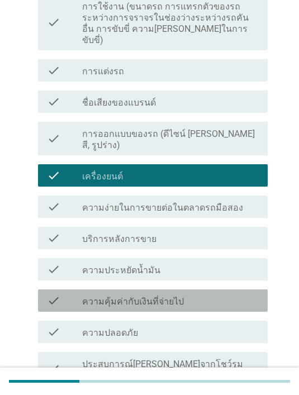
click at [235, 294] on div "check_box_outline_blank ความคุ้มค่ากับเงินที่จ่ายไป" at bounding box center [170, 300] width 177 height 13
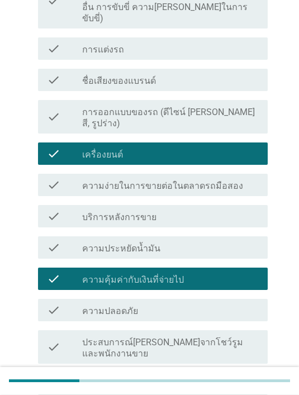
scroll to position [299, 0]
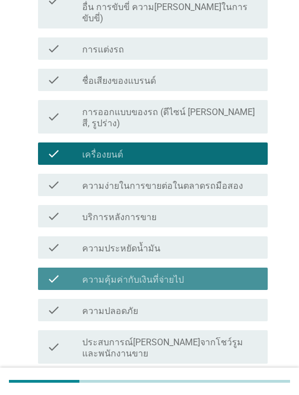
click at [231, 272] on div "check_box_outline_blank ความคุ้มค่ากับเงินที่จ่ายไป" at bounding box center [170, 278] width 177 height 13
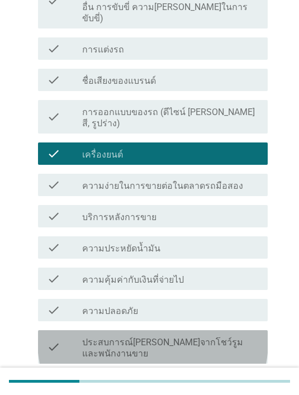
click at [239, 337] on label "ประสบการณ์[PERSON_NAME]จากโชว์รูมและพนักงานขาย" at bounding box center [170, 348] width 177 height 22
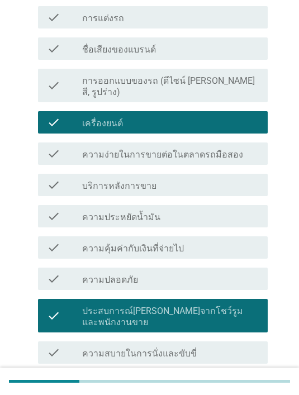
click at [238, 306] on label "ประสบการณ์[PERSON_NAME]จากโชว์รูมและพนักงานขาย" at bounding box center [170, 317] width 177 height 22
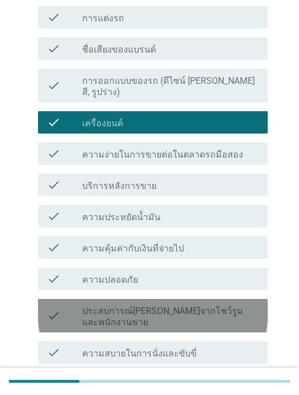
click at [246, 272] on div "check_box_outline_blank ความปลอดภัย" at bounding box center [170, 278] width 177 height 13
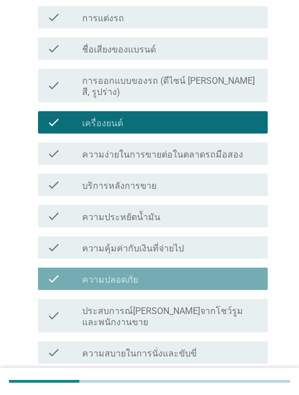
scroll to position [452, 0]
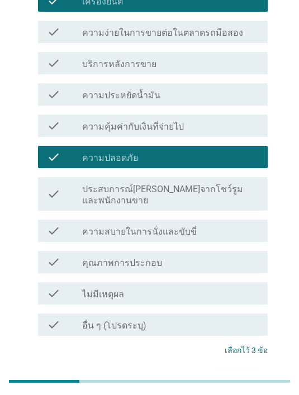
click at [243, 372] on div "ต่อไป" at bounding box center [238, 378] width 31 height 13
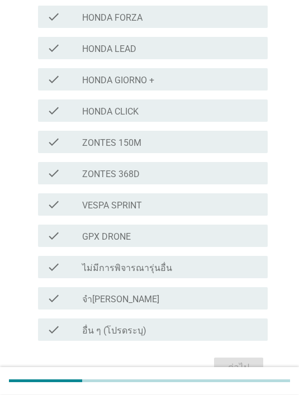
scroll to position [319, 0]
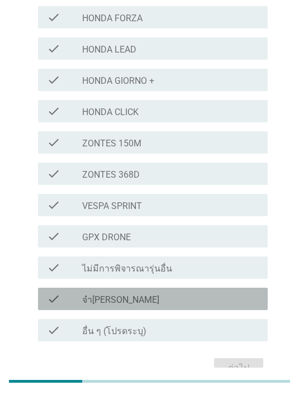
click at [230, 308] on div "check check_box_outline_blank จำ[PERSON_NAME]" at bounding box center [153, 299] width 230 height 22
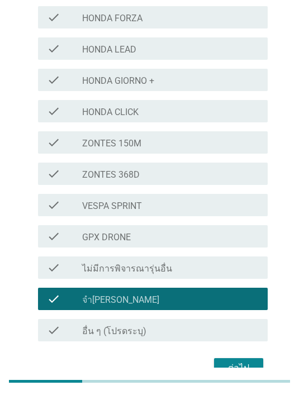
click at [249, 364] on div "ต่อไป" at bounding box center [238, 367] width 31 height 13
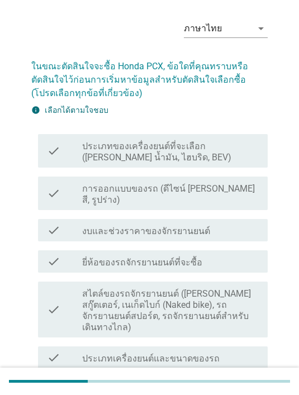
scroll to position [38, 0]
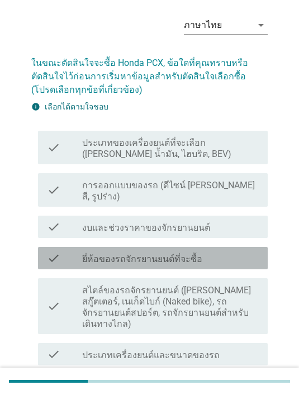
click at [237, 256] on div "check check_box_outline_blank ยี่ห้อของรถจักรยานยนต์ที่จะซื้อ" at bounding box center [153, 258] width 230 height 22
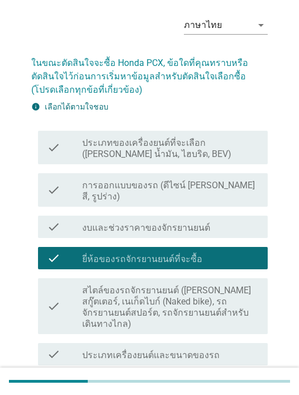
click at [250, 297] on label "สไตล์ของรถจักรยานยนต์ ([PERSON_NAME] สกู๊ตเตอร์, เนเก็ดไบก์ (Naked bike), รถจัก…" at bounding box center [170, 307] width 177 height 45
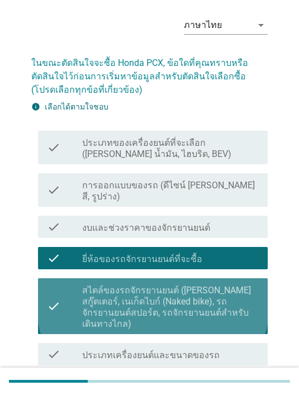
click at [241, 293] on label "สไตล์ของรถจักรยานยนต์ ([PERSON_NAME] สกู๊ตเตอร์, เนเก็ดไบก์ (Naked bike), รถจัก…" at bounding box center [170, 307] width 177 height 45
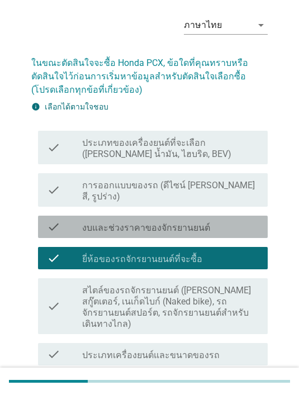
click at [227, 220] on div "check_box_outline_blank งบและช่วงราคาของจักรยานยนต์" at bounding box center [170, 226] width 177 height 13
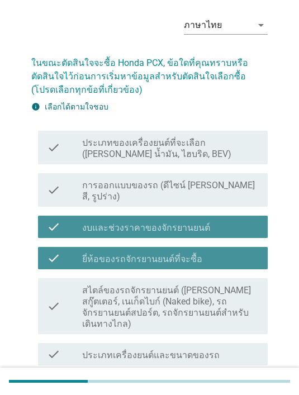
click at [223, 251] on div "check_box_outline_blank ยี่ห้อของรถจักรยานยนต์ที่จะซื้อ" at bounding box center [170, 257] width 177 height 13
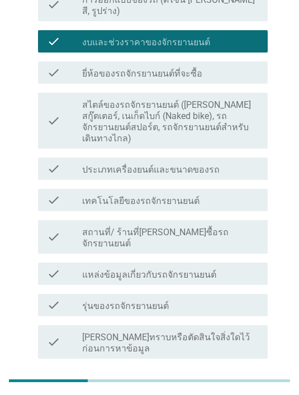
scroll to position [223, 0]
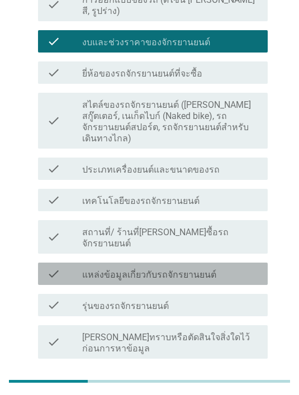
click at [251, 267] on div "check_box_outline_blank แหล่งข้อมูลเกี่ยวกับรถจักรยานยนต์" at bounding box center [170, 273] width 177 height 13
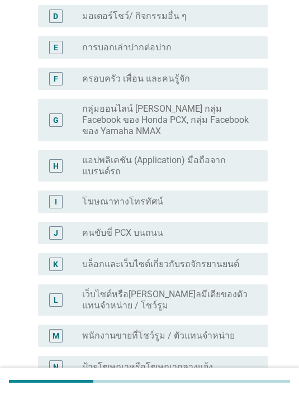
scroll to position [0, 0]
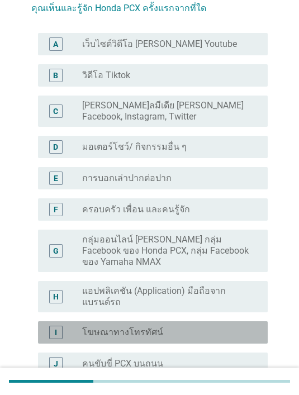
click at [170, 327] on div "radio_button_unchecked โฆษณาทางโทรทัศน์" at bounding box center [166, 332] width 168 height 11
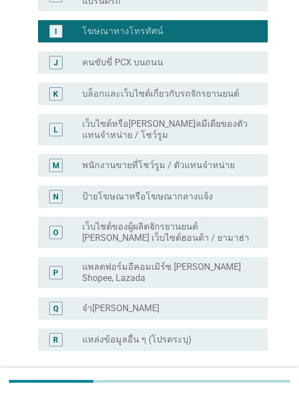
scroll to position [420, 0]
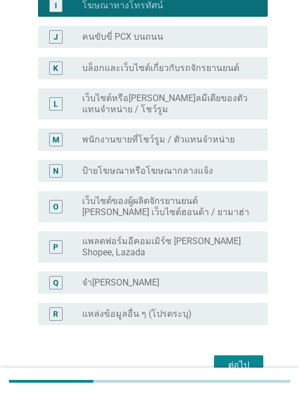
click at [166, 196] on label "เว็บไซต์ของผู้ผลิตจักรยานยนต์ [PERSON_NAME] เว็บไซต์ฮอนด้า / ยามาฮ่า" at bounding box center [166, 207] width 168 height 22
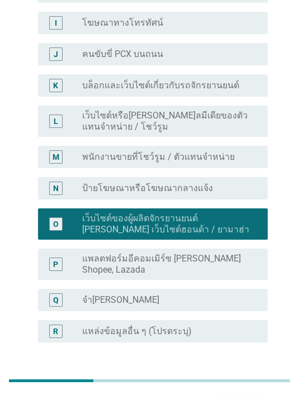
scroll to position [361, 0]
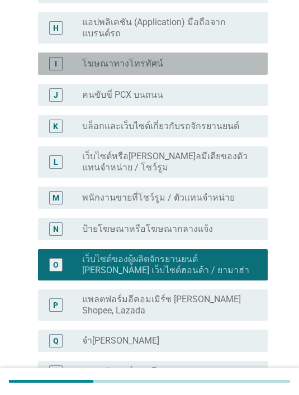
click at [150, 58] on label "โฆษณาทางโทรทัศน์" at bounding box center [122, 63] width 81 height 11
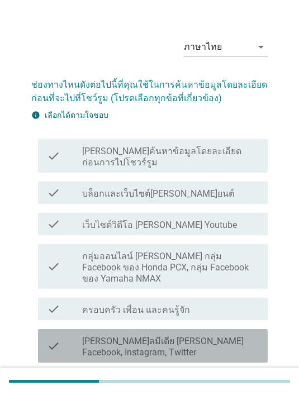
scroll to position [26, 0]
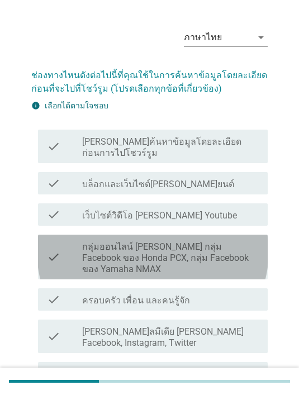
click at [232, 242] on label "กลุ่มออนไลน์ [PERSON_NAME] กลุ่ม Facebook ของ Honda PCX, กลุ่ม Facebook ของ Yam…" at bounding box center [170, 258] width 177 height 34
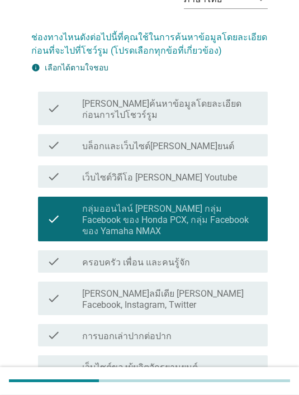
scroll to position [66, 0]
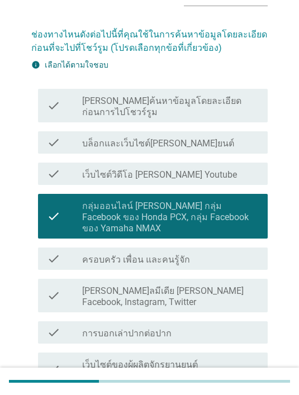
click at [238, 359] on label "เว็บไซต์ของผู้ผลิตจักรยานยนต์ [PERSON_NAME] เว็บไซต์ฮอนด้า / ยามาฮ่า" at bounding box center [170, 370] width 177 height 22
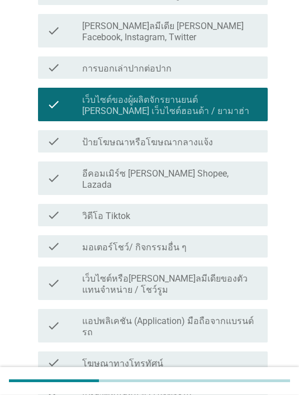
scroll to position [373, 0]
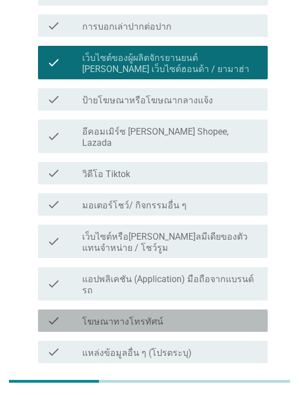
click at [188, 314] on div "check_box_outline_blank โฆษณาทางโทรทัศน์" at bounding box center [170, 320] width 177 height 13
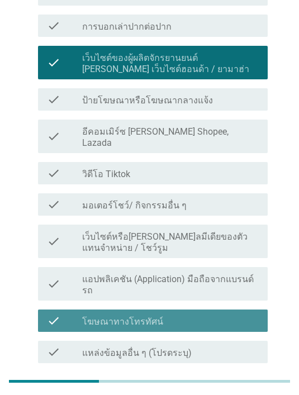
click at [240, 231] on label "เว็บไซต์หรือ[PERSON_NAME]ลมีเดียของตัวแทนจําหน่าย / โชว์รูม" at bounding box center [170, 242] width 177 height 22
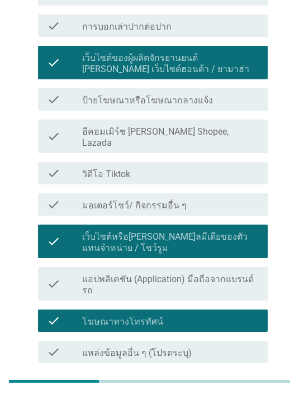
click at [248, 383] on div "ต่อไป" at bounding box center [238, 389] width 31 height 13
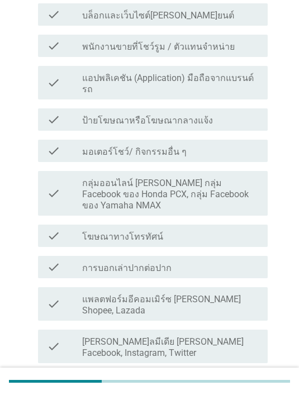
scroll to position [0, 0]
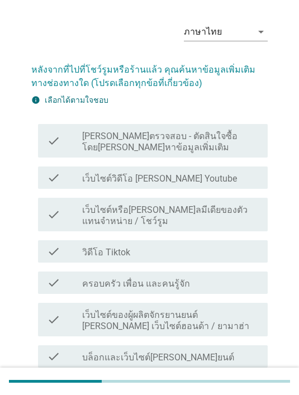
click at [227, 254] on div "check_box_outline_blank วิดีโอ Tiktok" at bounding box center [170, 251] width 177 height 13
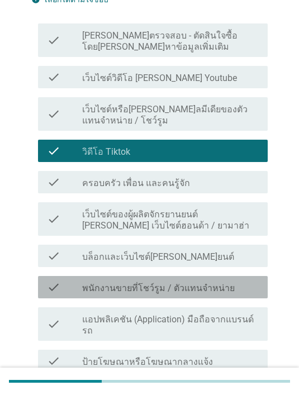
click at [245, 280] on div "check_box_outline_blank พนักงานขายที่โชว์รูม / ตัวแทนจำหน่าย" at bounding box center [170, 286] width 177 height 13
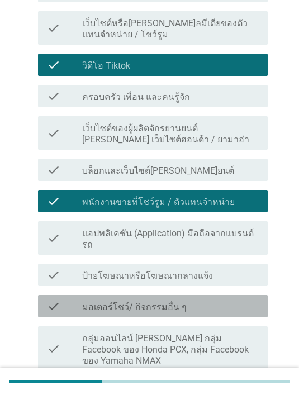
click at [253, 299] on div "check_box_outline_blank มอเตอร์โชว์/ กิจกรรมอื่น ๆ" at bounding box center [170, 305] width 177 height 13
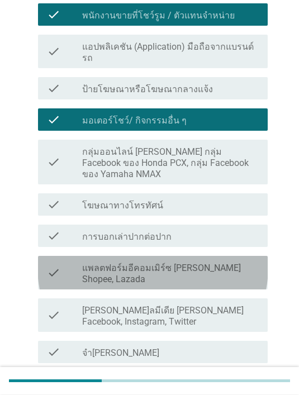
scroll to position [404, 0]
click at [244, 263] on label "แพลตฟอร์มอีคอมเมิร์ซ [PERSON_NAME] Shopee, Lazada" at bounding box center [170, 274] width 177 height 22
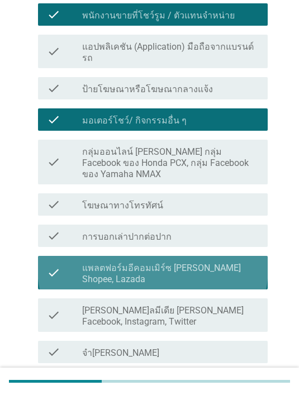
click at [242, 263] on label "แพลตฟอร์มอีคอมเมิร์ซ [PERSON_NAME] Shopee, Lazada" at bounding box center [170, 274] width 177 height 22
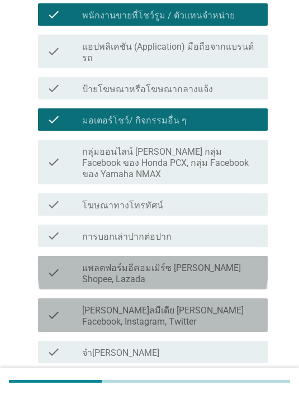
click at [232, 305] on label "[PERSON_NAME]ลมีเดีย [PERSON_NAME] Facebook, Instagram, Twitter" at bounding box center [170, 316] width 177 height 22
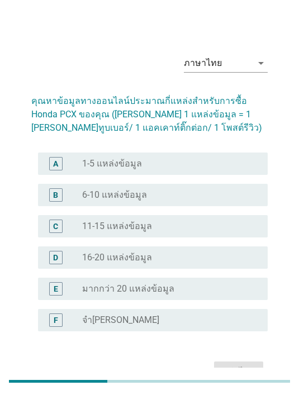
click at [223, 173] on div "A radio_button_unchecked 1-5 แหล่งข้อมูล" at bounding box center [153, 164] width 230 height 22
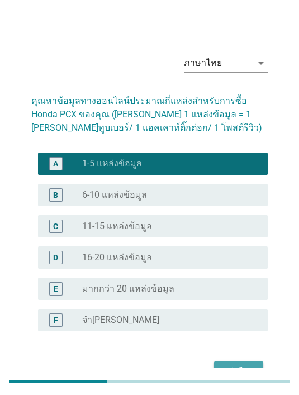
click at [244, 371] on div "ต่อไป" at bounding box center [238, 371] width 31 height 13
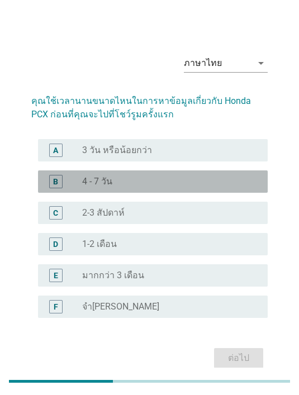
click at [139, 187] on div "radio_button_unchecked 4 - 7 วัน" at bounding box center [166, 181] width 168 height 11
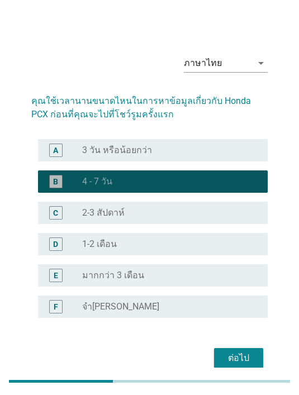
click at [243, 361] on div "ต่อไป" at bounding box center [238, 357] width 31 height 13
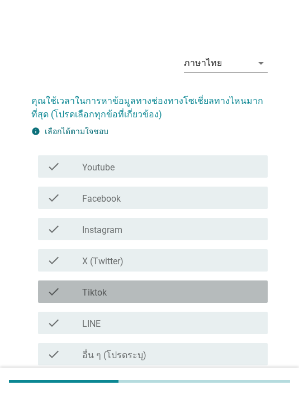
click at [132, 295] on div "check_box_outline_blank Tiktok" at bounding box center [170, 291] width 177 height 13
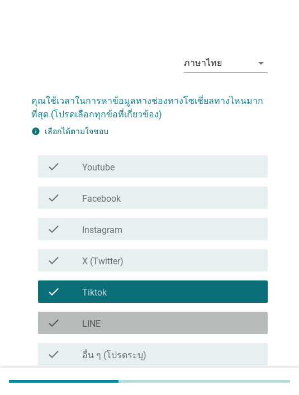
click at [123, 321] on div "check_box_outline_blank LINE" at bounding box center [170, 322] width 177 height 13
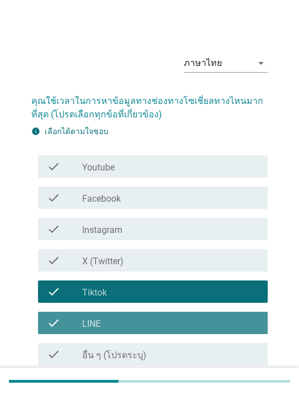
click at [140, 328] on div "check_box_outline_blank LINE" at bounding box center [170, 322] width 177 height 13
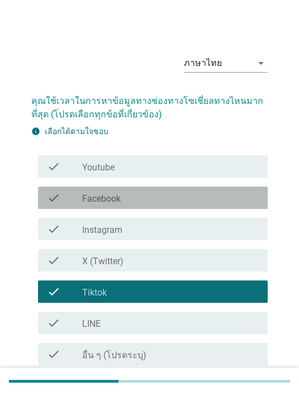
click at [125, 191] on div "check_box_outline_blank Facebook" at bounding box center [170, 197] width 177 height 13
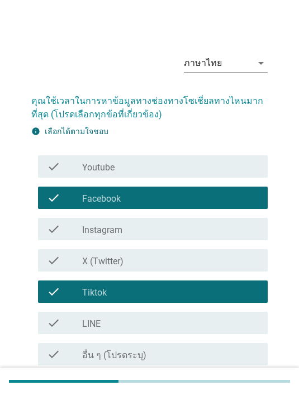
click at [240, 383] on button "ต่อไป" at bounding box center [238, 392] width 49 height 20
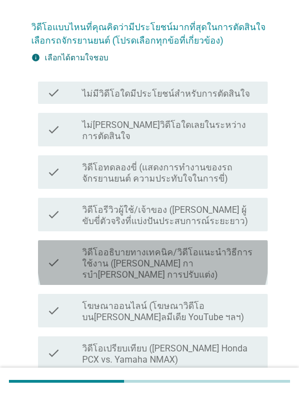
click at [188, 250] on label "วิดีโออธิบายทางเทคนิค/วิดีโอแนะนําวิธีการใช้งาน ([PERSON_NAME] การบํา[PERSON_NA…" at bounding box center [170, 264] width 177 height 34
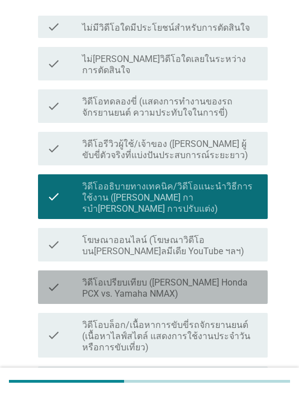
click at [175, 277] on label "วิดีโอเปรียบเทียบ ([PERSON_NAME] Honda PCX vs. Yamaha NMAX)" at bounding box center [170, 288] width 177 height 22
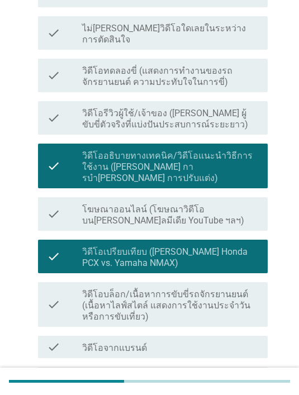
click at [193, 246] on label "วิดีโอเปรียบเทียบ ([PERSON_NAME] Honda PCX vs. Yamaha NMAX)" at bounding box center [170, 257] width 177 height 22
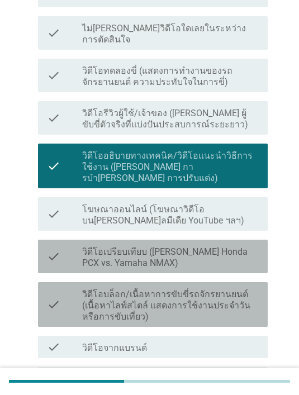
click at [186, 289] on label "วิดีโอบล็อก/เนื้อหาการขับขี่รถจักรยานยนต์ (เนื้อหาไลฟ์สไตล์ แสดงการใช้งานประจํา…" at bounding box center [170, 306] width 177 height 34
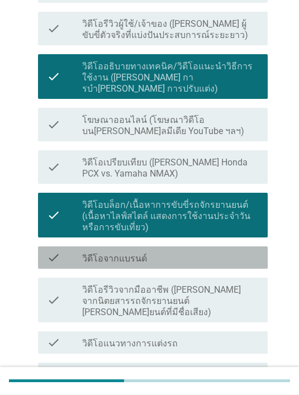
scroll to position [293, 0]
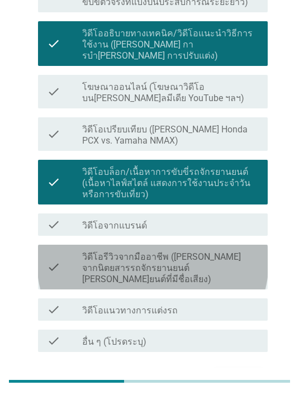
click at [218, 251] on label "วิดีโอรีวิวจากมืออาชีพ ([PERSON_NAME] จากนิตยสารรถจักรยานยนต์ [PERSON_NAME]ยนต์…" at bounding box center [170, 268] width 177 height 34
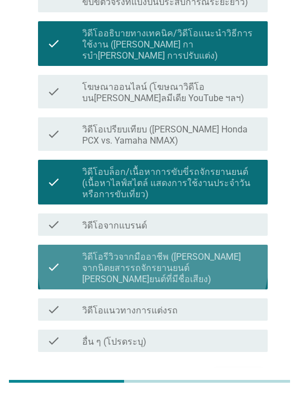
click at [244, 372] on div "ต่อไป" at bounding box center [238, 378] width 31 height 13
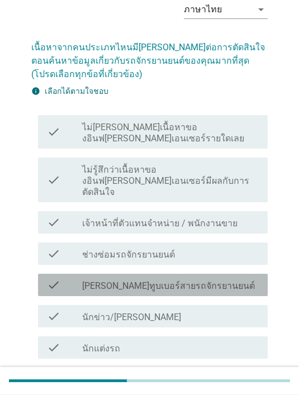
scroll to position [54, 0]
click at [185, 280] on label "[PERSON_NAME]ทูบเบอร์สายรถจักรยานยนต์" at bounding box center [168, 285] width 173 height 11
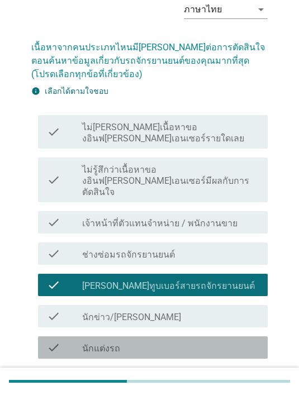
click at [227, 341] on div "check_box_outline_blank นักแต่งรถ" at bounding box center [170, 347] width 177 height 13
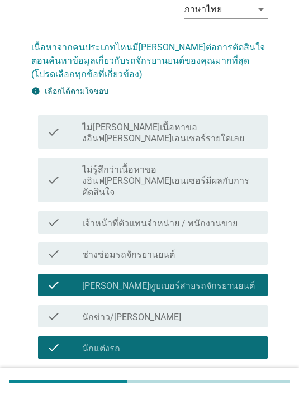
click at [253, 216] on div "check_box_outline_blank เจ้าหน้าที่ตัวแทนจําหน่าย / พนักงานขาย" at bounding box center [170, 222] width 177 height 13
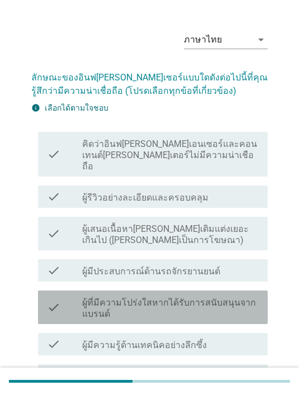
scroll to position [31, 0]
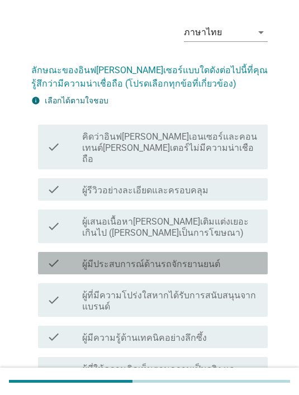
click at [201, 259] on label "ผู้มีประสบการณ์ด้านรถจักรยานยนต์" at bounding box center [151, 264] width 138 height 11
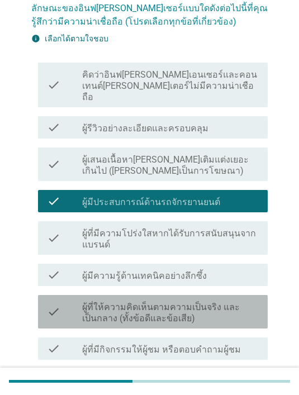
click at [197, 307] on label "ผู้ที่ให้ความคิดเห็นตามความเป็นจริง และเป็นกลาง (ทั้งข้อดีและข้อเสีย)" at bounding box center [170, 313] width 177 height 22
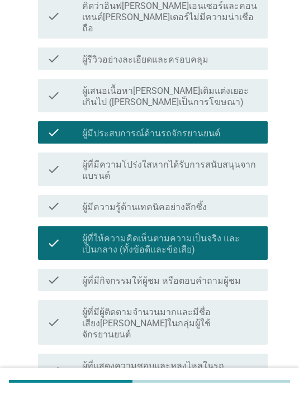
click at [194, 312] on label "ผู้ที่มีผู้ติดตามจํานวนมากและมีชื่อเสียง[PERSON_NAME]ในกลุ่มผู้ใช้จักรยานยนต์" at bounding box center [170, 324] width 177 height 34
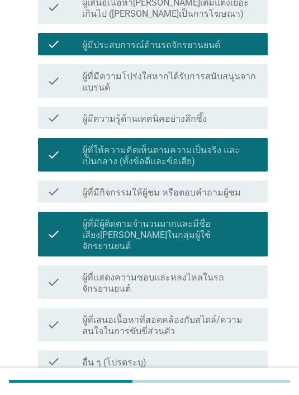
scroll to position [256, 0]
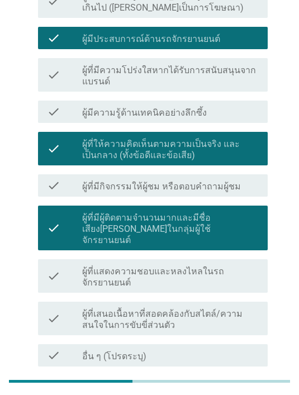
click at [196, 308] on label "ผู้ที่เสนอเนื้อหาที่สอดคล้องกับสไตล์/ความสนใจในการขับขี่ส่วนตัว" at bounding box center [170, 319] width 177 height 22
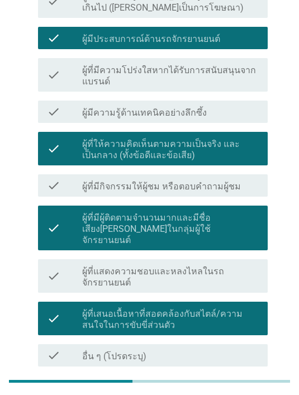
click at [253, 383] on button "ต่อไป" at bounding box center [238, 393] width 49 height 20
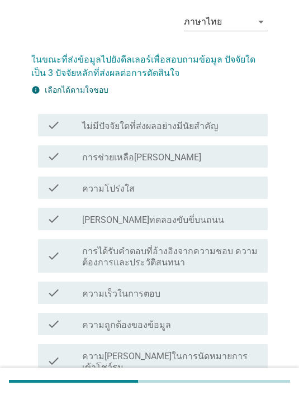
click at [173, 197] on div "check check_box_outline_blank ความโปร่งใส" at bounding box center [153, 188] width 230 height 22
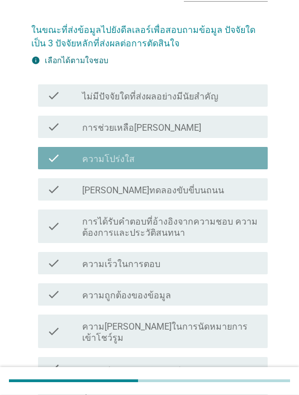
scroll to position [88, 0]
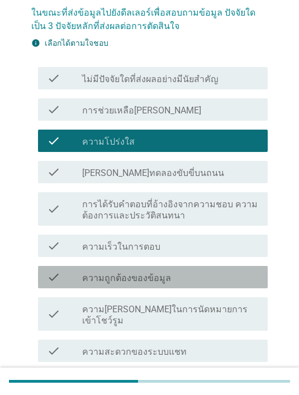
click at [182, 278] on div "check_box_outline_blank ความถูกต้องของข้อมูล" at bounding box center [170, 276] width 177 height 13
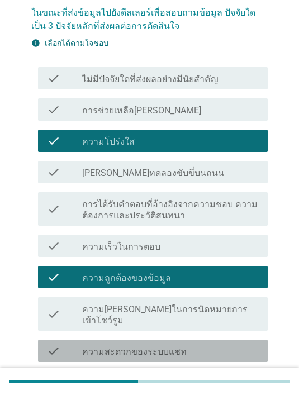
click at [156, 346] on label "ความสะดวกของระบบแชท" at bounding box center [134, 351] width 104 height 11
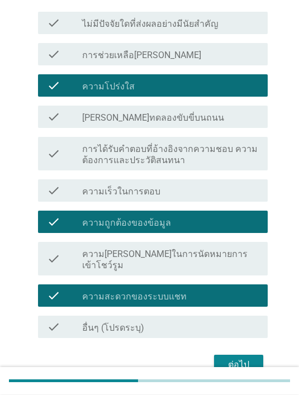
scroll to position [144, 0]
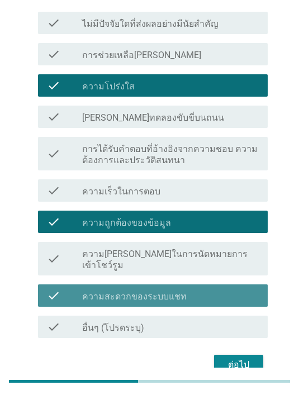
click at [189, 289] on div "check_box ความสะดวกของระบบแชท" at bounding box center [170, 295] width 177 height 13
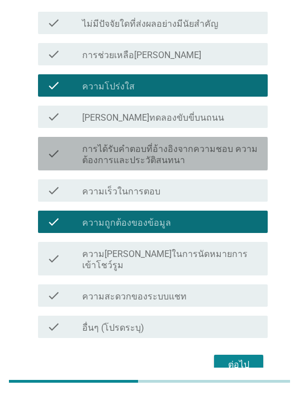
click at [189, 149] on label "การได้รับคำตอบที่อ้างอิงจากความชอบ ความต้องการและประวัติสนทนา" at bounding box center [170, 155] width 177 height 22
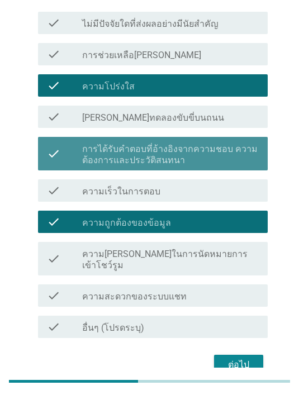
click at [235, 358] on div "ต่อไป" at bounding box center [238, 364] width 31 height 13
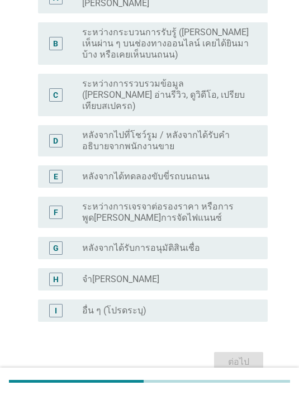
scroll to position [0, 0]
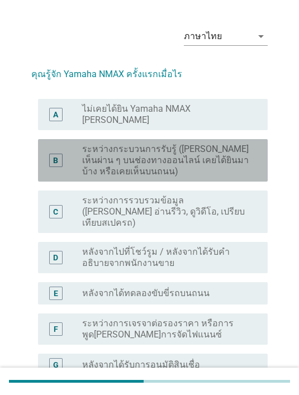
click at [181, 166] on label "ระหว่างกระบวนการรับรู้ ([PERSON_NAME] เห็นผ่าน ๆ บนช่องทางออนไลน์ เคยได้ยินมาบ้…" at bounding box center [166, 161] width 168 height 34
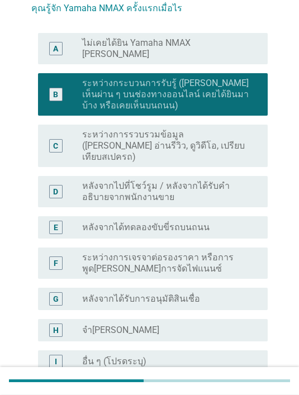
scroll to position [140, 0]
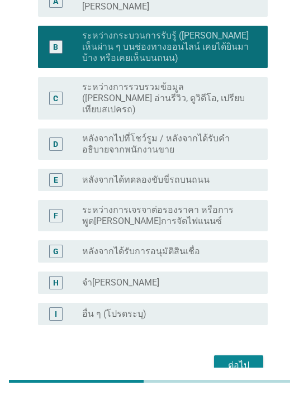
click at [181, 124] on div "D radio_button_unchecked หลังจากไปที่โชว์รูม / หลังจากได้รับคำอธิบายจากพนักงานข…" at bounding box center [149, 144] width 236 height 40
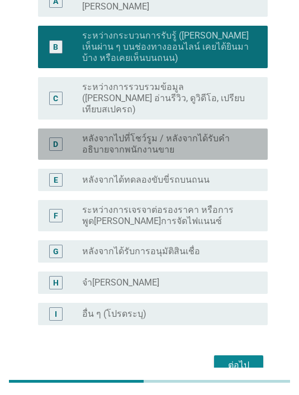
click at [145, 133] on label "หลังจากไปที่โชว์รูม / หลังจากได้รับคำอธิบายจากพนักงานขาย" at bounding box center [166, 144] width 168 height 22
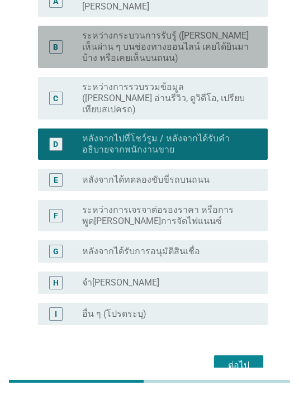
click at [143, 37] on label "ระหว่างกระบวนการรับรู้ ([PERSON_NAME] เห็นผ่าน ๆ บนช่องทางออนไลน์ เคยได้ยินมาบ้…" at bounding box center [166, 47] width 168 height 34
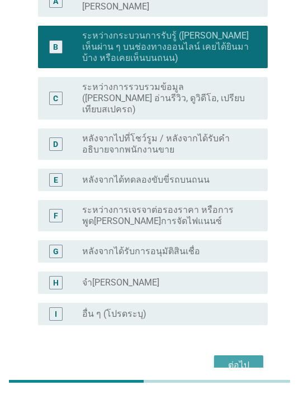
click at [244, 359] on div "ต่อไป" at bounding box center [238, 365] width 31 height 13
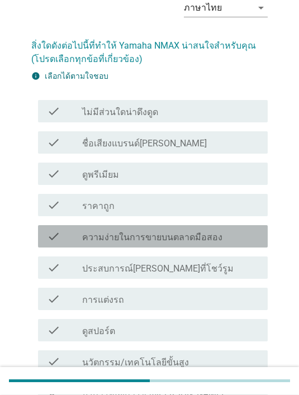
scroll to position [57, 0]
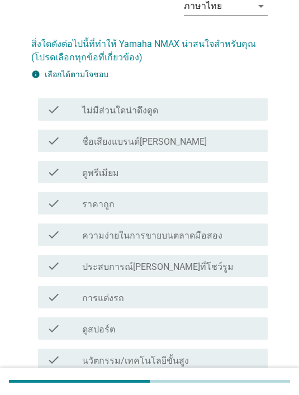
click at [181, 149] on div "check check_box_outline_blank ชื่อเสียงแบรนด์[PERSON_NAME]" at bounding box center [153, 141] width 230 height 22
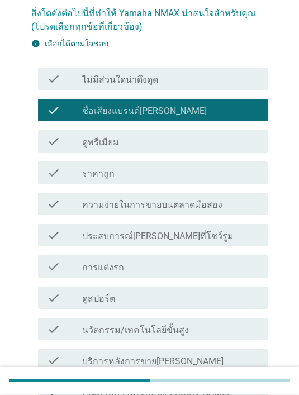
scroll to position [88, 0]
click at [155, 146] on div "check_box_outline_blank ดูพรีเมียม" at bounding box center [170, 141] width 177 height 13
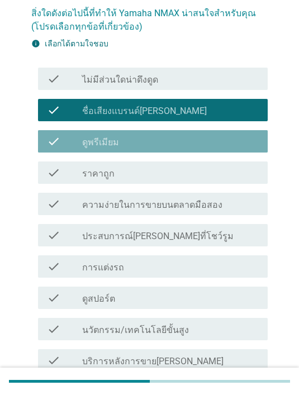
click at [184, 116] on div "check_box_outline_blank ชื่อเสียงแบรนด์ที่ดี" at bounding box center [170, 109] width 177 height 13
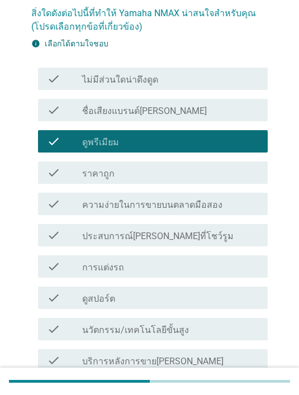
click at [191, 136] on div "check_box_outline_blank ดูพรีเมียม" at bounding box center [170, 141] width 177 height 13
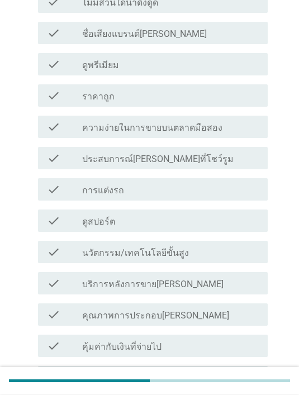
scroll to position [165, 0]
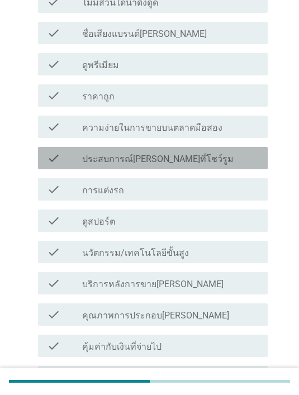
click at [199, 167] on div "check check_box_outline_blank ประสบการณ์ที่ดีที่โชว์รูม" at bounding box center [153, 158] width 230 height 22
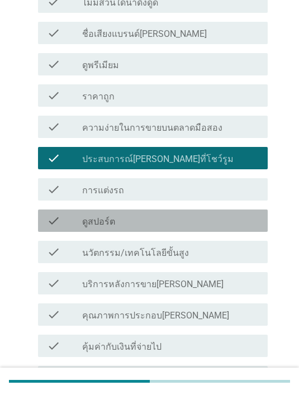
click at [166, 218] on div "check_box_outline_blank ดูสปอร์ต" at bounding box center [170, 220] width 177 height 13
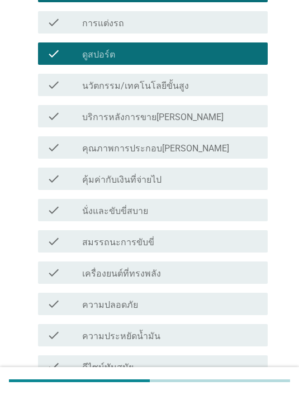
scroll to position [332, 0]
click at [191, 84] on div "check_box_outline_blank นวัตกรรม/เทคโนโลยีขั้นสูง" at bounding box center [170, 84] width 177 height 13
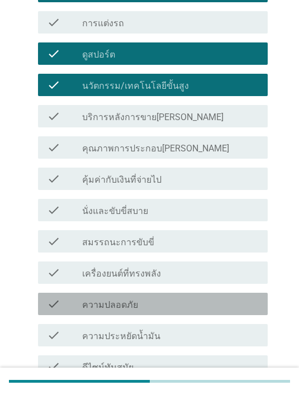
click at [161, 304] on div "check_box_outline_blank ความปลอดภัย" at bounding box center [170, 303] width 177 height 13
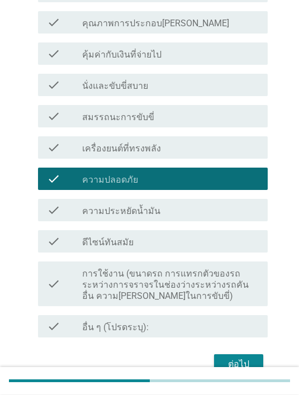
scroll to position [476, 0]
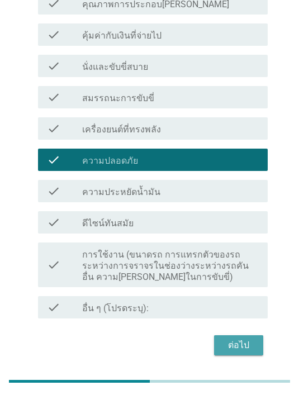
click at [253, 341] on div "ต่อไป" at bounding box center [238, 345] width 31 height 13
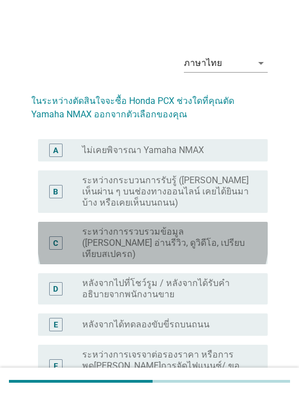
click at [170, 244] on label "ระหว่างการรวบรวมข้อมูล ([PERSON_NAME] อ่านรีวิว, ดูวิดีโอ, เปรียบเทียบสเปครถ)" at bounding box center [166, 243] width 168 height 34
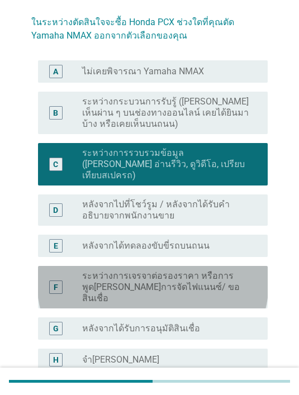
click at [217, 279] on label "ระหว่างการเจรจาต่อรองราคา หรือการพูด[PERSON_NAME]การจัดไฟแนนซ์/ ขอสินเชื่อ" at bounding box center [166, 287] width 168 height 34
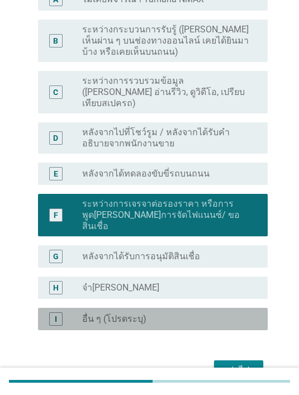
scroll to position [154, 0]
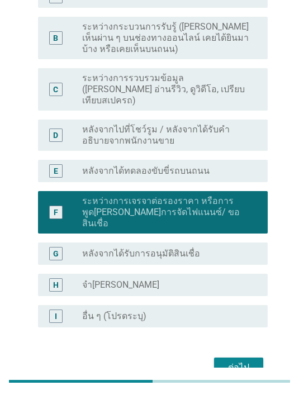
click at [239, 361] on div "ต่อไป" at bounding box center [238, 367] width 31 height 13
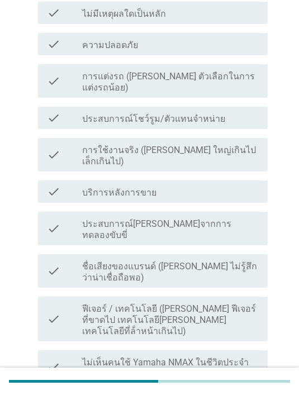
scroll to position [0, 0]
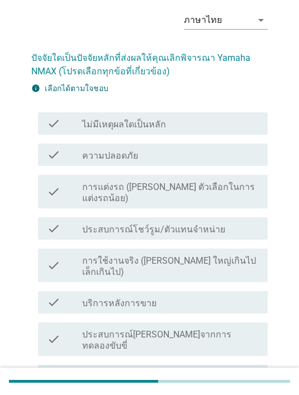
click at [170, 224] on label "ประสบการณ์โชว์รูม/ตัวแทนจําหน่าย" at bounding box center [153, 229] width 143 height 11
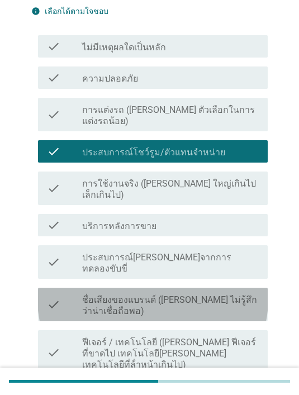
click at [206, 294] on label "ชื่อเสียงของแบรนด์ ([PERSON_NAME] ไม่รู้สึกว่าน่าเชื่อถือพอ)" at bounding box center [170, 305] width 177 height 22
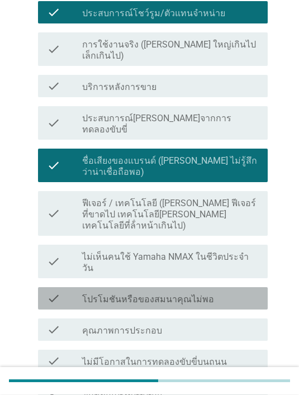
scroll to position [260, 0]
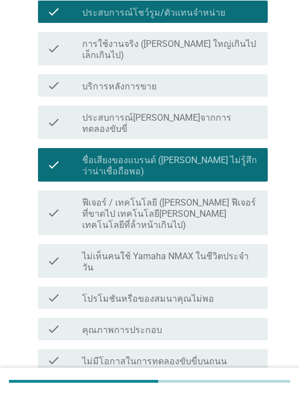
click at [183, 318] on div "check check_box_outline_blank คุณภาพการประกอบ" at bounding box center [153, 329] width 230 height 22
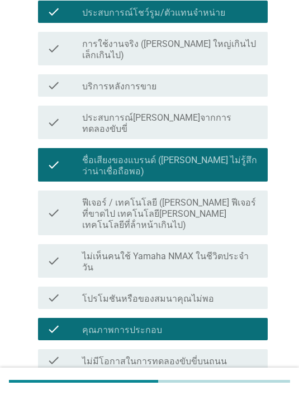
click at [196, 356] on label "ไม่มีโอกาสในการทดลองขับขี่บนถนน" at bounding box center [154, 361] width 145 height 11
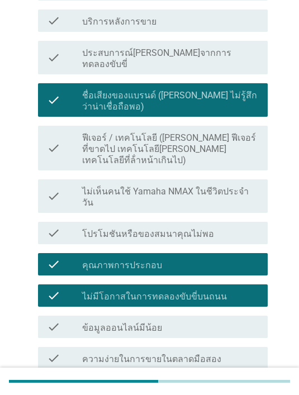
click at [184, 291] on label "ไม่มีโอกาสในการทดลองขับขี่บนถนน" at bounding box center [154, 296] width 145 height 11
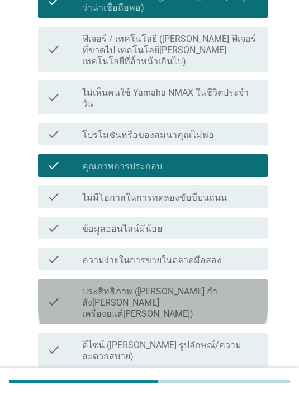
click at [193, 286] on label "ประสิทธิภาพ ([PERSON_NAME] กําลัง[PERSON_NAME] เครื่องยนต์[PERSON_NAME])" at bounding box center [170, 303] width 177 height 34
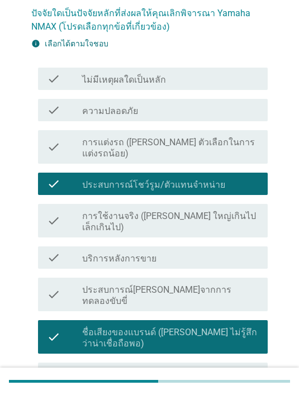
scroll to position [0, 0]
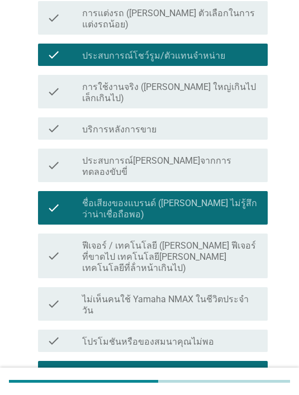
click at [231, 191] on div "check check_box ชื่อเสียงของแบรนด์ (เช่น ไม่รู้สึกว่าน่าเชื่อถือพอ)" at bounding box center [153, 208] width 230 height 34
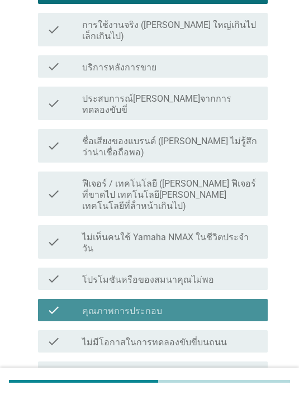
click at [189, 303] on div "check_box_outline_blank คุณภาพการประกอบ" at bounding box center [170, 309] width 177 height 13
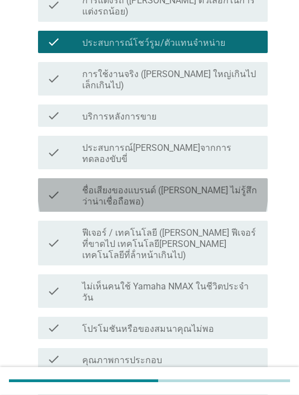
scroll to position [230, 0]
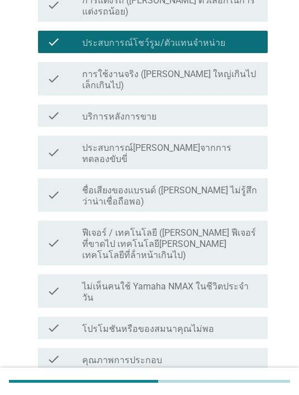
click at [164, 37] on label "ประสบการณ์โชว์รูม/ตัวแทนจําหน่าย" at bounding box center [153, 42] width 143 height 11
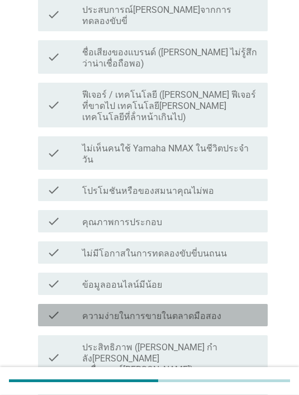
scroll to position [407, 0]
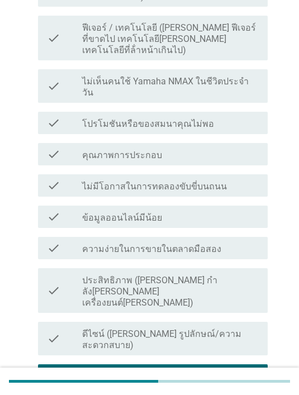
scroll to position [458, 0]
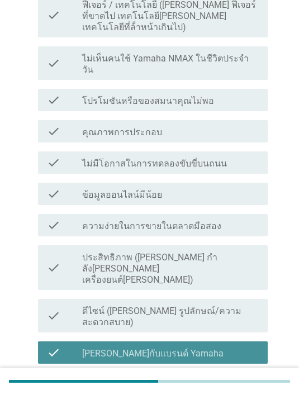
click at [247, 346] on div "check_box_outline_blank ไม่คุ้นเคยกับแบรนด์ Yamaha" at bounding box center [170, 352] width 177 height 13
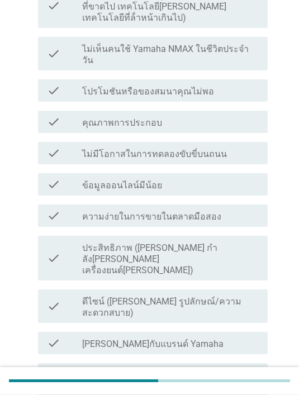
scroll to position [467, 0]
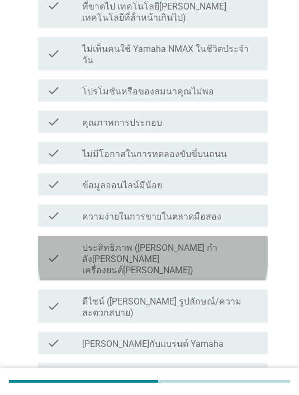
click at [185, 242] on label "ประสิทธิภาพ ([PERSON_NAME] กําลัง[PERSON_NAME] เครื่องยนต์[PERSON_NAME])" at bounding box center [170, 259] width 177 height 34
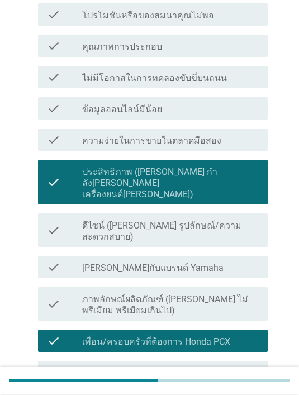
scroll to position [544, 0]
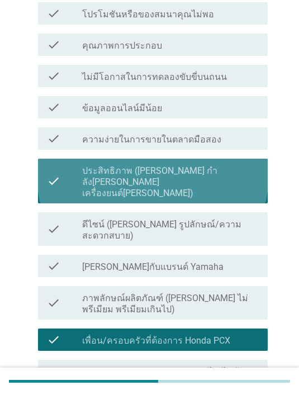
click at [230, 165] on label "ประสิทธิภาพ ([PERSON_NAME] กําลัง[PERSON_NAME] เครื่องยนต์[PERSON_NAME])" at bounding box center [170, 182] width 177 height 34
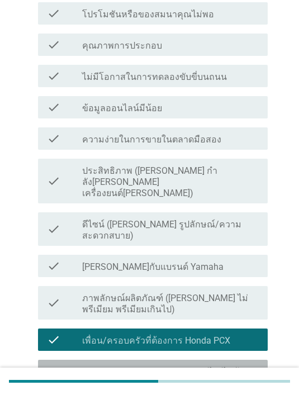
click at [208, 366] on label "ราคา ([PERSON_NAME] แพงเกินไป/ไม่คุ้มค่ากับเงินที่จ่ายไป)" at bounding box center [170, 377] width 177 height 22
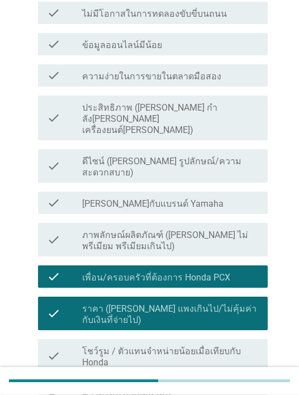
scroll to position [607, 0]
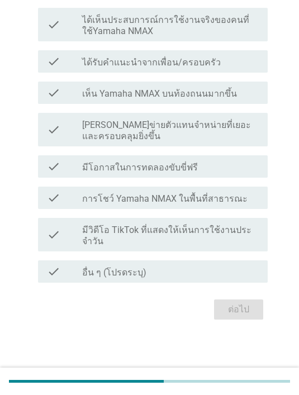
scroll to position [0, 0]
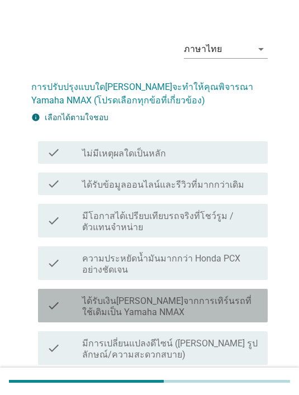
click at [189, 302] on label "ได้รับเงิน[PERSON_NAME]จากการเทิร์นรถที่ใช้เดิมเป็น Yamaha NMAX" at bounding box center [170, 307] width 177 height 22
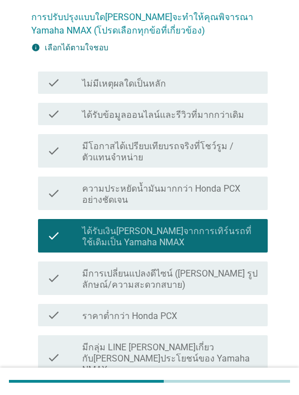
click at [234, 316] on div "check_box_outline_blank ราคาต่ำกว่า Honda PCX" at bounding box center [170, 314] width 177 height 13
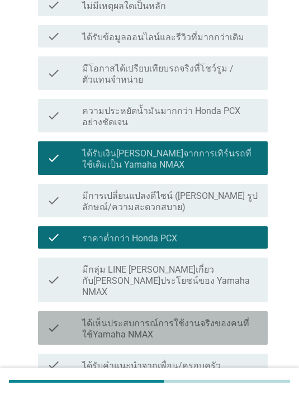
click at [250, 318] on label "ได้เห็นประสบการณ์การใช้งานจริงของคนที่ใช้Yamaha NMAX" at bounding box center [170, 329] width 177 height 22
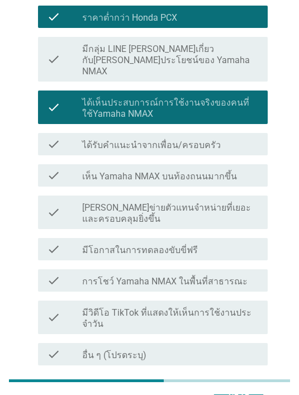
scroll to position [404, 0]
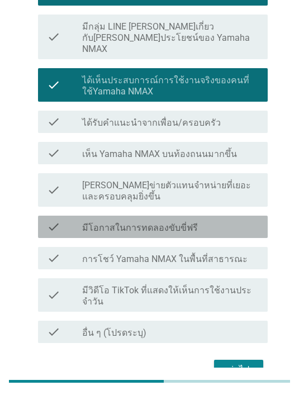
click at [236, 220] on div "check_box_outline_blank มีโอกาสในการทดลองขับขี่ฟรี" at bounding box center [170, 226] width 177 height 13
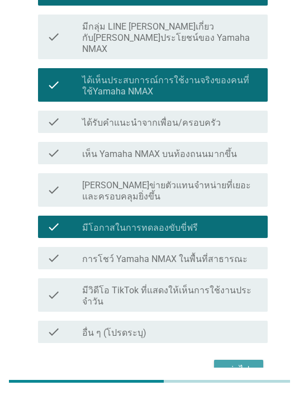
click at [246, 363] on div "ต่อไป" at bounding box center [238, 369] width 31 height 13
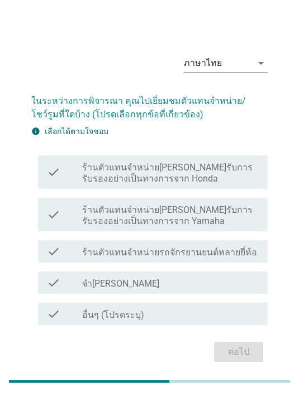
click at [217, 220] on label "ร้านตัวแทนจำหน่าย[PERSON_NAME]รับการรับรองอย่างเป็นทางการจาก Yamaha" at bounding box center [170, 215] width 177 height 22
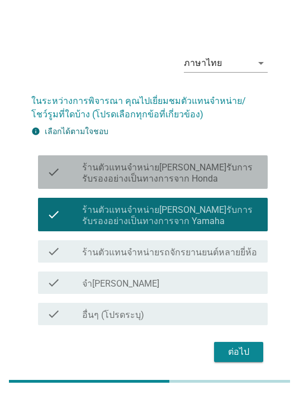
click at [239, 182] on label "ร้านตัวแทนจำหน่าย[PERSON_NAME]รับการรับรองอย่างเป็นทางการจาก Honda" at bounding box center [170, 173] width 177 height 22
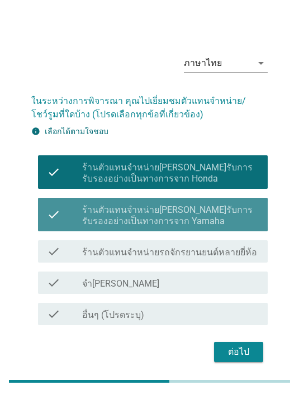
click at [231, 220] on label "ร้านตัวแทนจำหน่าย[PERSON_NAME]รับการรับรองอย่างเป็นทางการจาก Yamaha" at bounding box center [170, 215] width 177 height 22
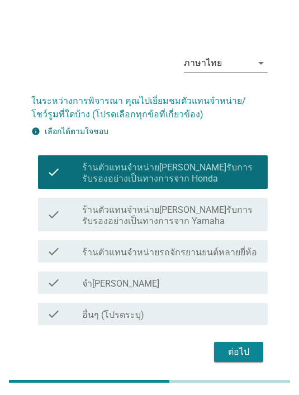
click at [249, 357] on div "ต่อไป" at bounding box center [238, 351] width 31 height 13
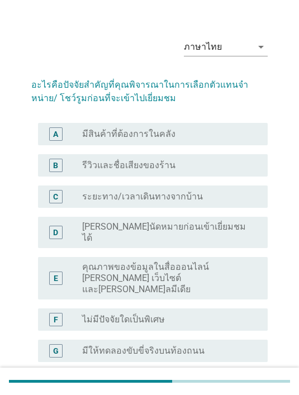
scroll to position [15, 0]
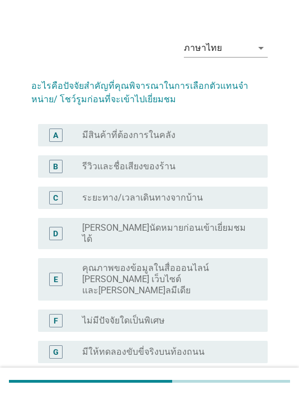
click at [227, 201] on div "radio_button_unchecked ระยะทาง/เวลาเดินทางจากบ้าน" at bounding box center [166, 197] width 168 height 11
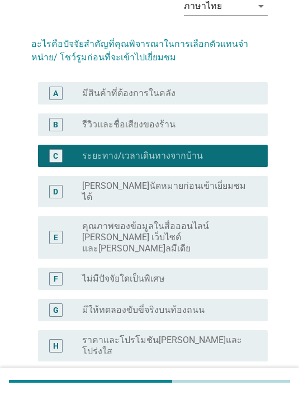
scroll to position [59, 0]
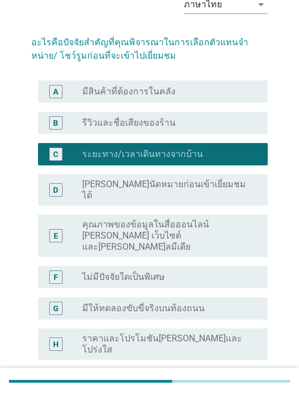
click at [232, 328] on div "H radio_button_unchecked ราคาและโปรโมชันที่ชัดเจนและโปร่งใส" at bounding box center [153, 343] width 230 height 31
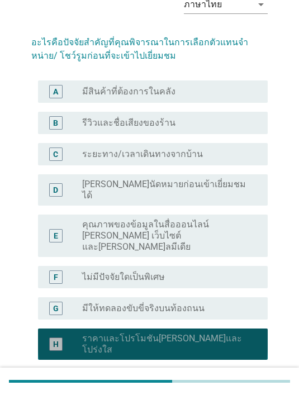
click at [237, 333] on div "radio_button_checked ราคาและโปรโมชันที่ชัดเจนและโปร่งใส" at bounding box center [166, 344] width 168 height 22
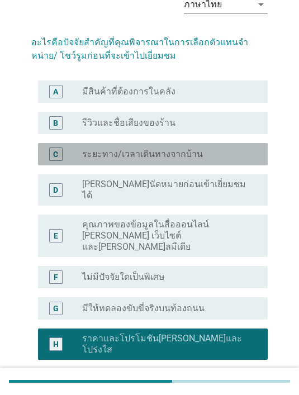
click at [235, 161] on div "C radio_button_unchecked ระยะทาง/เวลาเดินทางจากบ้าน" at bounding box center [153, 154] width 230 height 22
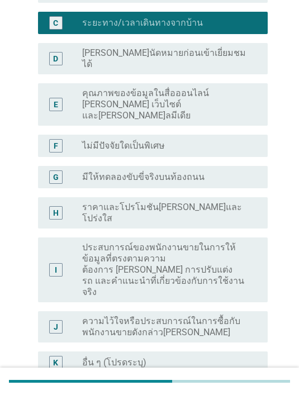
scroll to position [205, 0]
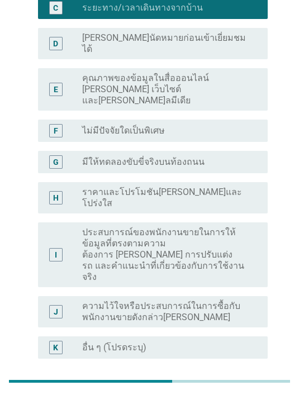
click at [250, 392] on div "ต่อไป" at bounding box center [238, 398] width 31 height 13
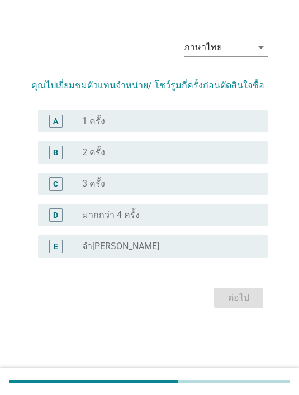
scroll to position [0, 0]
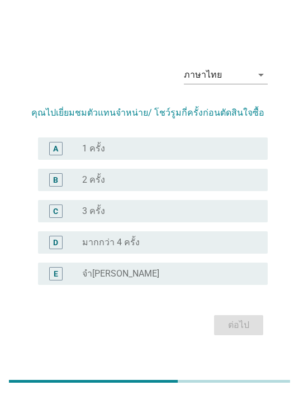
click at [252, 154] on div "radio_button_unchecked 1 ครั้ง" at bounding box center [170, 148] width 177 height 11
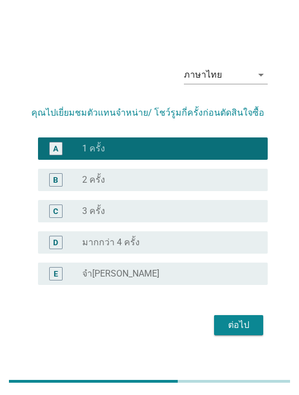
click at [249, 332] on div "ต่อไป" at bounding box center [238, 324] width 31 height 13
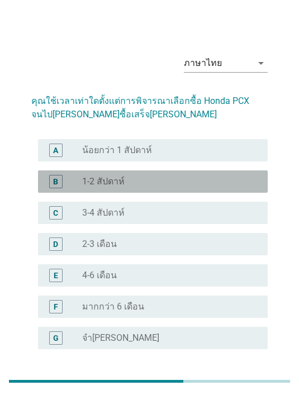
click at [214, 178] on div "radio_button_unchecked 1-2 สัปดาห์" at bounding box center [166, 181] width 168 height 11
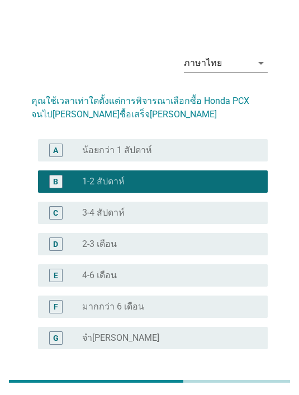
click at [250, 379] on button "ต่อไป" at bounding box center [238, 389] width 49 height 20
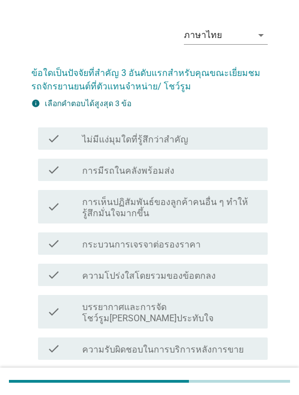
click at [222, 206] on label "การเห็นปฏิสัมพันธ์ของลูกค้าคนอื่น ๆ ทำให้รู้สึกมั่นใจมากขึ้น" at bounding box center [170, 208] width 177 height 22
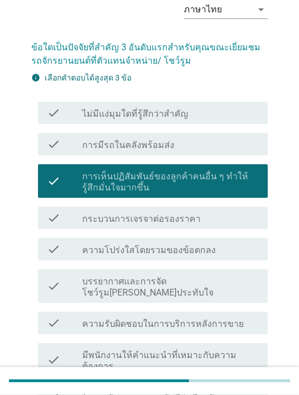
scroll to position [61, 0]
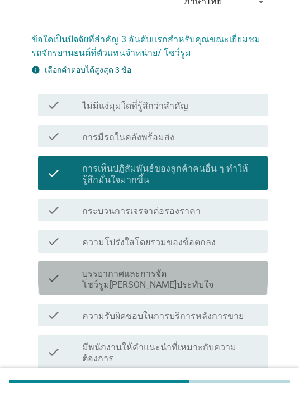
click at [208, 270] on label "บรรยากาศและการจัดโชว์รูม[PERSON_NAME]ประทับใจ" at bounding box center [170, 279] width 177 height 22
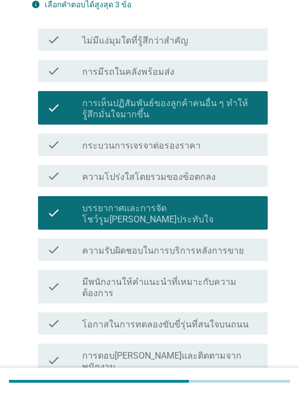
click at [195, 350] on label "การตอบ[PERSON_NAME]และติดตามจากพนักงาน" at bounding box center [170, 361] width 177 height 22
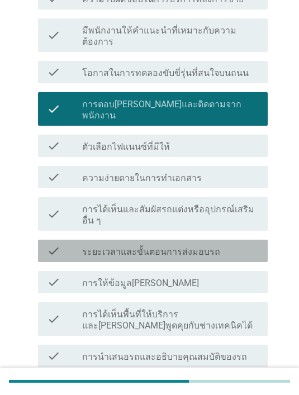
click at [227, 244] on div "check_box_outline_blank ระยะเวลาและขั้นตอนการส่งมอบรถ" at bounding box center [170, 250] width 177 height 13
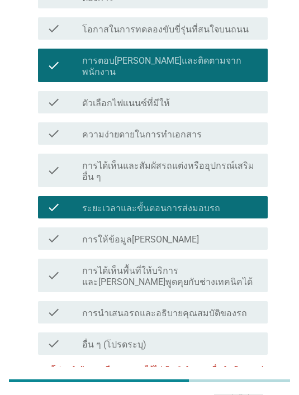
scroll to position [422, 0]
click at [231, 53] on div "check_box การตอบสนองและติดตามจากพนักงาน" at bounding box center [170, 65] width 177 height 25
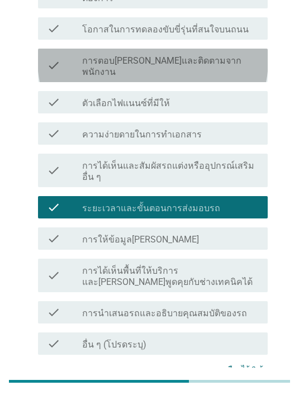
click at [211, 55] on label "การตอบ[PERSON_NAME]และติดตามจากพนักงาน" at bounding box center [170, 66] width 177 height 22
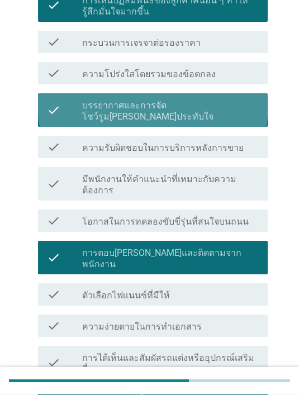
scroll to position [167, 0]
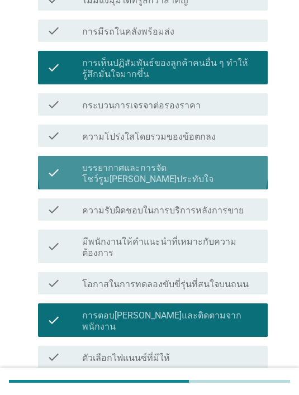
click at [223, 163] on label "บรรยากาศและการจัดโชว์รูม[PERSON_NAME]ประทับใจ" at bounding box center [170, 174] width 177 height 22
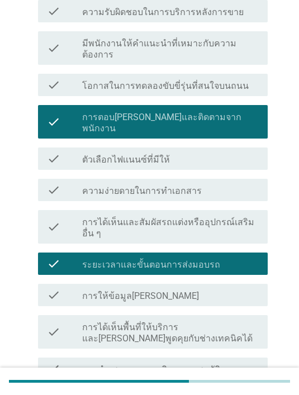
scroll to position [441, 0]
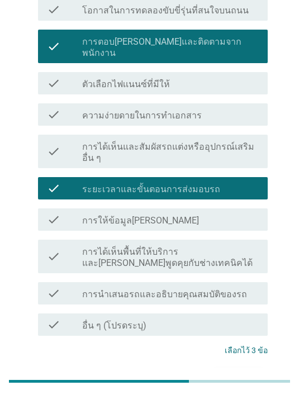
click at [244, 372] on div "ต่อไป" at bounding box center [238, 378] width 31 height 13
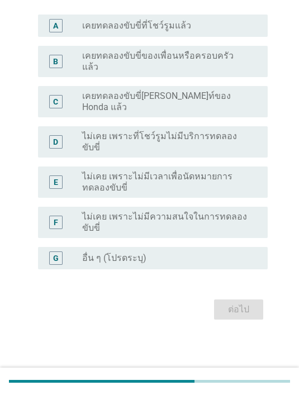
scroll to position [0, 0]
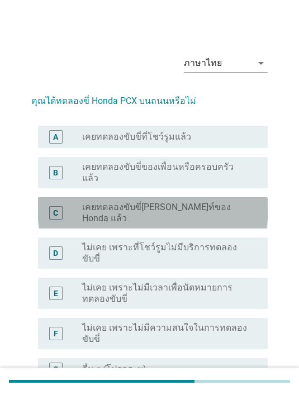
click at [204, 202] on label "เคยทดลองขับขี่[PERSON_NAME]ท์ของ Honda แล้ว" at bounding box center [166, 213] width 168 height 22
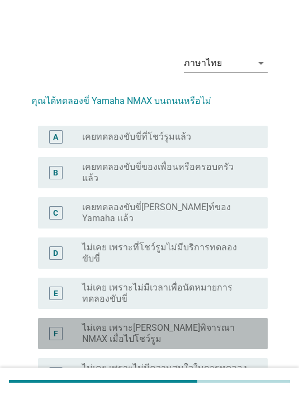
click at [223, 322] on label "ไม่เคย เพราะ[PERSON_NAME]พิจารณา NMAX เมื่อไปโชว์รูม" at bounding box center [166, 333] width 168 height 22
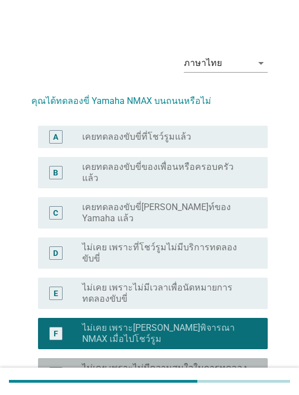
click at [239, 363] on label "ไม่เคย เพราะไม่มีความสนใจในการทดลองขับขี่" at bounding box center [166, 374] width 168 height 22
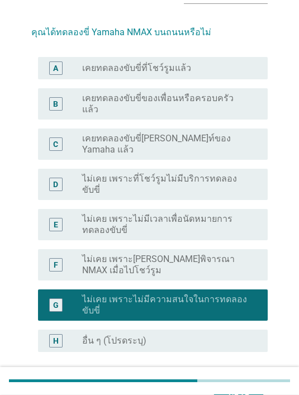
scroll to position [69, 0]
click at [245, 385] on div "ต่อไป" at bounding box center [238, 391] width 31 height 13
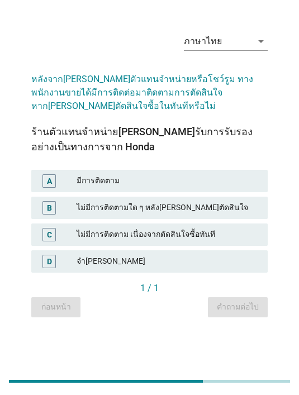
scroll to position [0, 0]
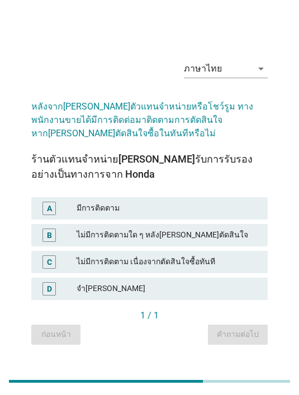
click at [217, 215] on div "มีการติดตาม" at bounding box center [168, 208] width 182 height 13
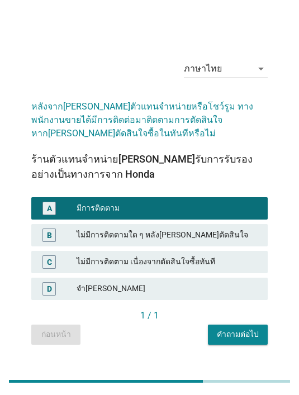
click at [246, 340] on div "คำถามต่อไป" at bounding box center [238, 334] width 42 height 12
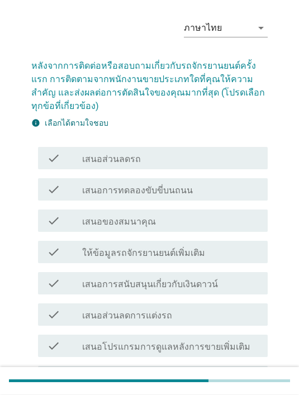
scroll to position [35, 0]
click at [216, 262] on div "check check_box_outline_blank ให้ข้อมูลรถจักรยานยนต์เพิ่มเติม" at bounding box center [153, 252] width 230 height 22
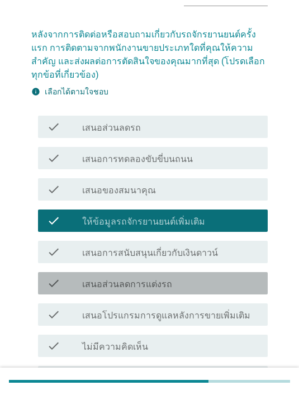
click at [236, 284] on div "check_box_outline_blank เสนอส่วนลดการแต่งรถ" at bounding box center [170, 283] width 177 height 13
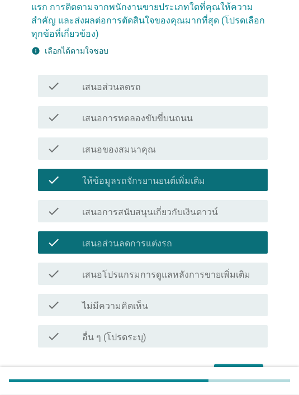
scroll to position [107, 0]
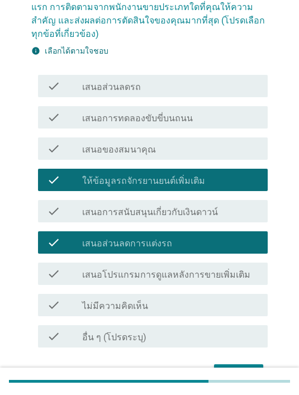
click at [244, 368] on div "ต่อไป" at bounding box center [238, 374] width 31 height 13
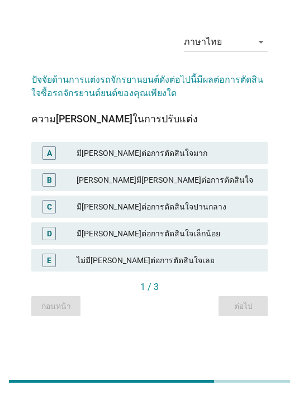
scroll to position [0, 0]
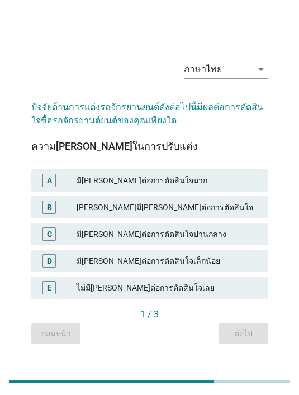
click at [240, 192] on div "A มีอิทธิพลต่อการตัดสินใจมาก" at bounding box center [149, 180] width 236 height 22
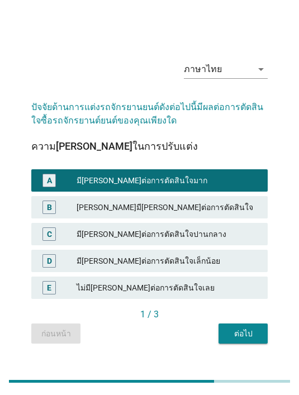
click at [246, 344] on button "ต่อไป" at bounding box center [242, 333] width 49 height 20
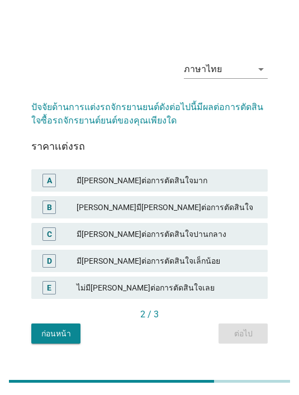
click at [209, 214] on div "[PERSON_NAME]มี[PERSON_NAME]ต่อการตัดสินใจ" at bounding box center [168, 207] width 182 height 13
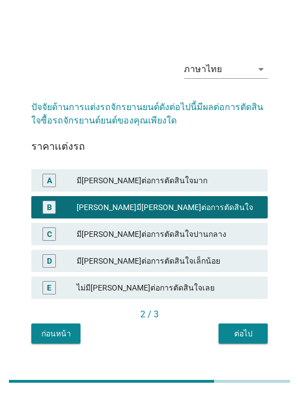
click at [229, 241] on div "มี[PERSON_NAME]ต่อการตัดสินใจปานกลาง" at bounding box center [168, 233] width 182 height 13
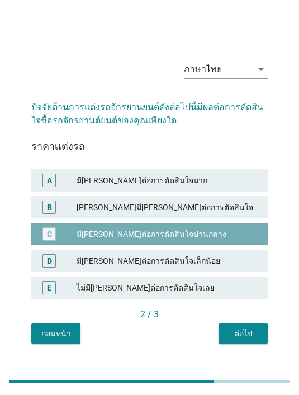
click at [237, 340] on div "ต่อไป" at bounding box center [242, 334] width 31 height 12
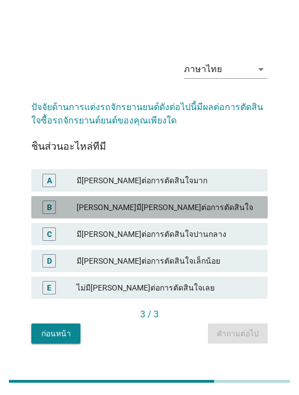
click at [206, 214] on div "[PERSON_NAME]มี[PERSON_NAME]ต่อการตัดสินใจ" at bounding box center [168, 207] width 182 height 13
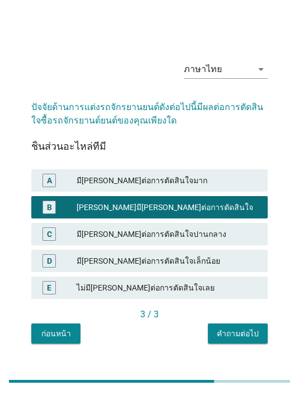
click at [256, 187] on div "มี[PERSON_NAME]ต่อการตัดสินใจมาก" at bounding box center [168, 180] width 182 height 13
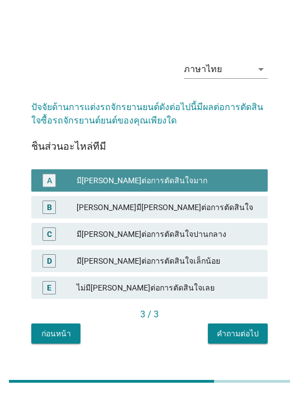
click at [249, 344] on button "คำถามต่อไป" at bounding box center [238, 333] width 60 height 20
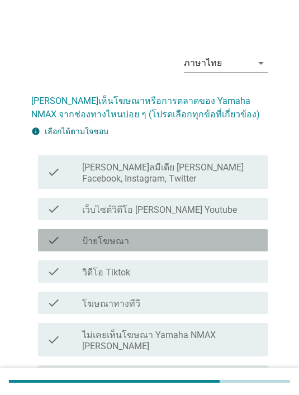
click at [157, 239] on div "check_box_outline_blank ป้ายโฆษณา" at bounding box center [170, 240] width 177 height 13
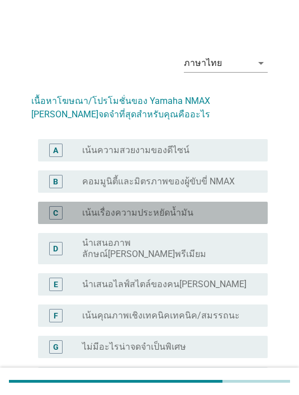
click at [214, 211] on div "radio_button_unchecked เน้นเรื่องความประหยัดน้ำมัน" at bounding box center [166, 212] width 168 height 11
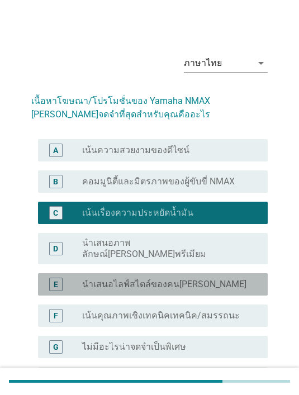
click at [207, 279] on div "radio_button_unchecked นำเสนอไลฟ์สไตล์ของคน[PERSON_NAME]" at bounding box center [166, 284] width 168 height 11
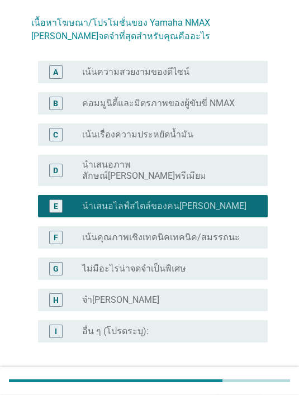
scroll to position [107, 0]
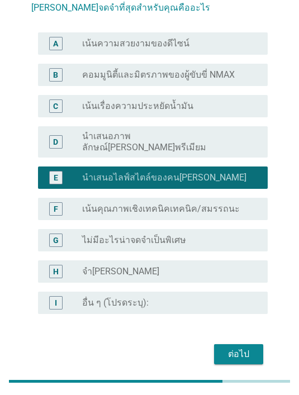
click at [238, 344] on button "ต่อไป" at bounding box center [238, 354] width 49 height 20
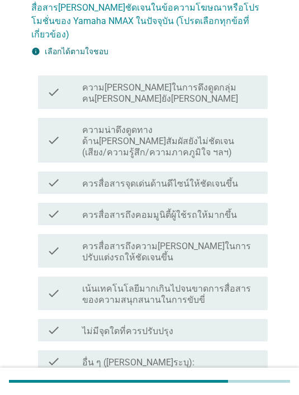
scroll to position [0, 0]
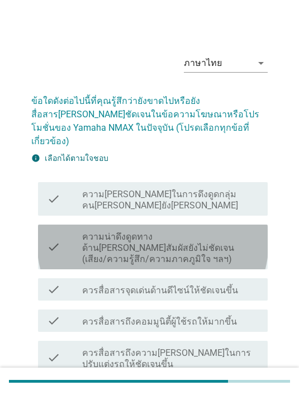
click at [209, 231] on label "ความน่าดึงดูดทางด้าน[PERSON_NAME]สัมผัสยังไม่ชัดเจน (เสียง/ความรู้สึก/ความภาคภู…" at bounding box center [170, 248] width 177 height 34
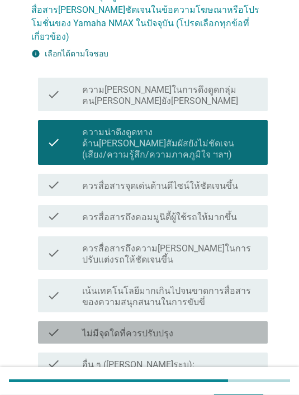
scroll to position [115, 0]
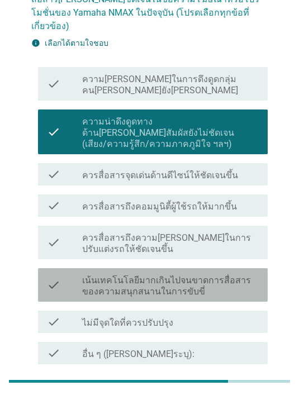
click at [216, 275] on label "เน้นเทคโนโลยีมากเกินไปจนขาดการสื่อสารของความสนุกสนานในการขับขี่" at bounding box center [170, 286] width 177 height 22
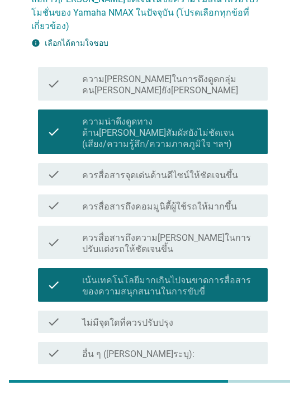
click at [242, 384] on div "ต่อไป" at bounding box center [238, 390] width 31 height 13
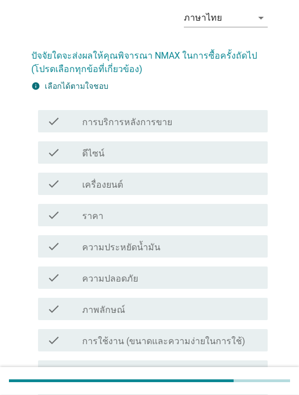
scroll to position [45, 0]
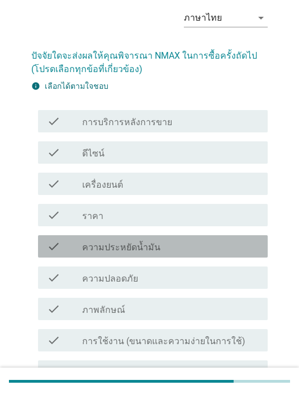
click at [211, 256] on div "check check_box_outline_blank ความประหยัดน้ำมัน" at bounding box center [153, 246] width 230 height 22
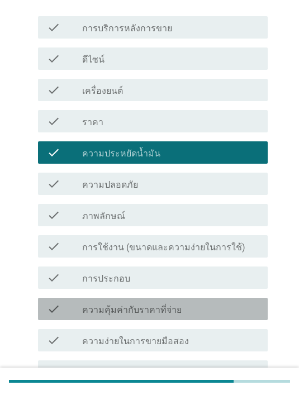
click at [242, 303] on div "check_box_outline_blank ความคุ้มค่ากับราคาที่จ่าย" at bounding box center [170, 308] width 177 height 13
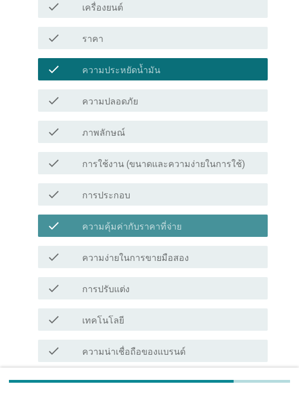
scroll to position [360, 0]
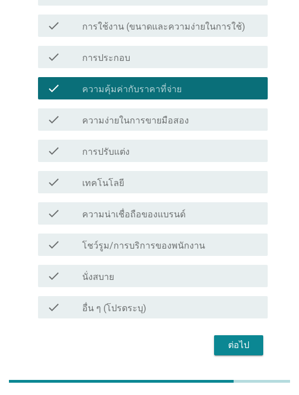
click at [249, 245] on div "check_box_outline_blank โชว์รูม/การบริการของพนักงาน" at bounding box center [170, 244] width 177 height 13
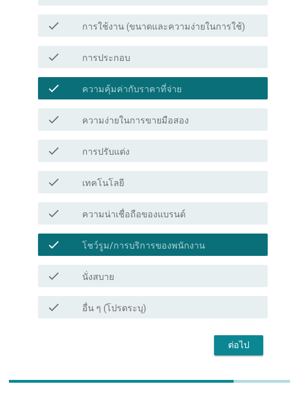
click at [255, 345] on button "ต่อไป" at bounding box center [238, 345] width 49 height 20
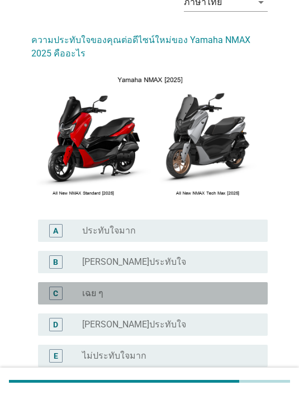
click at [212, 298] on div "radio_button_unchecked เฉย ๆ" at bounding box center [166, 293] width 168 height 11
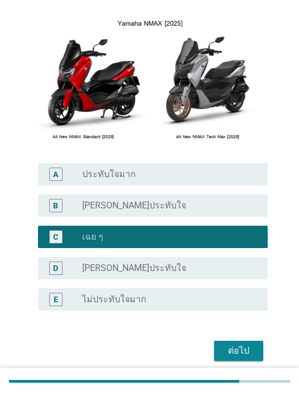
scroll to position [121, 0]
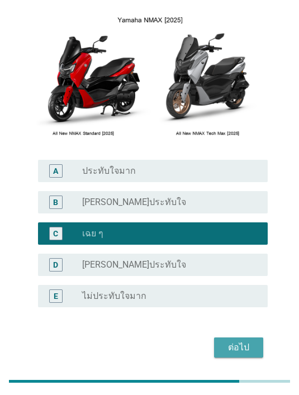
click at [236, 355] on button "ต่อไป" at bounding box center [238, 347] width 49 height 20
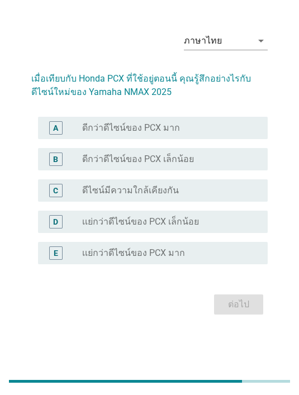
scroll to position [0, 0]
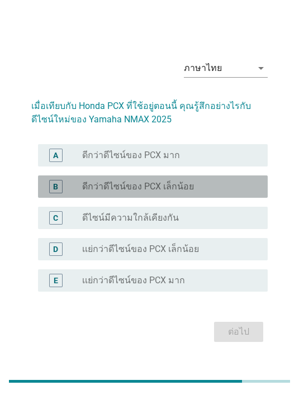
click at [235, 192] on div "radio_button_unchecked ดีกว่าดีไซน์ของ PCX เล็กน้อย" at bounding box center [166, 186] width 168 height 11
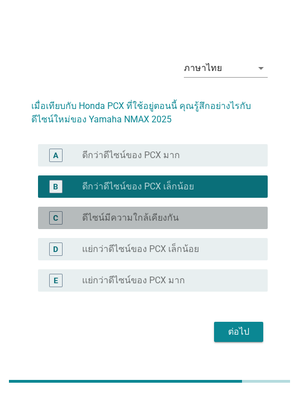
click at [231, 229] on div "C radio_button_unchecked ดีไซน์มีความใกล้เคียงกัน" at bounding box center [153, 218] width 230 height 22
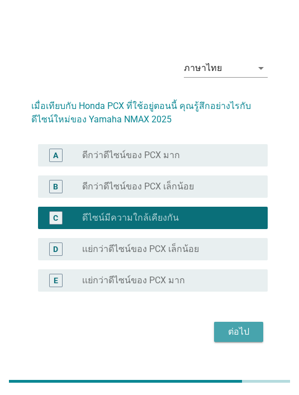
click at [242, 339] on div "ต่อไป" at bounding box center [238, 331] width 31 height 13
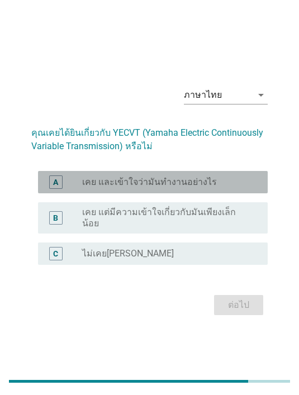
click at [241, 193] on div "A radio_button_unchecked เคย และเข้าใจว่ามันทำงานอย่างไร" at bounding box center [153, 182] width 230 height 22
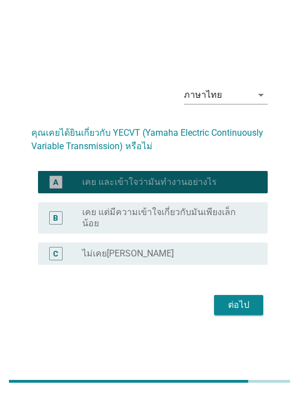
click at [234, 315] on button "ต่อไป" at bounding box center [238, 305] width 49 height 20
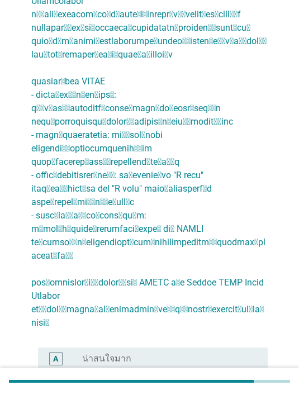
scroll to position [263, 0]
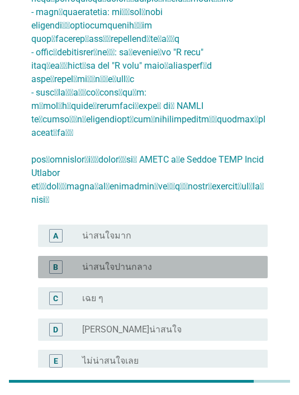
click at [168, 261] on div "radio_button_unchecked น่าสนใจปานกลาง" at bounding box center [166, 266] width 168 height 11
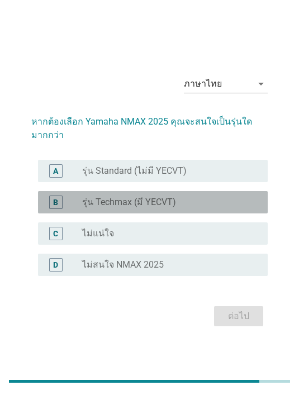
click at [173, 208] on label "รุ่น Techmax (มี YECVT)" at bounding box center [129, 202] width 94 height 11
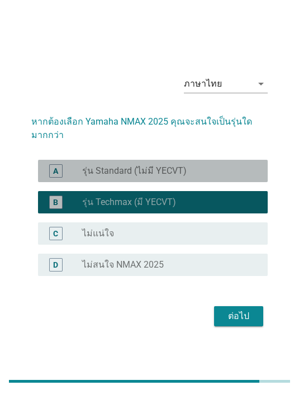
click at [199, 177] on div "radio_button_unchecked รุ่น Standard (ไม่มี YECVT)" at bounding box center [166, 170] width 168 height 11
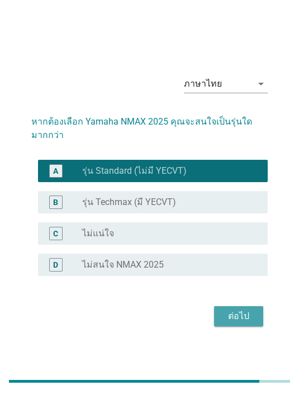
click at [242, 323] on div "ต่อไป" at bounding box center [238, 315] width 31 height 13
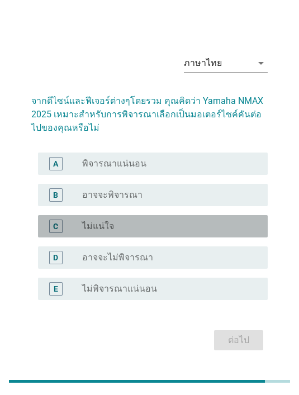
click at [213, 232] on div "radio_button_unchecked ไม่แน่ใจ" at bounding box center [166, 226] width 168 height 11
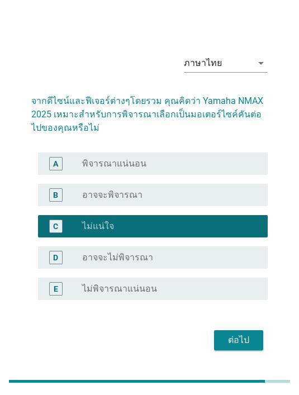
click at [242, 347] on div "ต่อไป" at bounding box center [238, 340] width 31 height 13
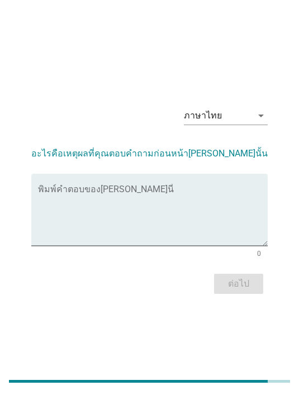
click at [148, 203] on div "พิมพ์คำตอบของ[PERSON_NAME]นี่" at bounding box center [153, 210] width 230 height 72
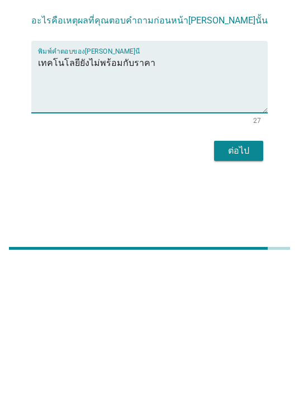
click at [47, 187] on textarea "เทคโนโลยียังไม่พร้อมกับราคา" at bounding box center [153, 216] width 230 height 59
click at [45, 187] on textarea "เทคโนโลยียังไม่พร้อมกับราคา" at bounding box center [153, 216] width 230 height 59
click at [179, 187] on textarea "เทคโนโลยียังไม่พร้อมกับราคา" at bounding box center [153, 216] width 230 height 59
click at [107, 187] on textarea "เทคโนโลยียังไม่พร้อมกับราคา" at bounding box center [153, 216] width 230 height 59
click at [110, 187] on textarea "เทคโนโลยียังไม่พร้อมกับราคา" at bounding box center [153, 216] width 230 height 59
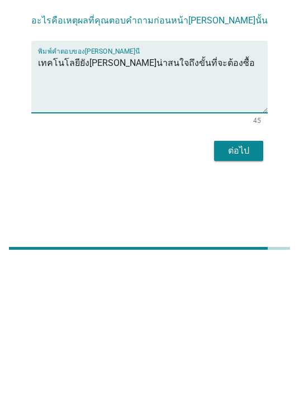
type textarea "เทคโนโลยียังไม่ได้น่าสนใจถึงขั้นที่จะต้องซื้อ"
click at [240, 277] on div "ต่อไป" at bounding box center [238, 283] width 31 height 13
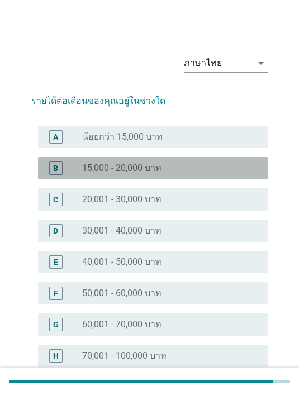
click at [171, 161] on div "radio_button_unchecked 15,000 - 20,000 บาท" at bounding box center [170, 167] width 177 height 13
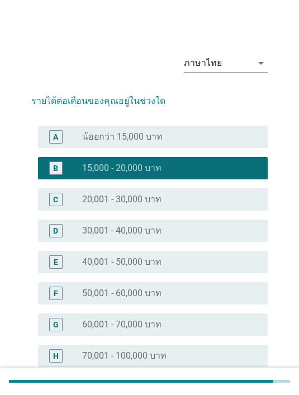
scroll to position [93, 0]
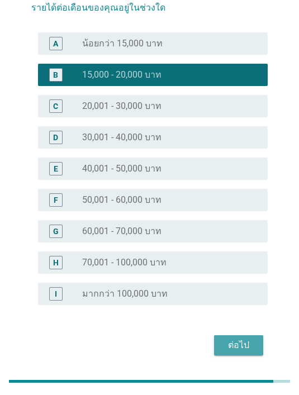
click at [251, 344] on div "ต่อไป" at bounding box center [238, 345] width 31 height 13
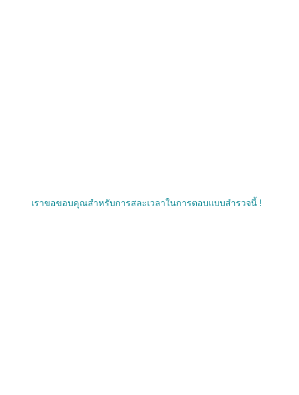
scroll to position [35, 0]
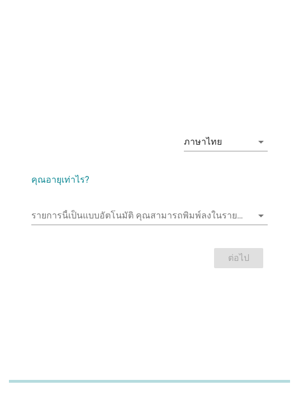
click at [100, 225] on input "รายการนี้เป็นแบบอัตโนมัติ คุณสามารถพิมพ์ลงในรายการนี้" at bounding box center [141, 216] width 221 height 18
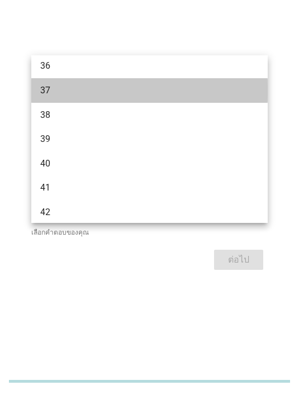
scroll to position [445, 0]
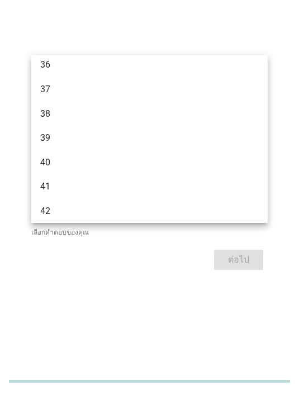
click at [89, 141] on div "39" at bounding box center [140, 137] width 200 height 13
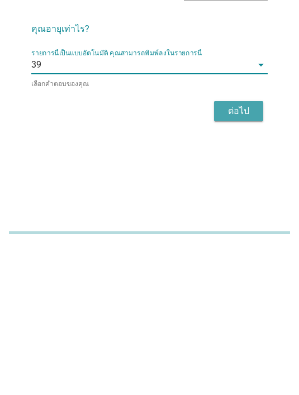
click at [233, 253] on div "ต่อไป" at bounding box center [238, 259] width 31 height 13
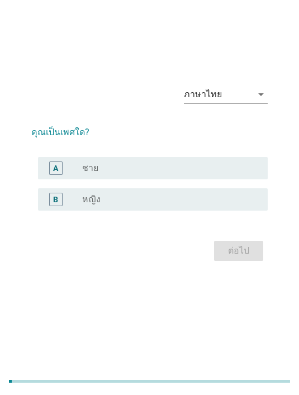
scroll to position [0, 0]
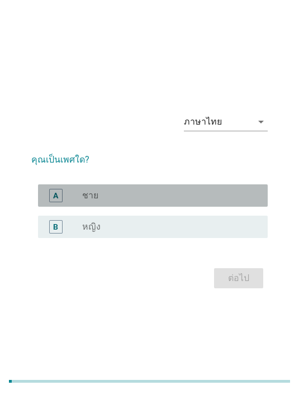
click at [117, 205] on div "A radio_button_unchecked ชาย" at bounding box center [153, 195] width 230 height 22
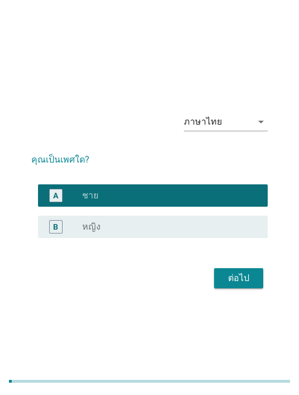
click at [246, 285] on div "ต่อไป" at bounding box center [238, 278] width 31 height 13
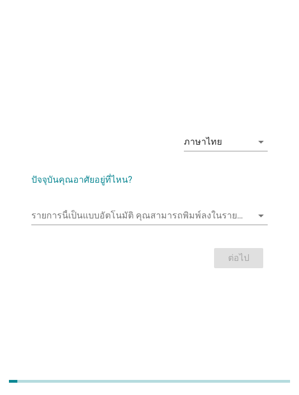
click at [212, 225] on input "รายการนี้เป็นแบบอัตโนมัติ คุณสามารถพิมพ์ลงในรายการนี้" at bounding box center [141, 216] width 221 height 18
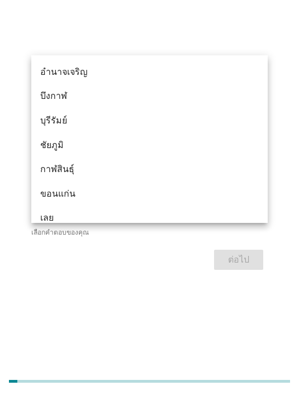
type input "ชล"
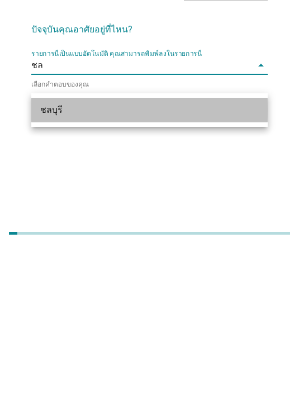
click at [81, 246] on div "ชลบุรี" at bounding box center [149, 258] width 236 height 25
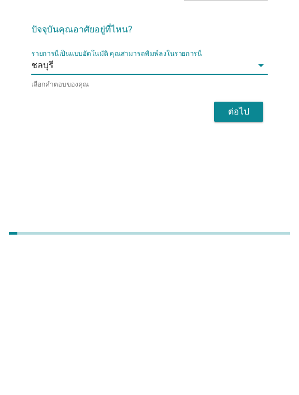
click at [231, 253] on div "ต่อไป" at bounding box center [238, 259] width 31 height 13
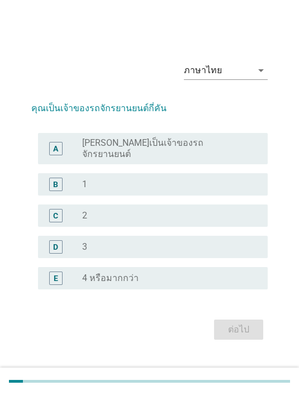
click at [127, 196] on div "B radio_button_unchecked 1" at bounding box center [153, 184] width 230 height 22
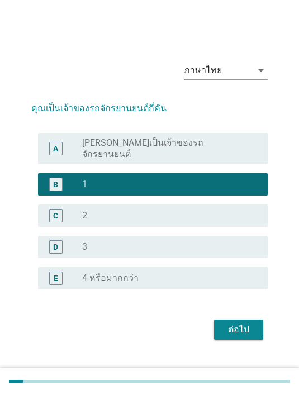
click at [241, 334] on button "ต่อไป" at bounding box center [238, 330] width 49 height 20
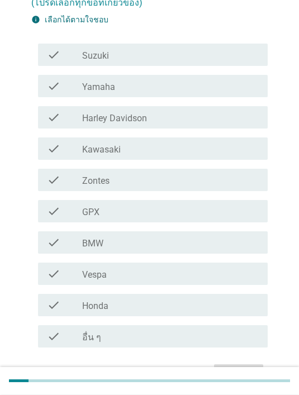
scroll to position [111, 0]
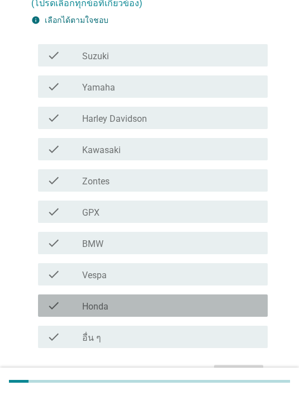
click at [142, 310] on div "check_box_outline_blank Honda" at bounding box center [170, 305] width 177 height 13
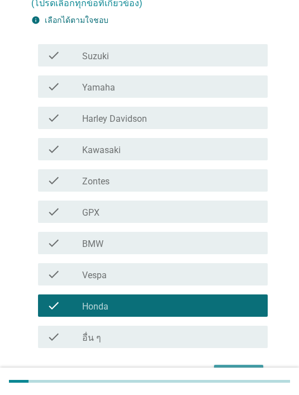
click at [245, 376] on div "ต่อไป" at bounding box center [238, 374] width 31 height 13
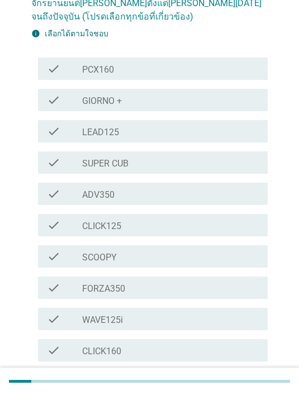
scroll to position [0, 0]
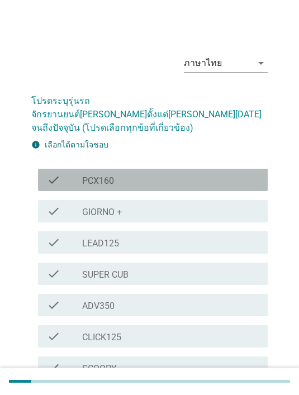
click at [138, 173] on div "check_box_outline_blank PCX160" at bounding box center [170, 179] width 177 height 13
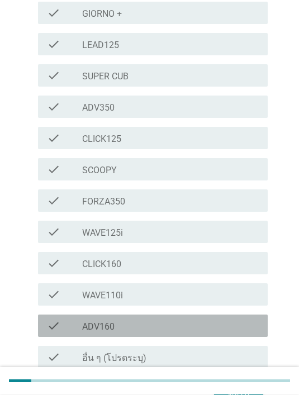
scroll to position [235, 0]
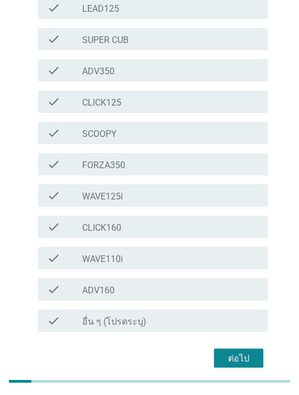
click at [247, 352] on div "ต่อไป" at bounding box center [238, 358] width 31 height 13
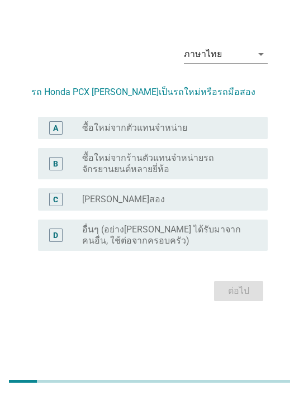
scroll to position [0, 0]
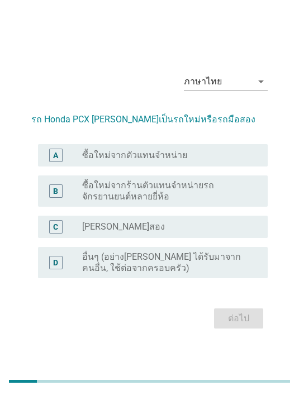
click at [174, 161] on label "ซื้อใหม่จากตัวแทนจำหน่าย" at bounding box center [134, 155] width 105 height 11
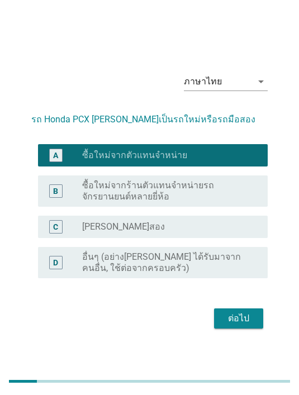
click at [208, 202] on label "ซื้อใหม่จากร้านตัวแทนจำหน่ายรถจักรยานยนต์หลายยี่ห้อ" at bounding box center [166, 191] width 168 height 22
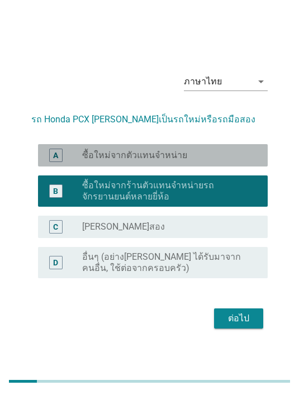
click at [172, 161] on label "ซื้อใหม่จากตัวแทนจำหน่าย" at bounding box center [134, 155] width 105 height 11
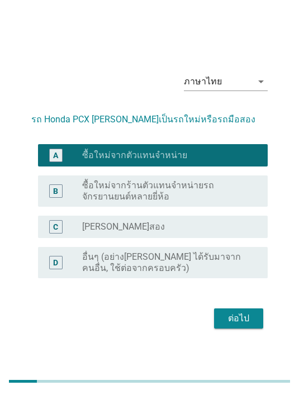
click at [237, 325] on div "ต่อไป" at bounding box center [238, 318] width 31 height 13
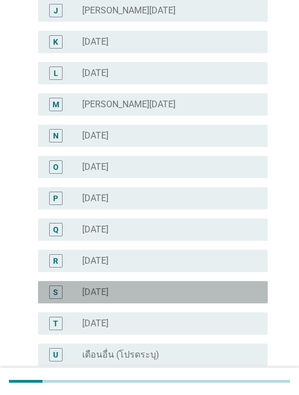
scroll to position [461, 0]
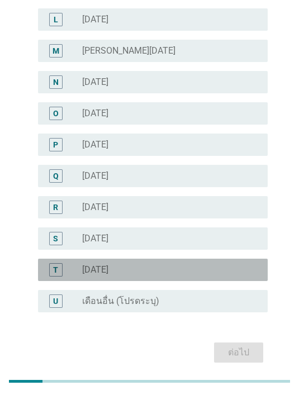
click at [108, 272] on label "[DATE]" at bounding box center [95, 269] width 26 height 11
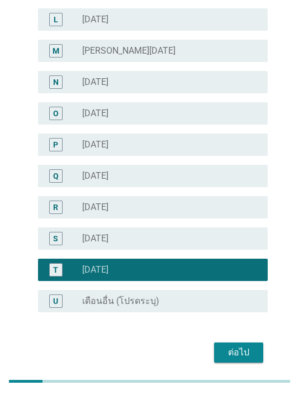
click at [243, 352] on div "ต่อไป" at bounding box center [238, 352] width 31 height 13
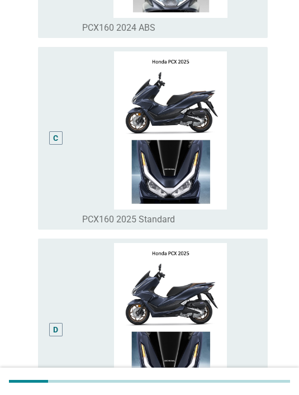
scroll to position [0, 0]
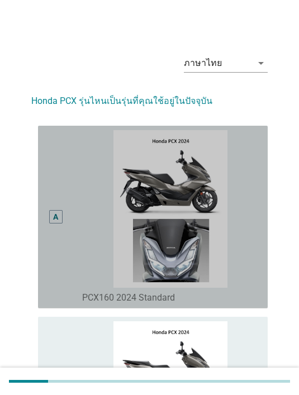
click at [58, 218] on div "A" at bounding box center [55, 216] width 13 height 13
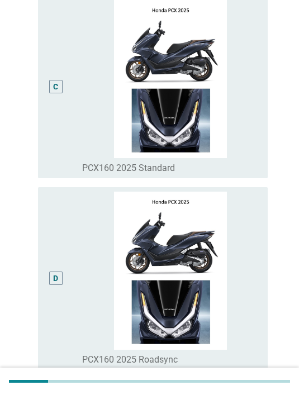
scroll to position [635, 0]
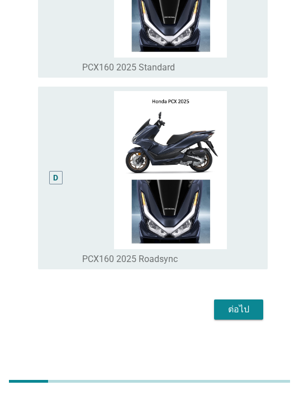
click at [246, 316] on div "ต่อไป" at bounding box center [238, 309] width 31 height 13
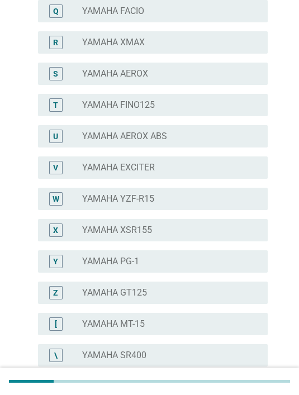
scroll to position [0, 0]
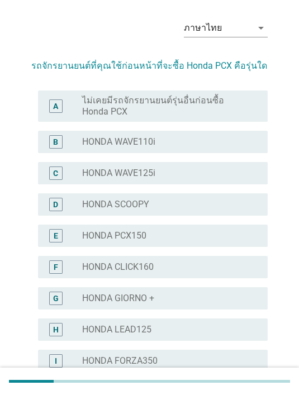
click at [177, 92] on div "A radio_button_unchecked ไม่เคยมีรถจักรยานยนต์รุ่นอื่นก่อนซื้อ Honda PCX" at bounding box center [153, 106] width 230 height 31
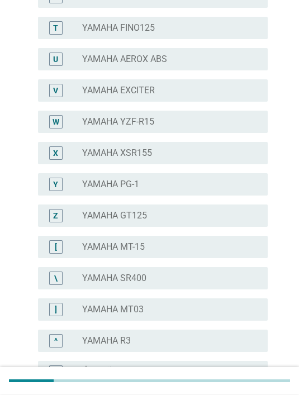
scroll to position [791, 0]
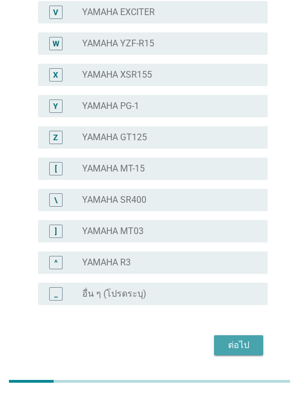
click at [245, 339] on div "ต่อไป" at bounding box center [238, 345] width 31 height 13
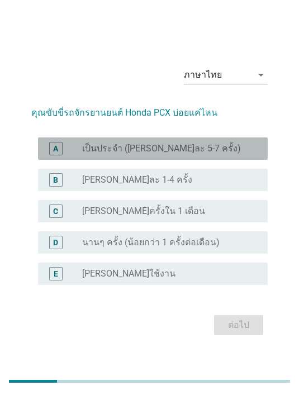
click at [203, 154] on div "radio_button_unchecked เป็นประจำ ([PERSON_NAME]ละ 5-7 ครั้ง)" at bounding box center [166, 148] width 168 height 11
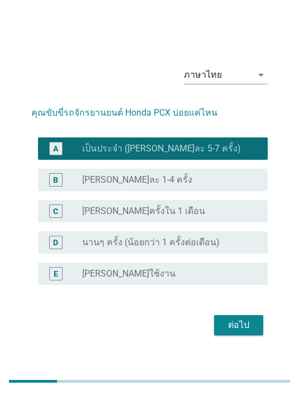
click at [237, 333] on button "ต่อไป" at bounding box center [238, 325] width 49 height 20
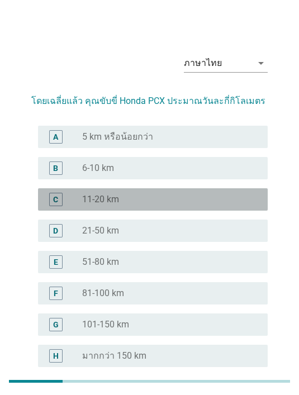
click at [204, 194] on div "radio_button_unchecked 11-20 km" at bounding box center [166, 199] width 168 height 11
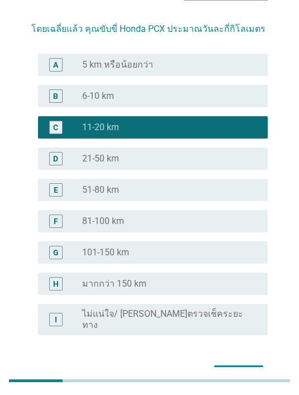
scroll to position [93, 0]
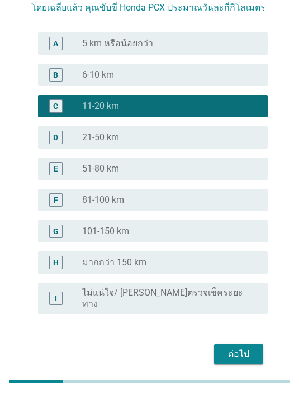
click at [235, 347] on div "ต่อไป" at bounding box center [238, 353] width 31 height 13
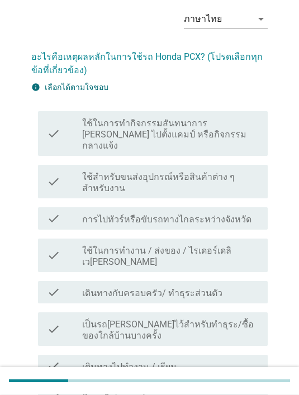
scroll to position [44, 0]
click at [217, 172] on label "ใช้สำหรับขนส่งอุปกรณ์หรือสินค้าต่าง ๆ สำหรับงาน" at bounding box center [170, 183] width 177 height 22
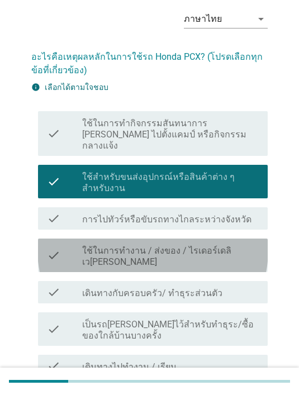
click at [227, 245] on label "ใช้ในการทำงาน / ส่งของ / ไรเดอร์เดลิเว[PERSON_NAME]" at bounding box center [170, 256] width 177 height 22
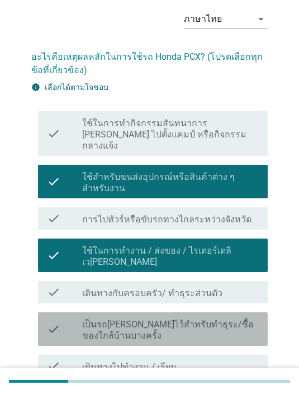
click at [235, 319] on label "เป็นรถ[PERSON_NAME]ไว้สำหรับทำธุระ/ซื้อของใกล้บ้านบางครั้ง" at bounding box center [170, 330] width 177 height 22
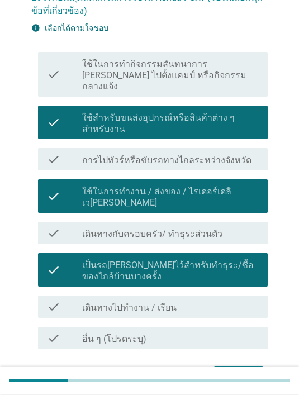
scroll to position [112, 0]
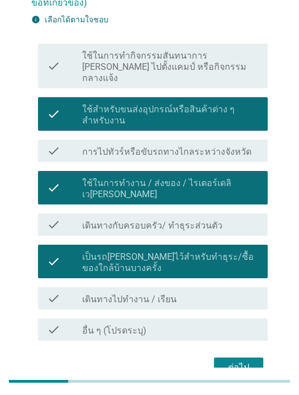
click at [212, 292] on div "check_box_outline_blank เดินทางไปทำงาน / เรียน" at bounding box center [170, 298] width 177 height 13
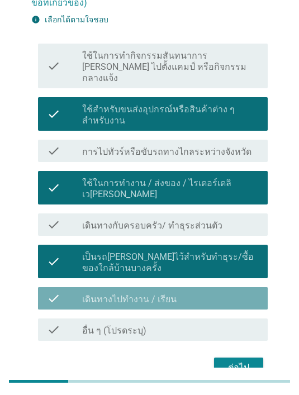
click at [246, 361] on div "ต่อไป" at bounding box center [238, 367] width 31 height 13
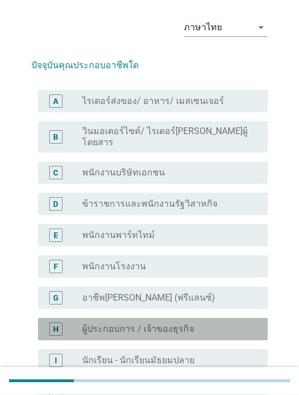
scroll to position [36, 0]
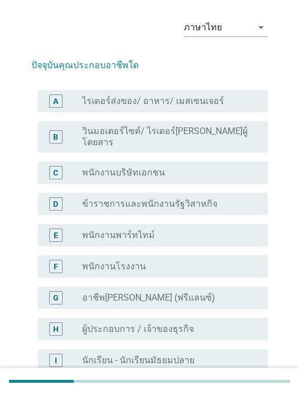
click at [236, 323] on div "radio_button_unchecked ผู้ประกอบการ / เจ้าของธุรกิจ" at bounding box center [166, 328] width 168 height 11
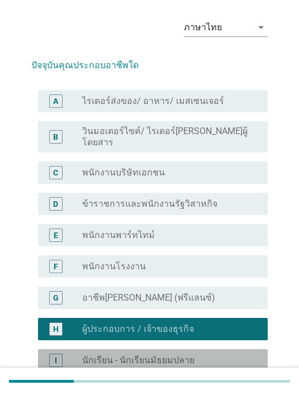
click at [232, 355] on div "radio_button_unchecked นักเรียน - นักเรียนมัธยมปลาย" at bounding box center [166, 360] width 168 height 11
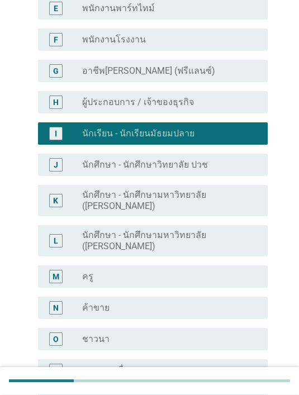
scroll to position [263, 0]
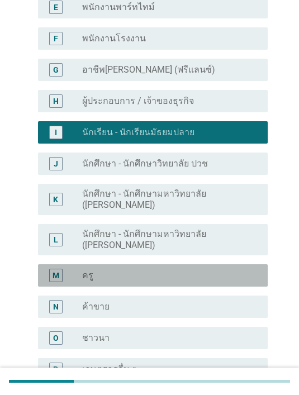
click at [226, 264] on div "M radio_button_unchecked ครู" at bounding box center [153, 275] width 230 height 22
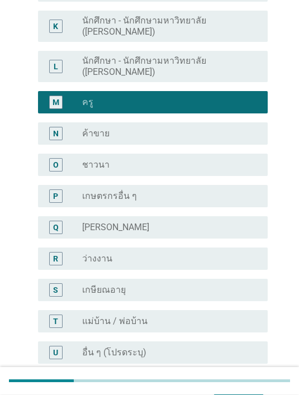
scroll to position [469, 0]
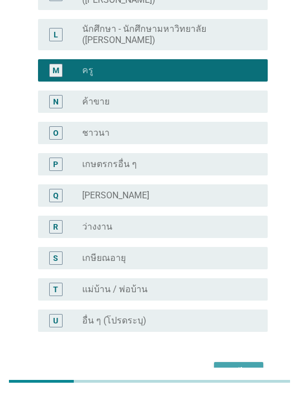
click at [246, 365] on div "ต่อไป" at bounding box center [238, 371] width 31 height 13
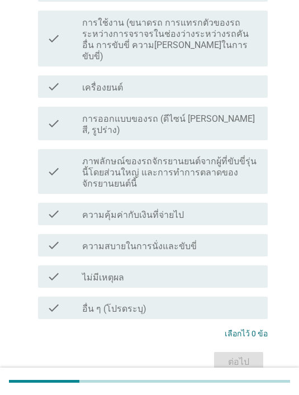
scroll to position [0, 0]
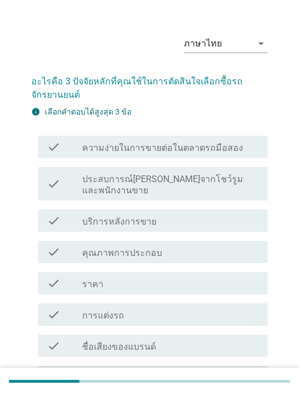
click at [208, 277] on div "check_box_outline_blank ราคา" at bounding box center [170, 283] width 177 height 13
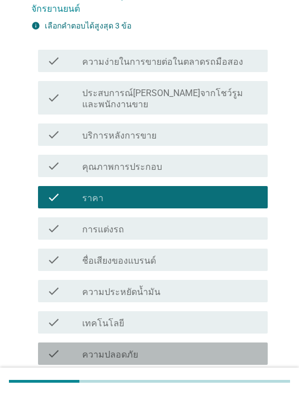
scroll to position [109, 0]
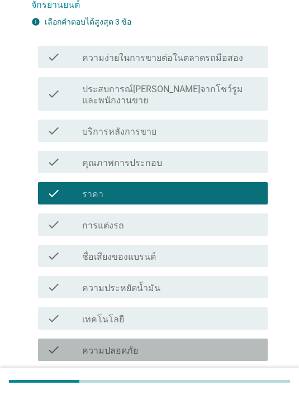
click at [189, 343] on div "check_box_outline_blank ความปลอดภัย" at bounding box center [170, 349] width 177 height 13
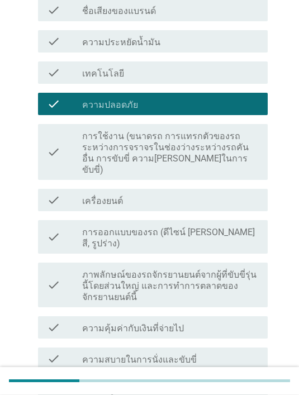
scroll to position [355, 0]
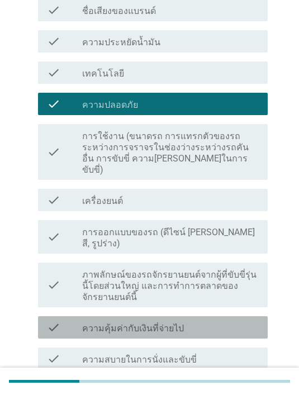
click at [232, 321] on div "check_box_outline_blank ความคุ้มค่ากับเงินที่จ่ายไป" at bounding box center [170, 327] width 177 height 13
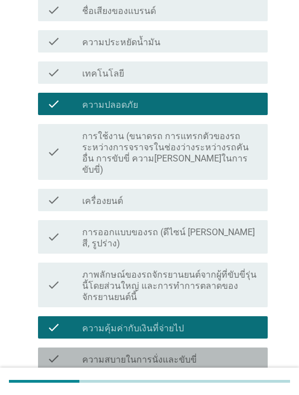
click at [232, 352] on div "check_box_outline_blank ความสบายในการนั่งและขับขี่" at bounding box center [170, 358] width 177 height 13
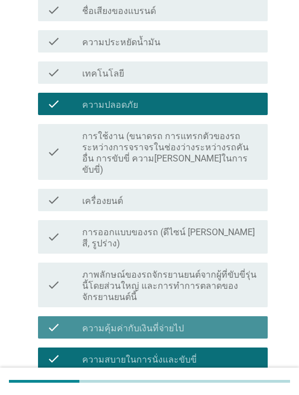
click at [241, 321] on div "check_box_outline_blank ความคุ้มค่ากับเงินที่จ่ายไป" at bounding box center [170, 327] width 177 height 13
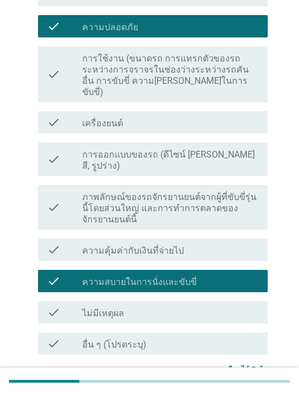
scroll to position [452, 0]
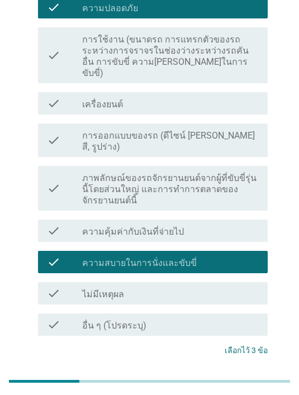
click at [241, 372] on div "ต่อไป" at bounding box center [238, 378] width 31 height 13
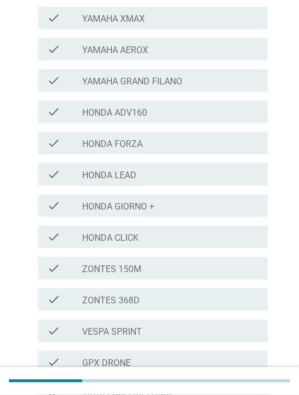
scroll to position [193, 0]
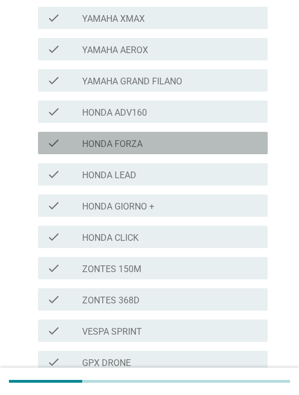
click at [192, 146] on div "check_box_outline_blank HONDA FORZA" at bounding box center [170, 142] width 177 height 13
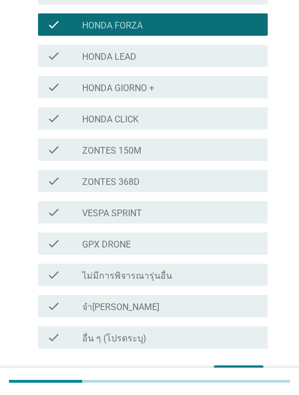
scroll to position [342, 0]
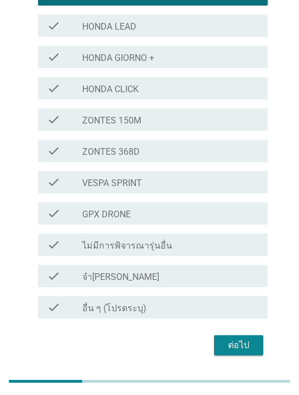
click at [243, 346] on div "ต่อไป" at bounding box center [238, 345] width 31 height 13
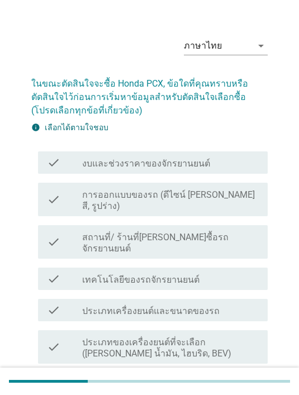
scroll to position [34, 0]
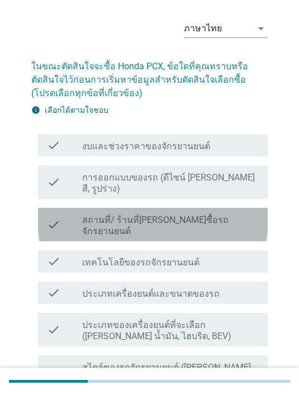
click at [230, 215] on label "สถานที่/ ร้านที่[PERSON_NAME]ซื้อรถจักรยานยนต์" at bounding box center [170, 226] width 177 height 22
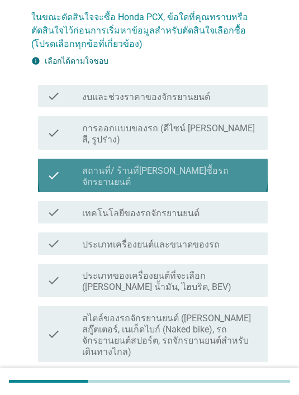
scroll to position [98, 0]
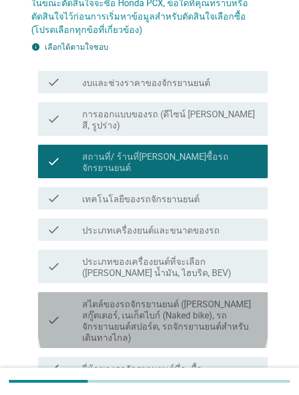
click at [244, 309] on label "สไตล์ของรถจักรยานยนต์ ([PERSON_NAME] สกู๊ตเตอร์, เนเก็ดไบก์ (Naked bike), รถจัก…" at bounding box center [170, 321] width 177 height 45
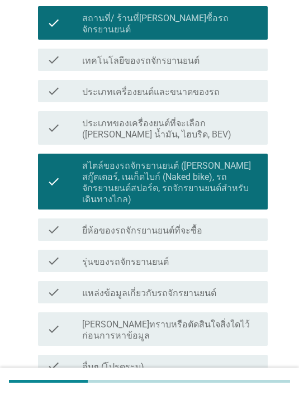
scroll to position [250, 0]
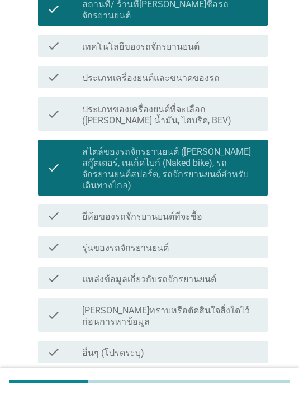
click at [245, 272] on div "check_box_outline_blank แหล่งข้อมูลเกี่ยวกับรถจักรยานยนต์" at bounding box center [170, 278] width 177 height 13
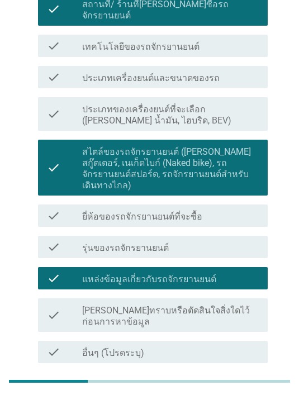
click at [262, 380] on button "ต่อไป" at bounding box center [238, 390] width 49 height 20
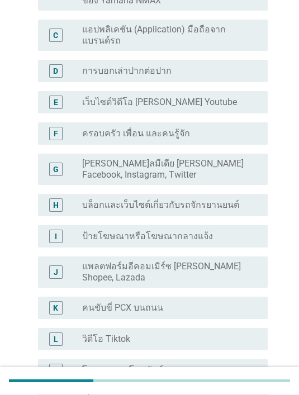
scroll to position [223, 0]
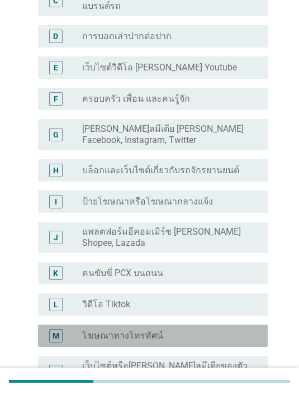
click at [222, 330] on div "radio_button_unchecked โฆษณาทางโทรทัศน์" at bounding box center [166, 335] width 168 height 11
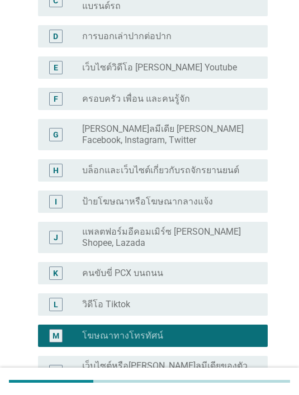
click at [246, 263] on div "K radio_button_unchecked คนขับขี่ PCX บนถนน" at bounding box center [153, 273] width 230 height 22
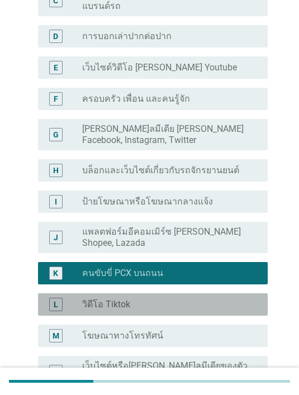
click at [239, 299] on div "radio_button_unchecked วิดีโอ Tiktok" at bounding box center [166, 304] width 168 height 11
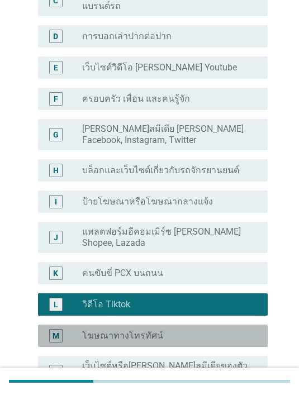
click at [244, 330] on div "radio_button_unchecked โฆษณาทางโทรทัศน์" at bounding box center [166, 335] width 168 height 11
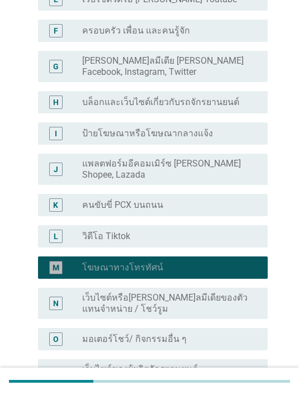
scroll to position [420, 0]
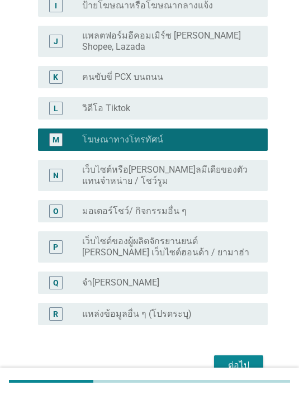
click at [242, 359] on div "ต่อไป" at bounding box center [238, 365] width 31 height 13
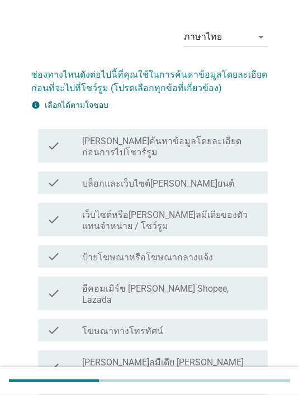
scroll to position [26, 0]
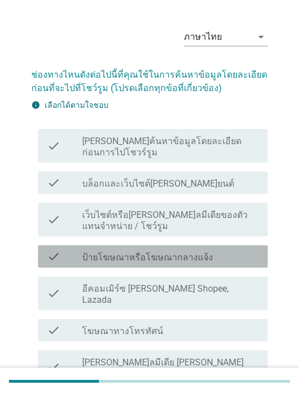
click at [210, 250] on div "check_box_outline_blank ป้ายโฆษณาหรือโฆษณากลางแจ้ง" at bounding box center [170, 256] width 177 height 13
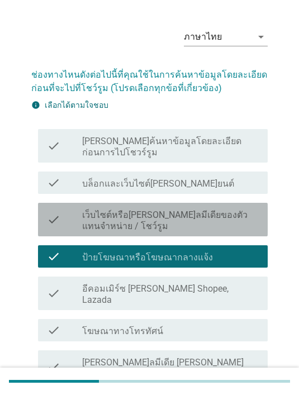
click at [227, 210] on label "เว็บไซต์หรือ[PERSON_NAME]ลมีเดียของตัวแทนจําหน่าย / โชว์รูม" at bounding box center [170, 220] width 177 height 22
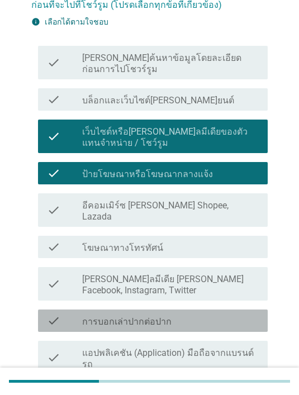
click at [234, 314] on div "check_box_outline_blank การบอกเล่าปากต่อปาก" at bounding box center [170, 320] width 177 height 13
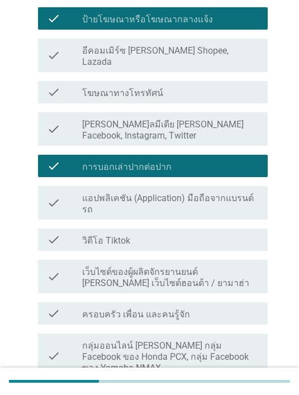
click at [243, 233] on div "check_box_outline_blank วิดีโอ Tiktok" at bounding box center [170, 239] width 177 height 13
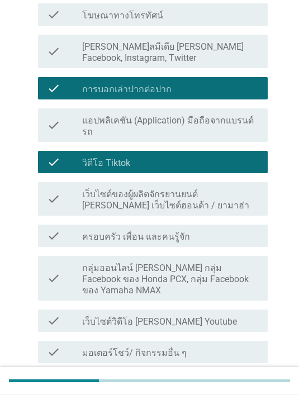
scroll to position [373, 0]
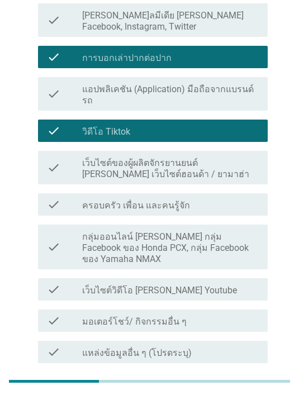
click at [238, 380] on button "ต่อไป" at bounding box center [238, 390] width 49 height 20
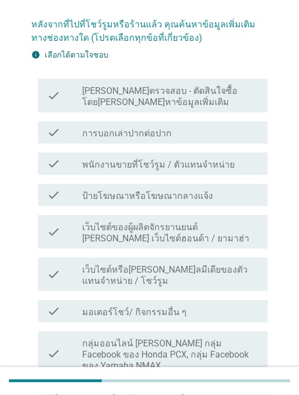
scroll to position [77, 0]
click at [179, 159] on label "พนักงานขายที่โชว์รูม / ตัวแทนจำหน่าย" at bounding box center [158, 164] width 153 height 11
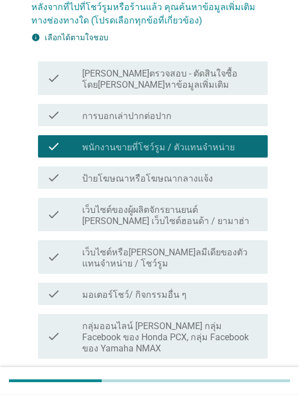
scroll to position [94, 0]
click at [177, 285] on div "check check_box_outline_blank มอเตอร์โชว์/ กิจกรรมอื่น ๆ" at bounding box center [153, 294] width 230 height 22
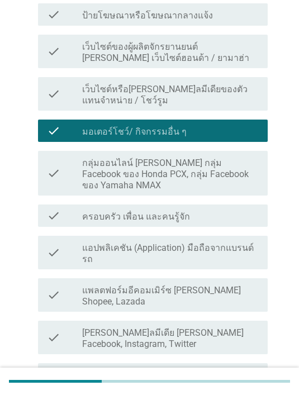
scroll to position [272, 0]
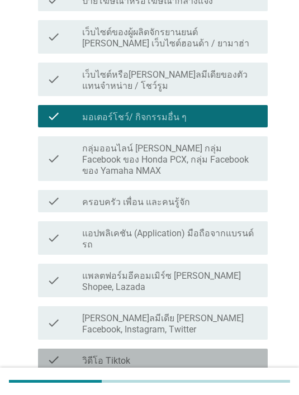
click at [189, 349] on div "check check_box_outline_blank วิดีโอ Tiktok" at bounding box center [153, 360] width 230 height 22
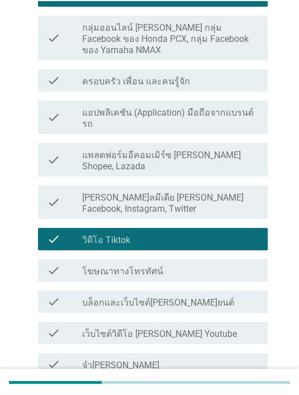
scroll to position [392, 0]
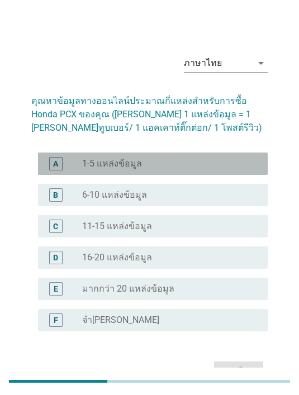
click at [168, 170] on div "radio_button_unchecked 1-5 แหล่งข้อมูล" at bounding box center [170, 163] width 177 height 13
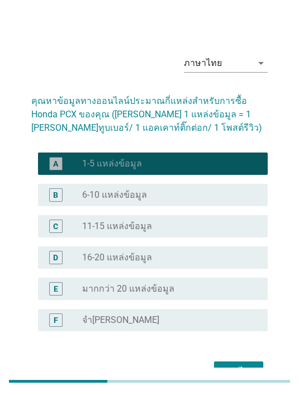
click at [239, 373] on div "ต่อไป" at bounding box center [238, 371] width 31 height 13
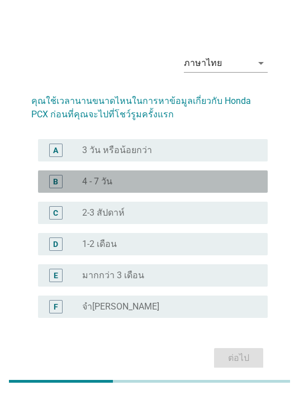
click at [175, 187] on div "radio_button_unchecked 4 - 7 วัน" at bounding box center [166, 181] width 168 height 11
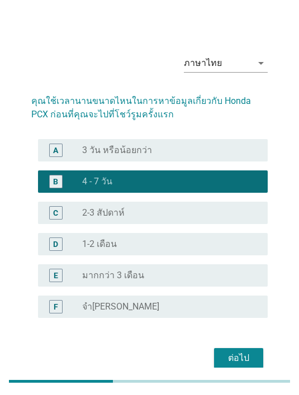
click at [235, 365] on div "ต่อไป" at bounding box center [238, 357] width 31 height 13
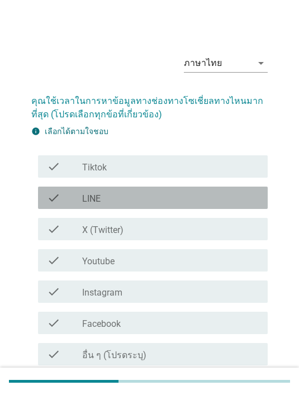
click at [150, 202] on div "check_box_outline_blank LINE" at bounding box center [170, 197] width 177 height 13
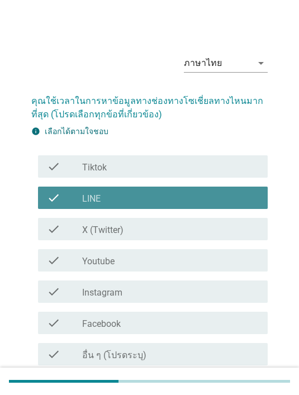
click at [150, 204] on div "check_box_outline_blank LINE" at bounding box center [170, 197] width 177 height 13
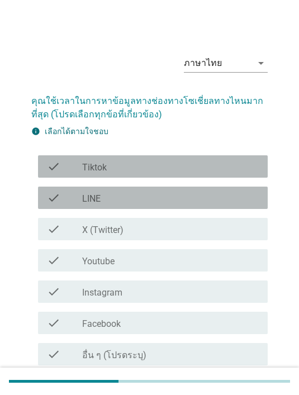
click at [170, 169] on div "check_box_outline_blank Tiktok" at bounding box center [170, 166] width 177 height 13
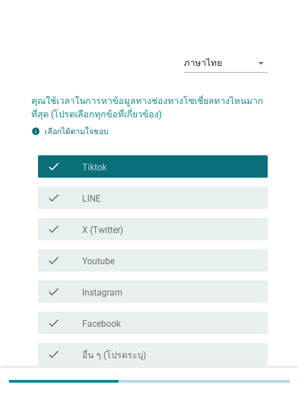
click at [151, 259] on div "check_box_outline_blank Youtube" at bounding box center [170, 260] width 177 height 13
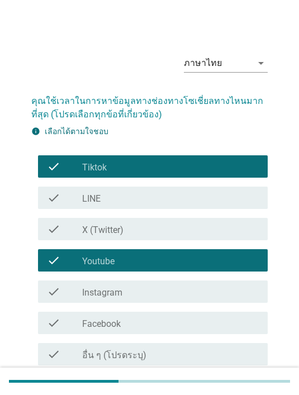
click at [239, 386] on div "ต่อไป" at bounding box center [238, 391] width 31 height 13
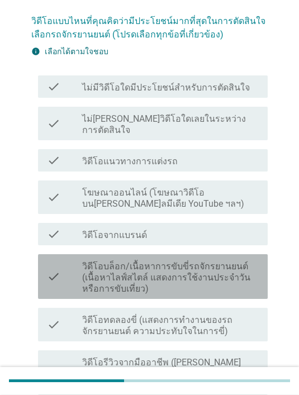
scroll to position [80, 0]
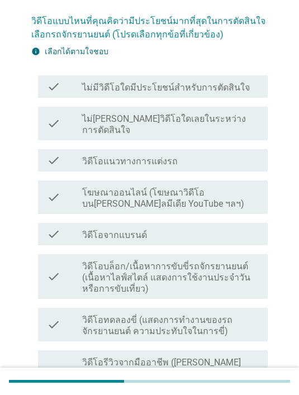
click at [196, 316] on label "วิดีโอทดลองขี่ (แสดงการทํางานของรถจักรยานยนต์ ความประทับใจในการขี่)" at bounding box center [170, 326] width 177 height 22
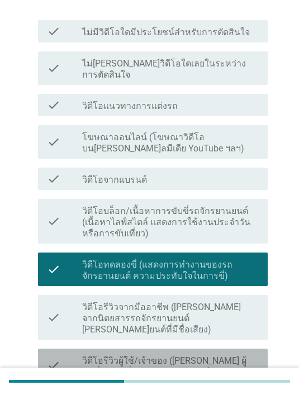
click at [187, 355] on label "วิดีโอรีวิวผู้ใช้/เจ้าของ ([PERSON_NAME] ผู้ขับขี่ตัวจริงที่แบ่งปันประสบการณ์ระ…" at bounding box center [170, 366] width 177 height 22
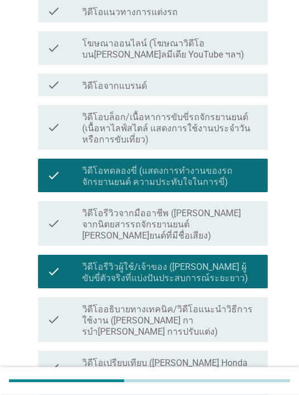
scroll to position [229, 0]
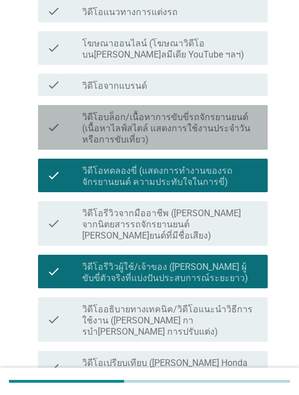
click at [206, 113] on label "วิดีโอบล็อก/เนื้อหาการขับขี่รถจักรยานยนต์ (เนื้อหาไลฟ์สไตล์ แสดงการใช้งานประจํา…" at bounding box center [170, 129] width 177 height 34
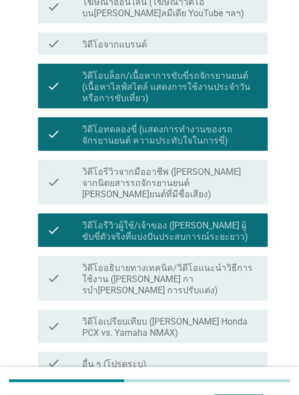
scroll to position [270, 0]
click at [248, 394] on div "ต่อไป" at bounding box center [238, 400] width 31 height 13
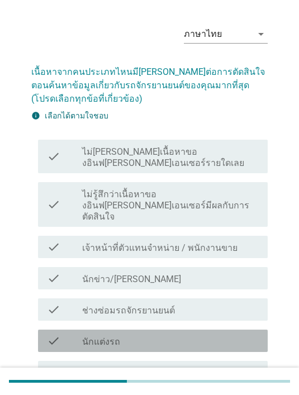
click at [187, 330] on div "check check_box_outline_blank นักแต่งรถ" at bounding box center [153, 341] width 230 height 22
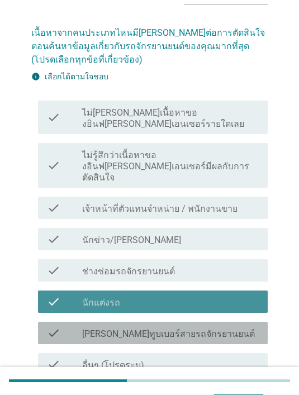
scroll to position [71, 0]
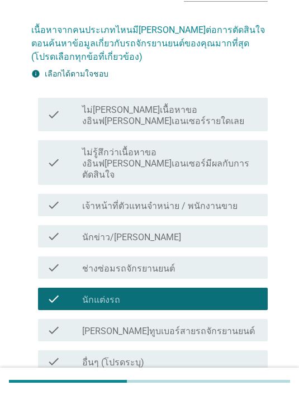
click at [212, 323] on div "check_box_outline_blank [PERSON_NAME]ทูบเบอร์สายรถจักรยานยนต์" at bounding box center [170, 329] width 177 height 13
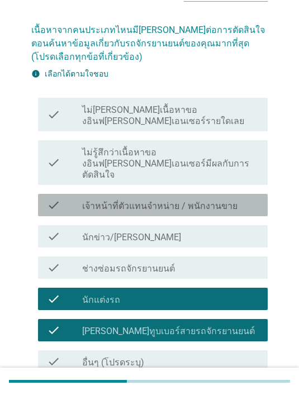
click at [222, 201] on label "เจ้าหน้าที่ตัวแทนจําหน่าย / พนักงานขาย" at bounding box center [159, 206] width 155 height 11
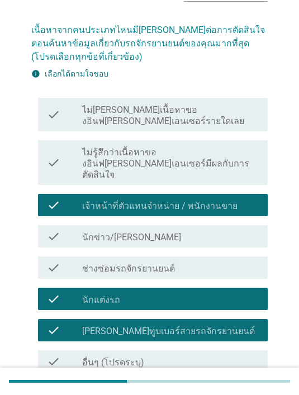
click at [244, 393] on div "ต่อไป" at bounding box center [238, 399] width 31 height 13
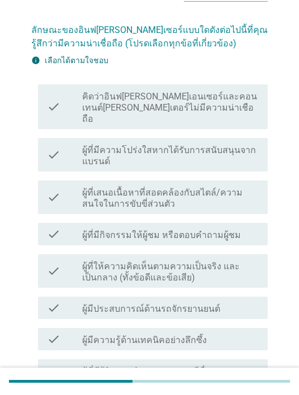
scroll to position [0, 0]
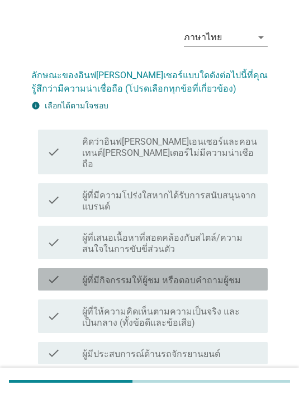
click at [220, 275] on label "ผู้ที่มีกิจกรรมให้ผู้ชม หรือตอบคำถามผู้ชม" at bounding box center [161, 280] width 159 height 11
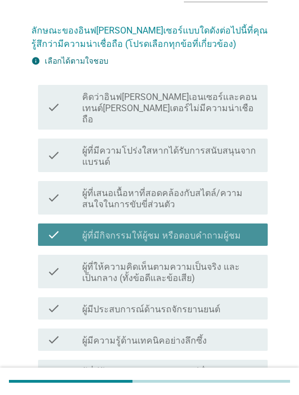
scroll to position [94, 0]
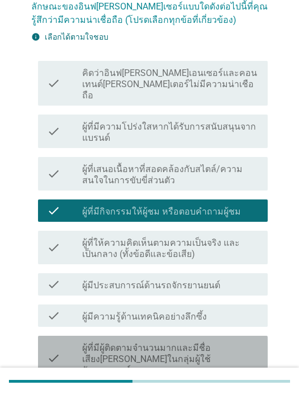
click at [200, 342] on label "ผู้ที่มีผู้ติดตามจํานวนมากและมีชื่อเสียง[PERSON_NAME]ในกลุ่มผู้ใช้จักรยานยนต์" at bounding box center [170, 359] width 177 height 34
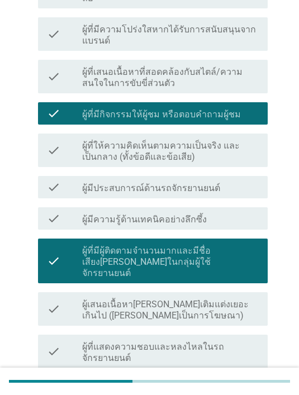
click at [230, 341] on label "ผู้ที่แสดงความชอบและหลงไหลในรถจักรยานยนต์" at bounding box center [170, 352] width 177 height 22
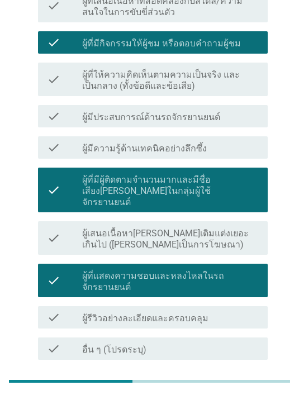
scroll to position [277, 0]
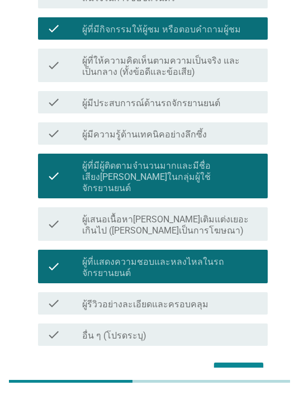
click at [241, 363] on button "ต่อไป" at bounding box center [238, 373] width 49 height 20
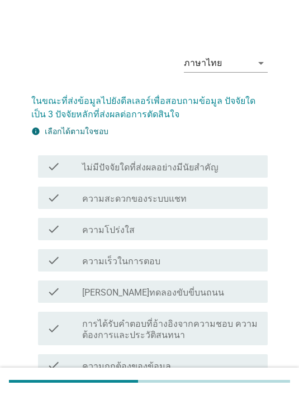
click at [205, 227] on div "check_box_outline_blank ความโปร่งใส" at bounding box center [170, 228] width 177 height 13
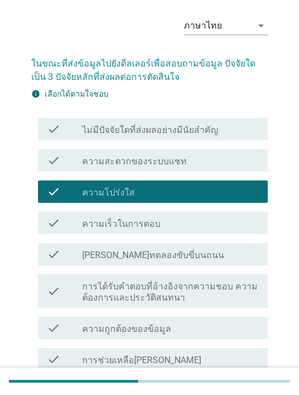
click at [213, 282] on label "การได้รับคำตอบที่อ้างอิงจากความชอบ ความต้องการและประวัติสนทนา" at bounding box center [170, 292] width 177 height 22
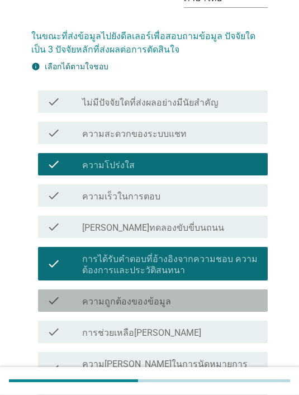
scroll to position [79, 0]
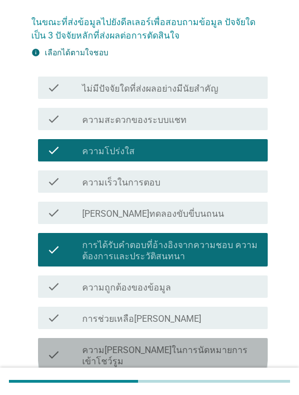
click at [209, 347] on label "ความ[PERSON_NAME]ในการนัดหมายการเข้าโชว์รูม" at bounding box center [170, 356] width 177 height 22
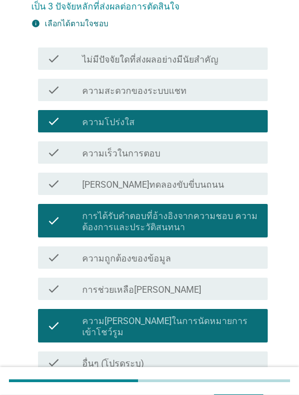
scroll to position [152, 0]
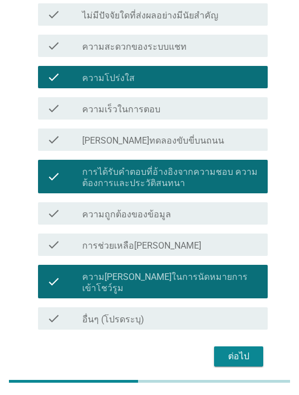
click at [251, 350] on div "ต่อไป" at bounding box center [238, 356] width 31 height 13
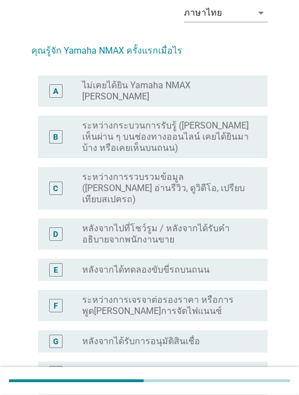
scroll to position [50, 0]
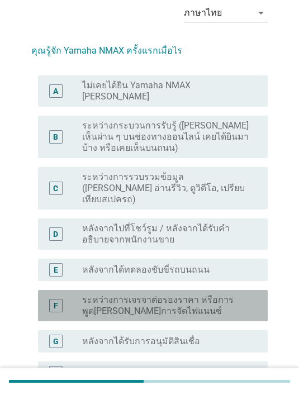
click at [188, 294] on label "ระหว่างการเจรจาต่อรองราคา หรือการพูด[PERSON_NAME]การจัดไฟแนนซ์" at bounding box center [166, 305] width 168 height 22
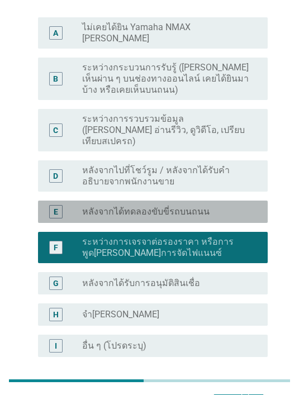
scroll to position [98, 0]
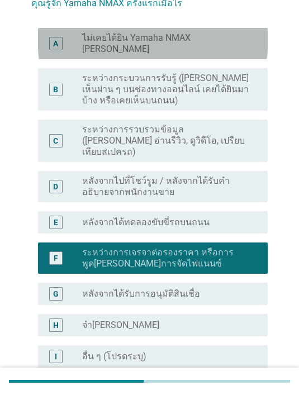
click at [216, 44] on label "ไม่เคยได้ยิน Yamaha NMAX [PERSON_NAME]" at bounding box center [166, 43] width 168 height 22
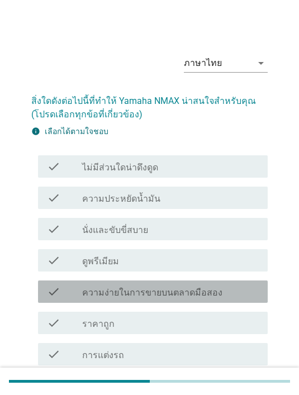
click at [204, 291] on label "ความง่ายในการขายบนตลาดมือสอง" at bounding box center [152, 292] width 140 height 11
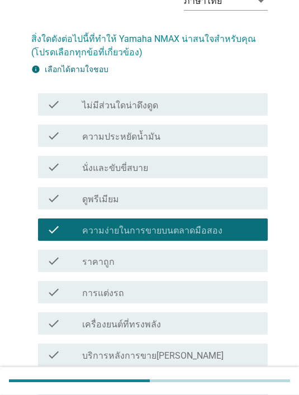
scroll to position [62, 0]
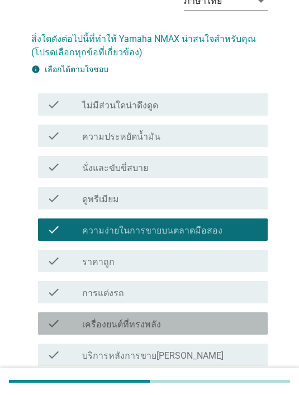
click at [204, 318] on div "check_box_outline_blank เครื่องยนต์ที่ทรงพลัง" at bounding box center [170, 323] width 177 height 13
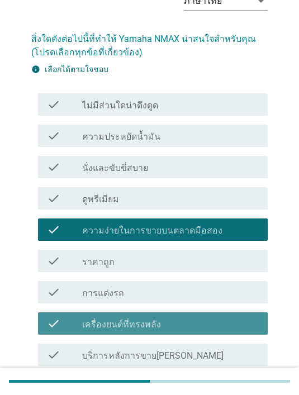
click at [223, 232] on div "check_box ความง่ายในการขายบนตลาดมือสอง" at bounding box center [170, 229] width 177 height 13
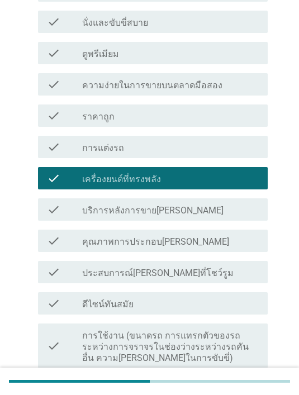
scroll to position [208, 0]
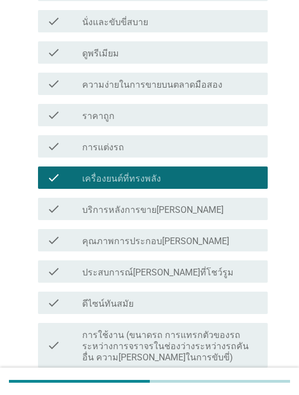
click at [212, 273] on div "check_box_outline_blank ประสบการณ์[PERSON_NAME]ที่โชว์รูม" at bounding box center [170, 271] width 177 height 13
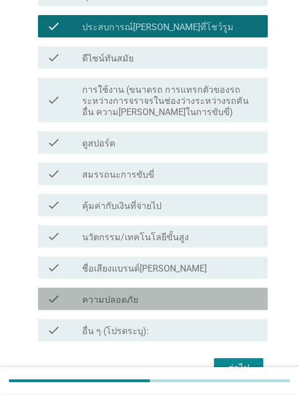
scroll to position [453, 0]
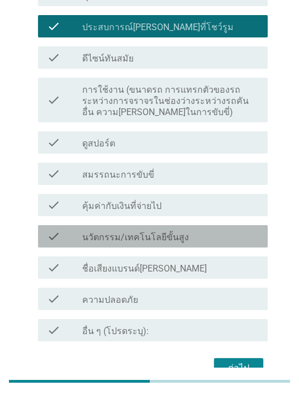
click at [222, 237] on div "check_box_outline_blank นวัตกรรม/เทคโนโลยีขั้นสูง" at bounding box center [170, 236] width 177 height 13
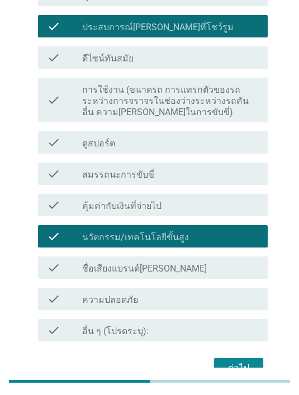
click at [244, 360] on button "ต่อไป" at bounding box center [238, 368] width 49 height 20
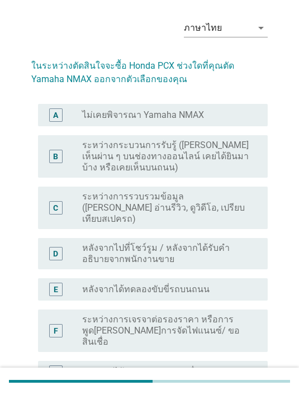
click at [209, 203] on label "ระหว่างการรวบรวมข้อมูล ([PERSON_NAME] อ่านรีวิว, ดูวิดีโอ, เปรียบเทียบสเปครถ)" at bounding box center [166, 208] width 168 height 34
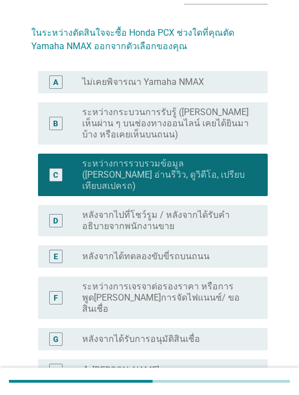
click at [220, 281] on label "ระหว่างการเจรจาต่อรองราคา หรือการพูด[PERSON_NAME]การจัดไฟแนนซ์/ ขอสินเชื่อ" at bounding box center [166, 298] width 168 height 34
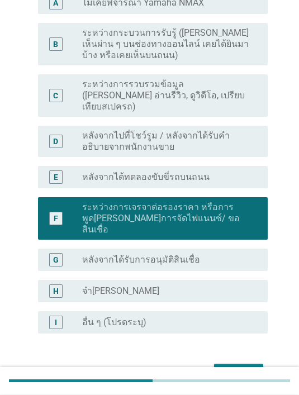
scroll to position [147, 0]
click at [239, 364] on button "ต่อไป" at bounding box center [238, 374] width 49 height 20
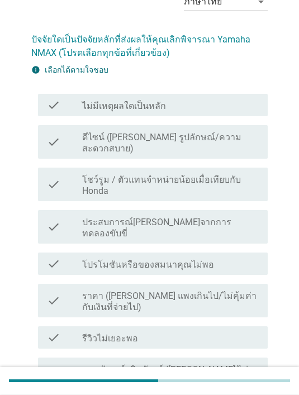
scroll to position [61, 0]
click at [213, 217] on label "ประสบการณ์[PERSON_NAME]จากการทดลองขับขี่" at bounding box center [170, 228] width 177 height 22
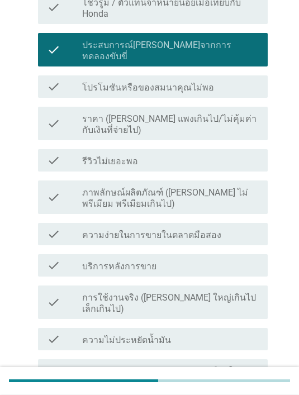
scroll to position [239, 0]
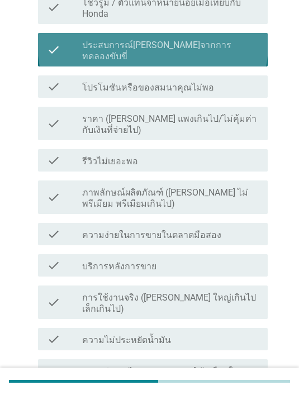
click at [202, 40] on label "ประสบการณ์[PERSON_NAME]จากการทดลองขับขี่" at bounding box center [170, 51] width 177 height 22
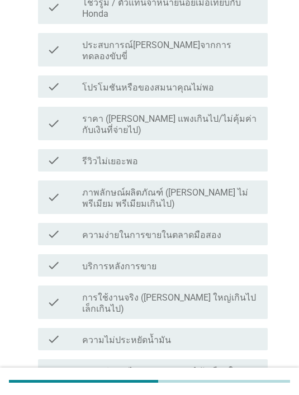
click at [209, 176] on div "check check_box_outline_blank ภาพลักษณ์ผลิตภัณฑ์ ([PERSON_NAME] ไม่พรีเมียม พรี…" at bounding box center [149, 197] width 236 height 42
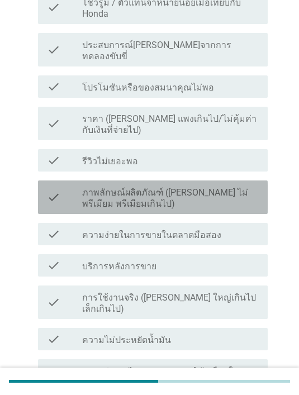
click at [221, 187] on label "ภาพลักษณ์ผลิตภัณฑ์ ([PERSON_NAME] ไม่พรีเมียม พรีเมียมเกินไป)" at bounding box center [170, 198] width 177 height 22
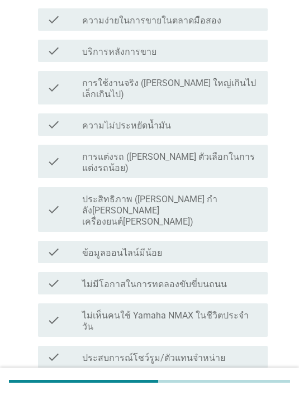
scroll to position [655, 0]
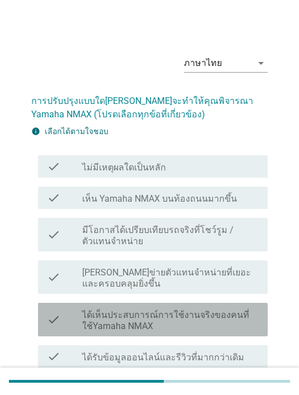
click at [185, 312] on label "ได้เห็นประสบการณ์การใช้งานจริงของคนที่ใช้Yamaha NMAX" at bounding box center [170, 320] width 177 height 22
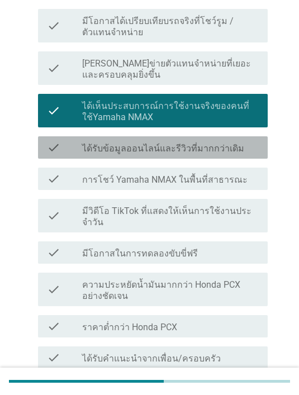
scroll to position [418, 0]
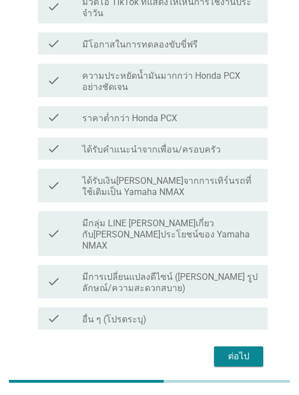
click at [245, 350] on div "ต่อไป" at bounding box center [238, 356] width 31 height 13
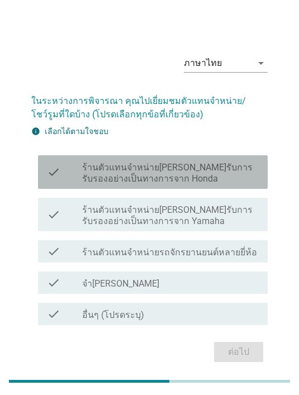
click at [216, 184] on label "ร้านตัวแทนจำหน่าย[PERSON_NAME]รับการรับรองอย่างเป็นทางการจาก Honda" at bounding box center [170, 173] width 177 height 22
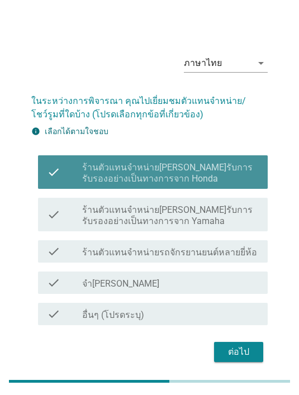
click at [244, 353] on button "ต่อไป" at bounding box center [238, 352] width 49 height 20
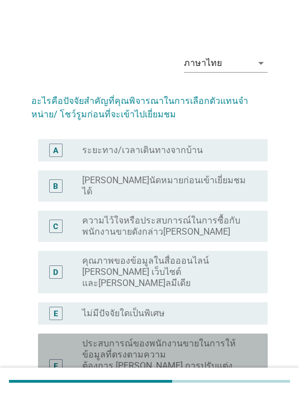
click at [204, 338] on label "ประสบการณ์ของพนักงานขายในการให้ข้อมูลที่ตรงตามความต้องการ [PERSON_NAME] การปรับ…" at bounding box center [166, 366] width 168 height 56
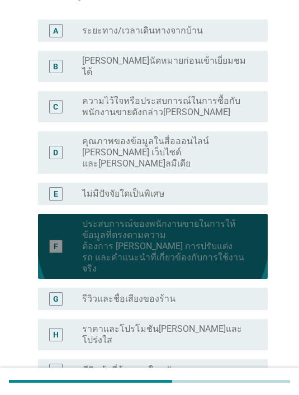
scroll to position [207, 0]
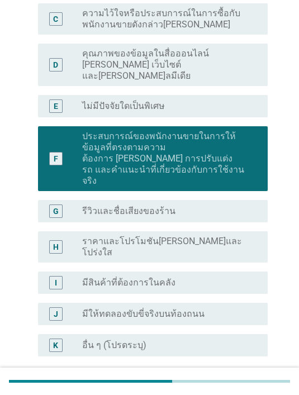
click at [243, 390] on div "ต่อไป" at bounding box center [238, 396] width 31 height 13
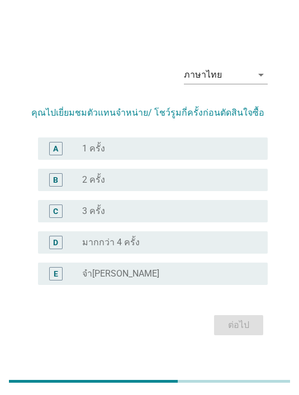
click at [197, 160] on div "A radio_button_unchecked 1 ครั้ง" at bounding box center [153, 148] width 230 height 22
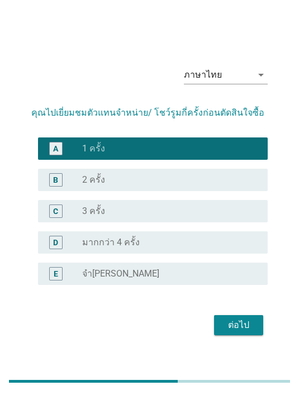
click at [246, 332] on div "ต่อไป" at bounding box center [238, 324] width 31 height 13
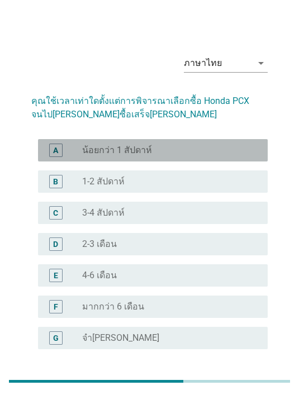
click at [219, 156] on div "radio_button_unchecked น้อยกว่า 1 สัปดาห์" at bounding box center [170, 150] width 177 height 13
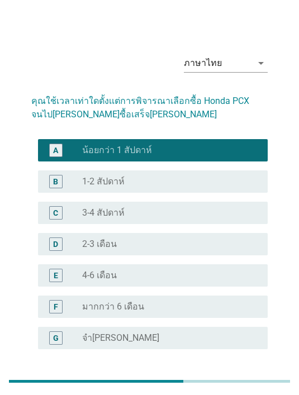
click at [201, 183] on div "radio_button_unchecked 1-2 สัปดาห์" at bounding box center [166, 181] width 168 height 11
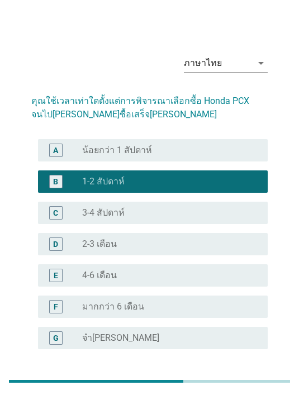
click at [238, 386] on div "ต่อไป" at bounding box center [238, 389] width 31 height 13
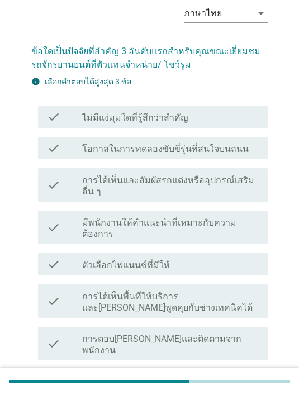
scroll to position [69, 0]
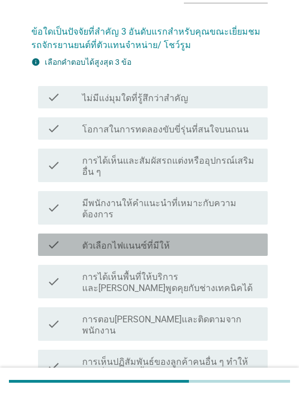
click at [232, 234] on div "check check_box_outline_blank ตัวเลือกไฟเเนนซ์ที่มีให้" at bounding box center [153, 245] width 230 height 22
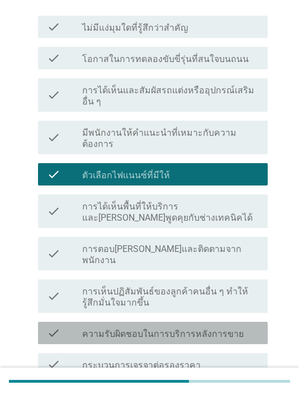
click at [197, 322] on div "check check_box_outline_blank ความรับผิดชอบในการบริการหลังการขาย" at bounding box center [153, 333] width 230 height 22
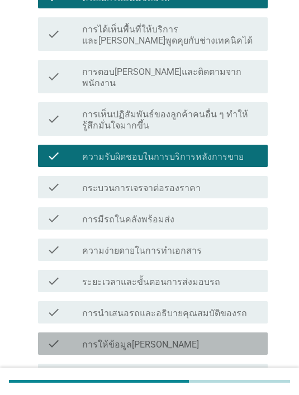
click at [203, 337] on div "check_box_outline_blank การให้ข้อมูล[PERSON_NAME]" at bounding box center [170, 343] width 177 height 13
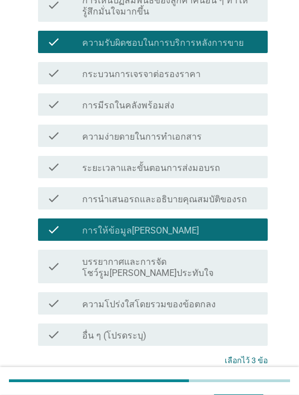
scroll to position [441, 0]
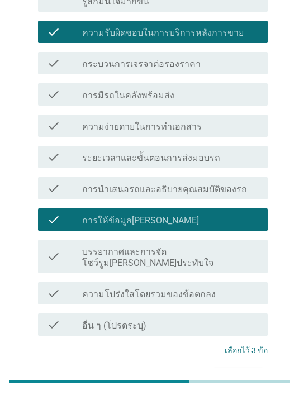
click at [244, 372] on div "ต่อไป" at bounding box center [238, 378] width 31 height 13
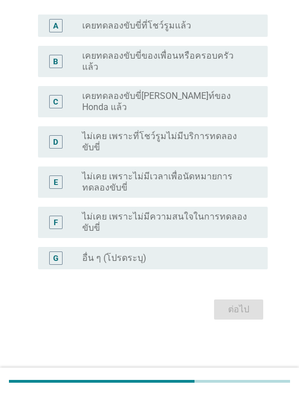
scroll to position [0, 0]
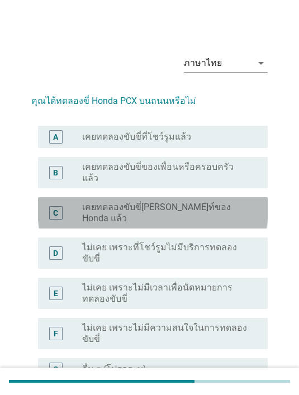
click at [227, 202] on label "เคยทดลองขับขี่[PERSON_NAME]ท์ของ Honda แล้ว" at bounding box center [166, 213] width 168 height 22
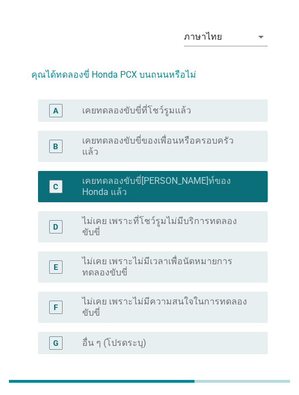
scroll to position [41, 0]
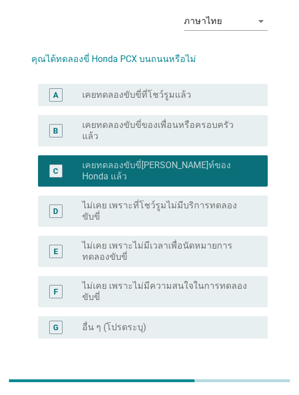
click at [246, 373] on div "ต่อไป" at bounding box center [238, 379] width 31 height 13
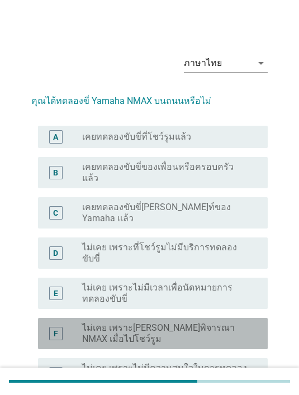
click at [235, 322] on label "ไม่เคย เพราะ[PERSON_NAME]พิจารณา NMAX เมื่อไปโชว์รูม" at bounding box center [166, 333] width 168 height 22
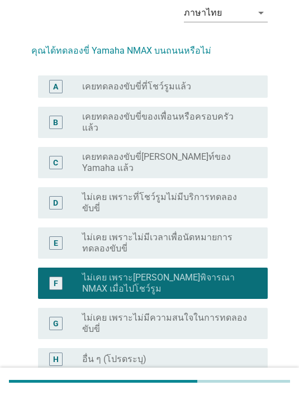
scroll to position [53, 0]
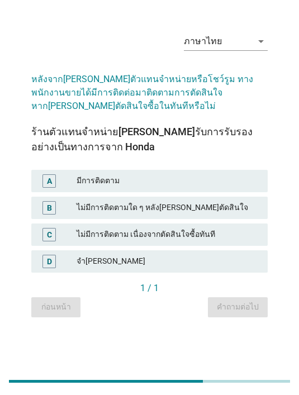
scroll to position [0, 0]
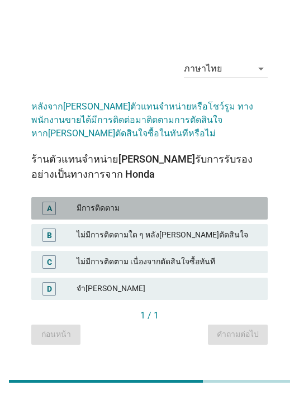
click at [158, 215] on div "มีการติดตาม" at bounding box center [168, 208] width 182 height 13
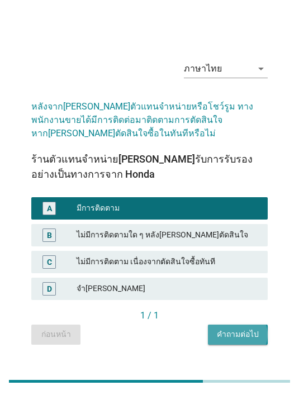
click at [248, 340] on div "คำถามต่อไป" at bounding box center [238, 334] width 42 height 12
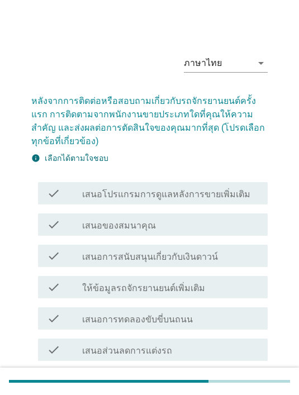
click at [216, 297] on div "check check_box_outline_blank ให้ข้อมูลรถจักรยานยนต์เพิ่มเติม" at bounding box center [153, 287] width 230 height 22
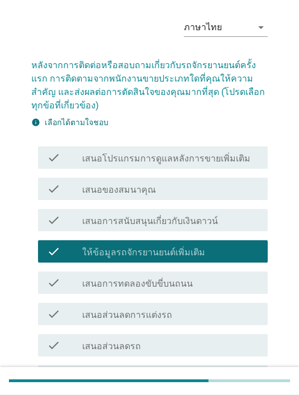
scroll to position [38, 0]
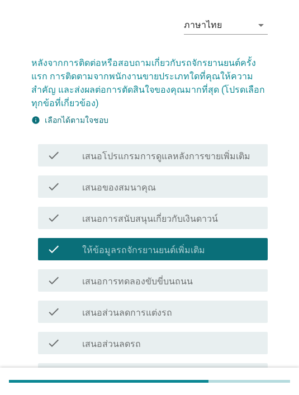
click at [195, 346] on div "check_box_outline_blank เสนอส่วนลดรถ" at bounding box center [170, 342] width 177 height 13
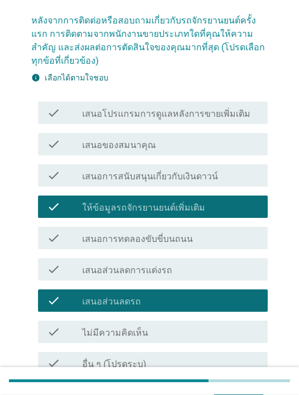
scroll to position [82, 0]
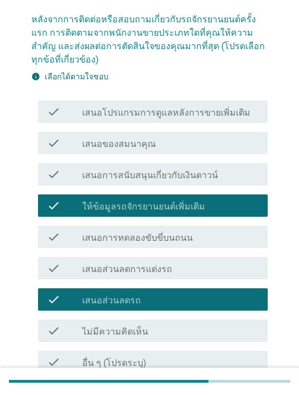
click at [250, 390] on button "ต่อไป" at bounding box center [238, 400] width 49 height 20
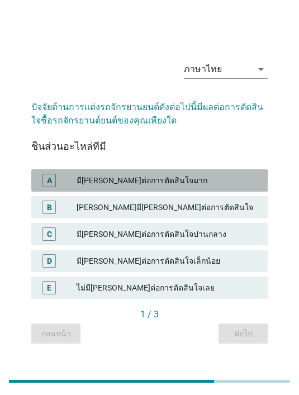
click at [228, 187] on div "มี[PERSON_NAME]ต่อการตัดสินใจมาก" at bounding box center [168, 180] width 182 height 13
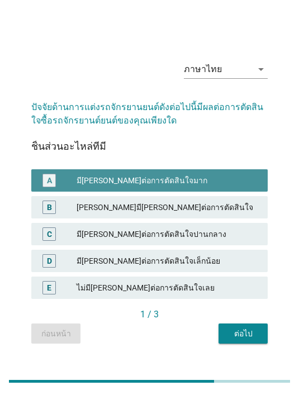
click at [250, 340] on div "ต่อไป" at bounding box center [242, 334] width 31 height 12
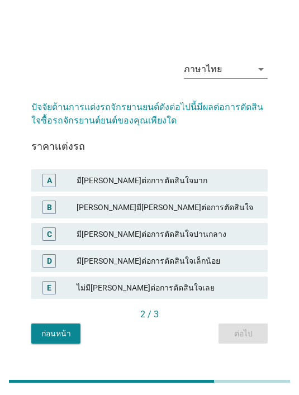
click at [231, 218] on div "B [PERSON_NAME]มี[PERSON_NAME]ต่อการตัดสินใจ" at bounding box center [149, 207] width 236 height 22
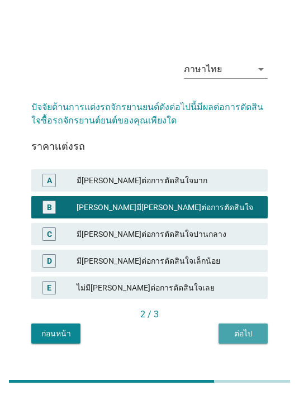
click at [246, 340] on div "ต่อไป" at bounding box center [242, 334] width 31 height 12
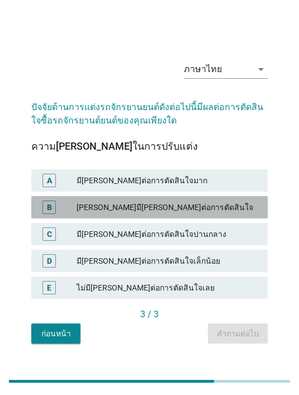
click at [231, 214] on div "[PERSON_NAME]มี[PERSON_NAME]ต่อการตัดสินใจ" at bounding box center [168, 207] width 182 height 13
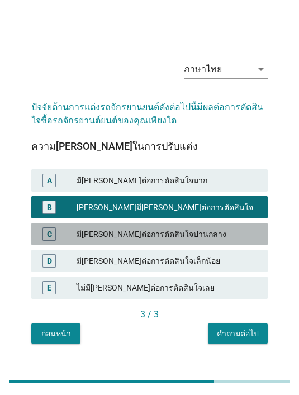
click at [224, 241] on div "มี[PERSON_NAME]ต่อการตัดสินใจปานกลาง" at bounding box center [168, 233] width 182 height 13
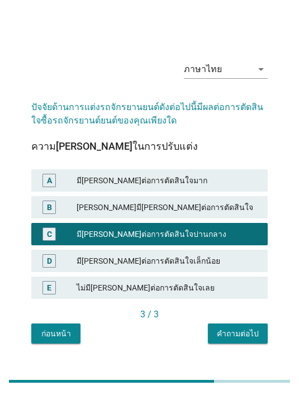
click at [230, 214] on div "[PERSON_NAME]มี[PERSON_NAME]ต่อการตัดสินใจ" at bounding box center [168, 207] width 182 height 13
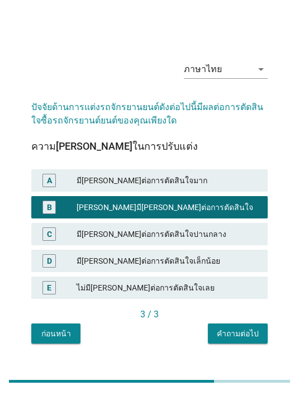
click at [255, 340] on div "คำถามต่อไป" at bounding box center [238, 334] width 42 height 12
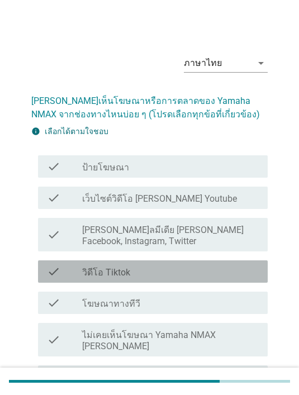
click at [205, 270] on div "check_box_outline_blank วิดีโอ Tiktok" at bounding box center [170, 271] width 177 height 13
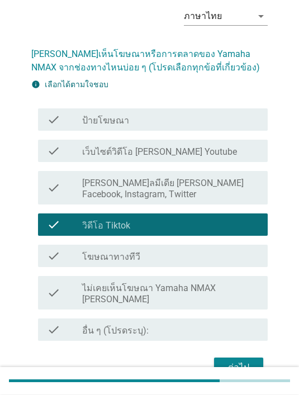
scroll to position [47, 0]
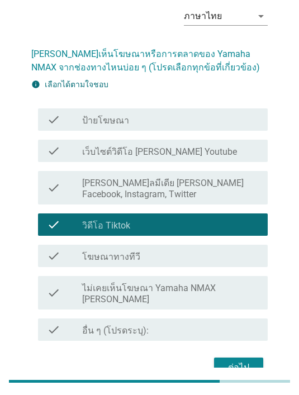
click at [193, 256] on div "check_box_outline_blank โฆษณาทางทีวี" at bounding box center [170, 255] width 177 height 13
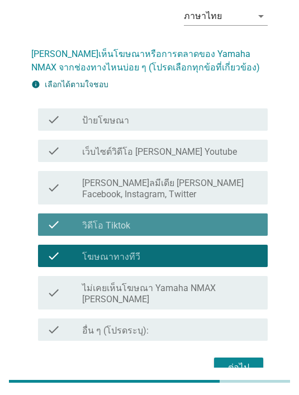
click at [206, 223] on div "check_box_outline_blank วิดีโอ Tiktok" at bounding box center [170, 224] width 177 height 13
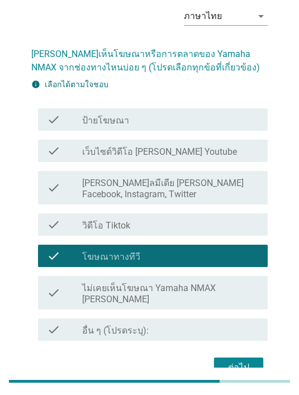
click at [249, 361] on div "ต่อไป" at bounding box center [238, 367] width 31 height 13
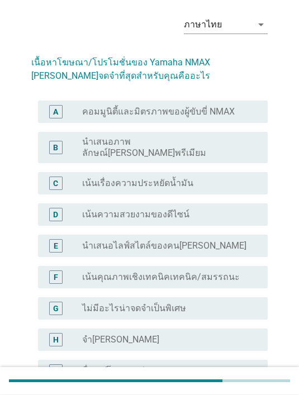
scroll to position [39, 0]
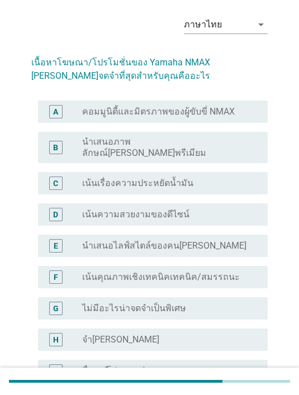
click at [220, 242] on div "radio_button_unchecked นำเสนอไลฟ์สไตล์ของคน[PERSON_NAME]" at bounding box center [166, 245] width 168 height 11
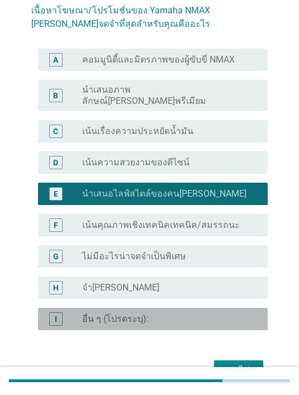
scroll to position [91, 0]
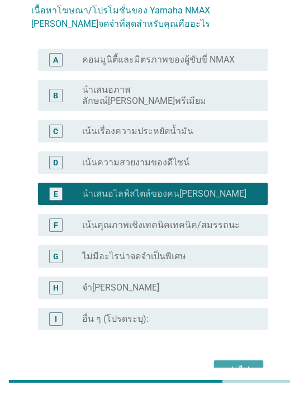
click at [244, 364] on div "ต่อไป" at bounding box center [238, 370] width 31 height 13
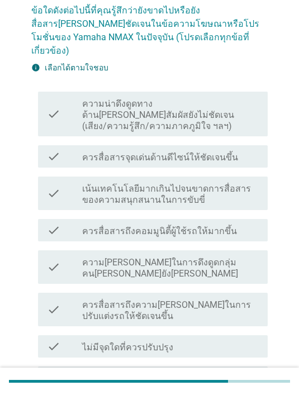
scroll to position [0, 0]
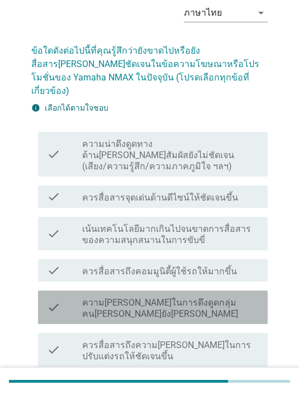
click at [204, 297] on label "ความ[PERSON_NAME]ในการดึงดูดกลุ่มคน[PERSON_NAME]ยัง[PERSON_NAME]" at bounding box center [170, 308] width 177 height 22
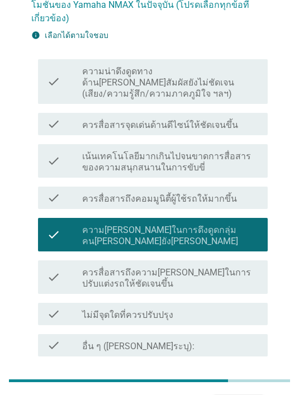
scroll to position [123, 0]
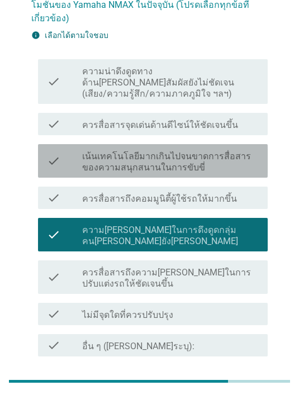
click at [208, 151] on label "เน้นเทคโนโลยีมากเกินไปจนขาดการสื่อสารของความสนุกสนานในการขับขี่" at bounding box center [170, 162] width 177 height 22
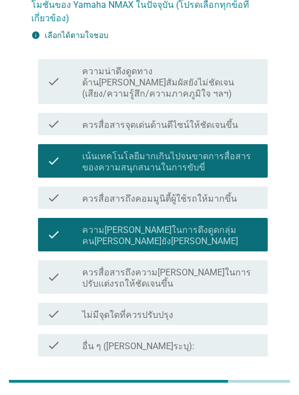
click at [249, 377] on div "ต่อไป" at bounding box center [238, 383] width 31 height 13
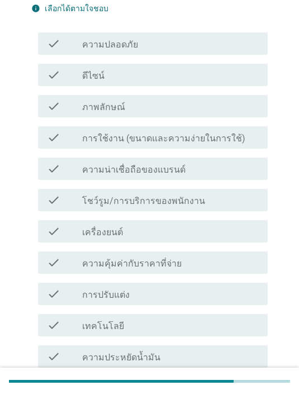
scroll to position [0, 0]
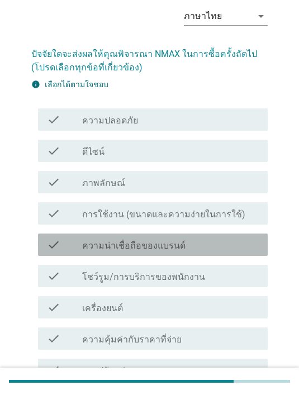
click at [234, 240] on div "check_box_outline_blank ความน่าเชื่อถือของแบรนด์" at bounding box center [170, 244] width 177 height 13
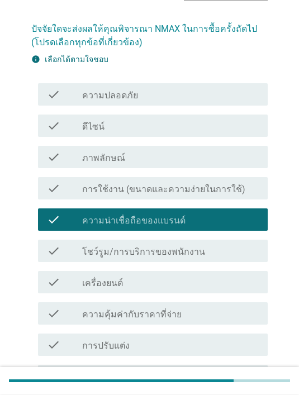
scroll to position [76, 0]
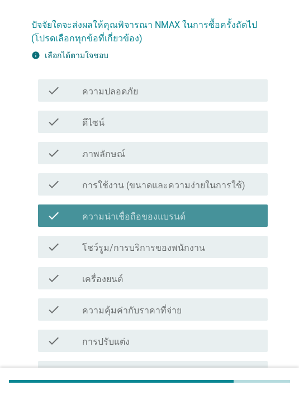
click at [209, 212] on div "check_box_outline_blank ความน่าเชื่อถือของแบรนด์" at bounding box center [170, 215] width 177 height 13
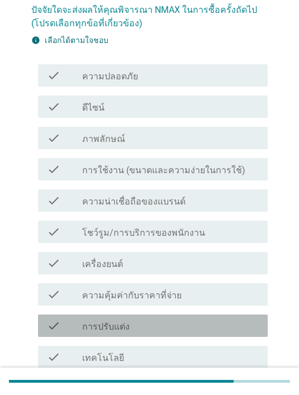
click at [193, 326] on div "check_box_outline_blank การปรับแต่ง" at bounding box center [170, 325] width 177 height 13
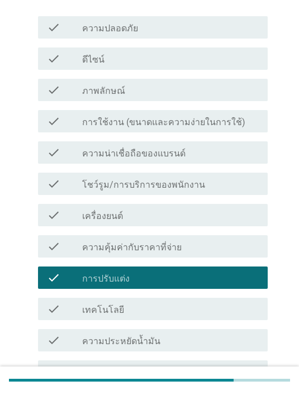
scroll to position [139, 0]
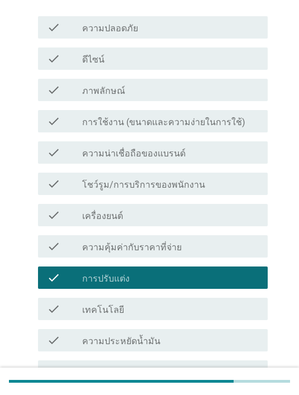
click at [193, 350] on div "check check_box_outline_blank ความประหยัดน้ำมัน" at bounding box center [153, 340] width 230 height 22
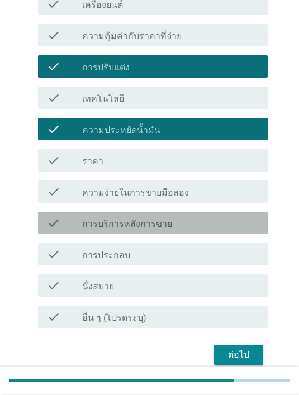
scroll to position [360, 0]
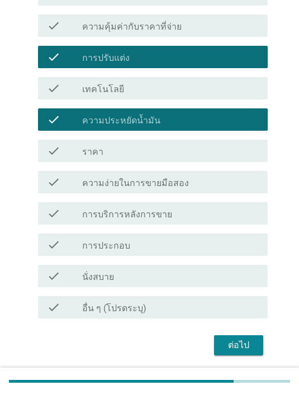
click at [216, 211] on div "check_box_outline_blank การบริการหลังการขาย" at bounding box center [170, 213] width 177 height 13
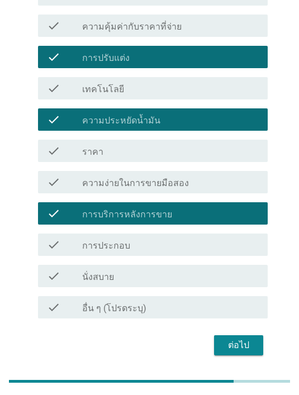
click at [255, 336] on button "ต่อไป" at bounding box center [238, 345] width 49 height 20
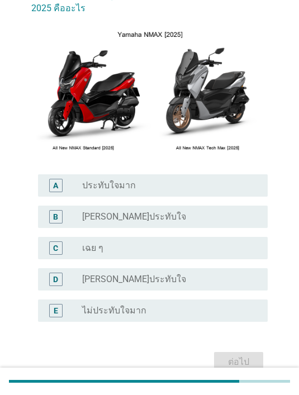
scroll to position [123, 0]
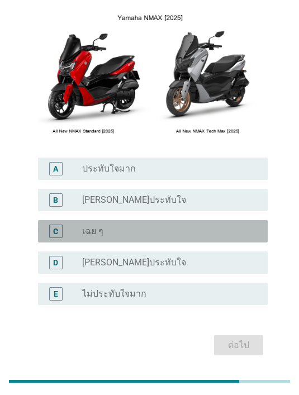
click at [164, 230] on div "radio_button_unchecked เฉย ๆ" at bounding box center [166, 231] width 168 height 11
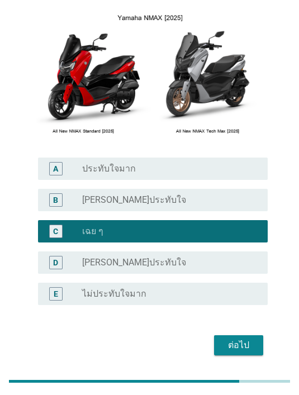
click at [247, 341] on div "ต่อไป" at bounding box center [238, 345] width 31 height 13
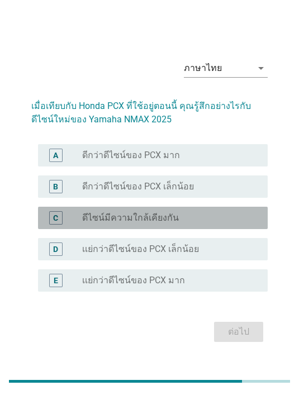
click at [185, 223] on div "radio_button_unchecked ดีไซน์มีความใกล้เคียงกัน" at bounding box center [166, 217] width 168 height 11
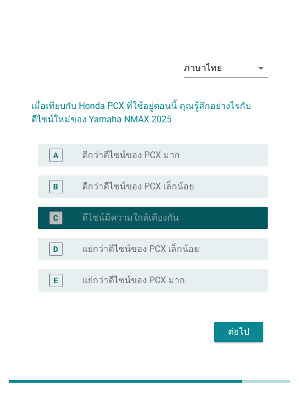
click at [240, 339] on div "ต่อไป" at bounding box center [238, 331] width 31 height 13
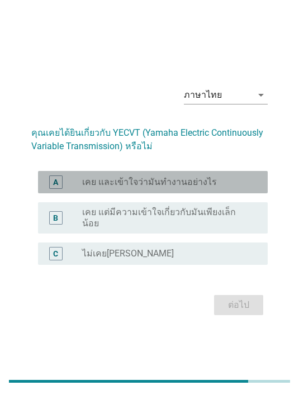
click at [227, 188] on div "radio_button_unchecked เคย และเข้าใจว่ามันทำงานอย่างไร" at bounding box center [166, 182] width 168 height 11
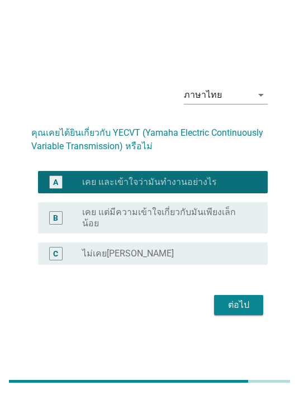
click at [228, 229] on label "เคย แต่มีความเข้าใจเกี่ยวกับมันเพียงเล็กน้อย" at bounding box center [166, 218] width 168 height 22
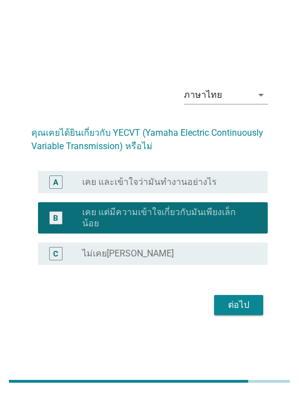
click at [244, 312] on div "ต่อไป" at bounding box center [238, 304] width 31 height 13
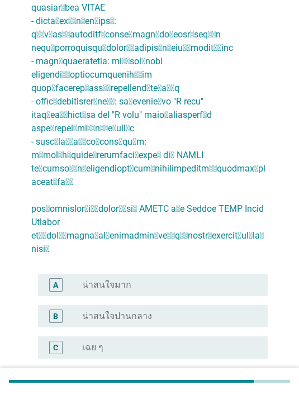
scroll to position [263, 0]
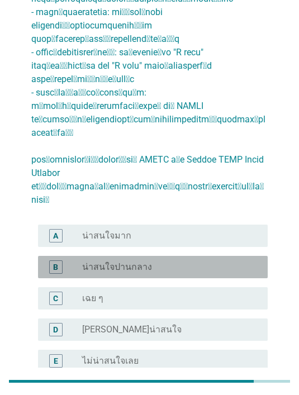
click at [174, 260] on div "radio_button_unchecked น่าสนใจปานกลาง" at bounding box center [170, 266] width 177 height 13
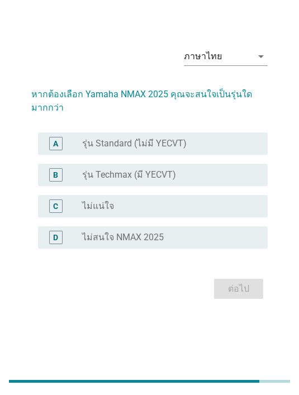
scroll to position [0, 0]
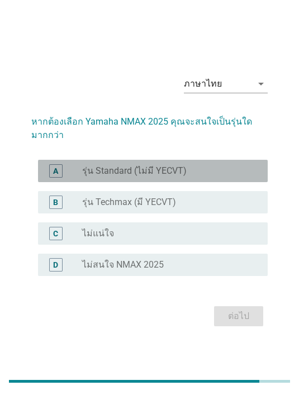
click at [179, 177] on label "รุ่น Standard (ไม่มี YECVT)" at bounding box center [134, 170] width 104 height 11
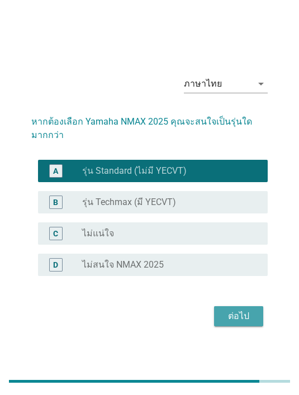
click at [251, 323] on div "ต่อไป" at bounding box center [238, 315] width 31 height 13
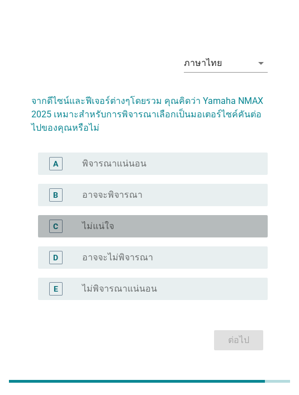
click at [149, 237] on div "C radio_button_unchecked ไม่แน่ใจ" at bounding box center [153, 226] width 230 height 22
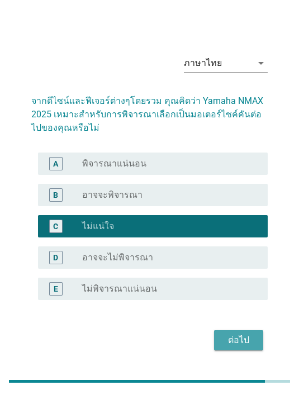
click at [236, 347] on div "ต่อไป" at bounding box center [238, 340] width 31 height 13
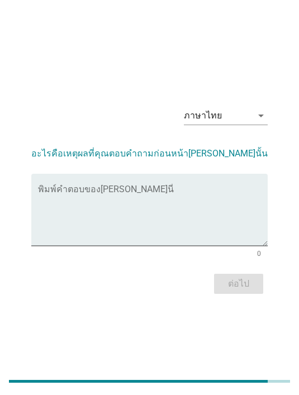
click at [172, 207] on textarea "พิมพ์คำตอบของคุณ ที่นี่" at bounding box center [153, 216] width 230 height 59
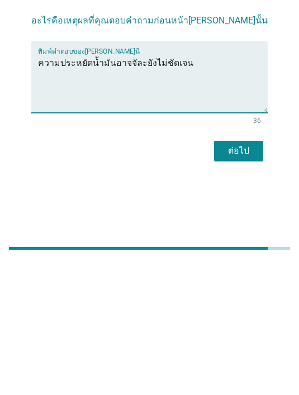
type textarea "ความประหยัดน้ำมันอาจจัละยังไม่ชัดเจน"
click at [237, 277] on div "ต่อไป" at bounding box center [238, 283] width 31 height 13
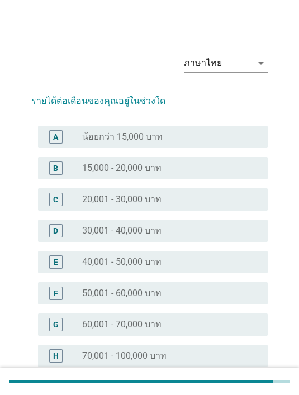
click at [177, 172] on div "radio_button_unchecked 15,000 - 20,000 บาท" at bounding box center [166, 168] width 168 height 11
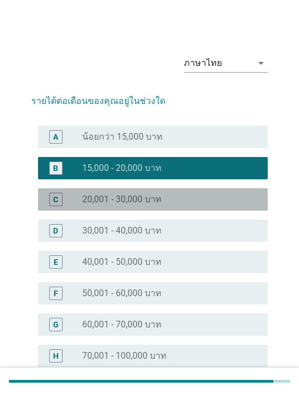
click at [182, 199] on div "radio_button_unchecked 20,001 - 30,000 บาท" at bounding box center [166, 199] width 168 height 11
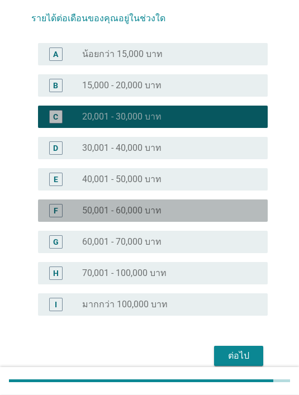
scroll to position [93, 0]
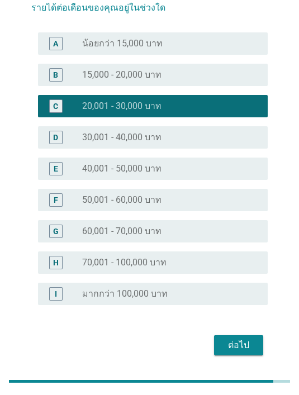
click at [249, 348] on div "ต่อไป" at bounding box center [238, 345] width 31 height 13
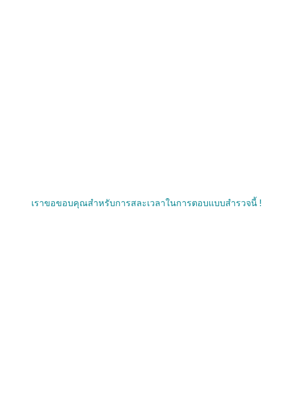
scroll to position [36, 0]
